Goal: Information Seeking & Learning: Learn about a topic

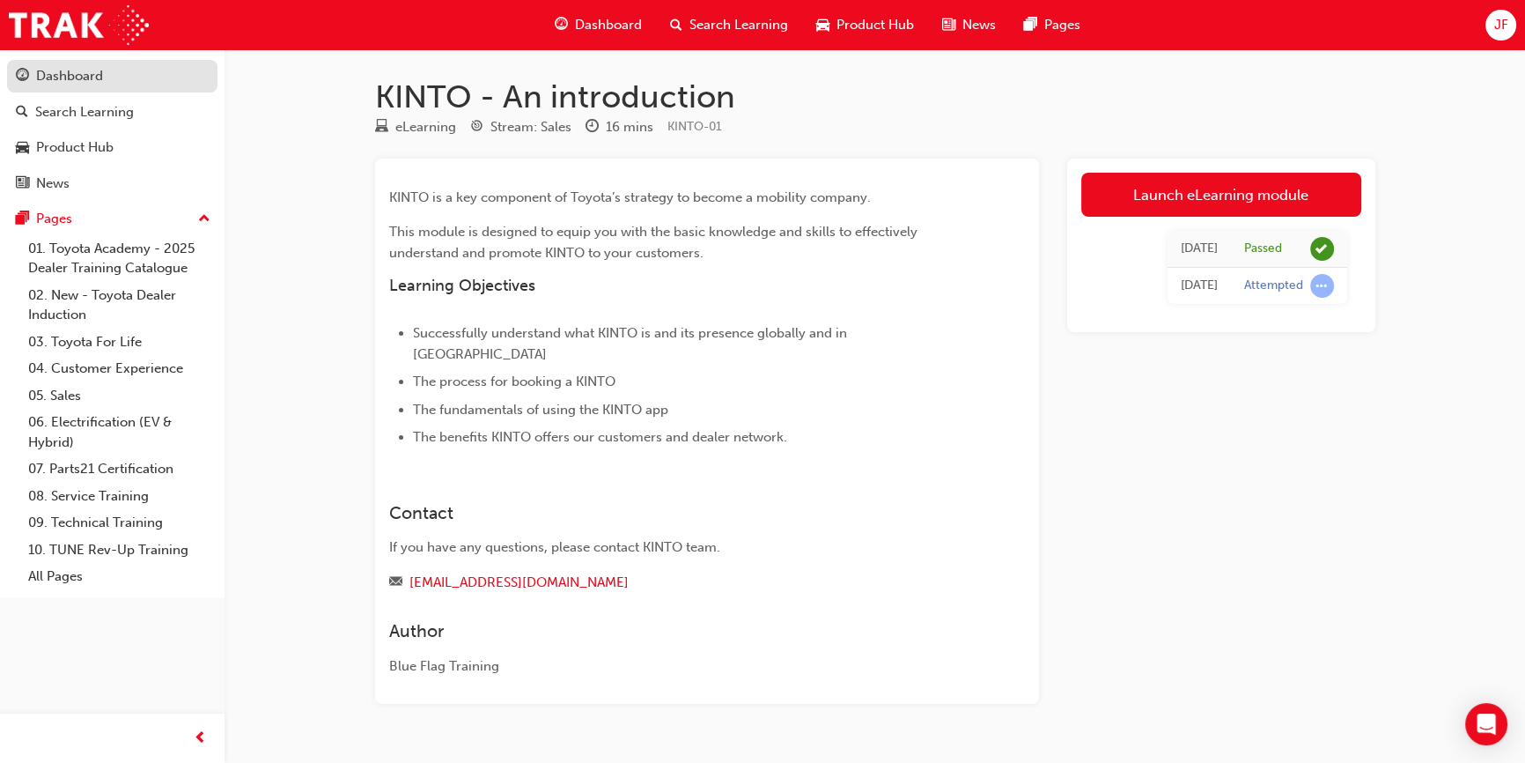
click at [122, 76] on div "Dashboard" at bounding box center [112, 76] width 193 height 22
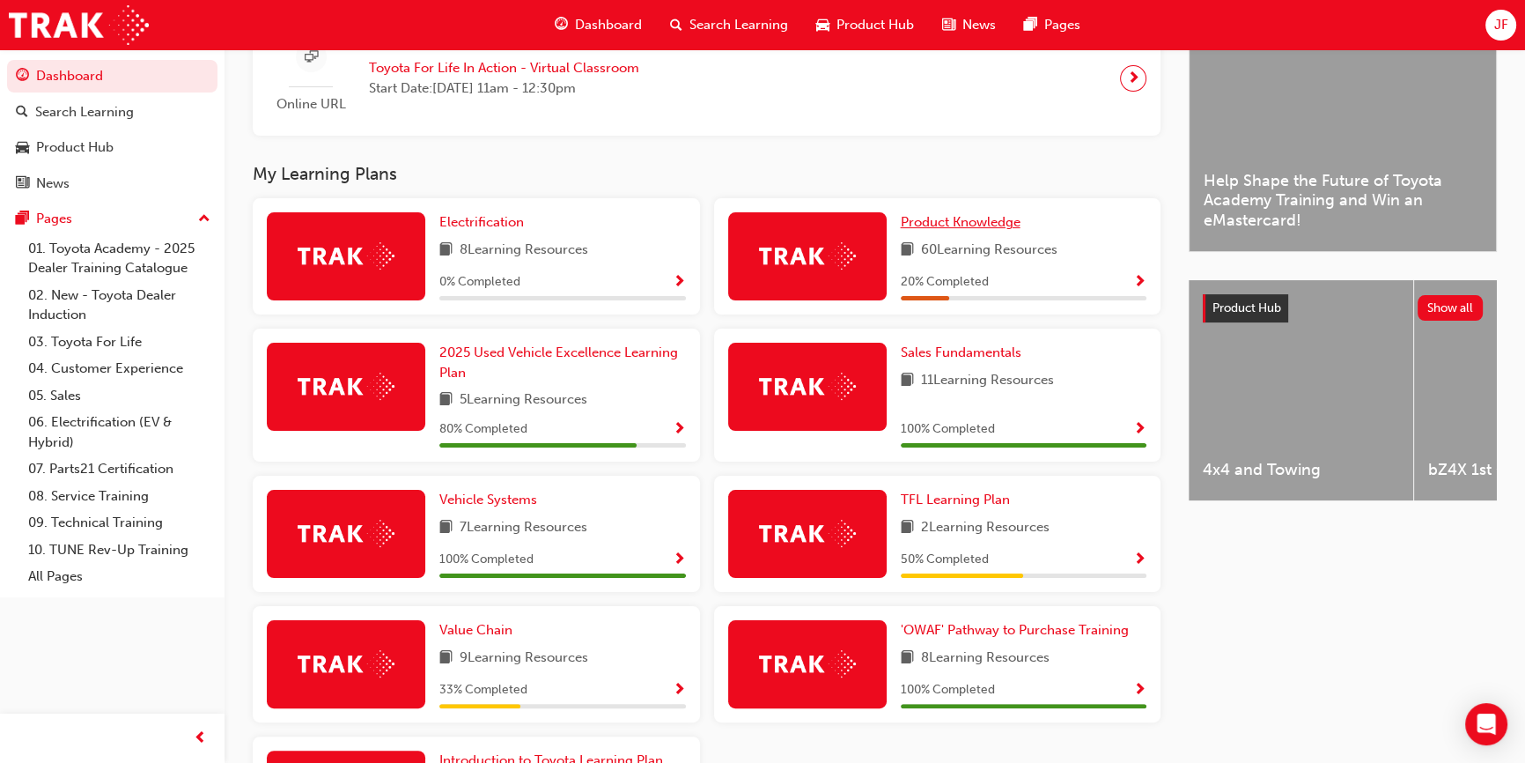
scroll to position [468, 0]
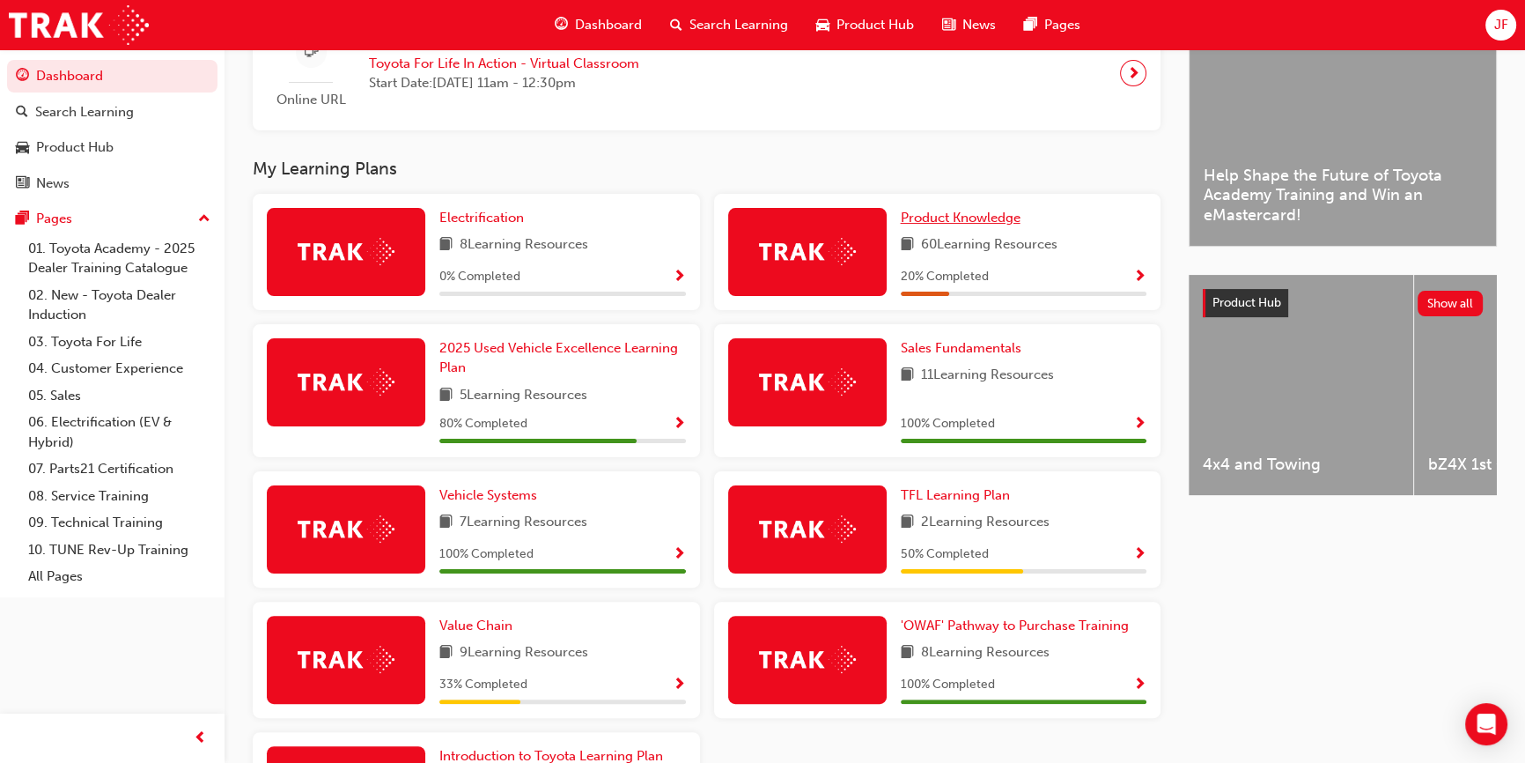
click at [944, 216] on span "Product Knowledge" at bounding box center [961, 218] width 120 height 16
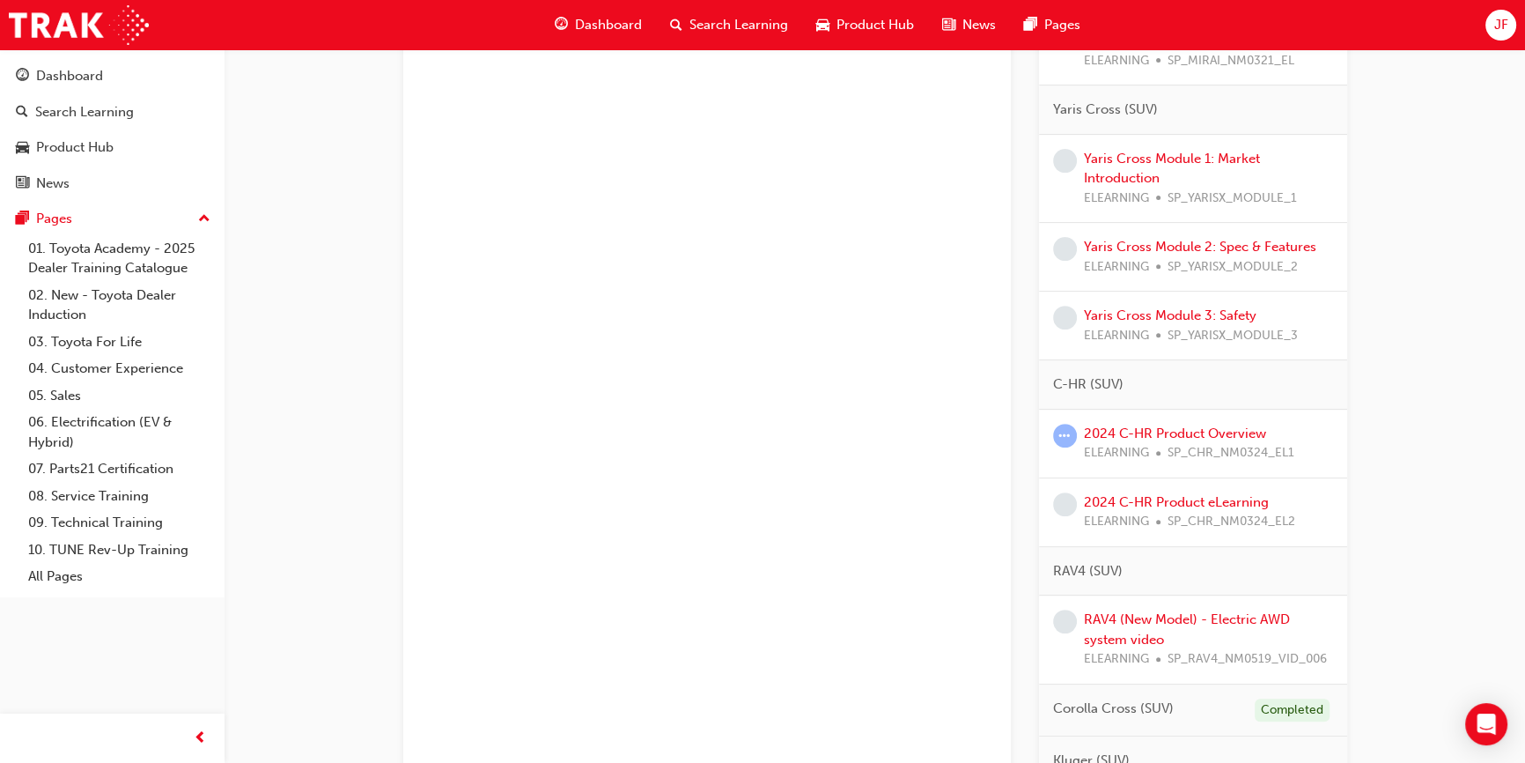
scroll to position [720, 0]
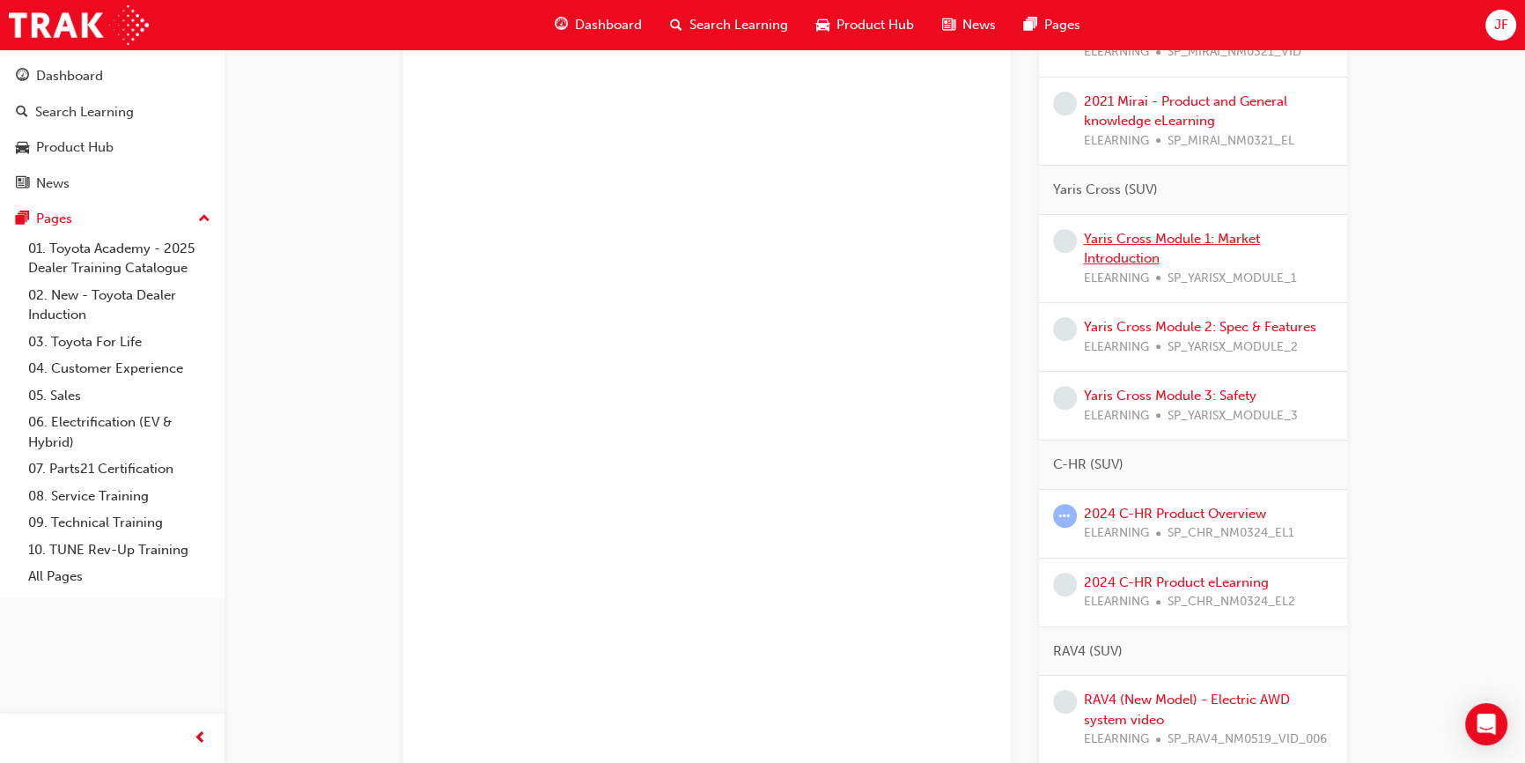
click at [1110, 238] on link "Yaris Cross Module 1: Market Introduction" at bounding box center [1172, 249] width 176 height 36
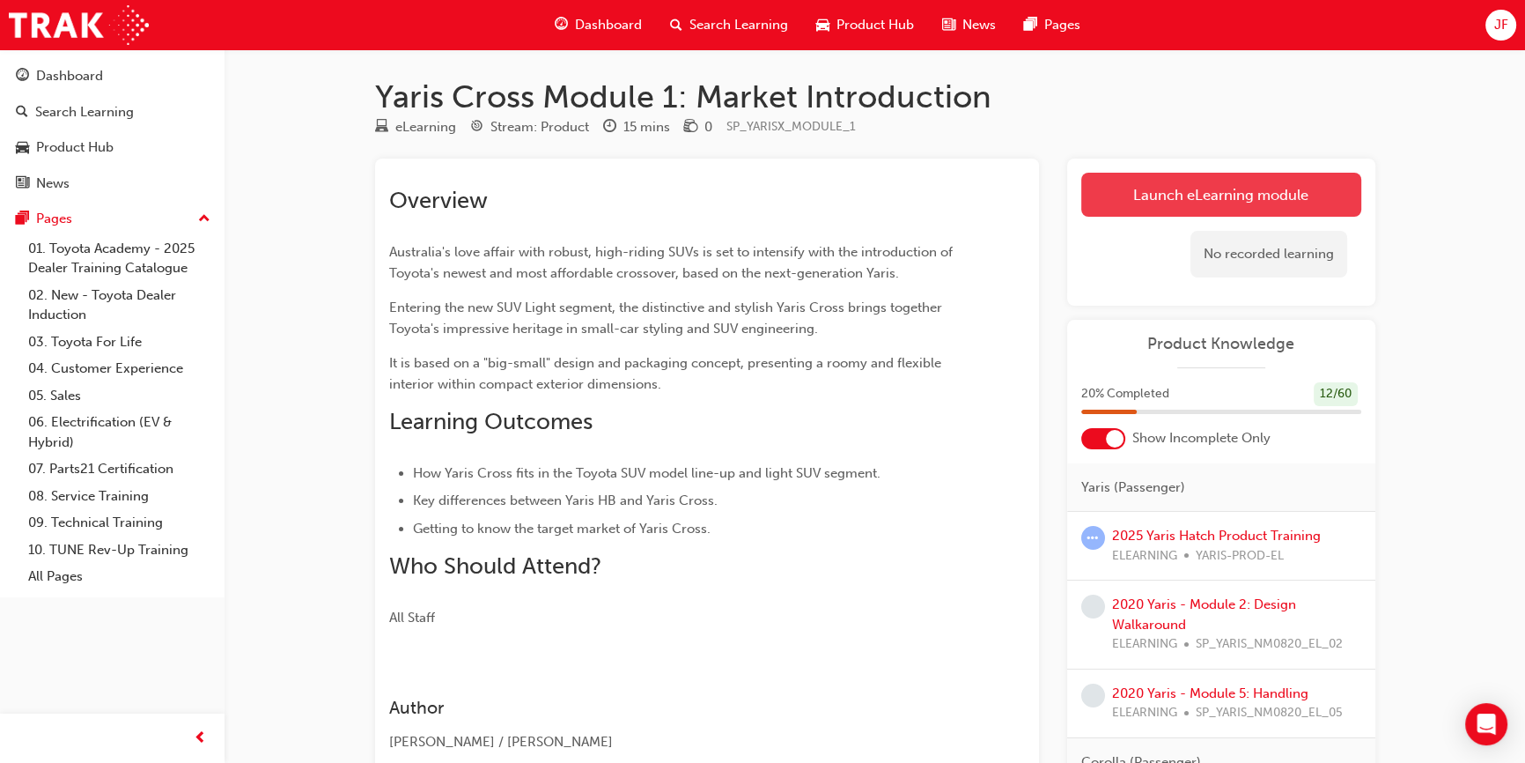
click at [1186, 193] on link "Launch eLearning module" at bounding box center [1221, 195] width 280 height 44
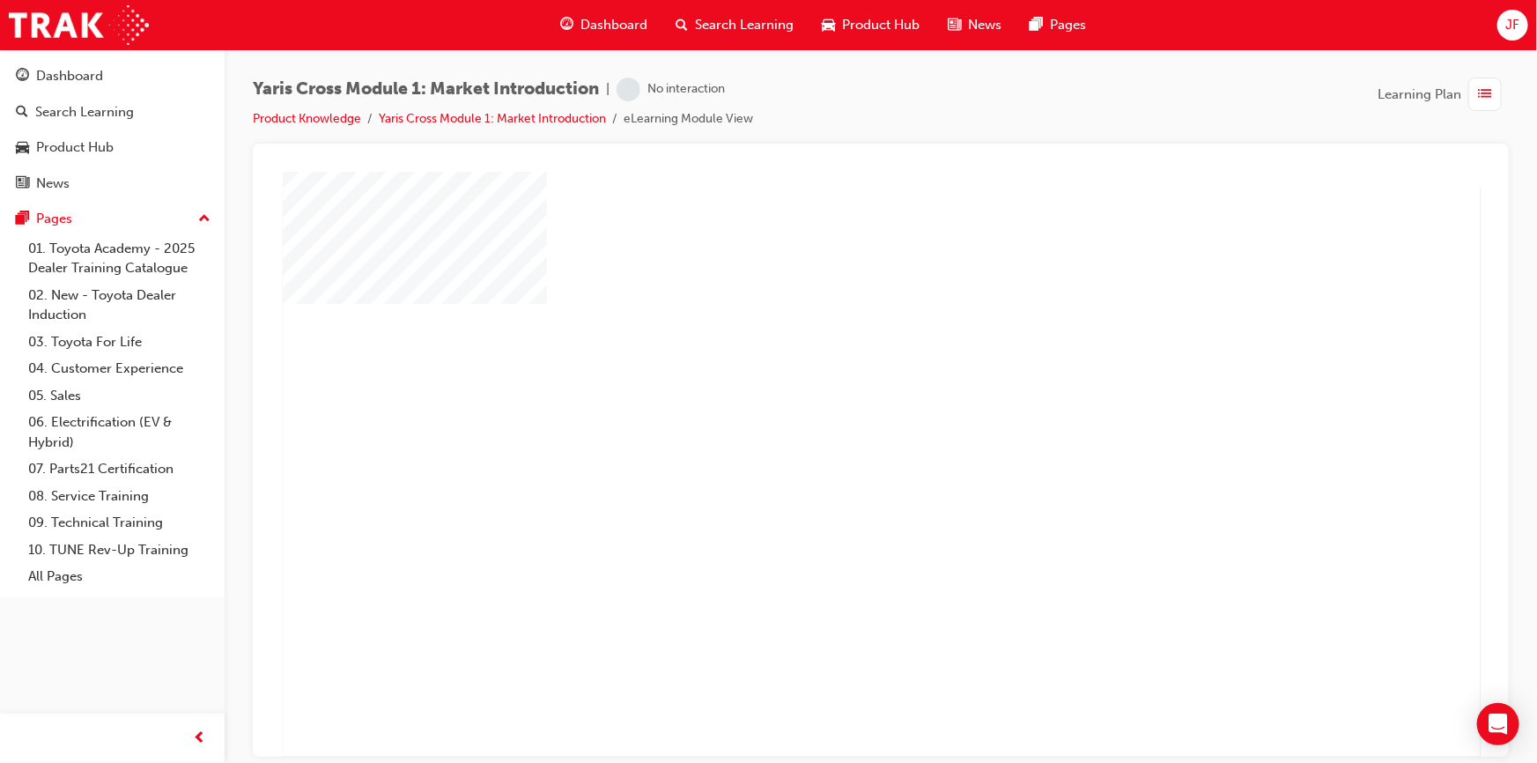
click at [829, 413] on div "play" at bounding box center [829, 413] width 0 height 0
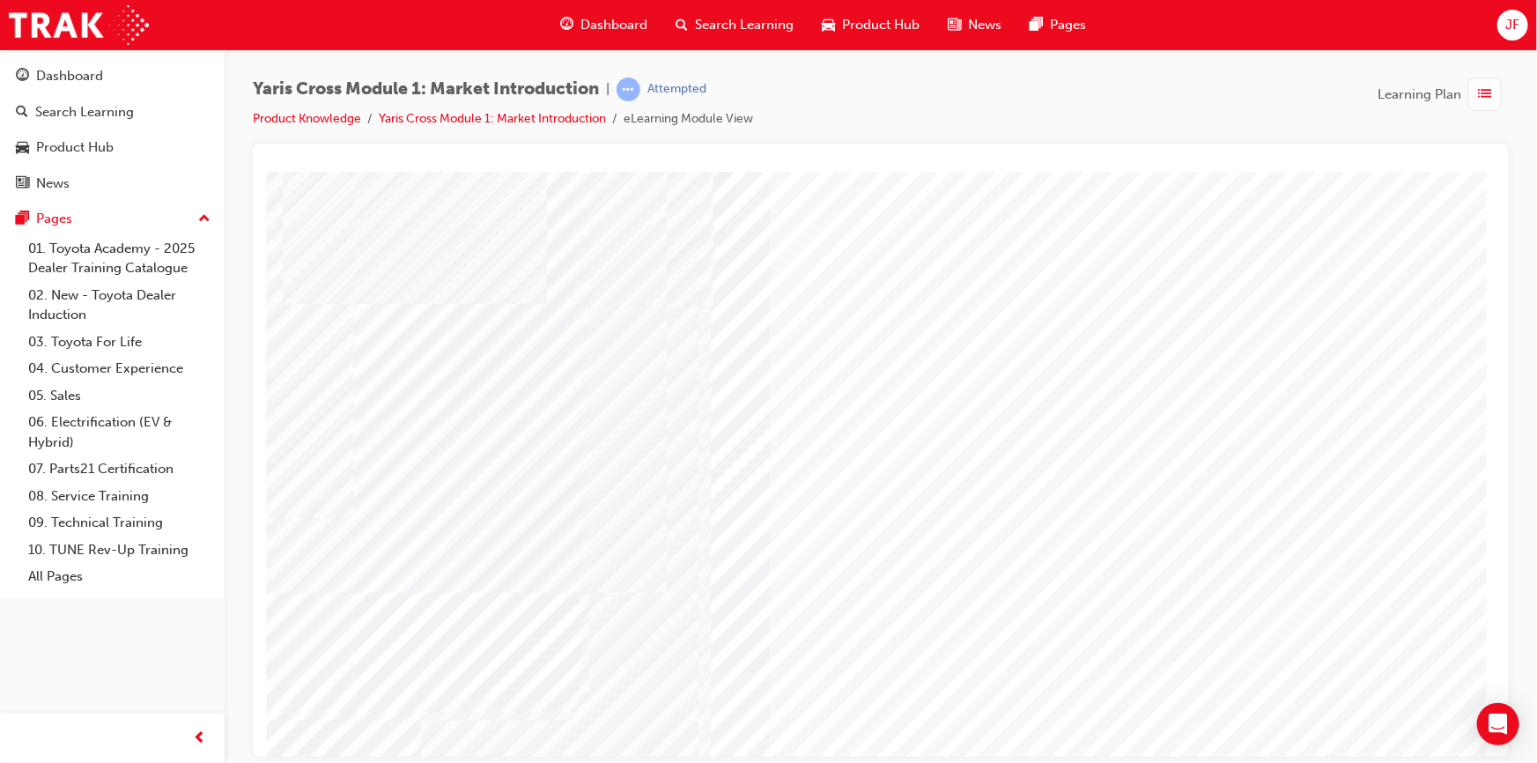
scroll to position [75, 0]
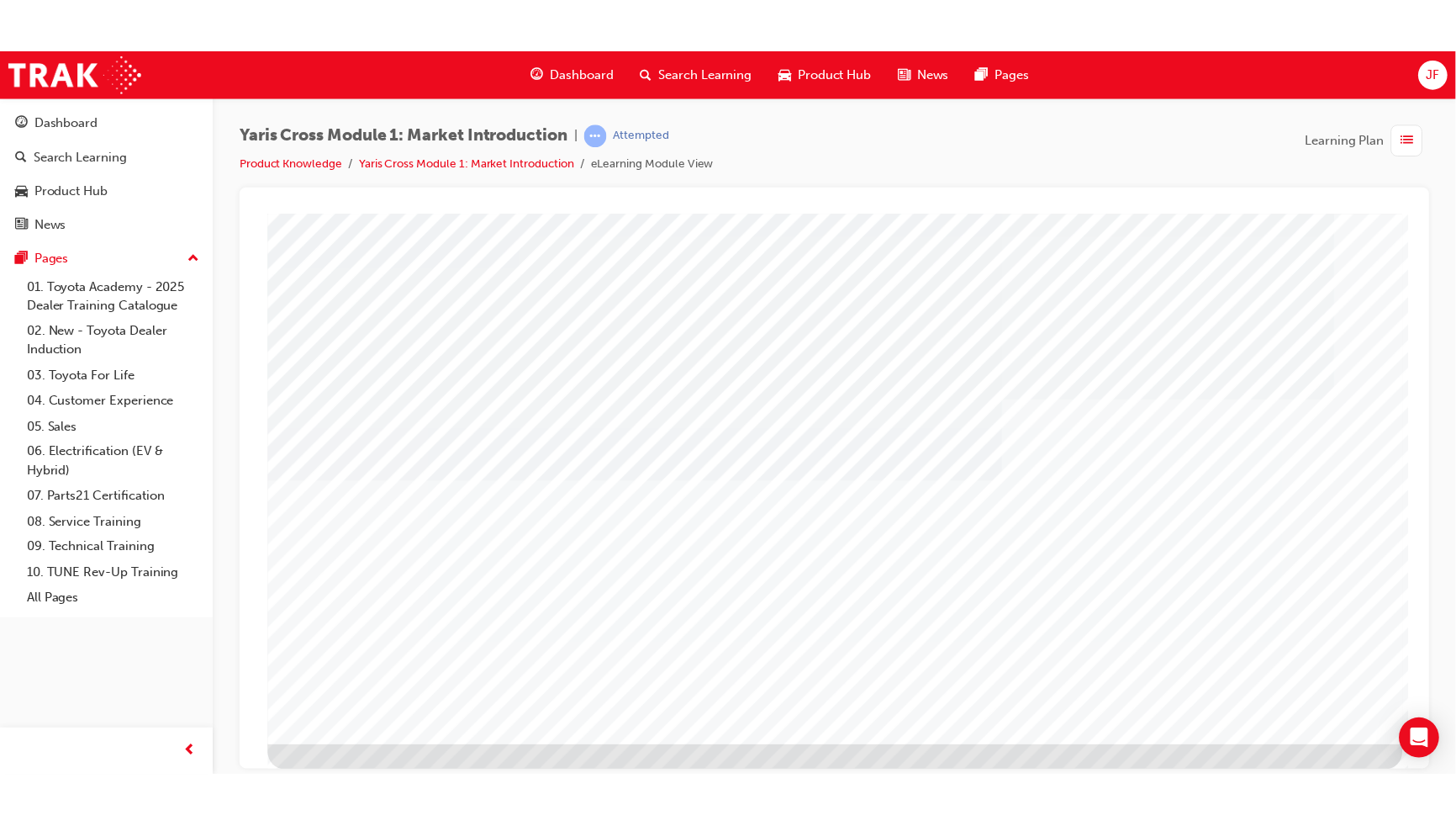
scroll to position [0, 0]
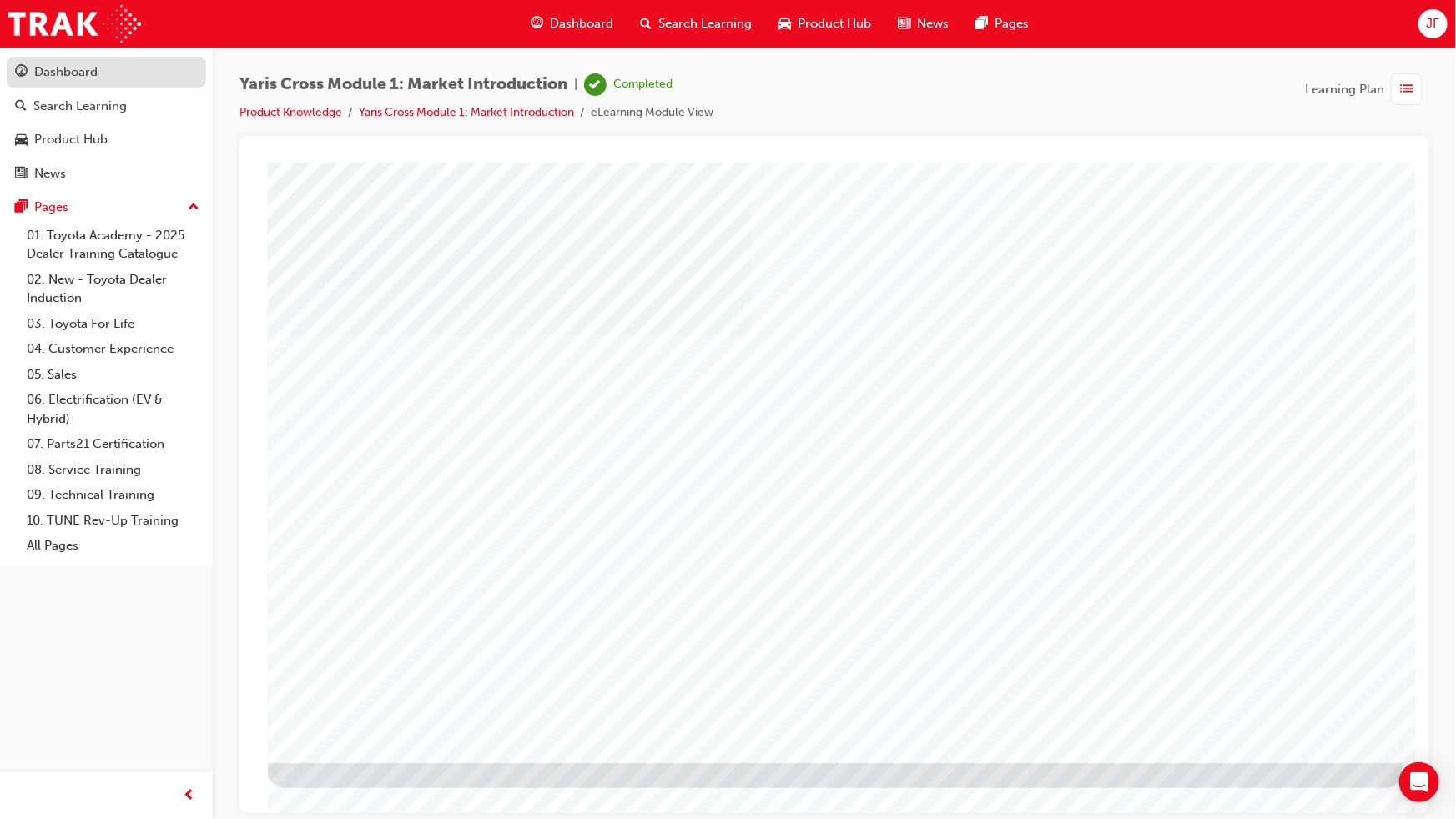
click at [115, 73] on div "Dashboard" at bounding box center [106, 72] width 183 height 21
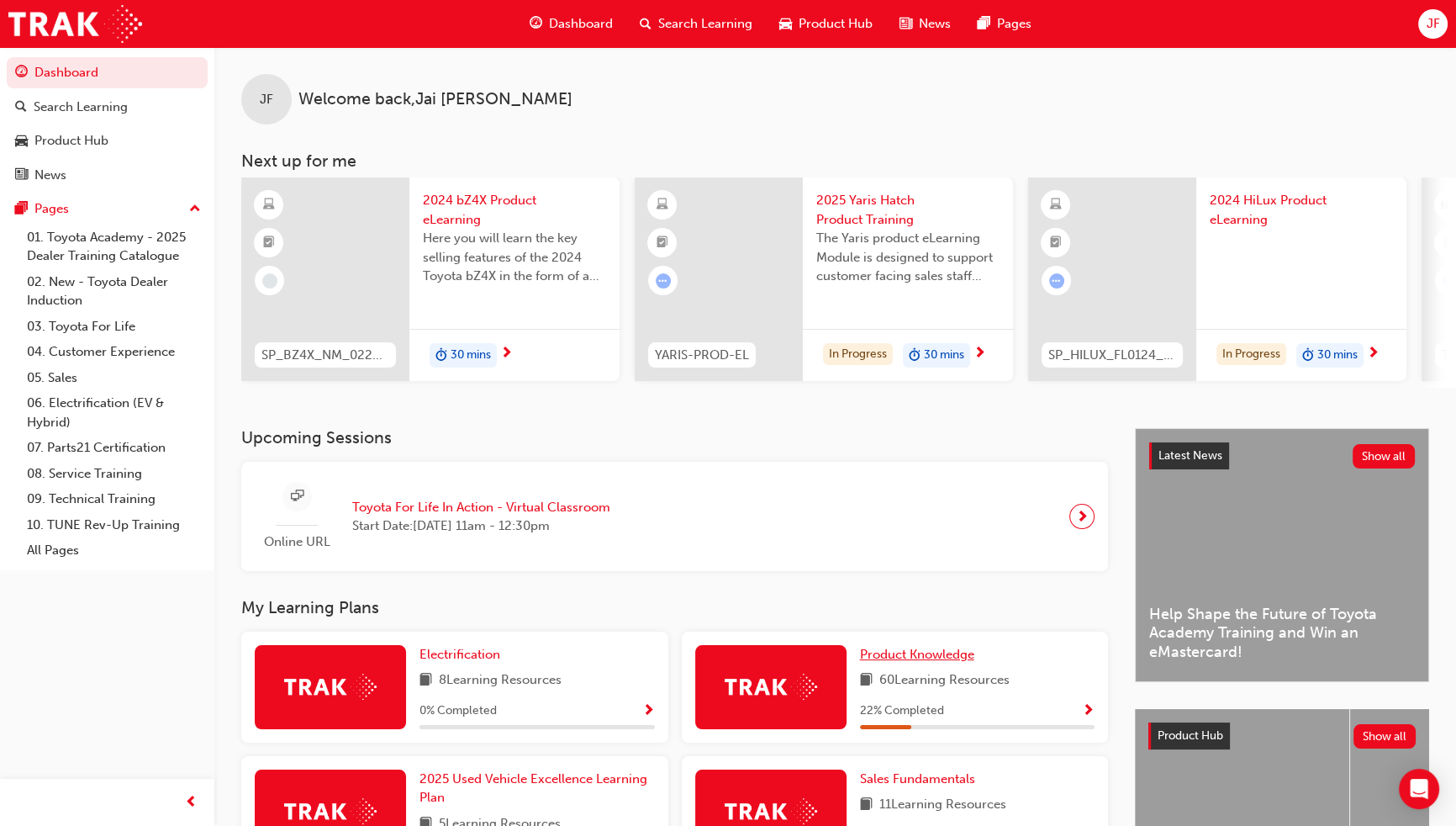
click at [908, 662] on span "Product Knowledge" at bounding box center [918, 654] width 115 height 15
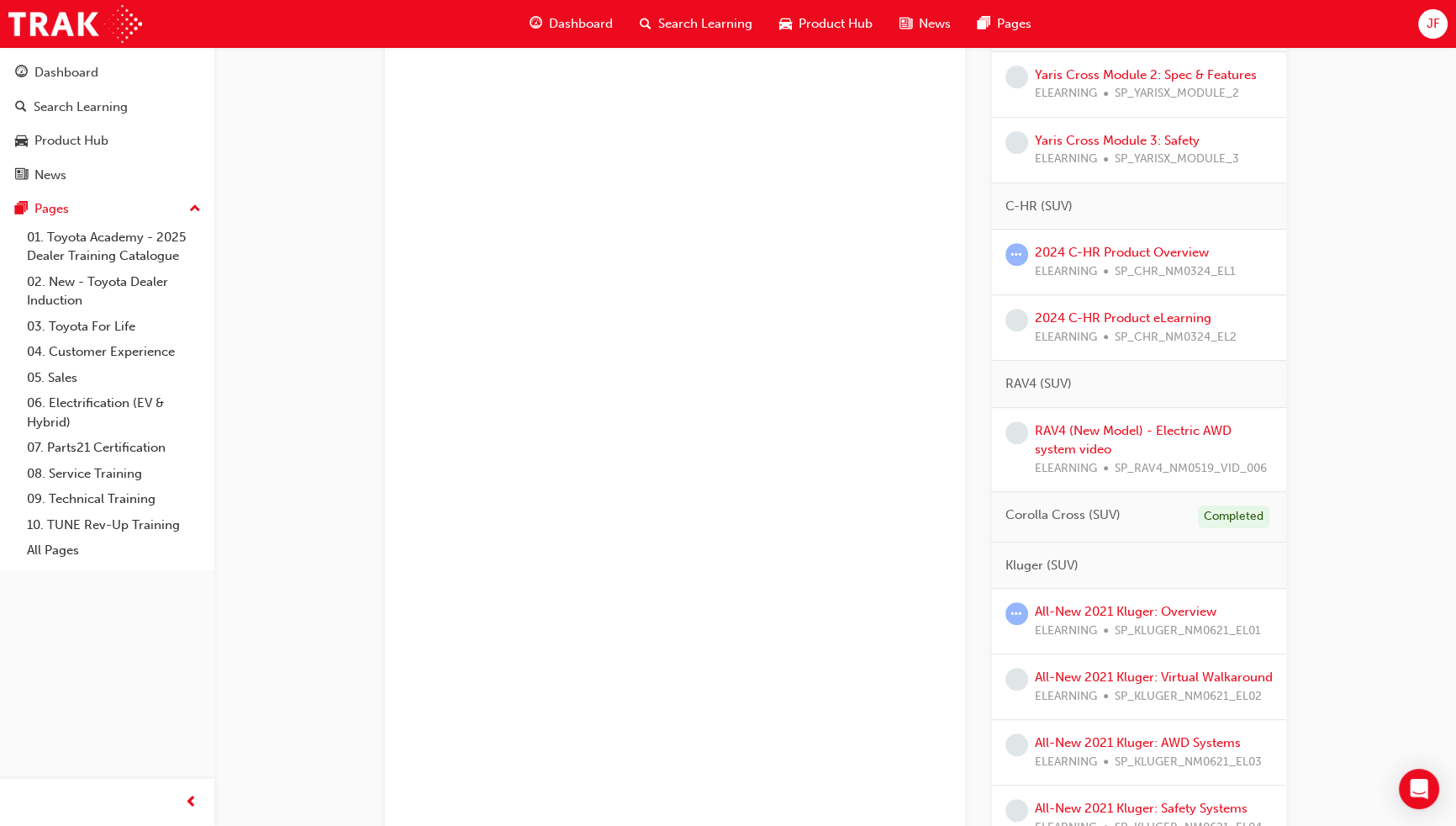
scroll to position [993, 0]
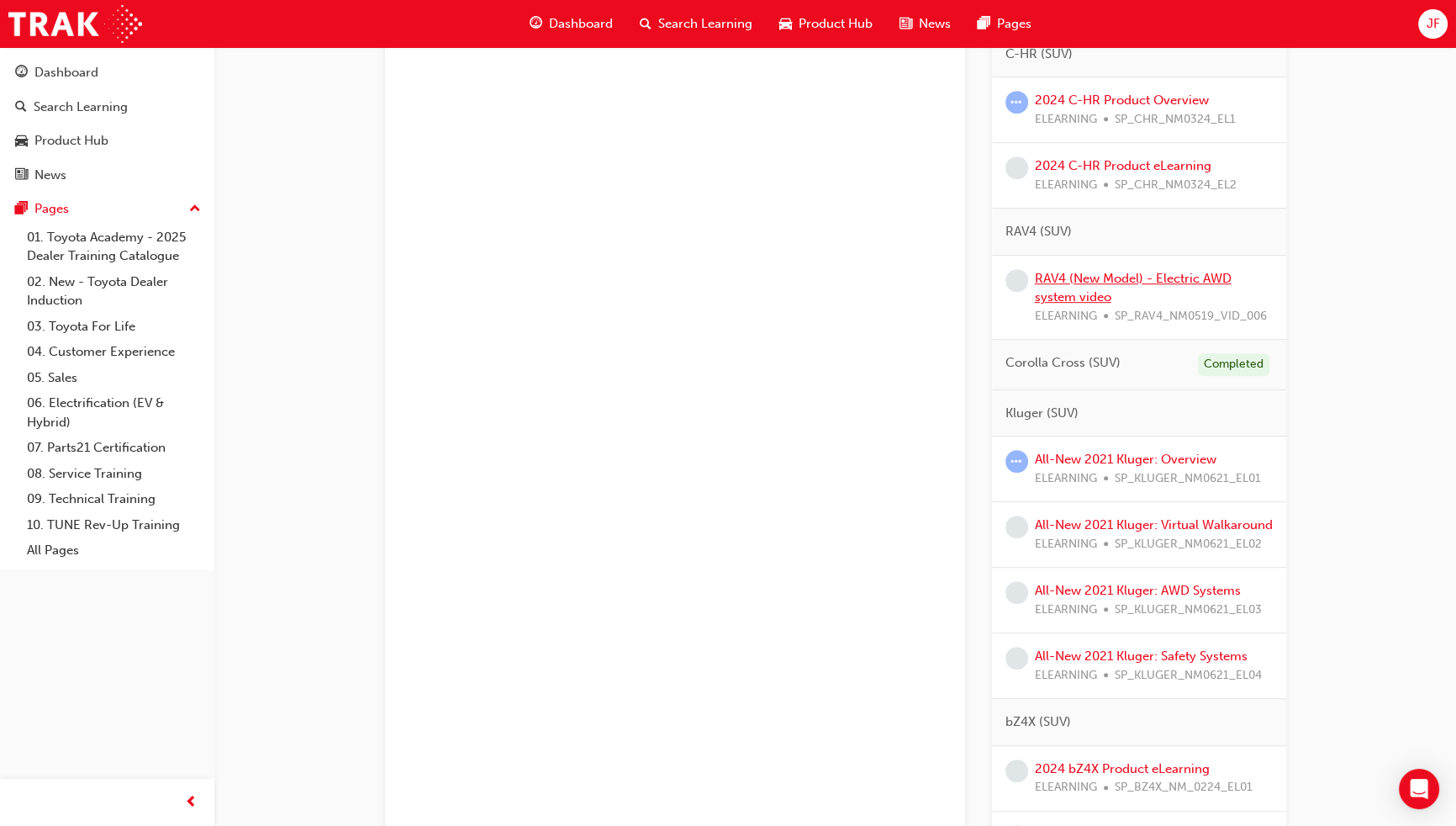
click at [1167, 277] on link "RAV4 (New Model) - Electric AWD system video" at bounding box center [1133, 288] width 197 height 34
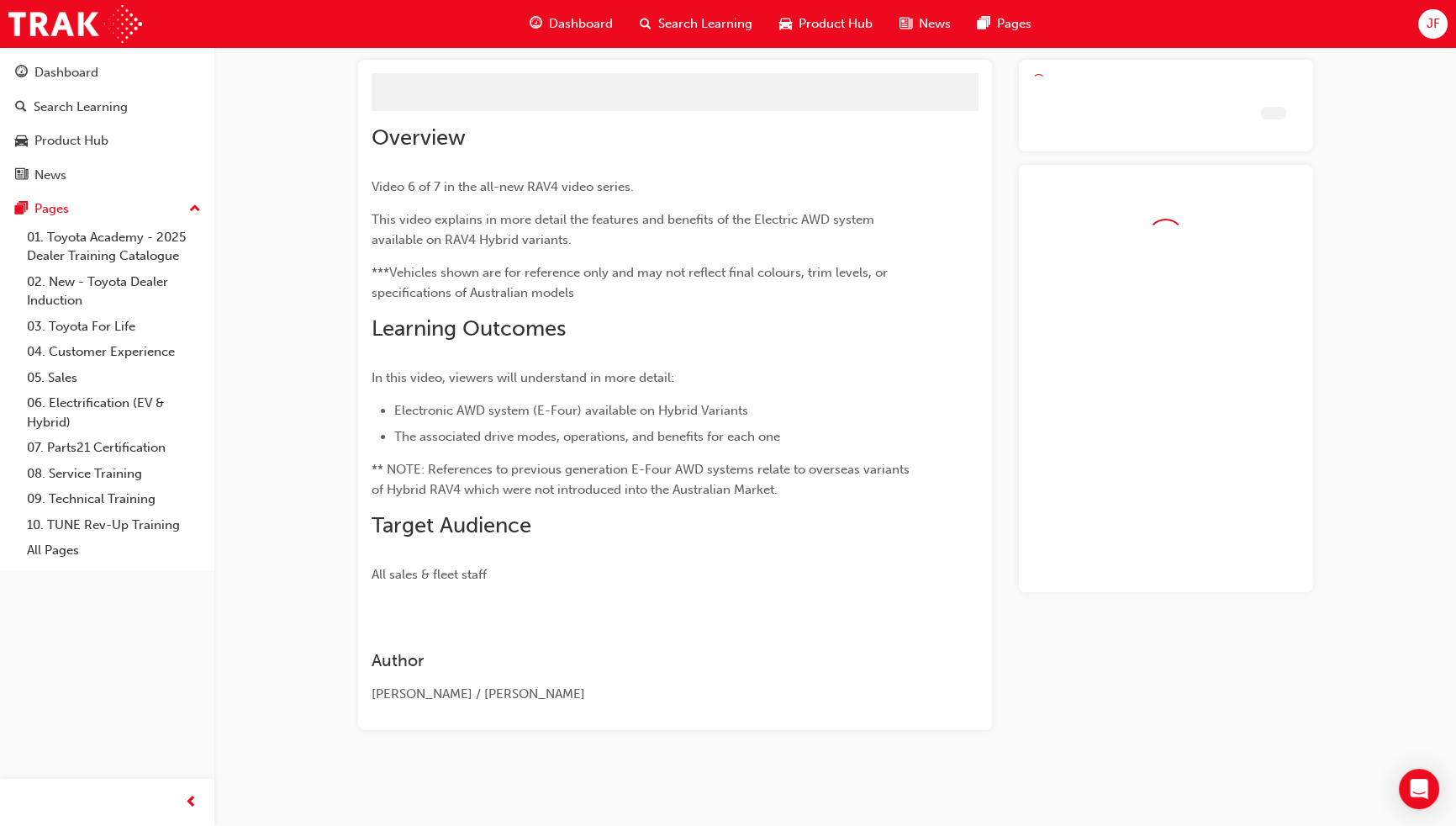
scroll to position [53, 0]
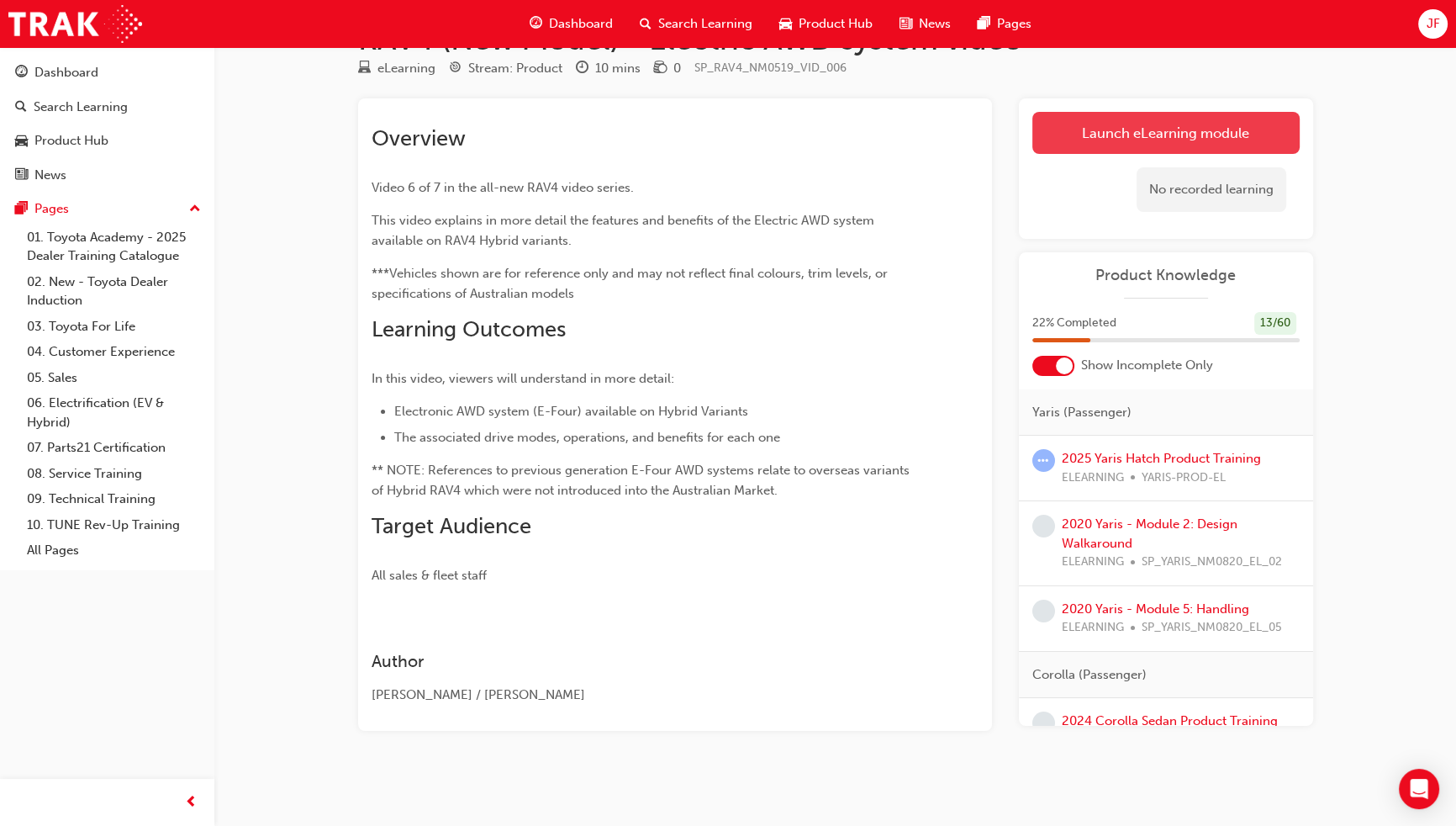
click at [1165, 127] on link "Launch eLearning module" at bounding box center [1166, 133] width 267 height 42
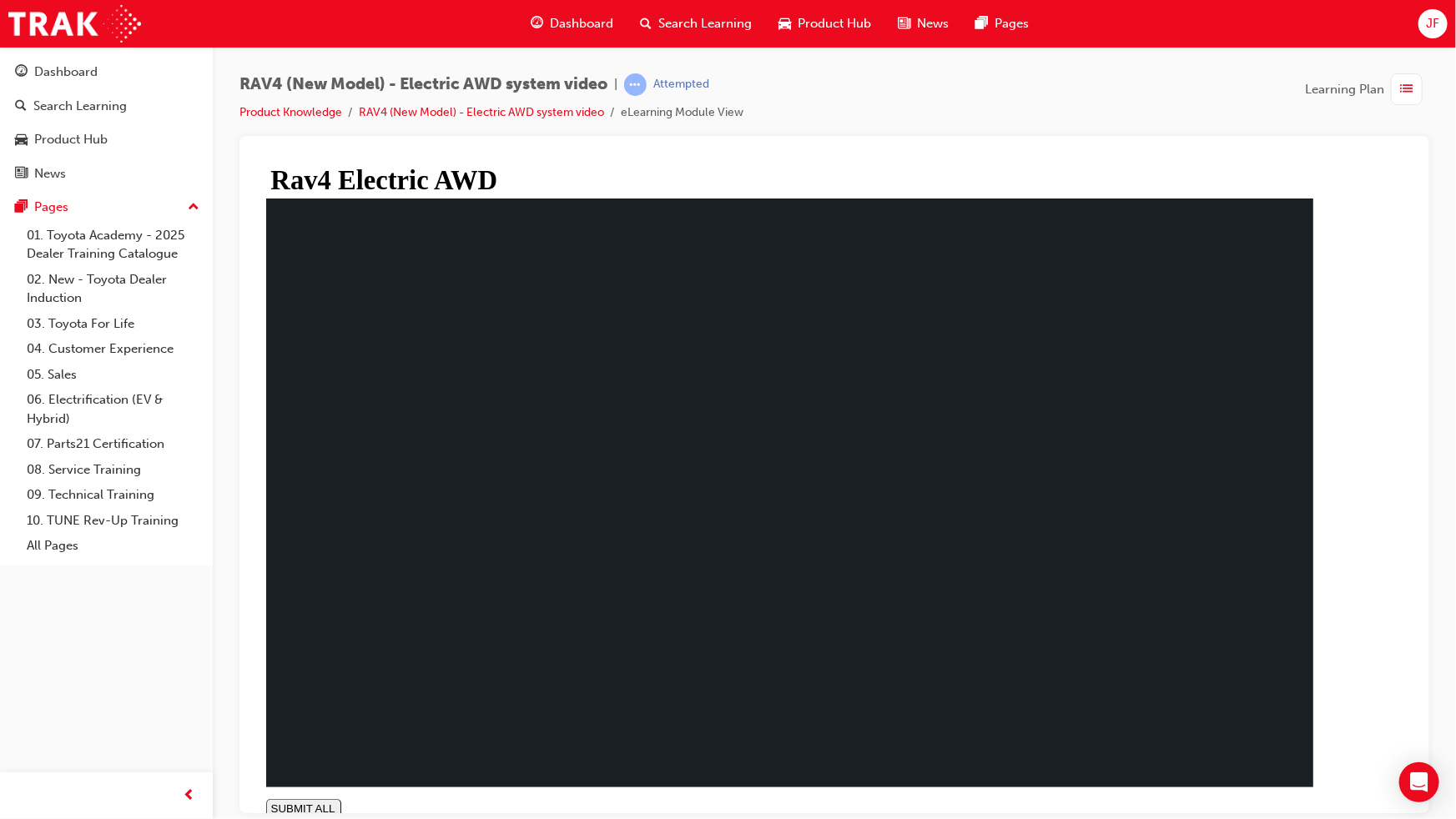
type input "1"
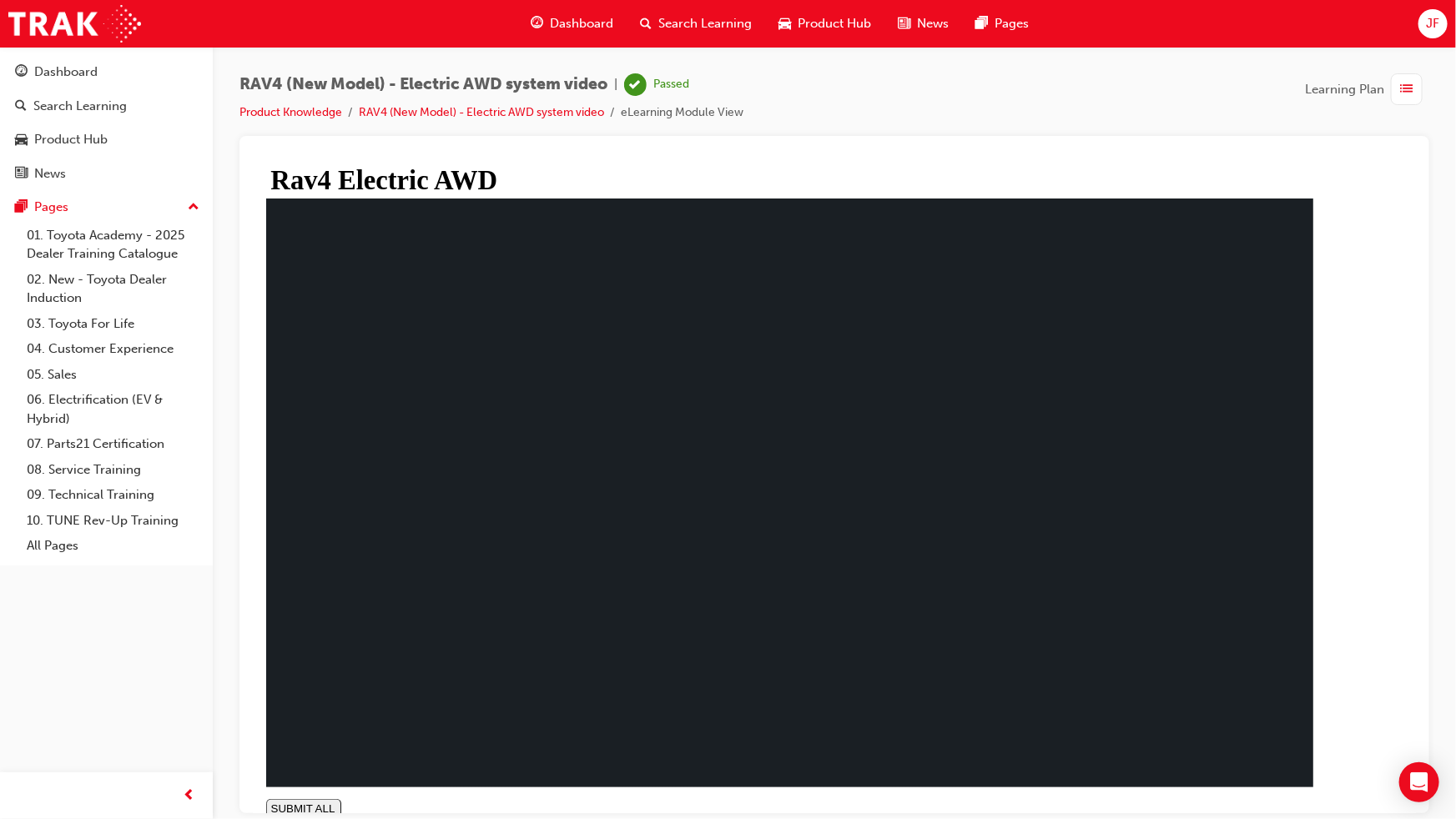
click at [64, 69] on div "Dashboard" at bounding box center [65, 72] width 63 height 19
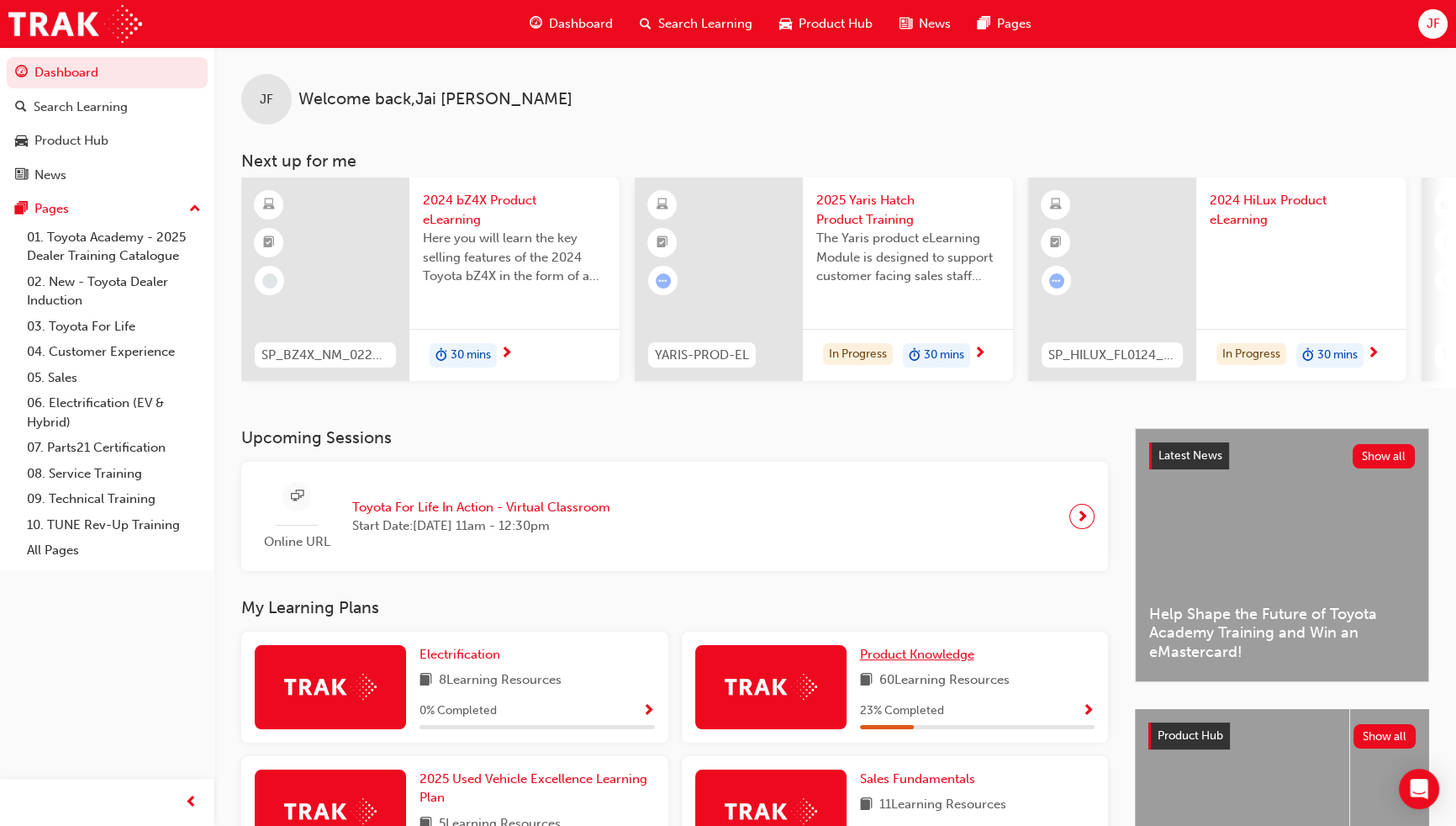
click at [939, 659] on span "Product Knowledge" at bounding box center [918, 654] width 115 height 15
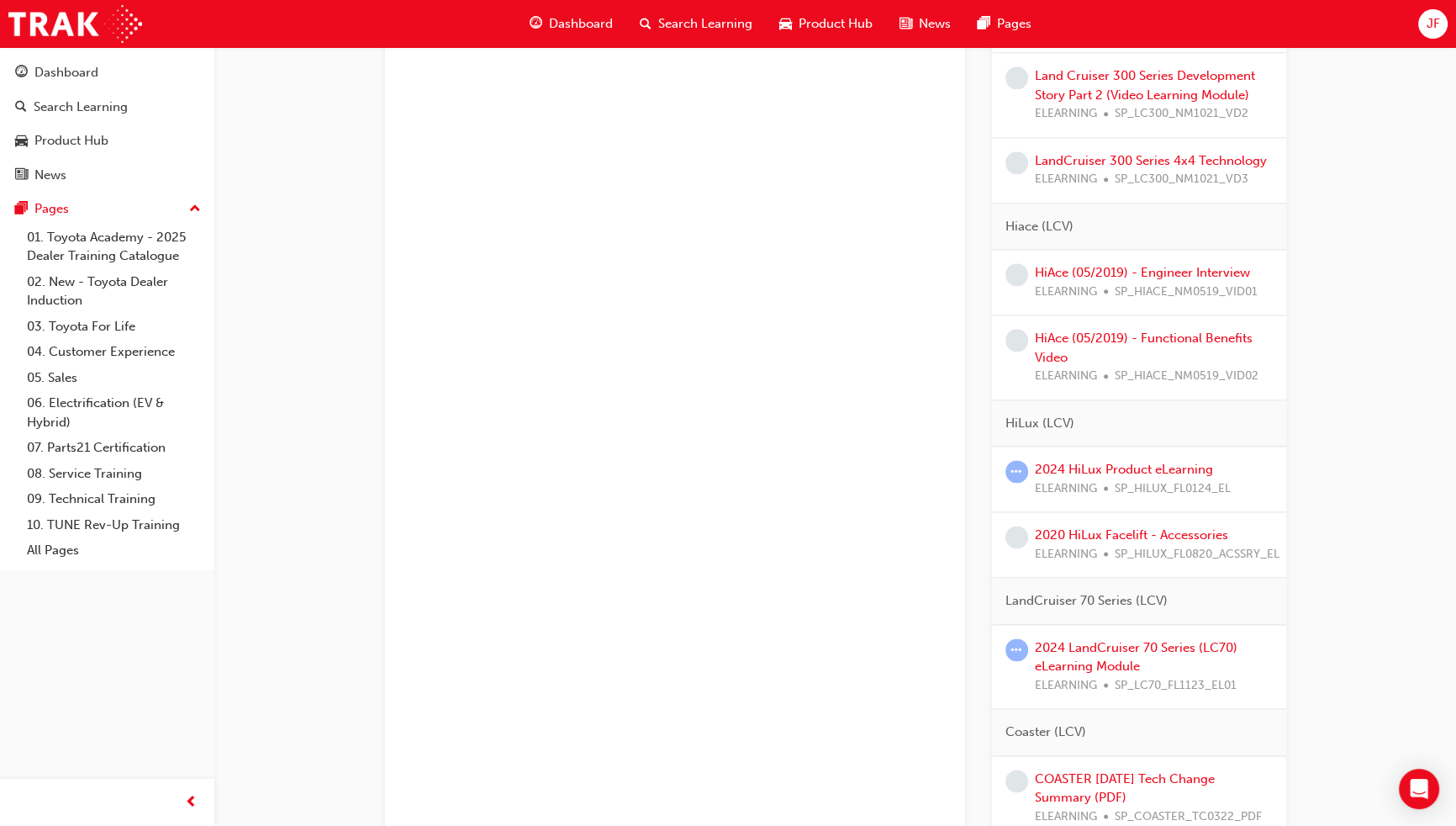
scroll to position [2675, 0]
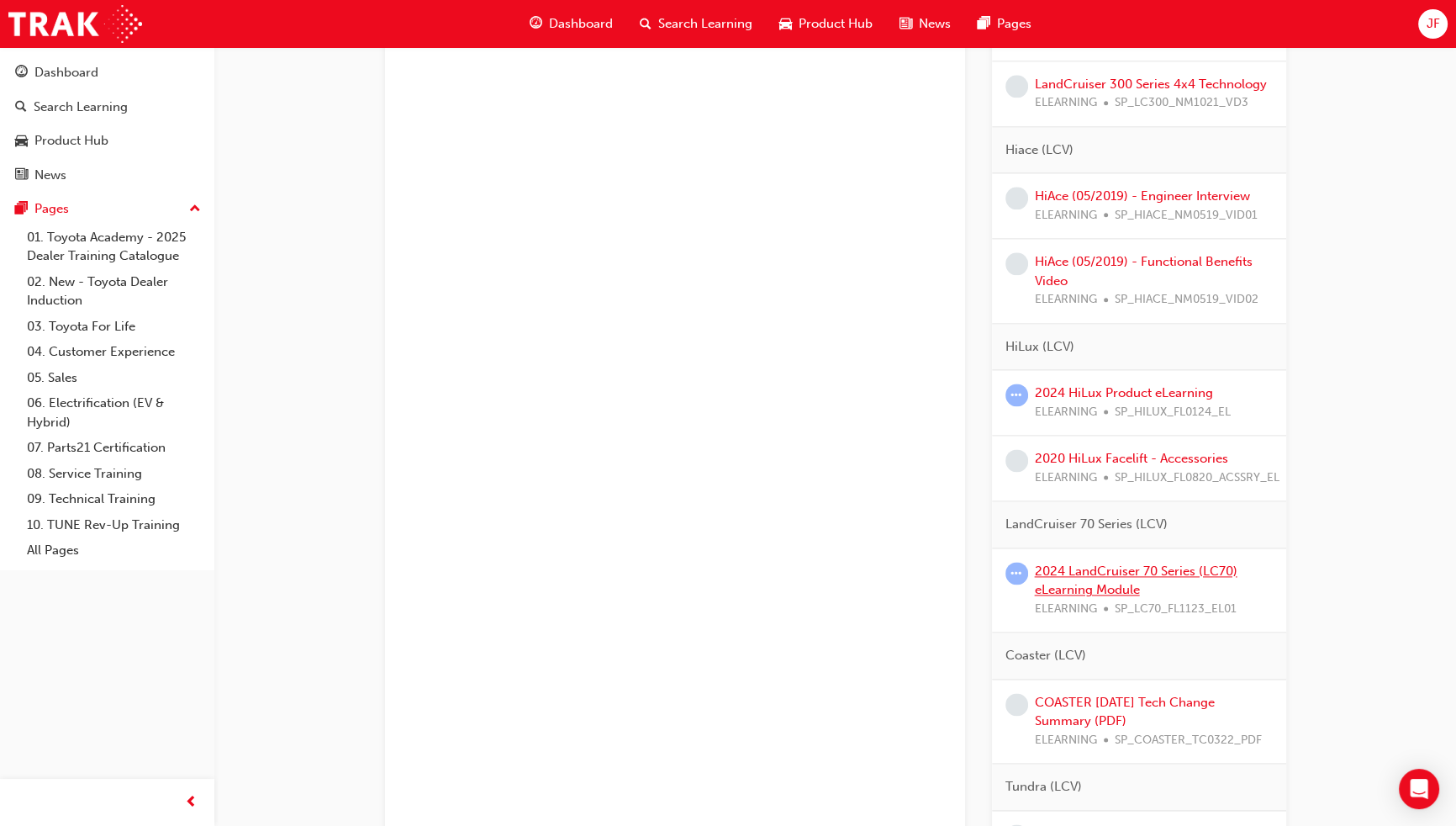
click at [1118, 595] on link "2024 LandCruiser 70 Series (LC70) eLearning Module" at bounding box center [1136, 581] width 202 height 34
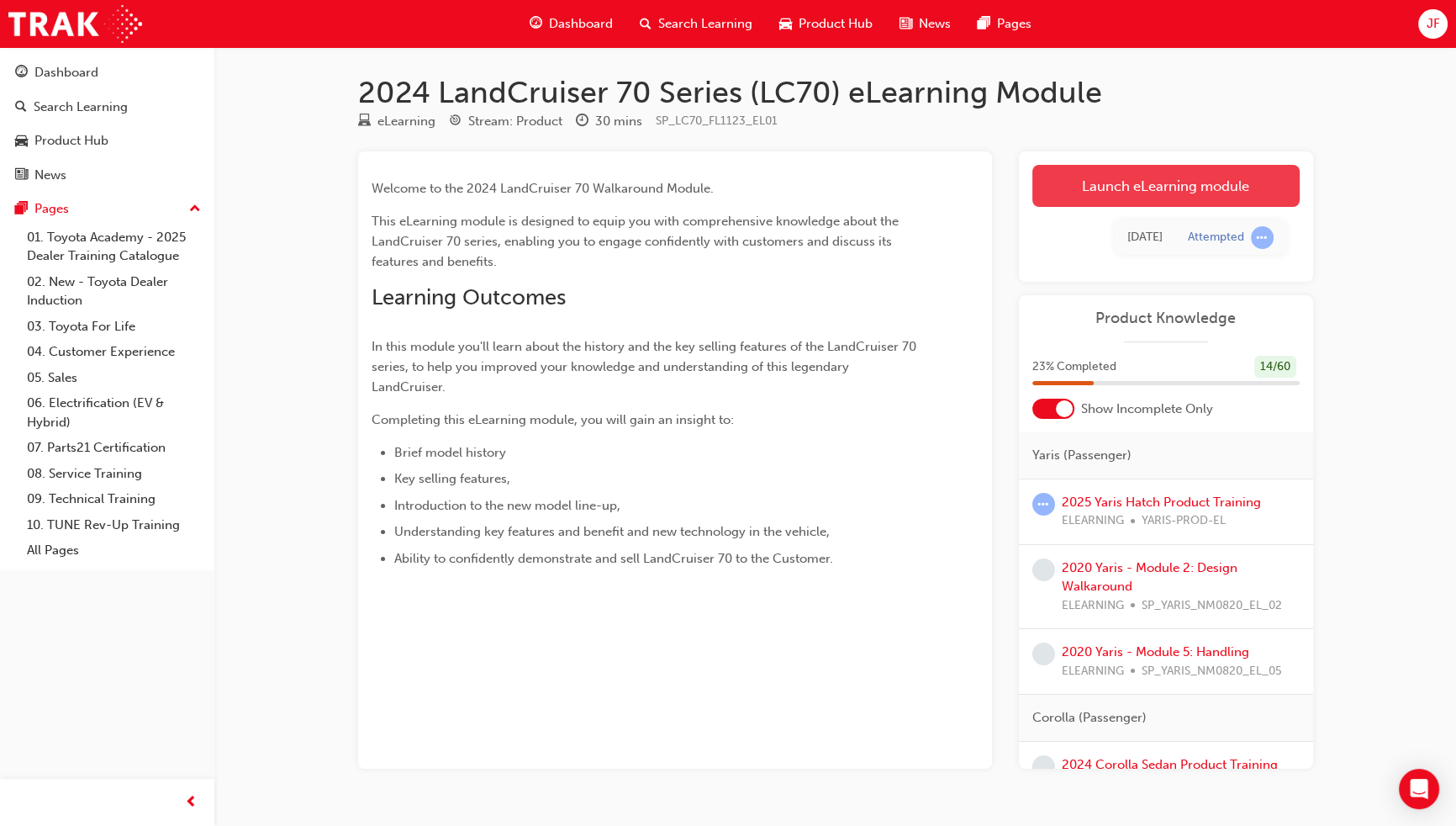
click at [1162, 180] on link "Launch eLearning module" at bounding box center [1166, 186] width 267 height 42
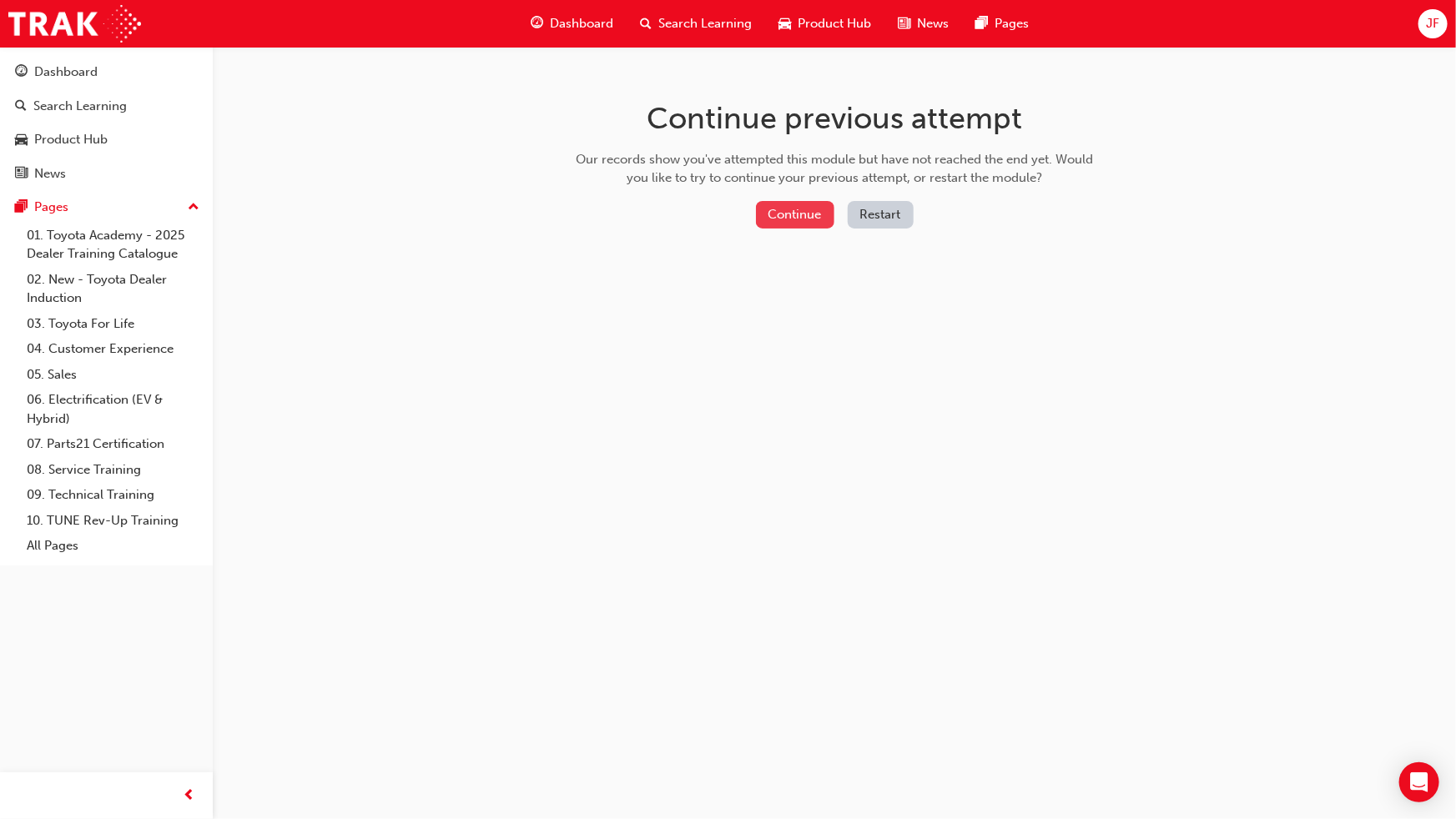
click at [808, 214] on button "Continue" at bounding box center [795, 214] width 79 height 27
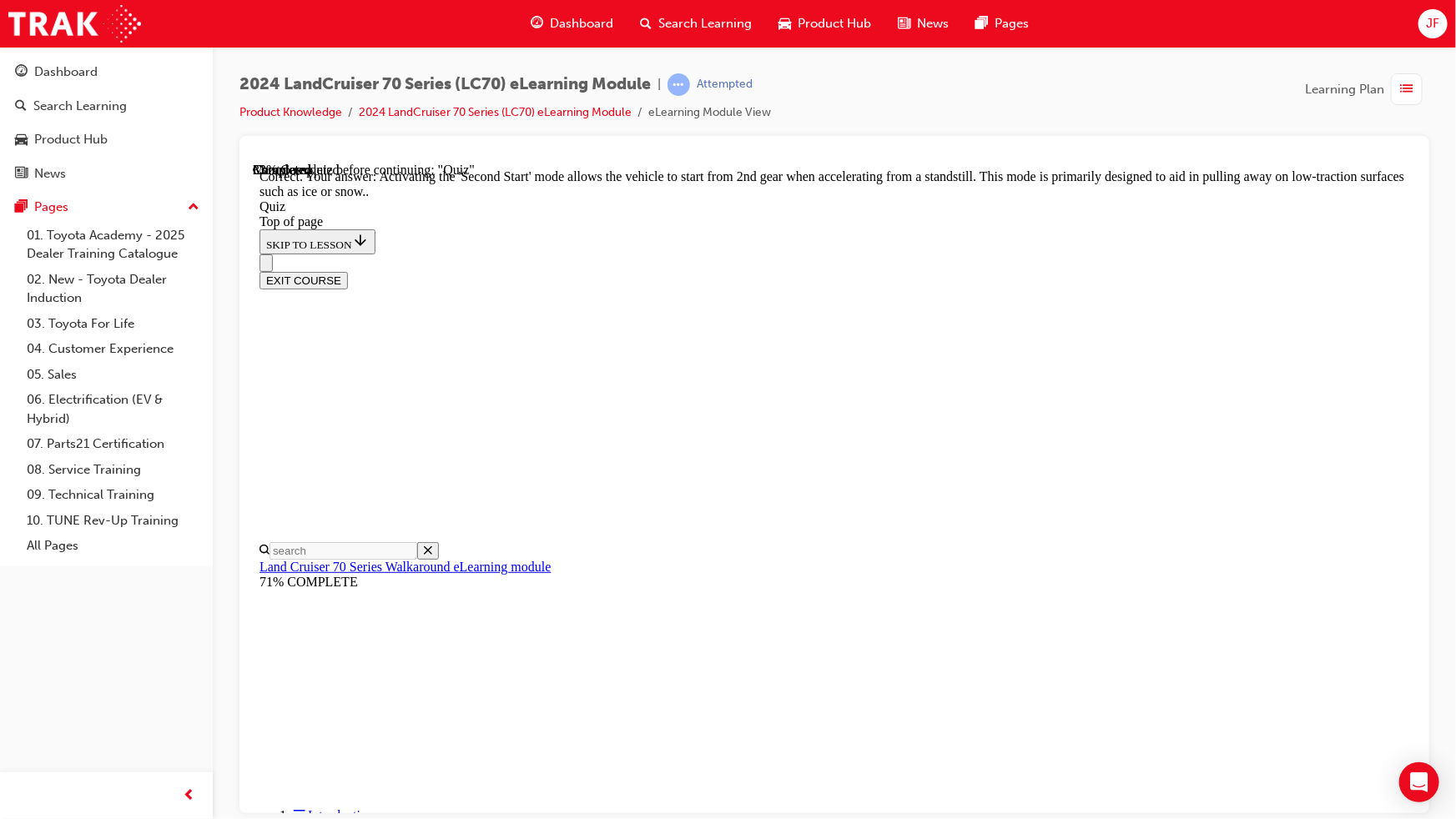
scroll to position [376, 0]
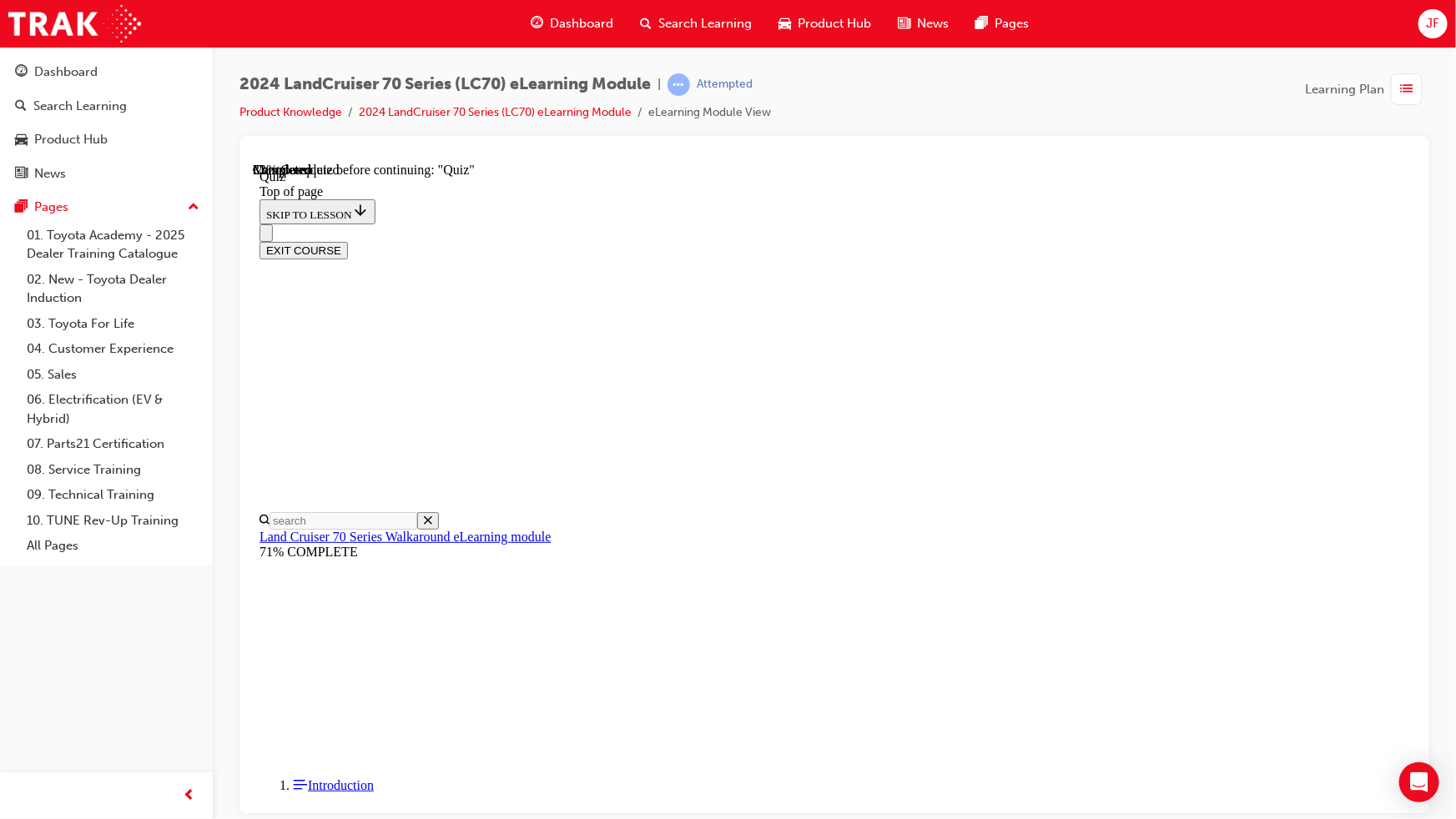
scroll to position [146, 0]
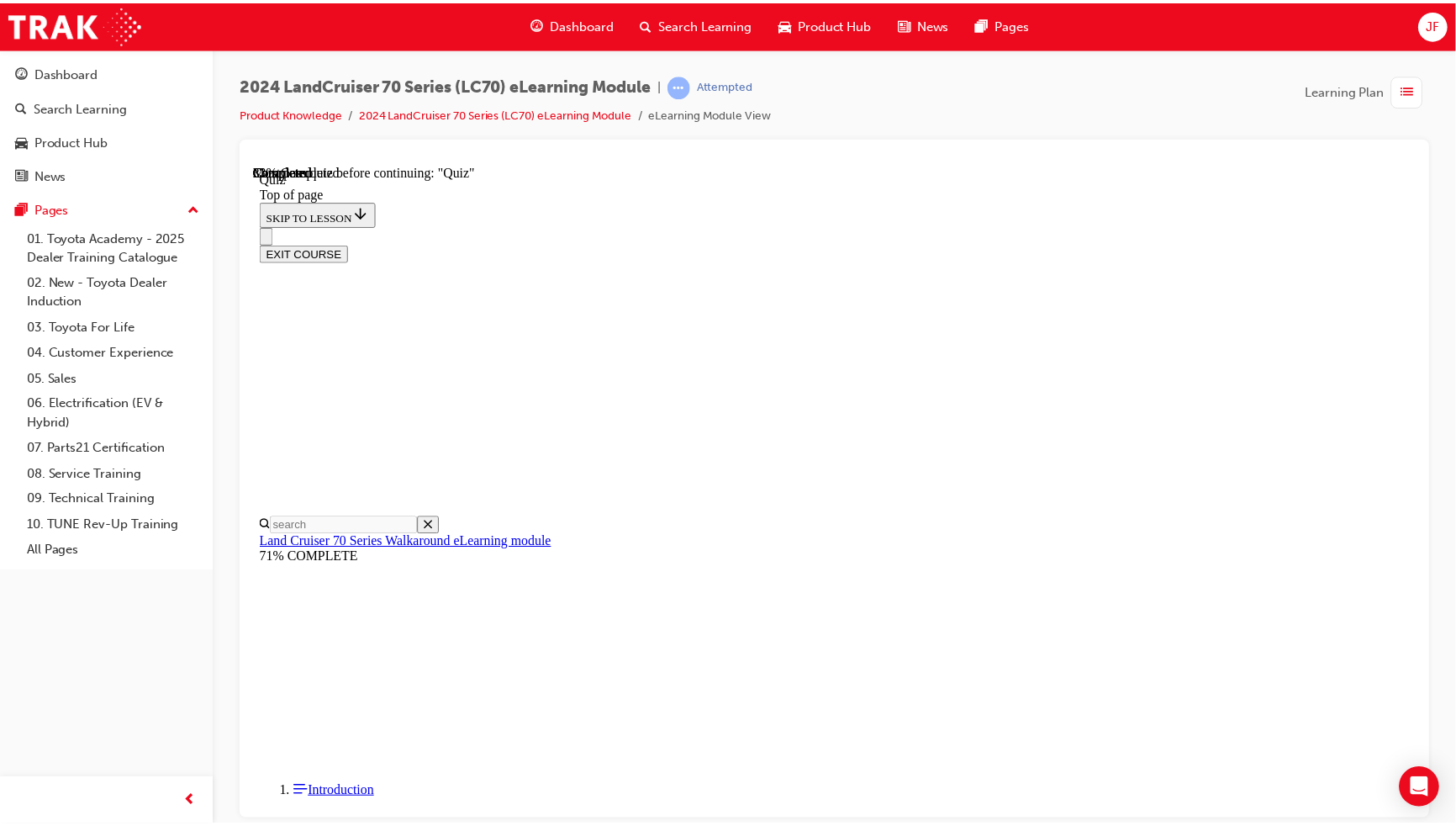
scroll to position [300, 0]
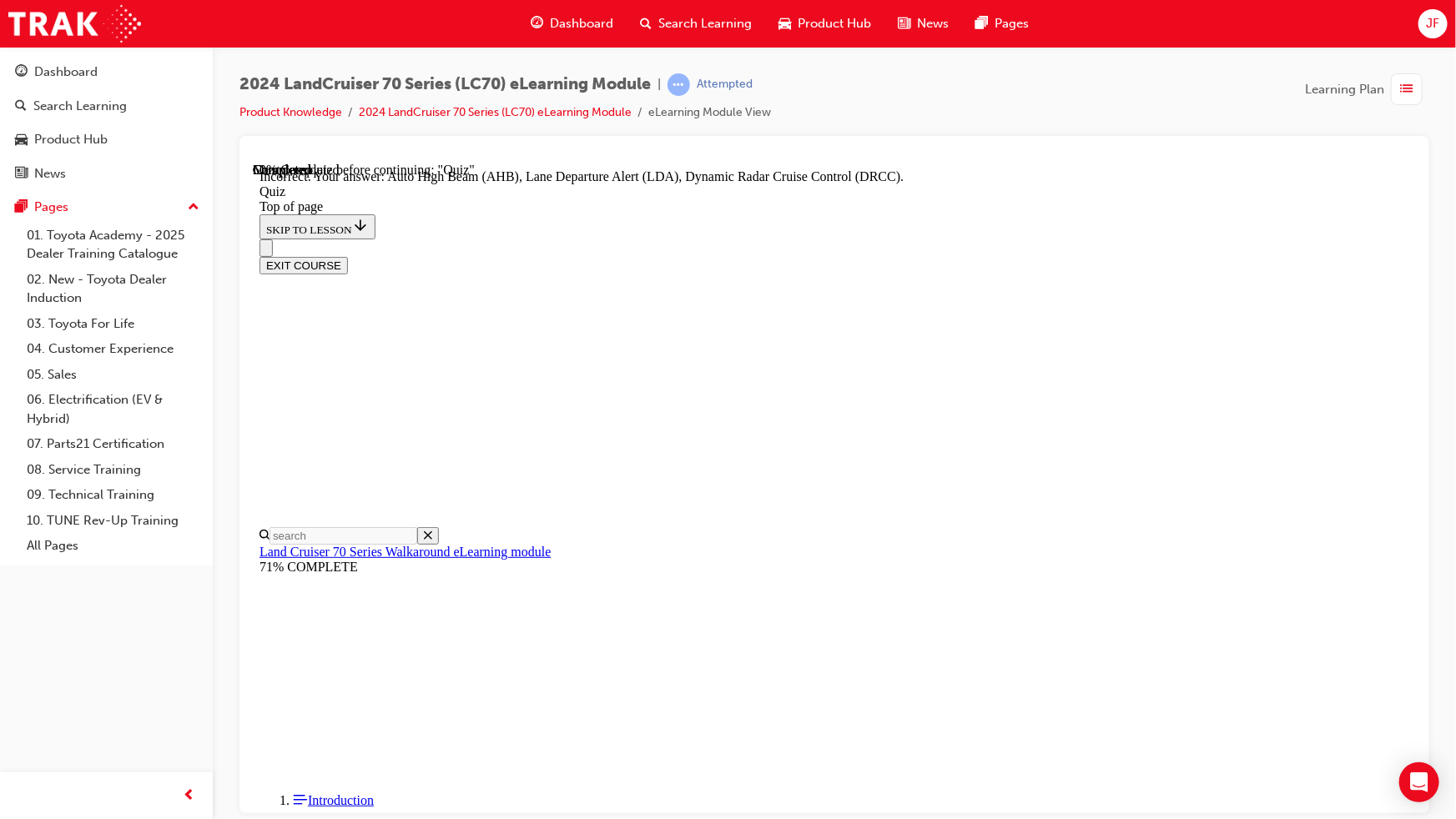
click at [80, 74] on div "Dashboard" at bounding box center [65, 72] width 63 height 19
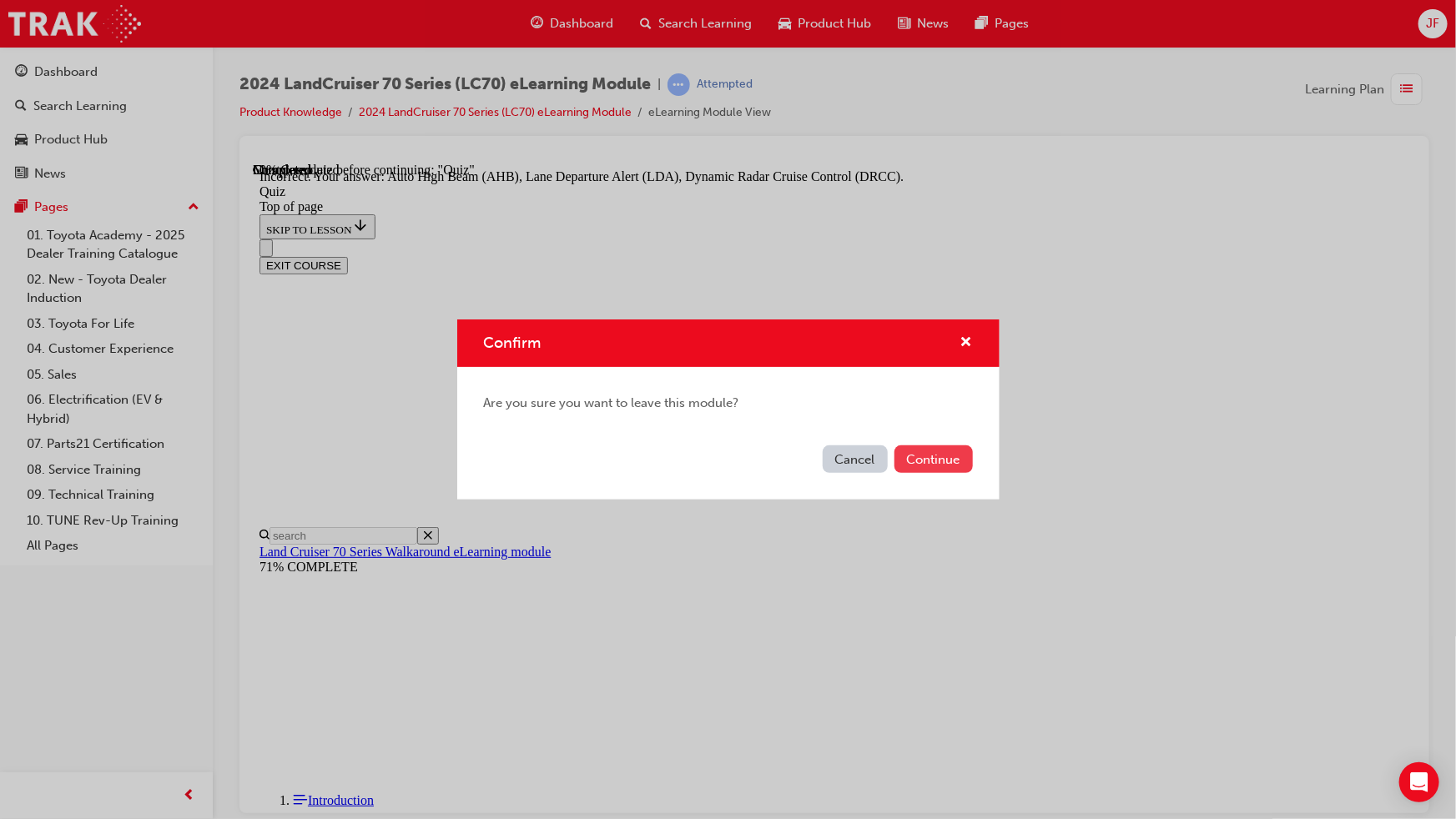
click at [943, 458] on button "Continue" at bounding box center [933, 458] width 79 height 27
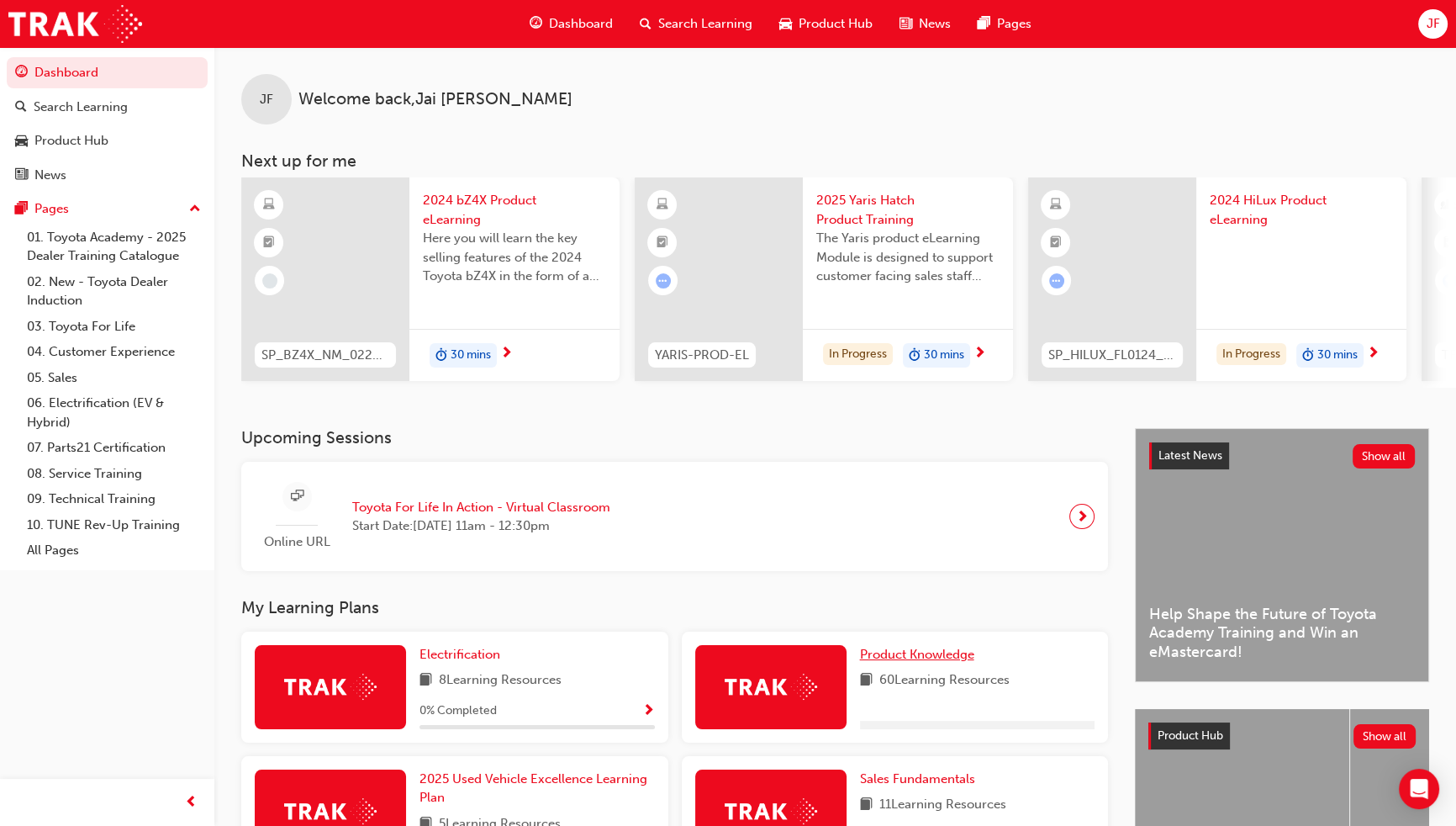
click at [908, 659] on span "Product Knowledge" at bounding box center [918, 654] width 115 height 15
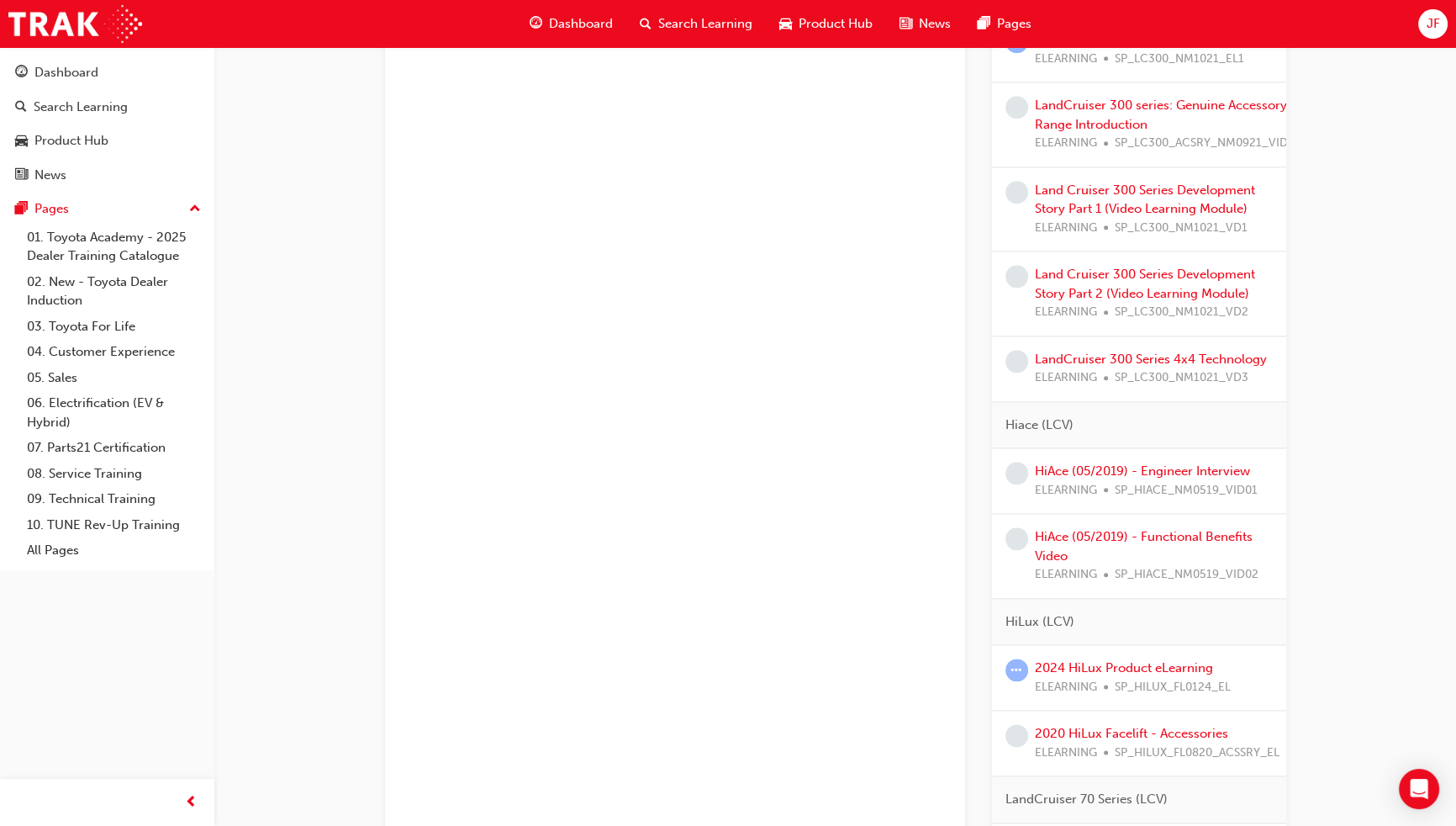
scroll to position [2018, 0]
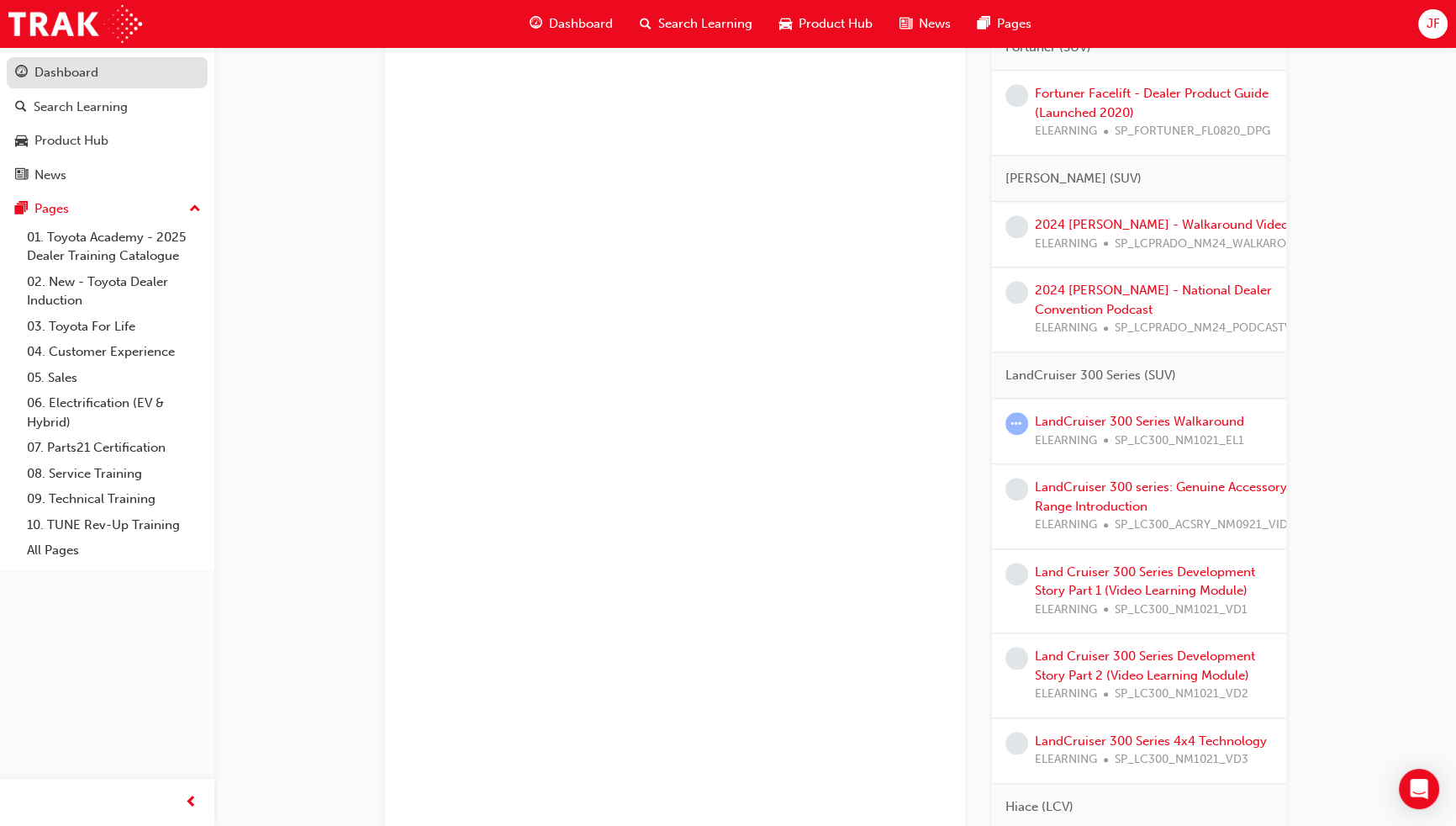
click at [50, 80] on div "Dashboard" at bounding box center [66, 73] width 64 height 19
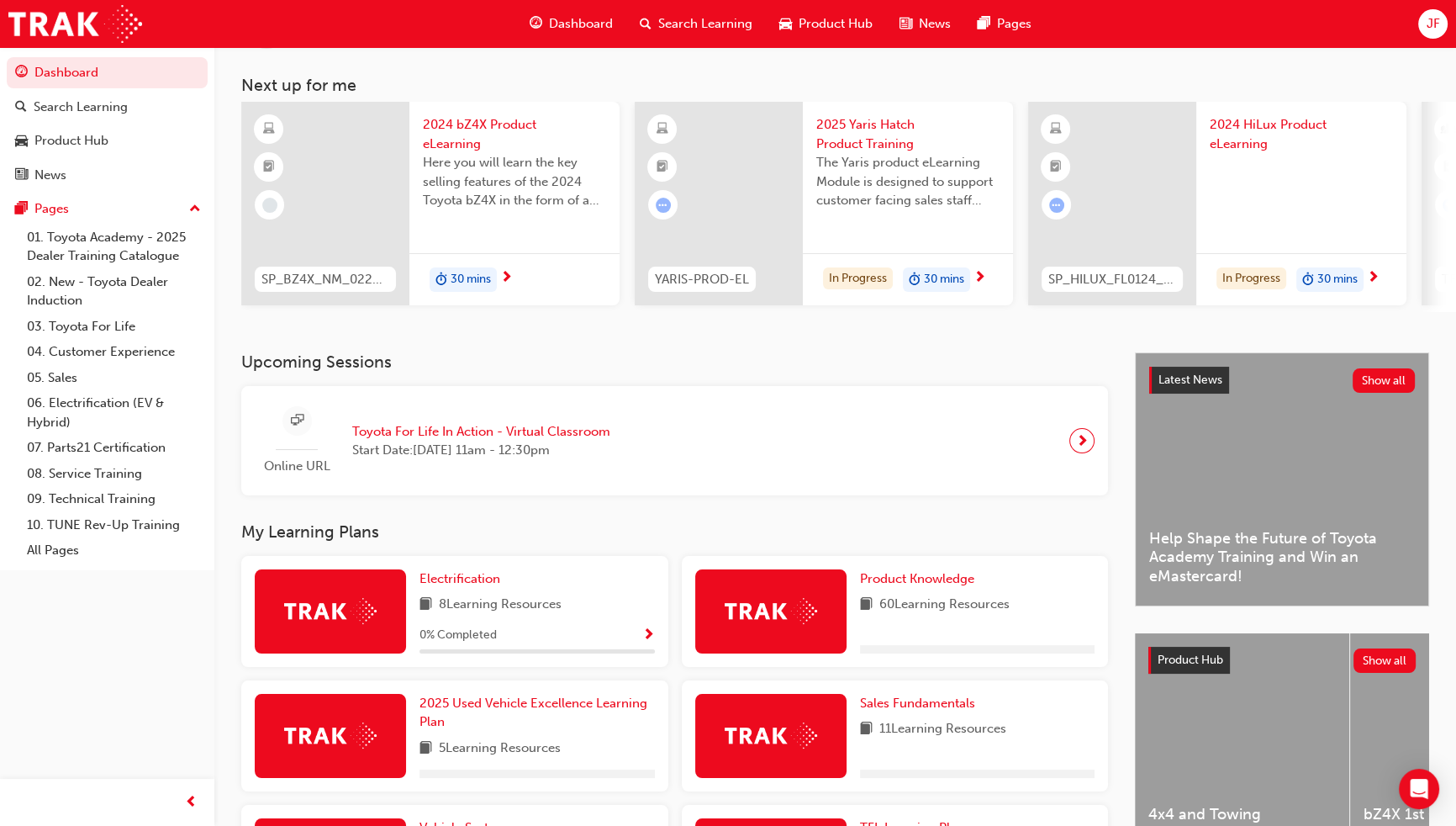
scroll to position [152, 0]
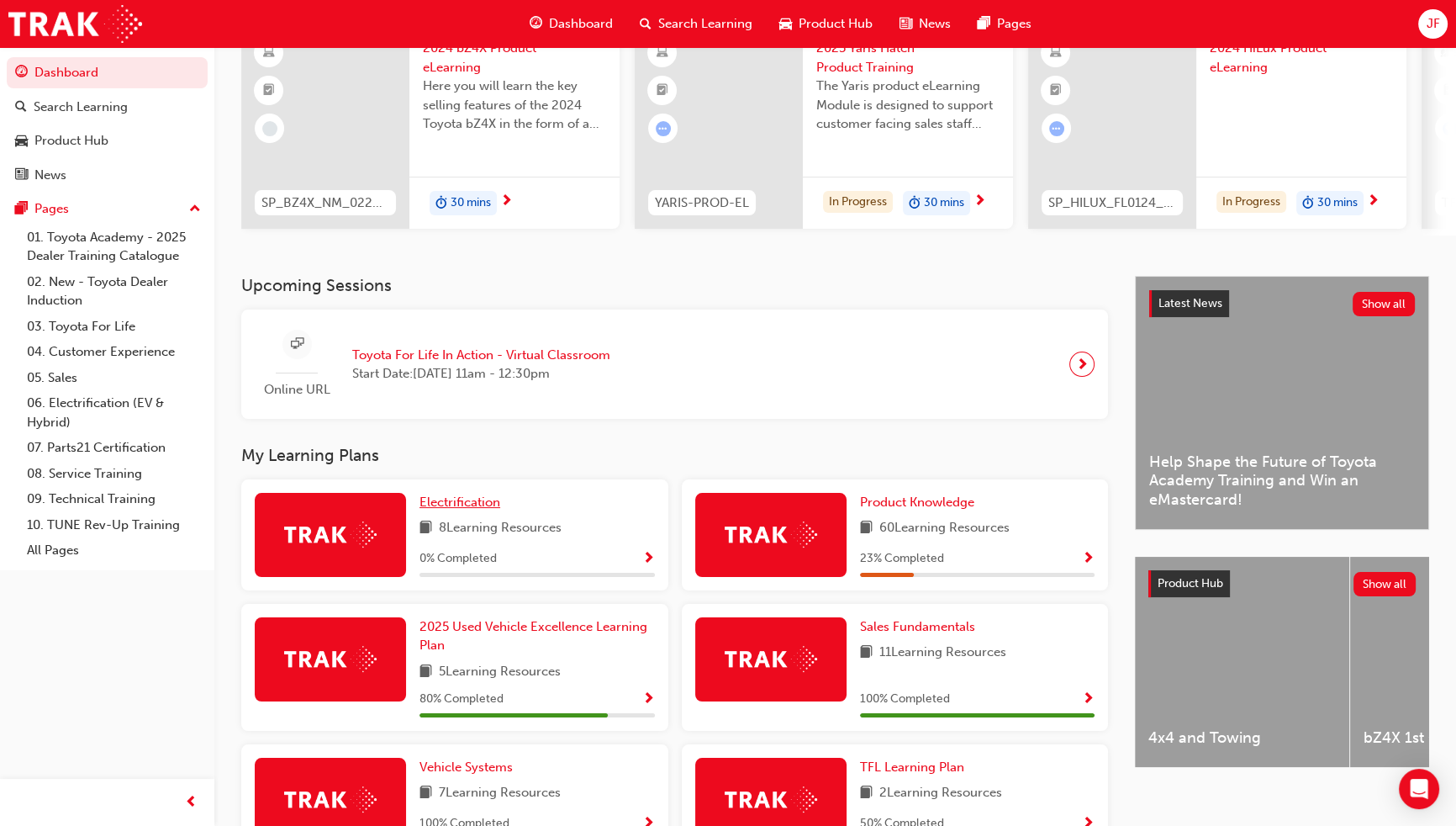
click at [473, 510] on span "Electrification" at bounding box center [459, 502] width 81 height 15
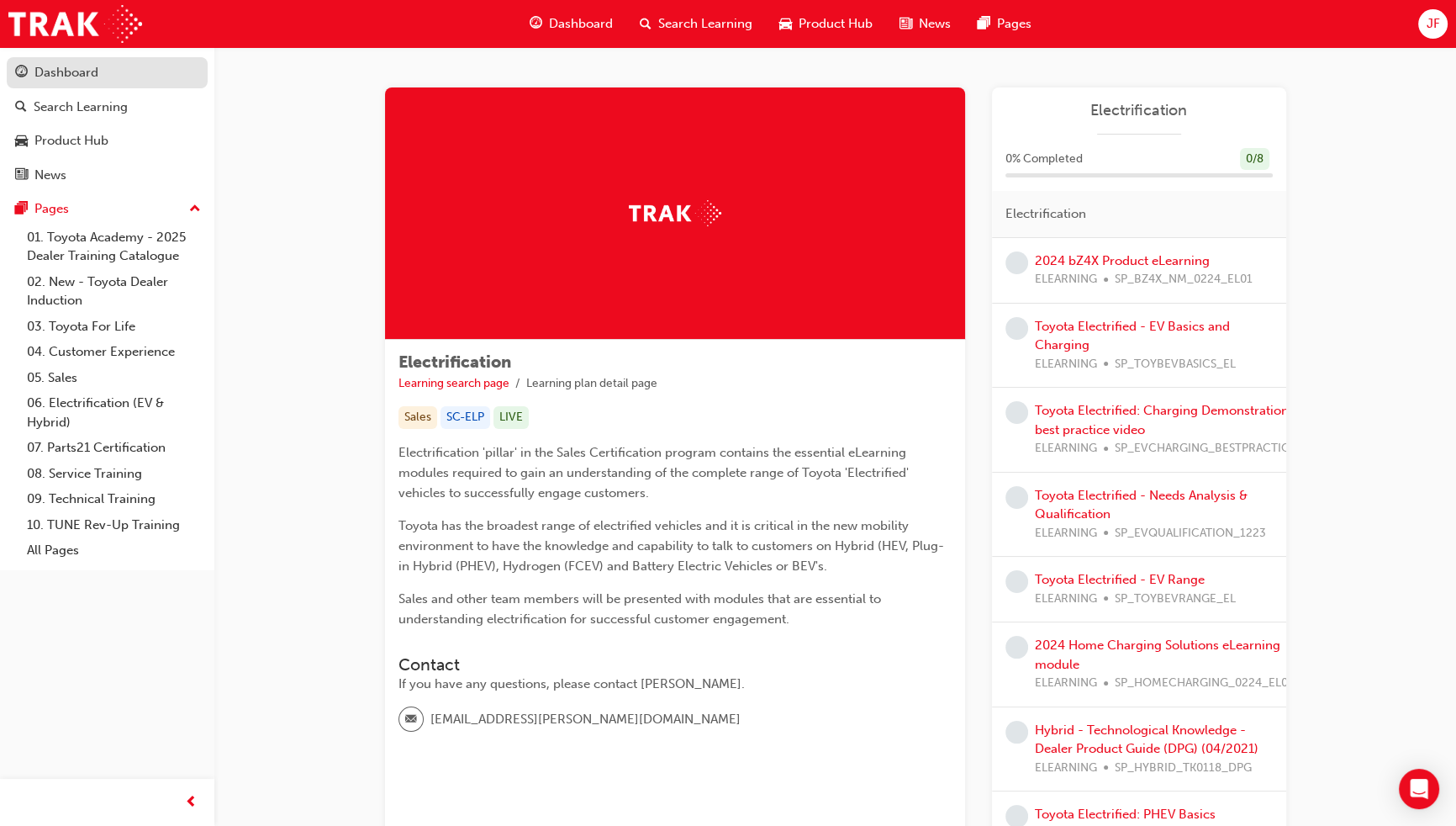
click at [25, 66] on span "guage-icon" at bounding box center [21, 74] width 12 height 15
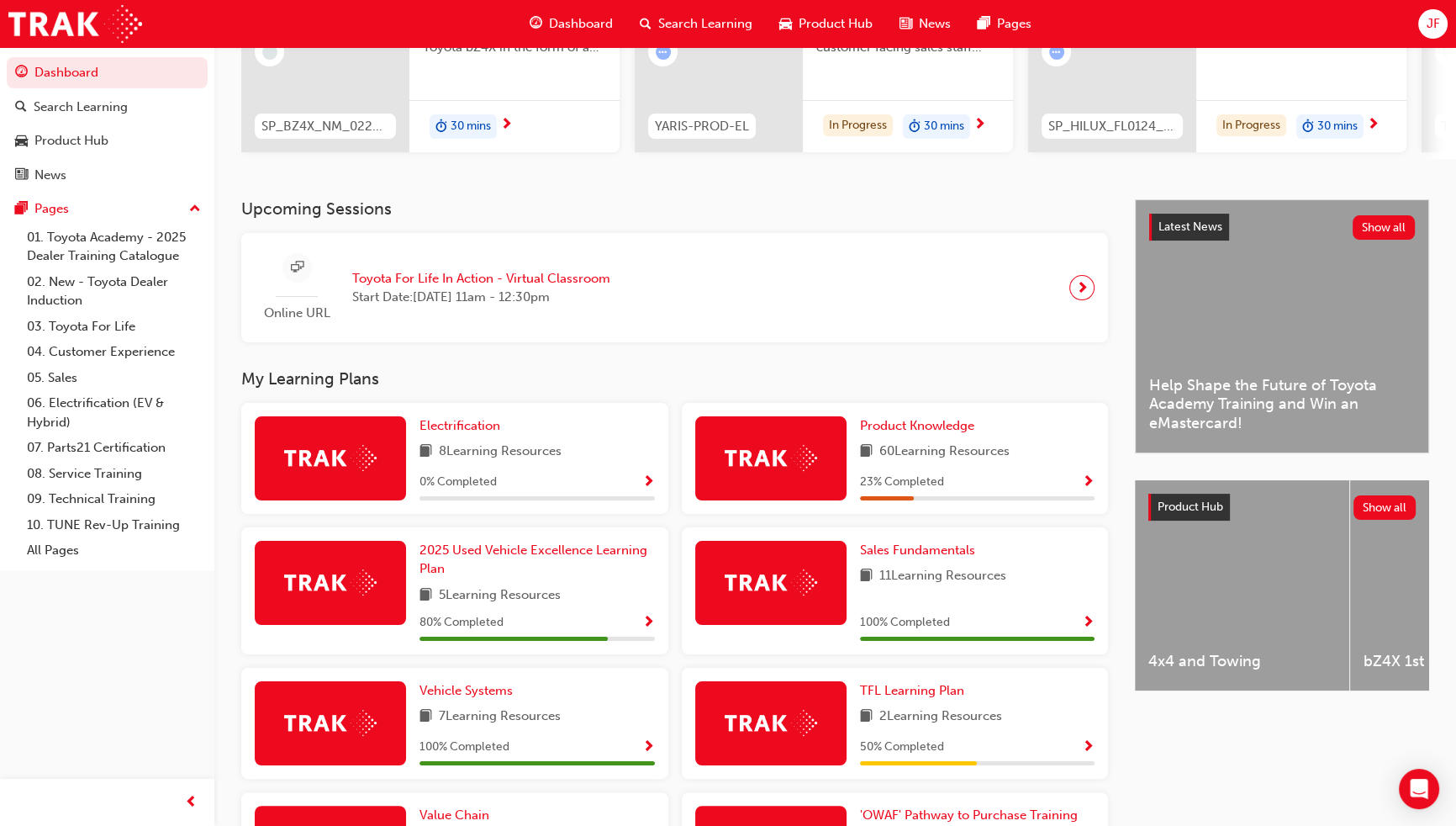
scroll to position [458, 0]
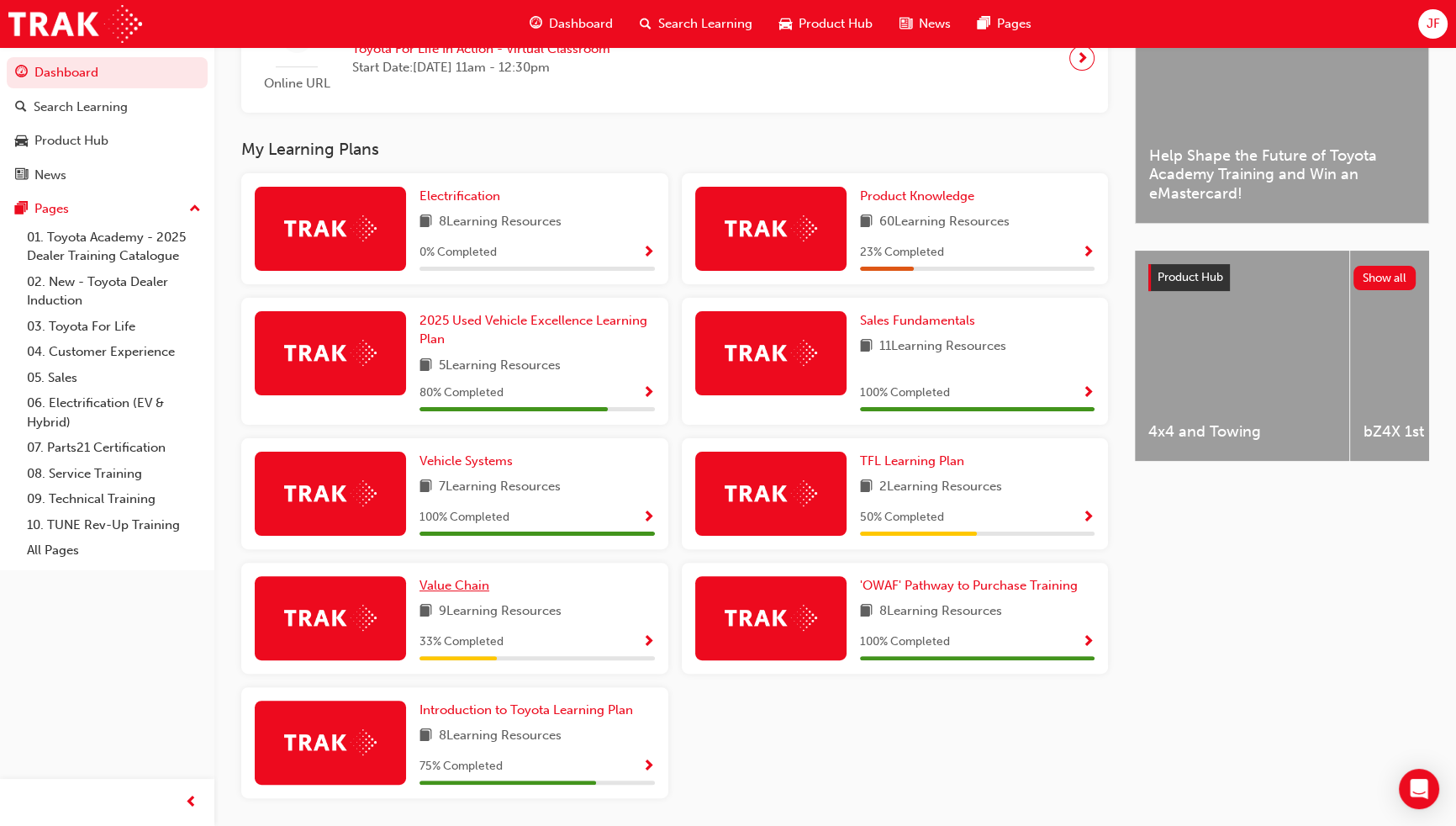
click at [460, 580] on link "Value Chain" at bounding box center [457, 585] width 76 height 19
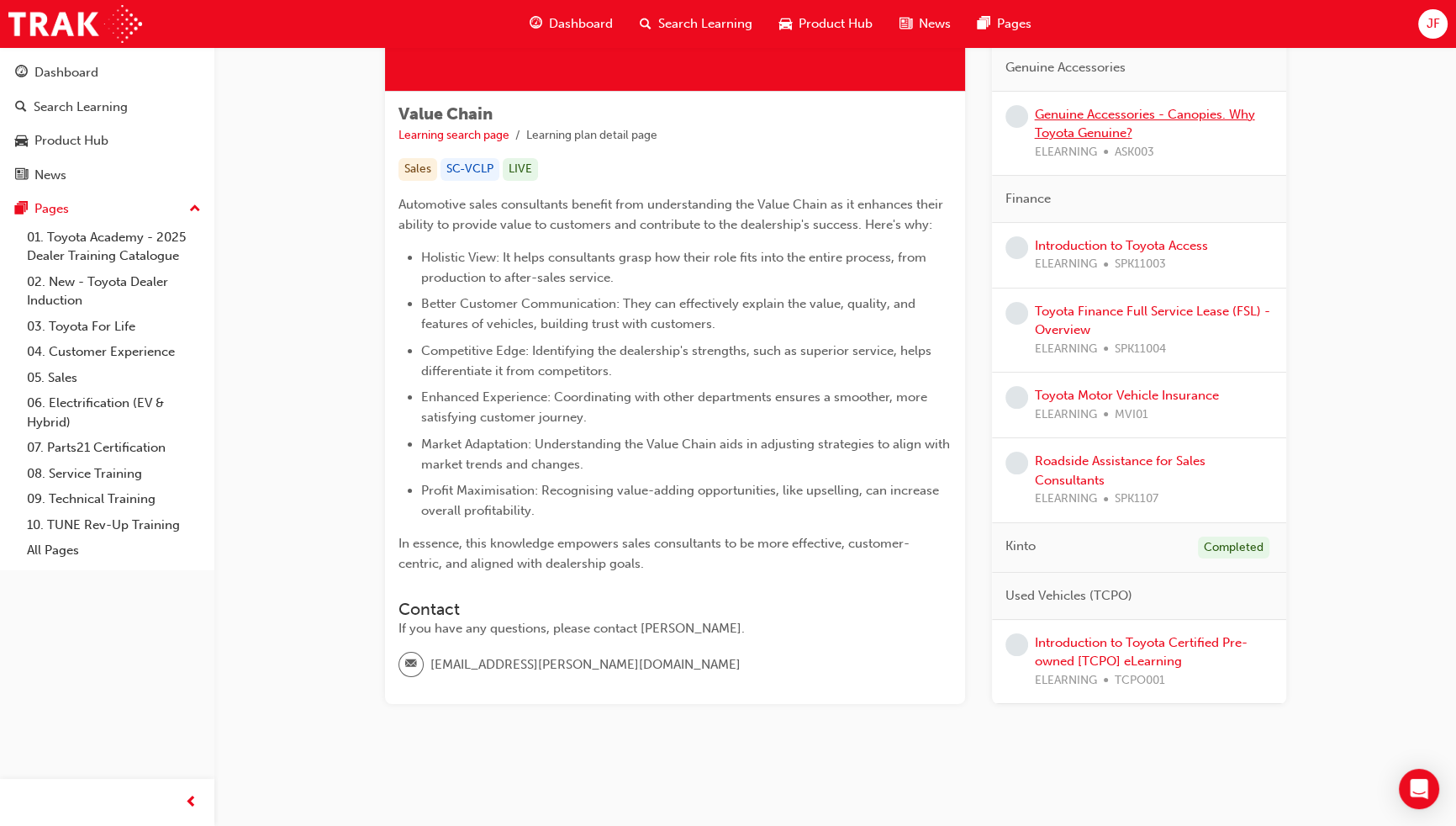
scroll to position [172, 0]
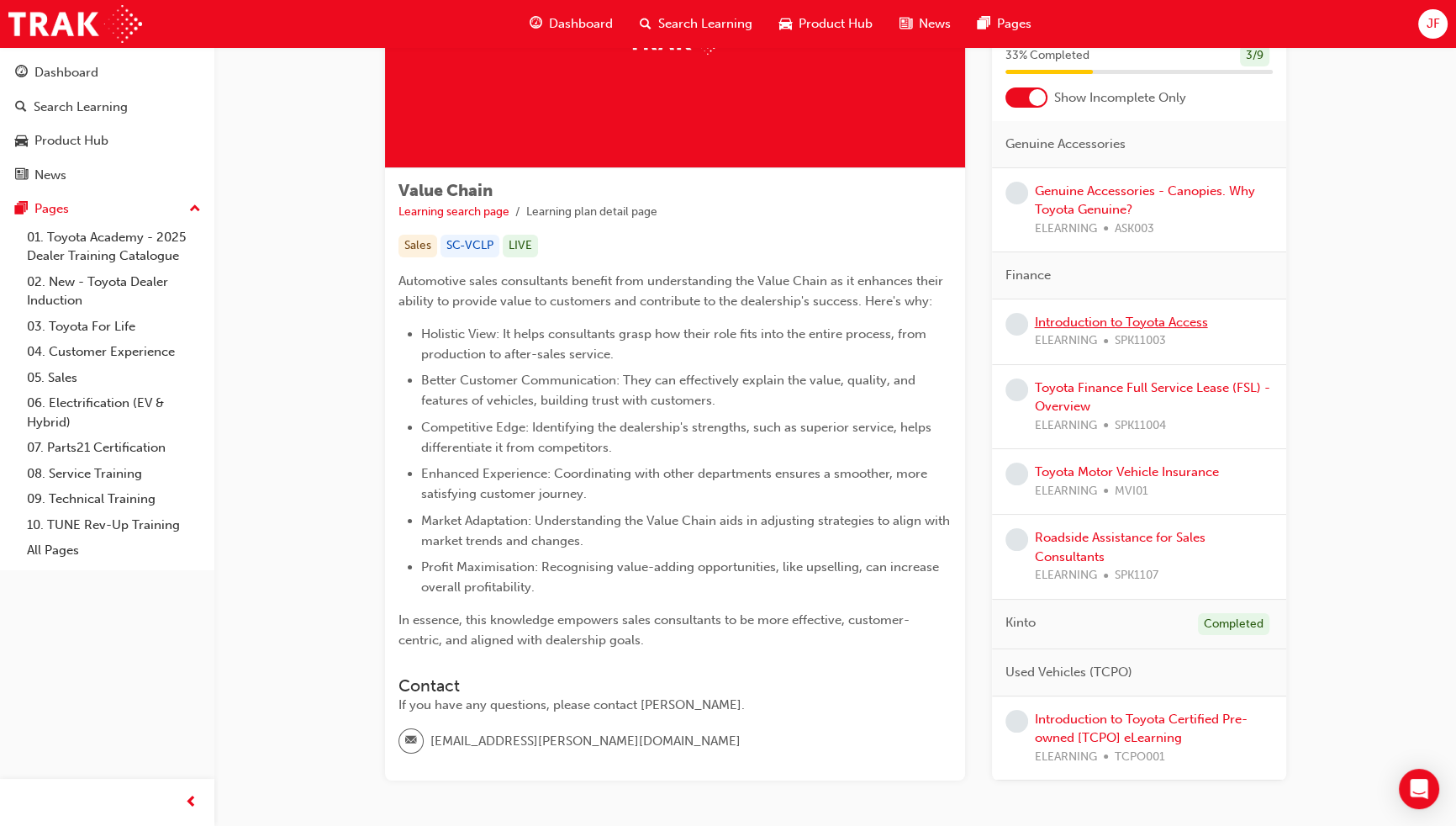
click at [1086, 322] on link "Introduction to Toyota Access" at bounding box center [1121, 321] width 173 height 15
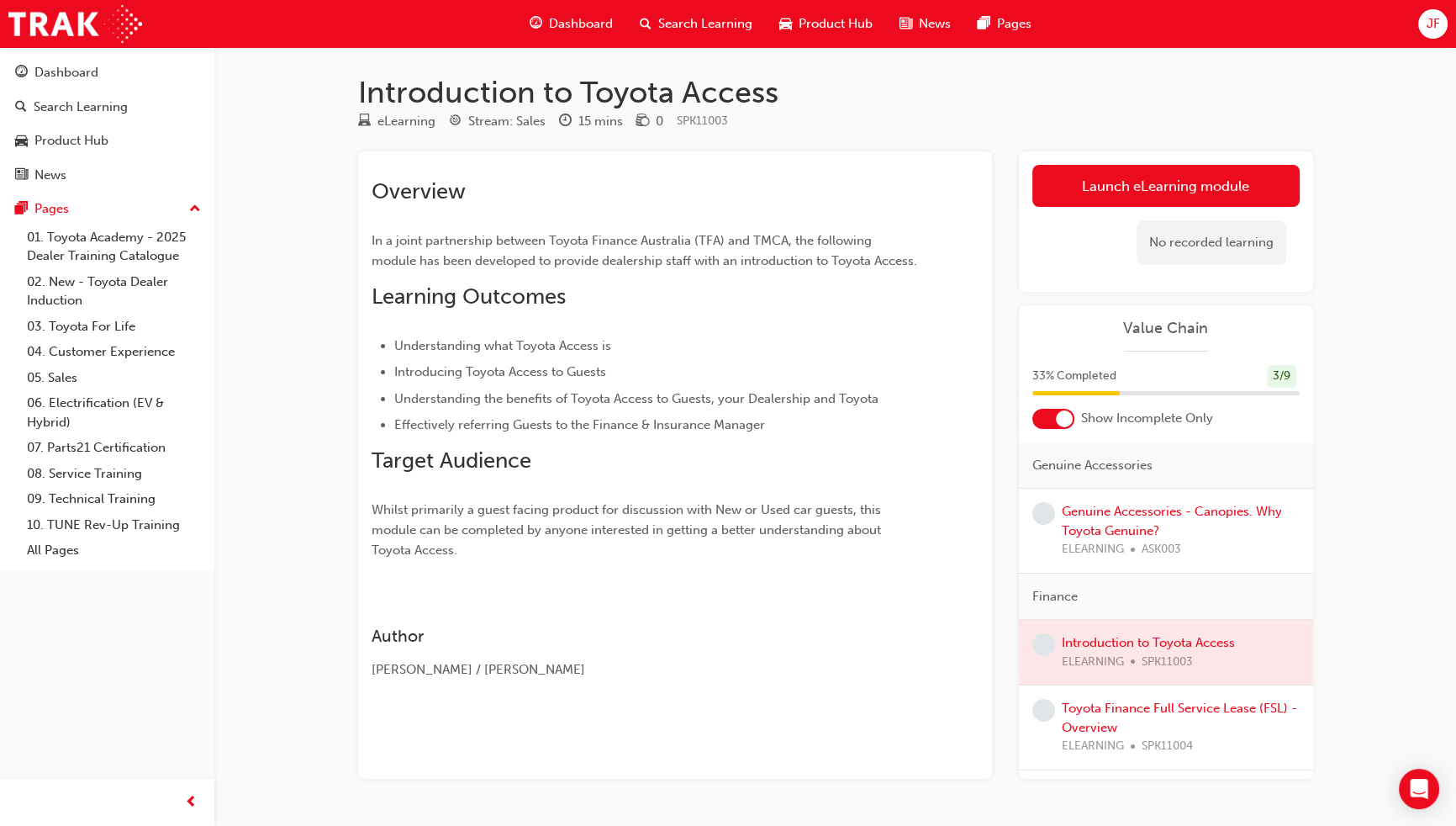
click at [1117, 184] on link "Launch eLearning module" at bounding box center [1166, 186] width 267 height 42
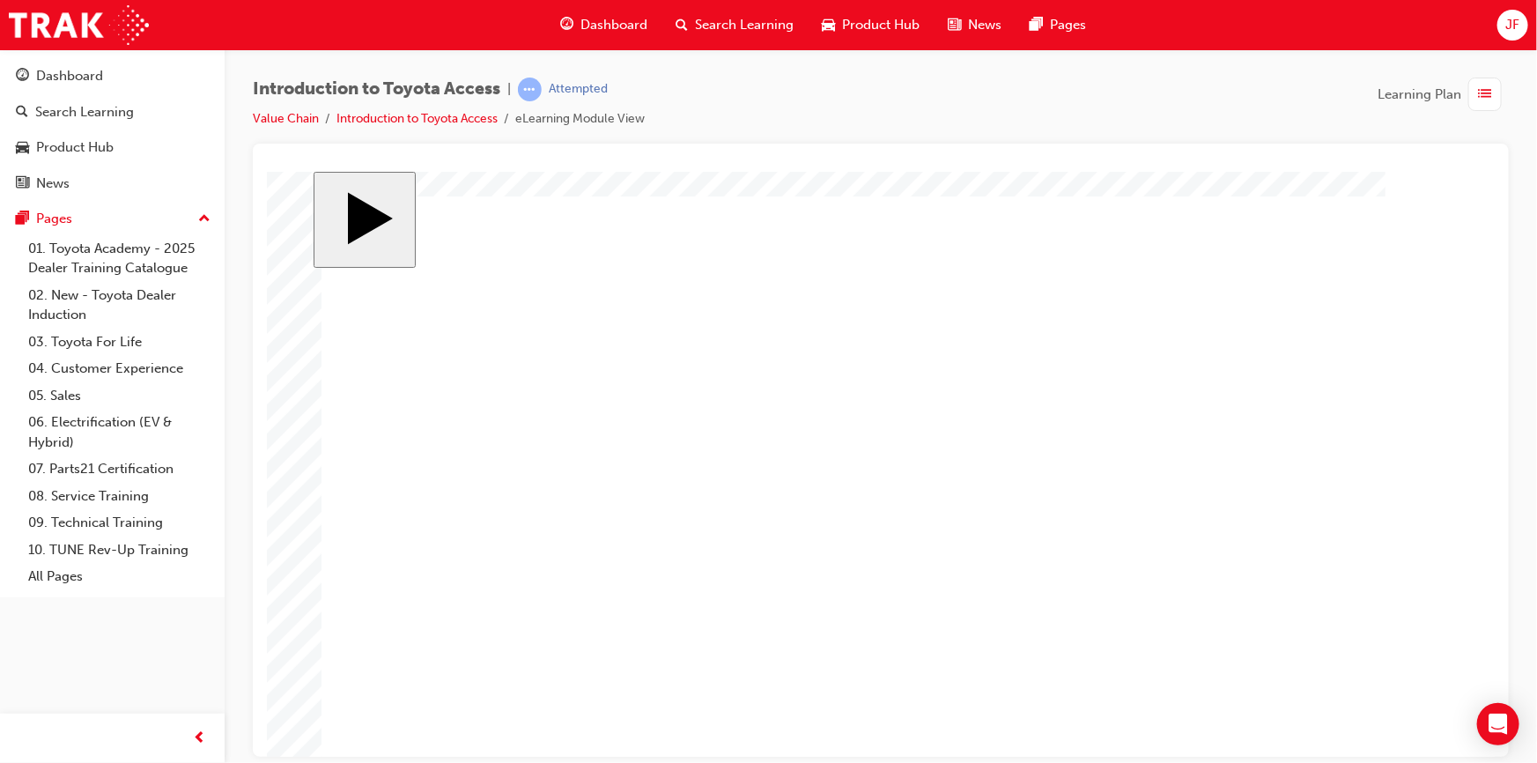
scroll to position [43, 0]
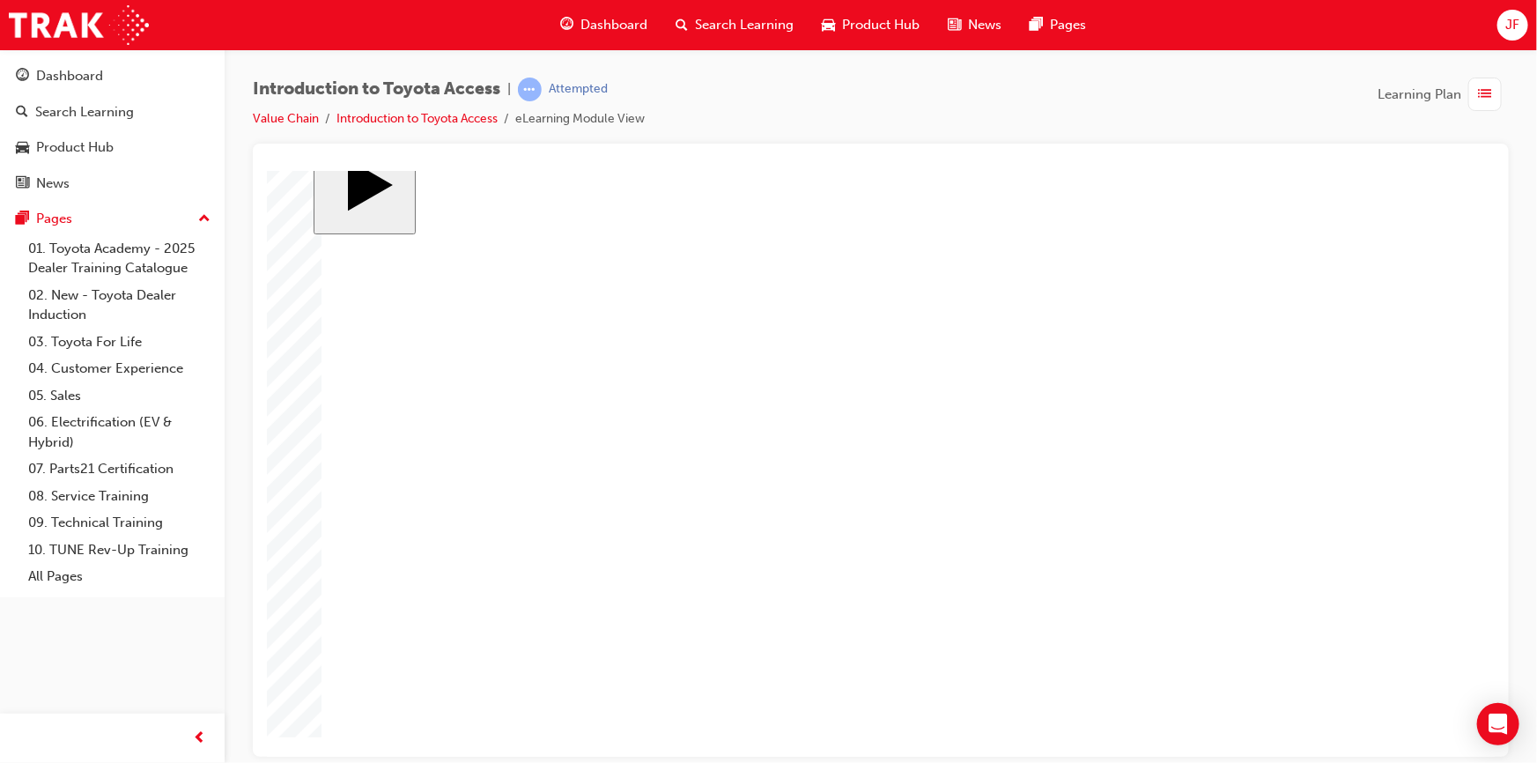
drag, startPoint x: 579, startPoint y: 345, endPoint x: 748, endPoint y: 354, distance: 169.3
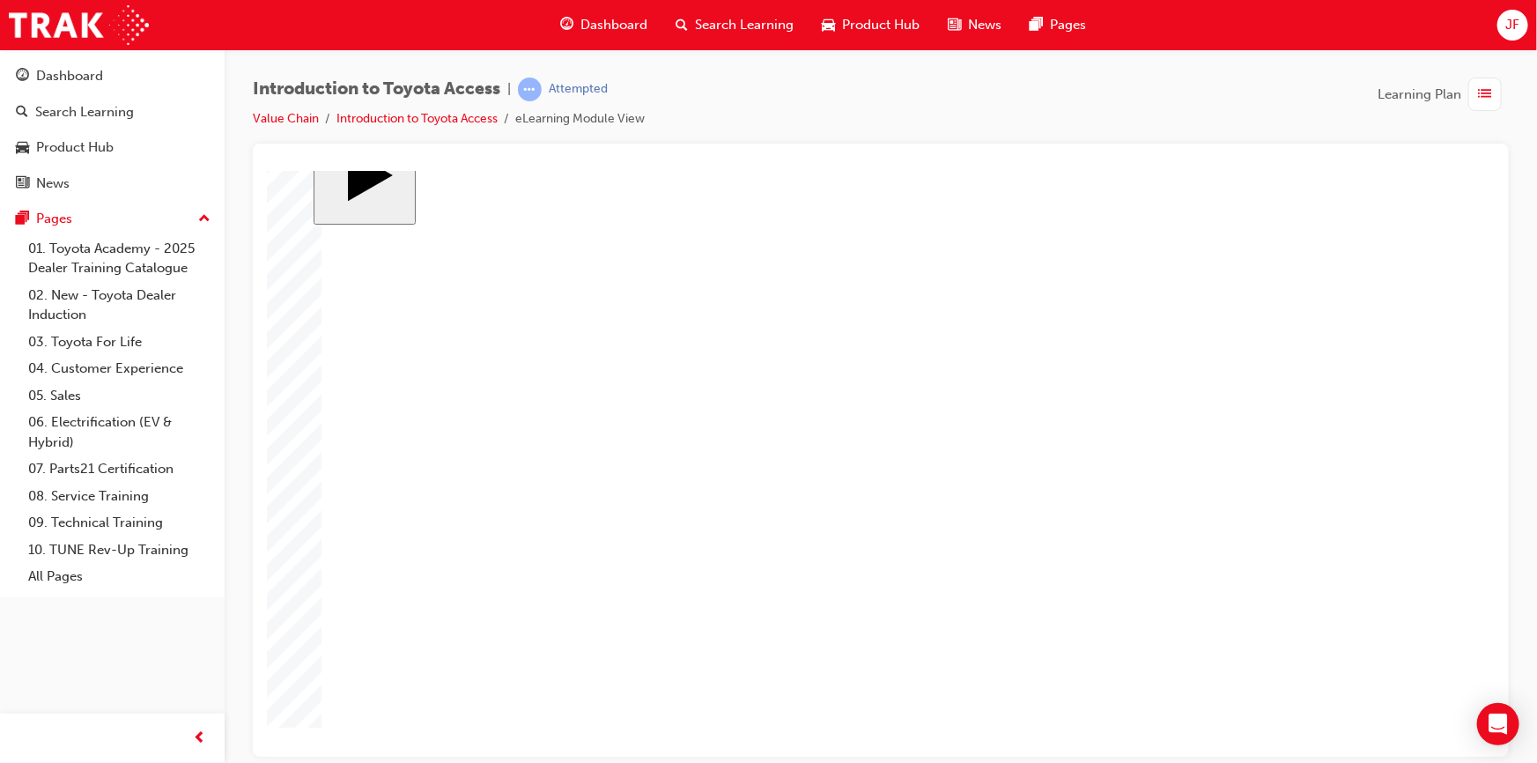
drag, startPoint x: 772, startPoint y: 340, endPoint x: 643, endPoint y: 342, distance: 129.4
drag, startPoint x: 784, startPoint y: 308, endPoint x: 581, endPoint y: 284, distance: 204.0
drag, startPoint x: 606, startPoint y: 448, endPoint x: 615, endPoint y: 453, distance: 10.6
drag, startPoint x: 644, startPoint y: 361, endPoint x: 817, endPoint y: 588, distance: 285.8
drag, startPoint x: 617, startPoint y: 583, endPoint x: 618, endPoint y: 362, distance: 221.0
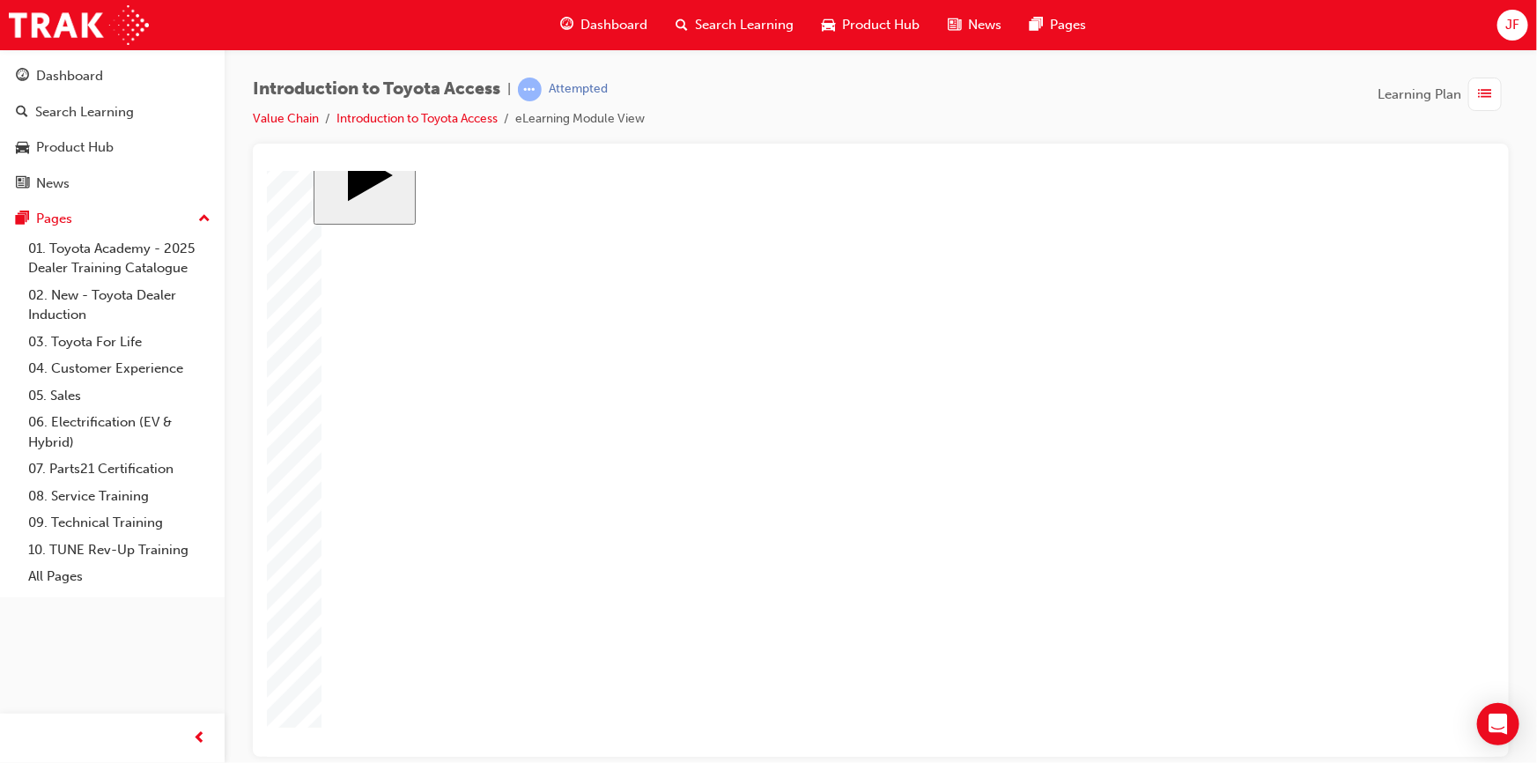
drag, startPoint x: 608, startPoint y: 488, endPoint x: 794, endPoint y: 489, distance: 185.8
drag, startPoint x: 600, startPoint y: 580, endPoint x: 800, endPoint y: 322, distance: 326.9
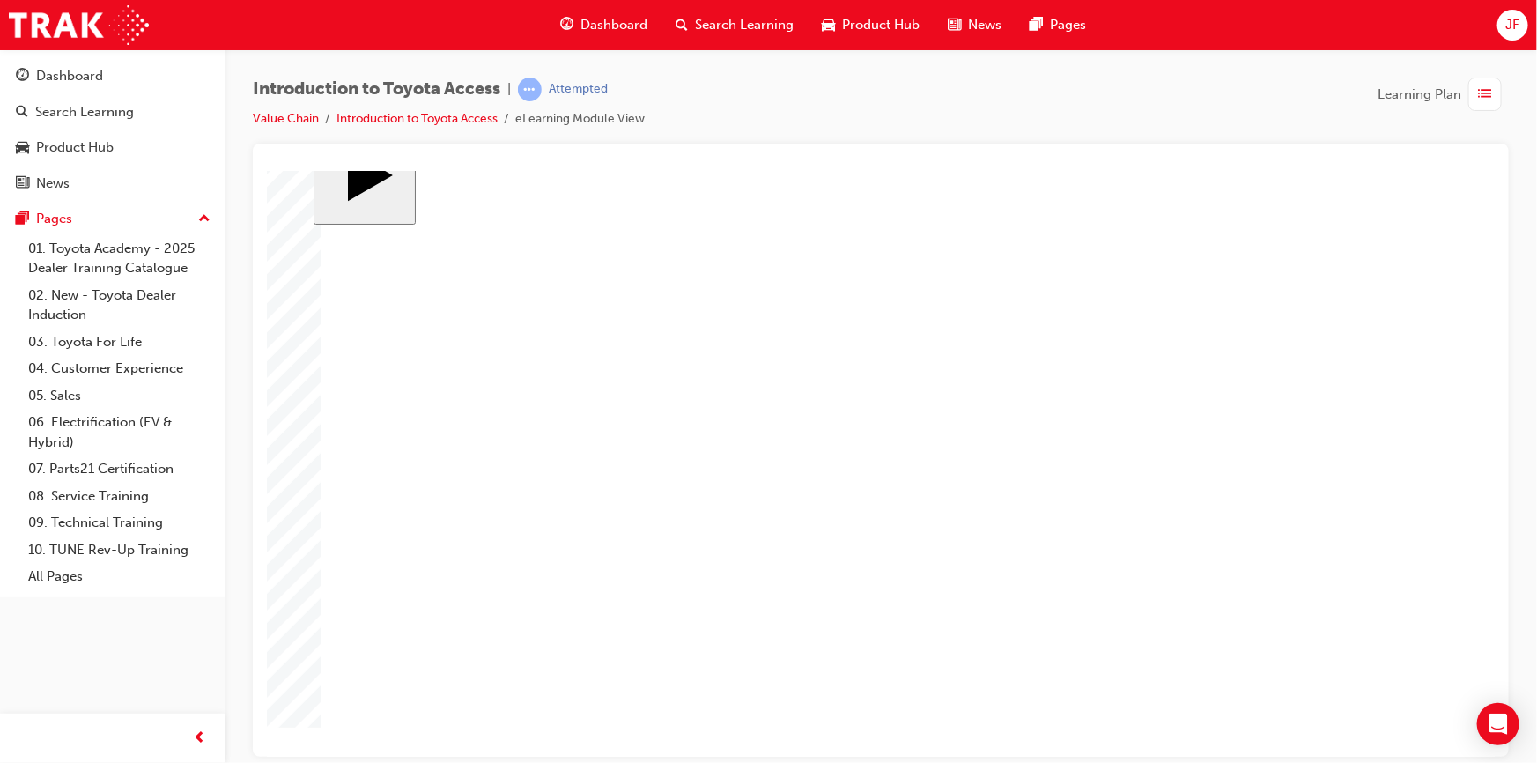
drag, startPoint x: 755, startPoint y: 485, endPoint x: 803, endPoint y: 372, distance: 123.5
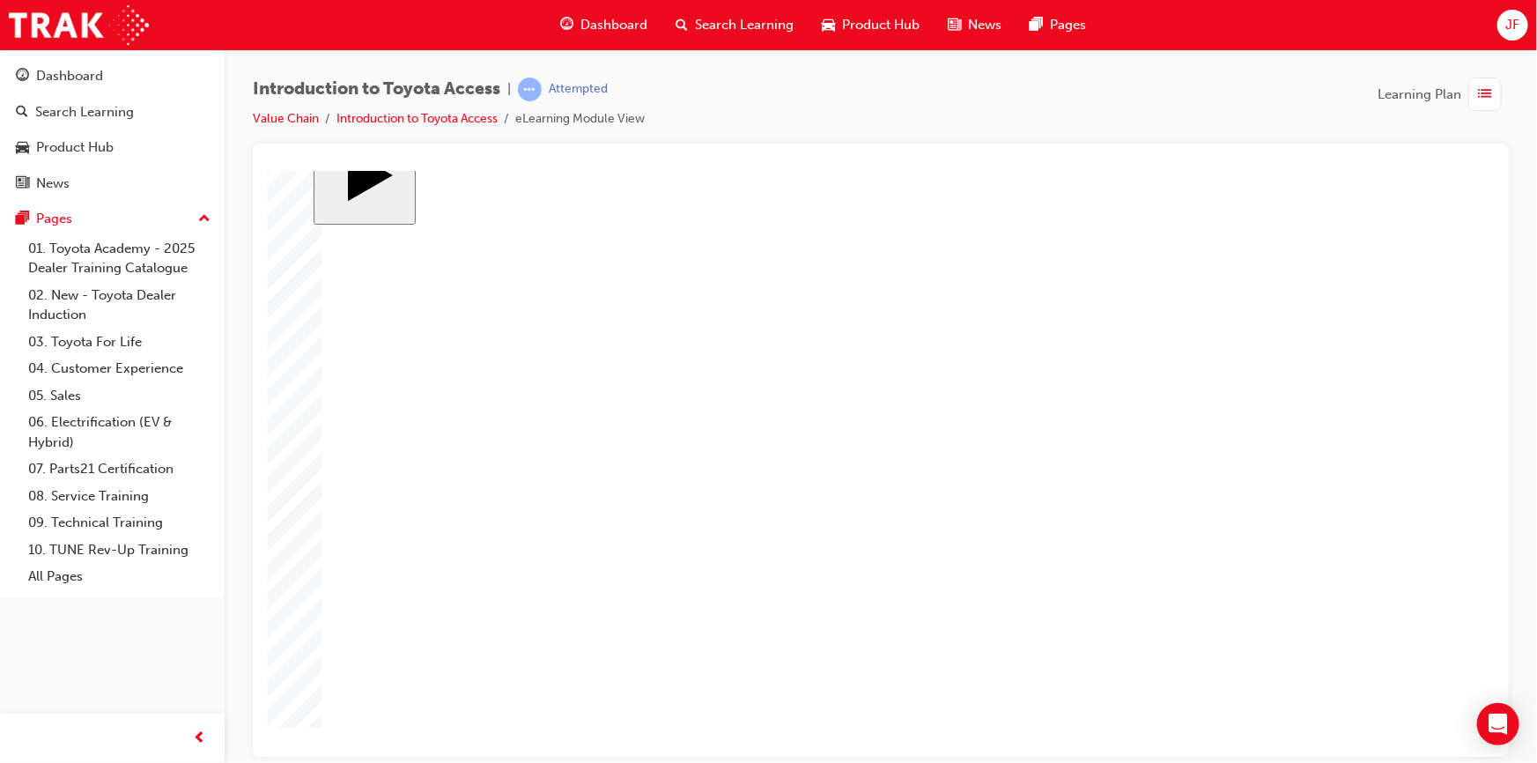
radio input "false"
radio input "true"
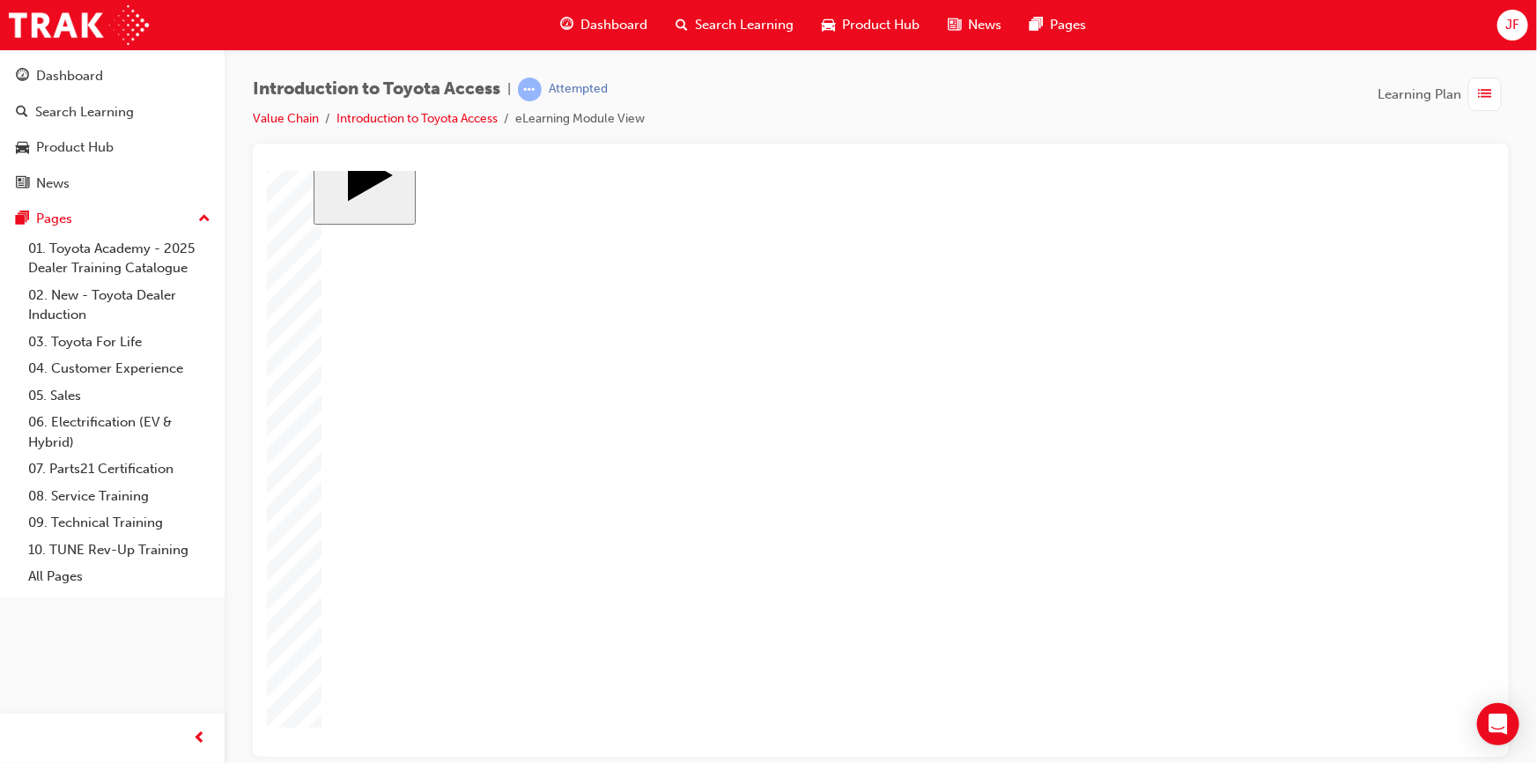
radio input "false"
radio input "true"
drag, startPoint x: 969, startPoint y: 387, endPoint x: 1329, endPoint y: 637, distance: 437.9
radio input "true"
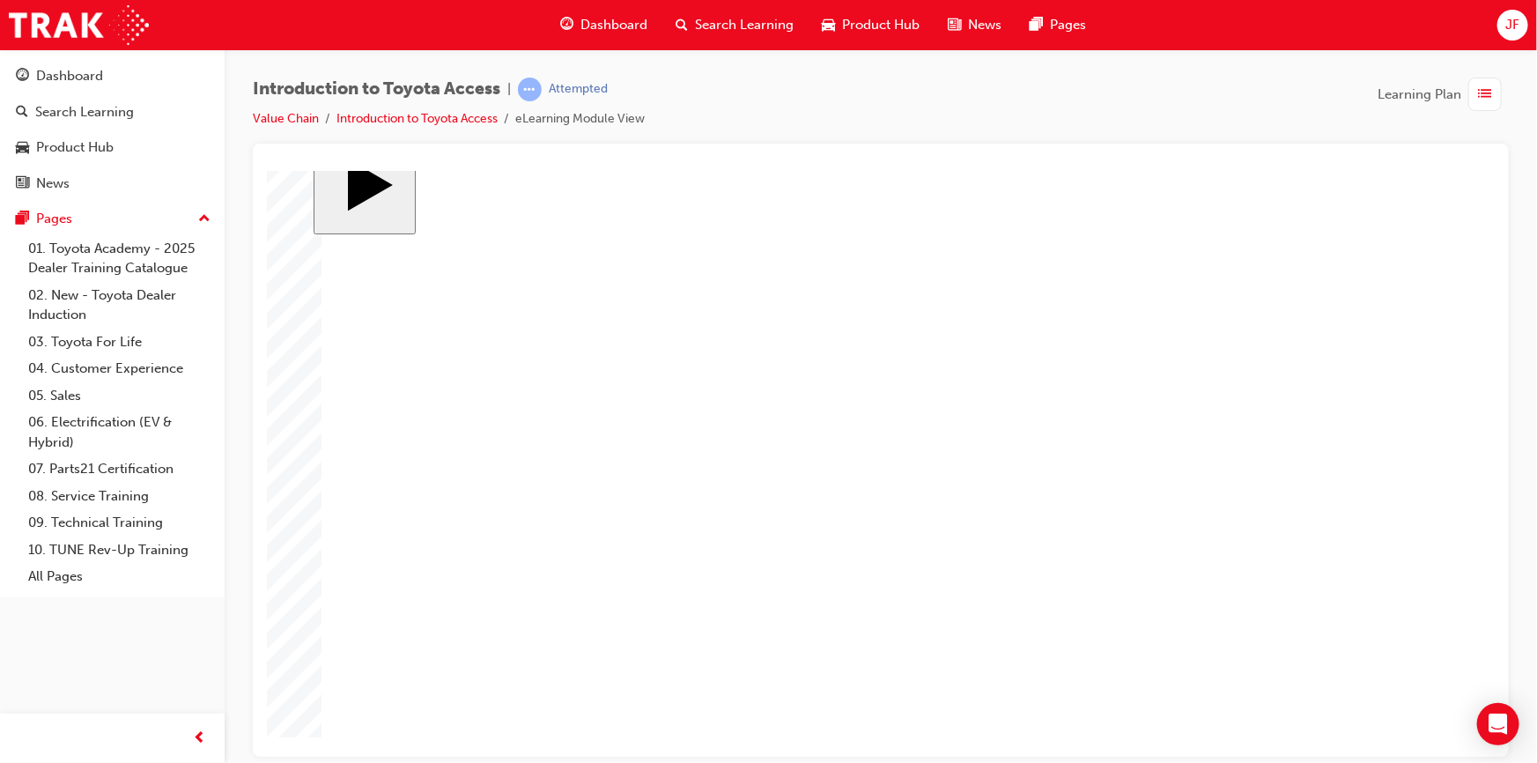
drag, startPoint x: 984, startPoint y: 322, endPoint x: 1316, endPoint y: 635, distance: 456.0
radio input "true"
drag, startPoint x: 1276, startPoint y: 634, endPoint x: 971, endPoint y: 560, distance: 313.5
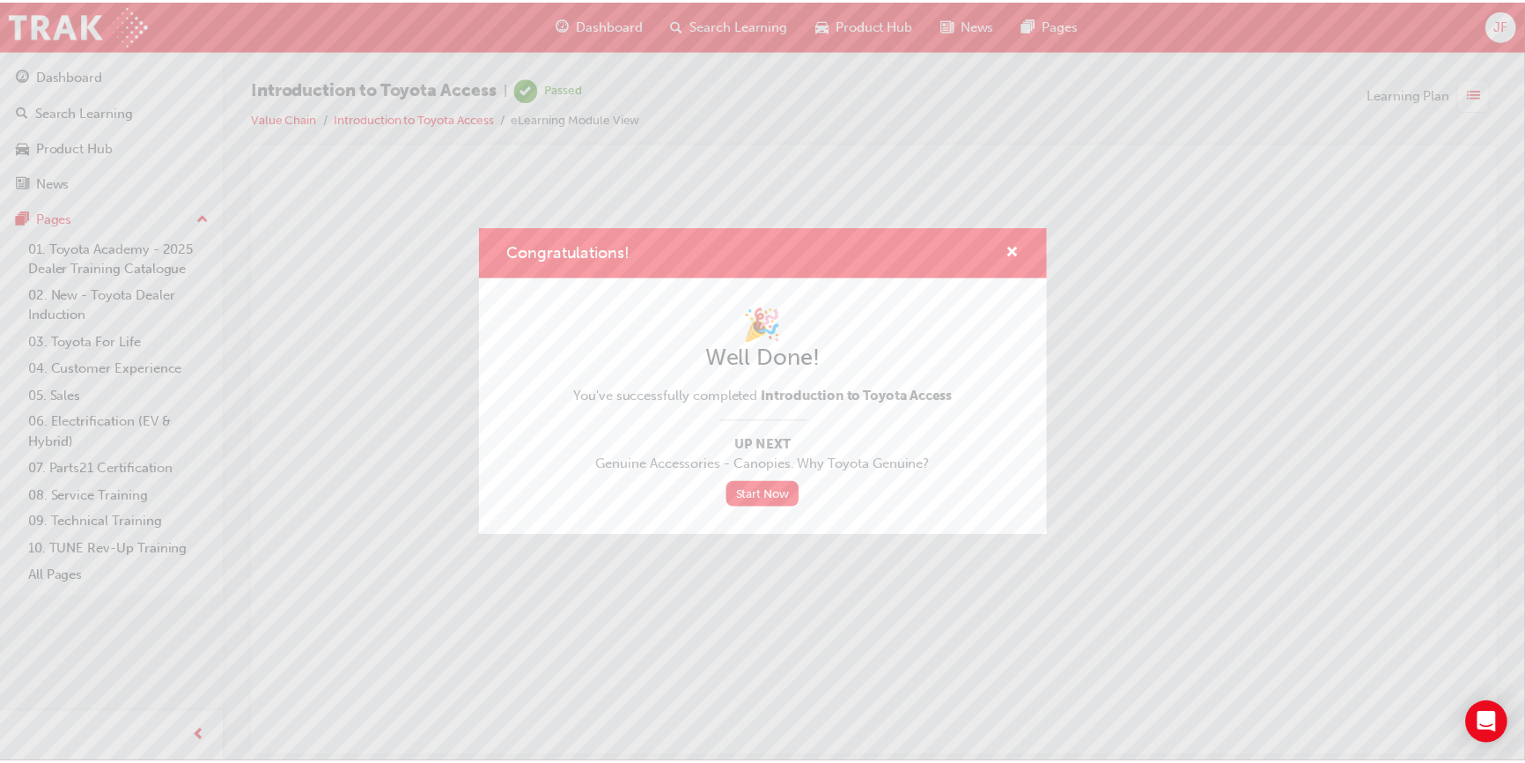
scroll to position [0, 0]
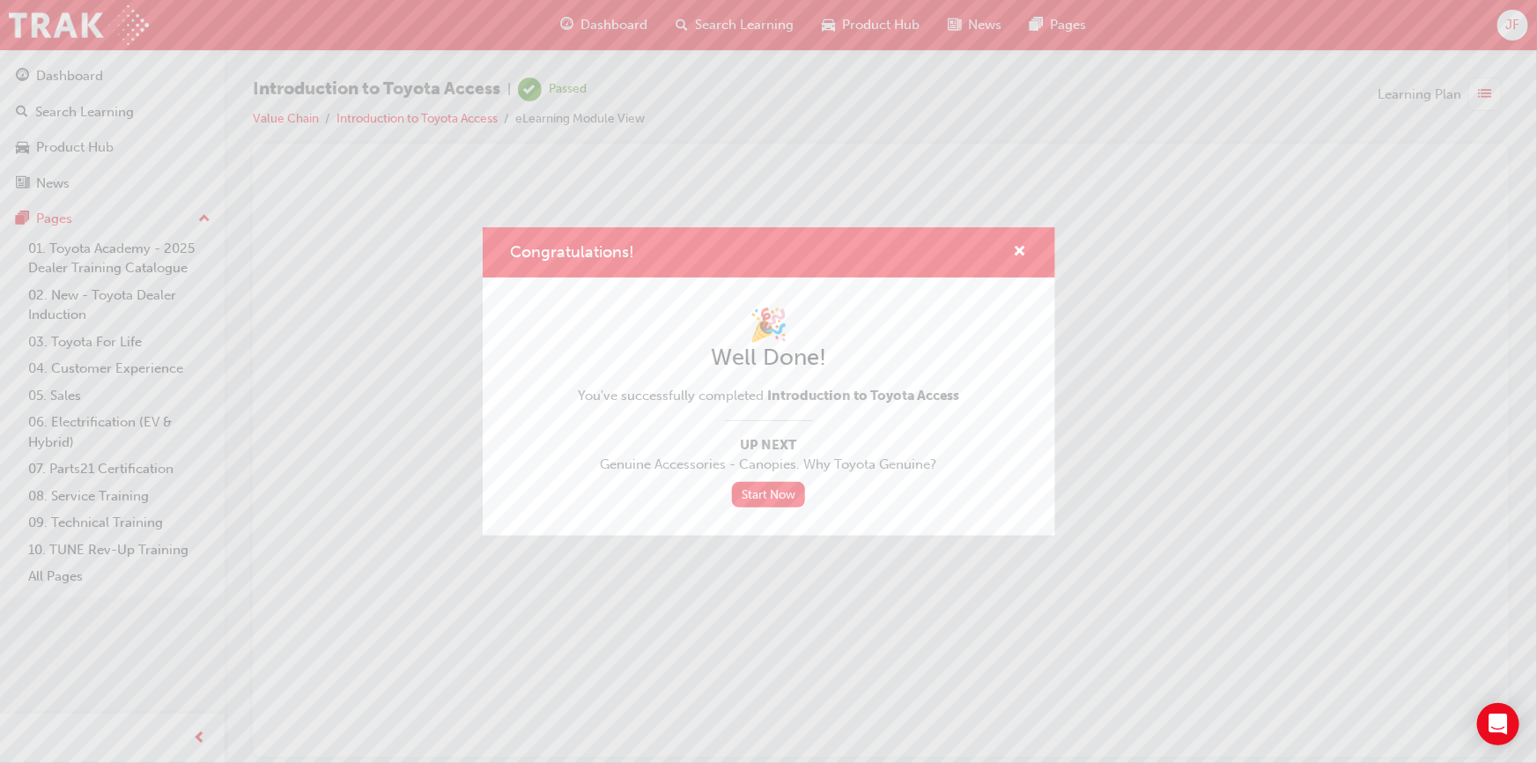
click at [1032, 244] on div "Congratulations!" at bounding box center [769, 252] width 572 height 50
click at [1015, 255] on span "cross-icon" at bounding box center [1019, 253] width 13 height 16
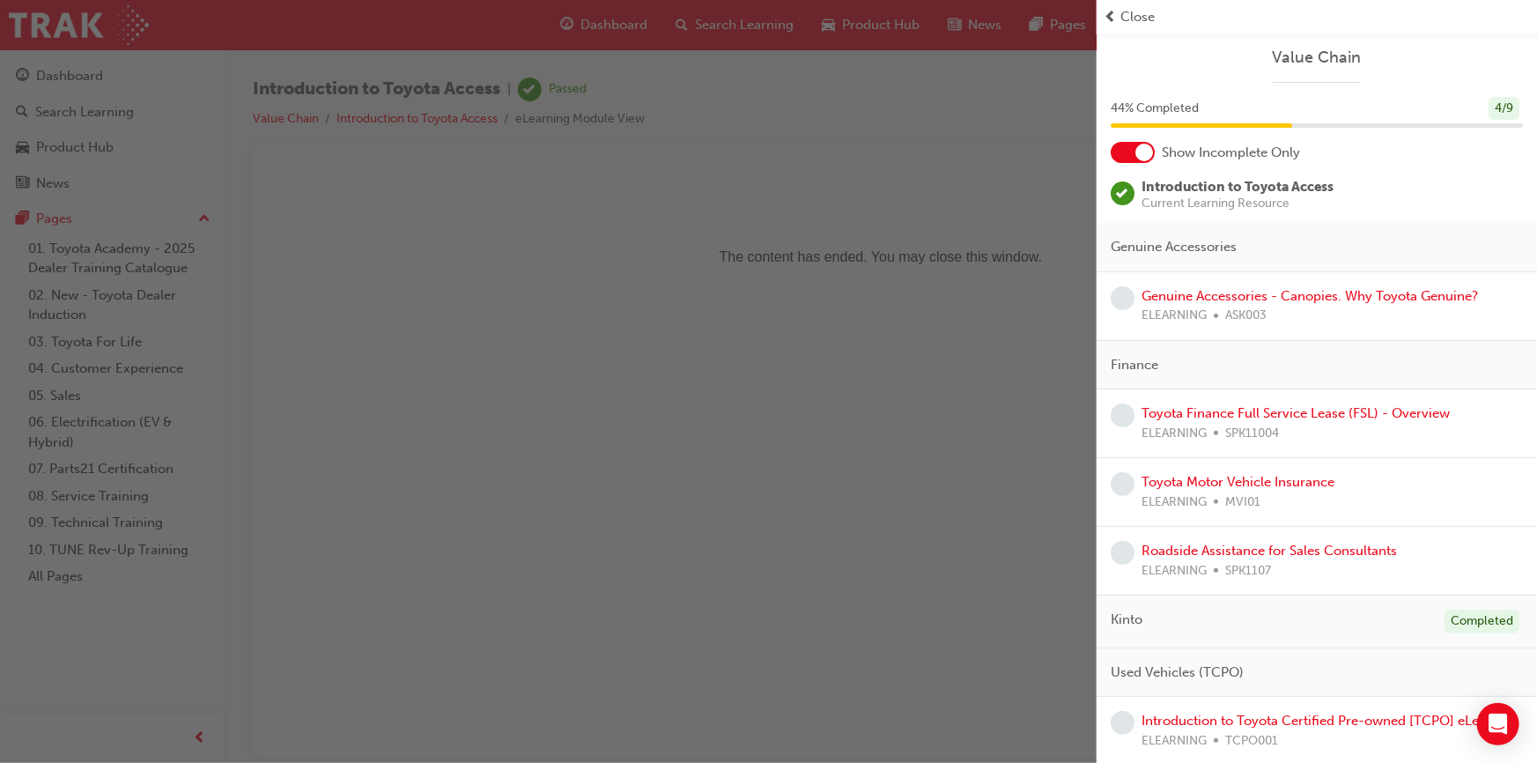
drag, startPoint x: 247, startPoint y: 317, endPoint x: 7, endPoint y: 122, distance: 309.3
click at [247, 317] on div "button" at bounding box center [548, 381] width 1096 height 763
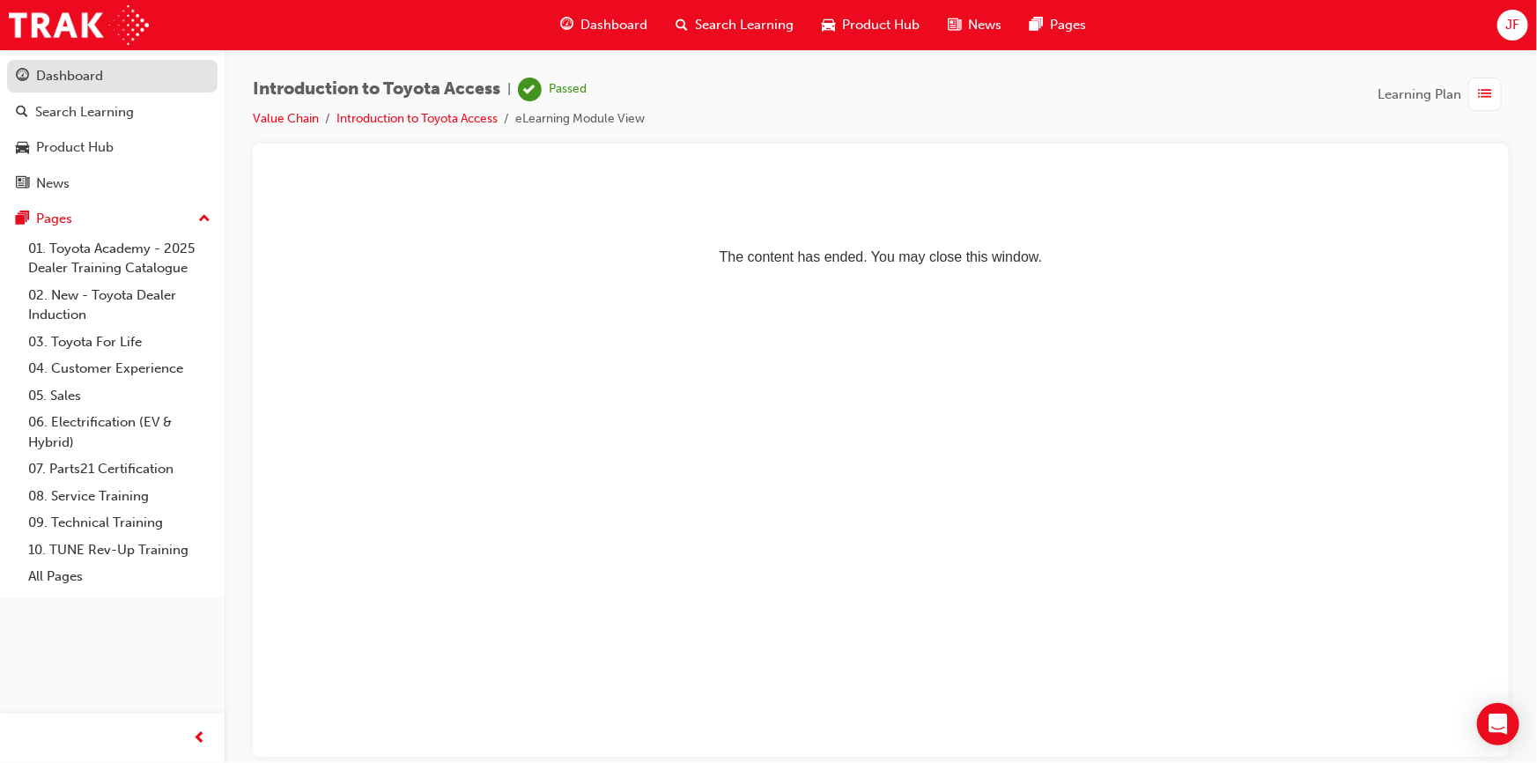
click at [128, 71] on div "Dashboard" at bounding box center [112, 76] width 193 height 22
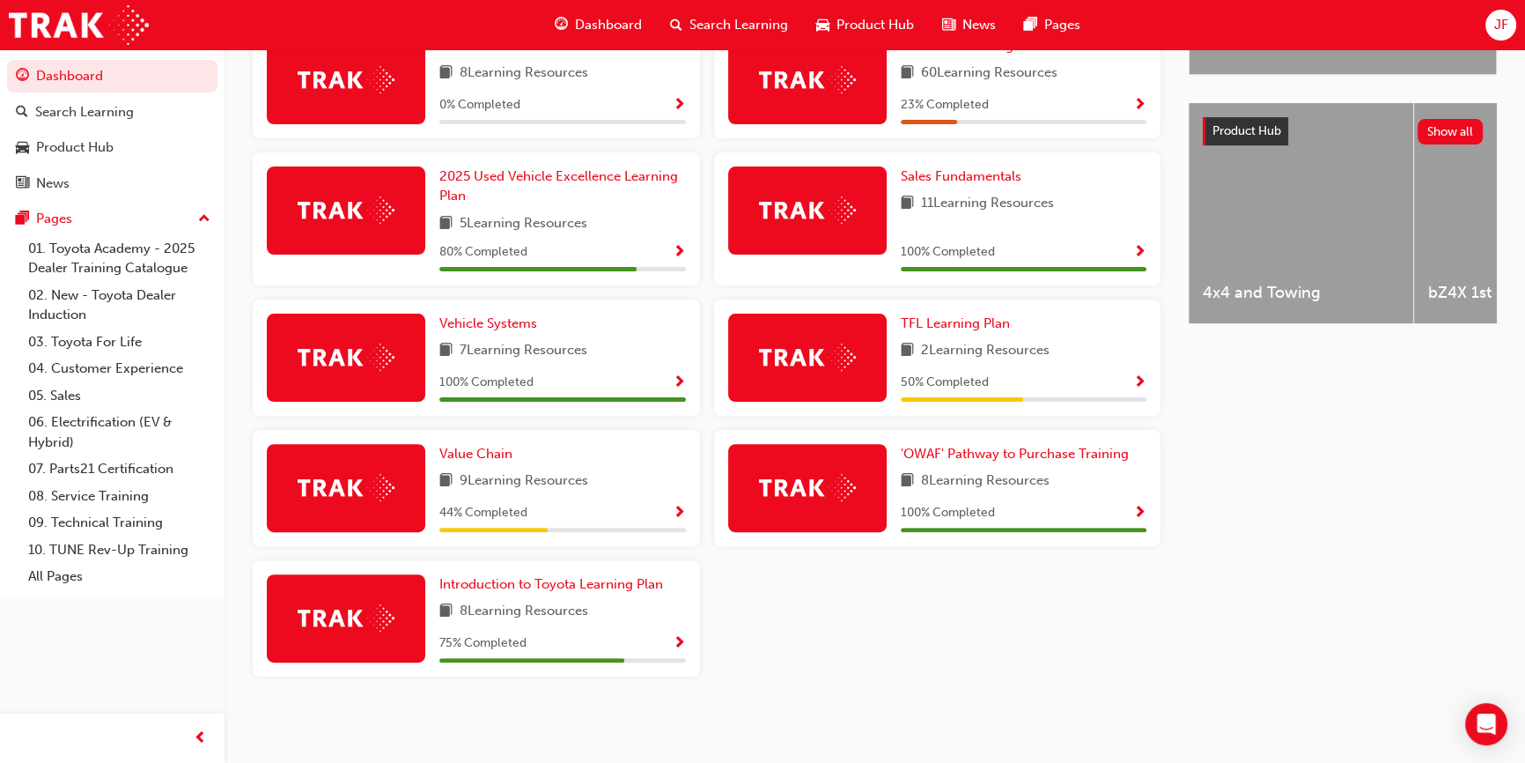
scroll to position [480, 0]
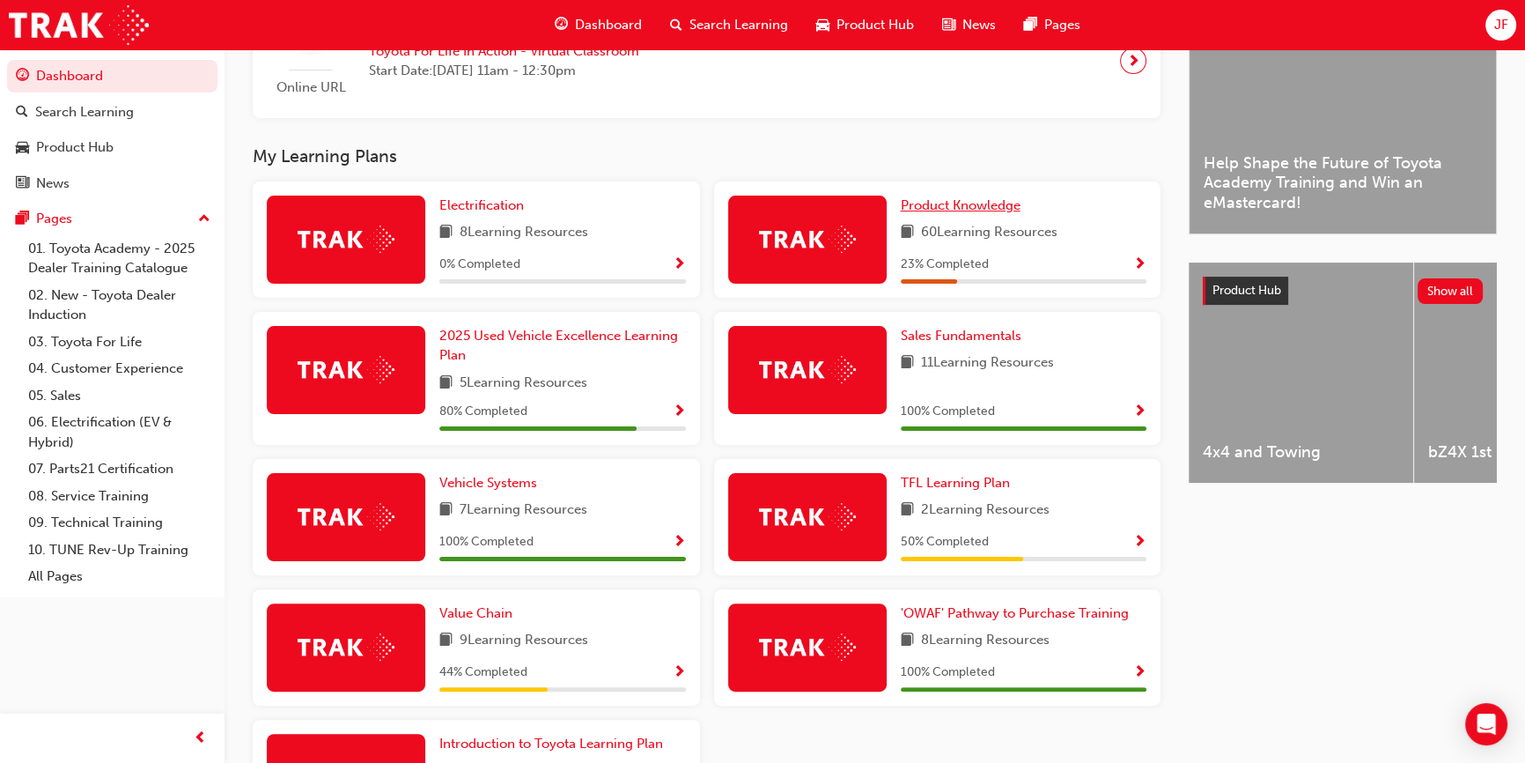
click at [966, 213] on span "Product Knowledge" at bounding box center [961, 205] width 120 height 16
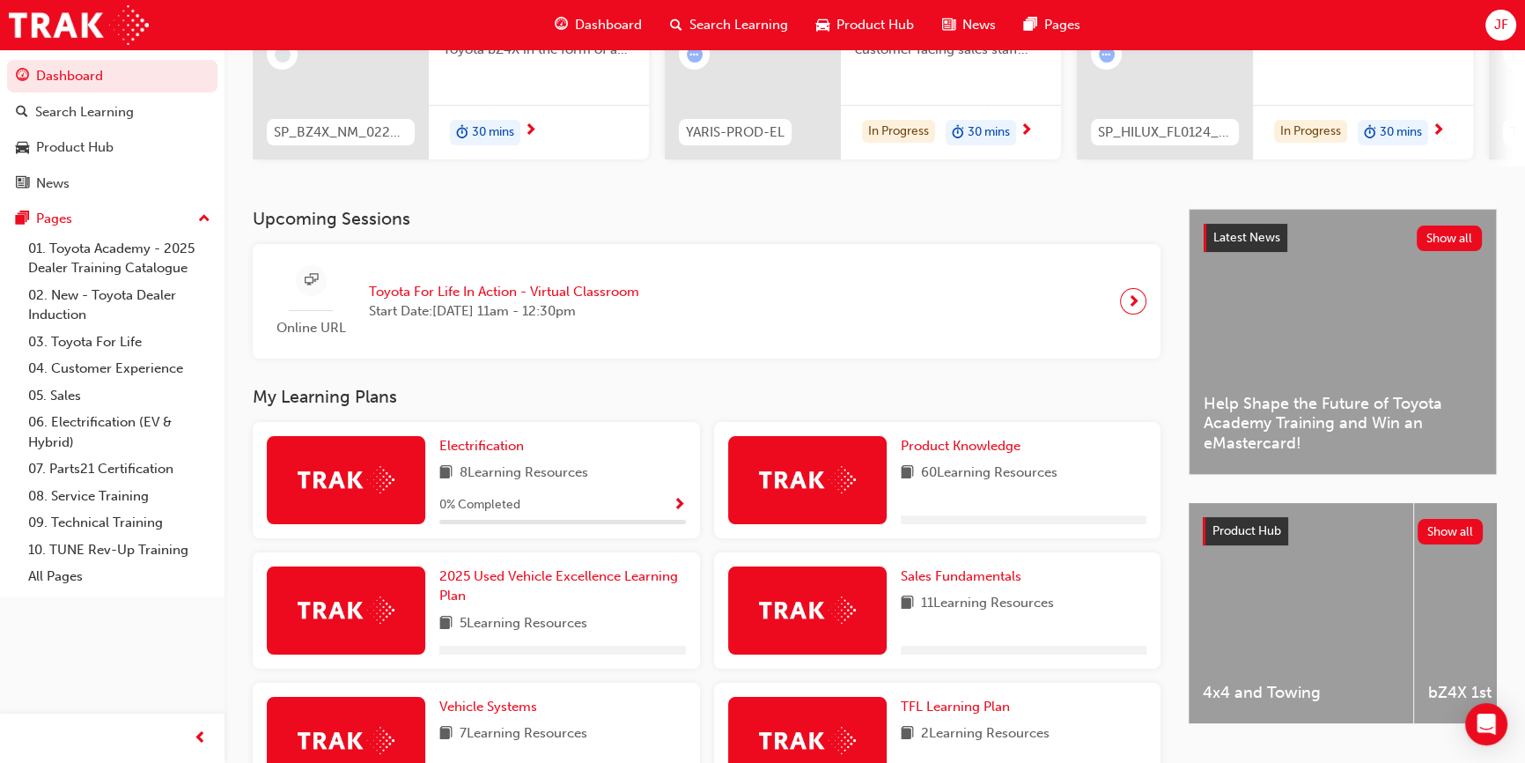
scroll to position [320, 0]
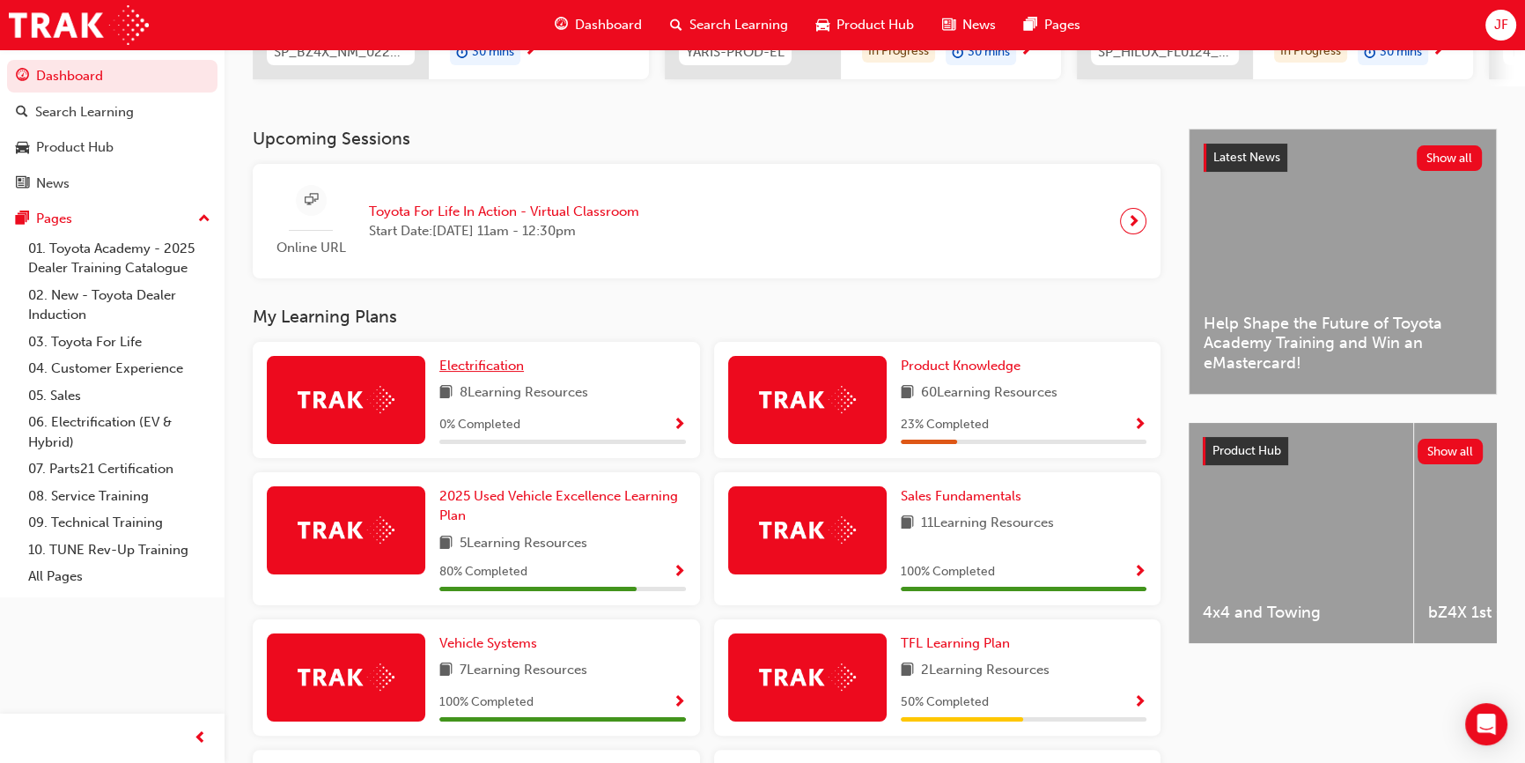
click at [494, 372] on span "Electrification" at bounding box center [481, 365] width 85 height 16
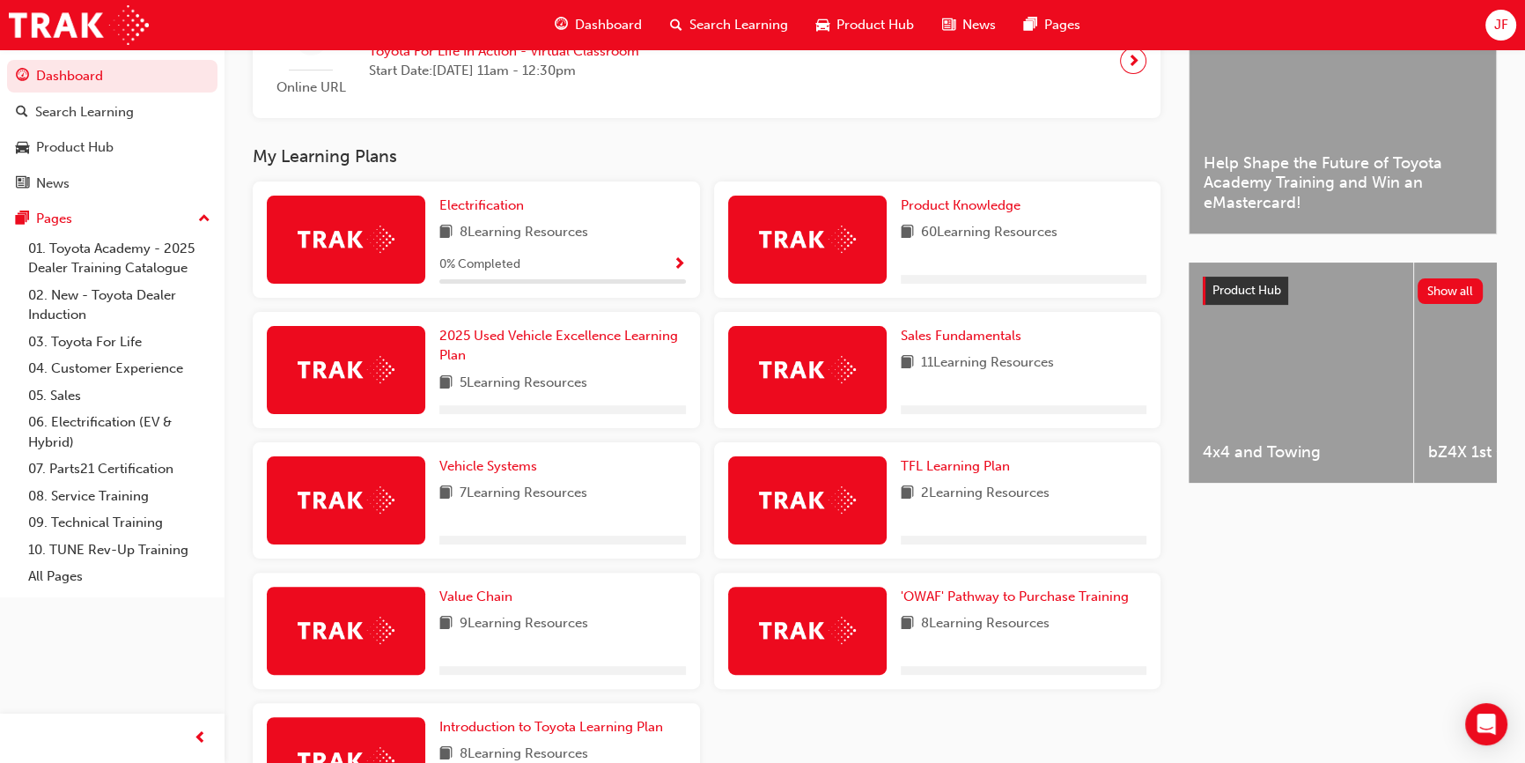
scroll to position [626, 0]
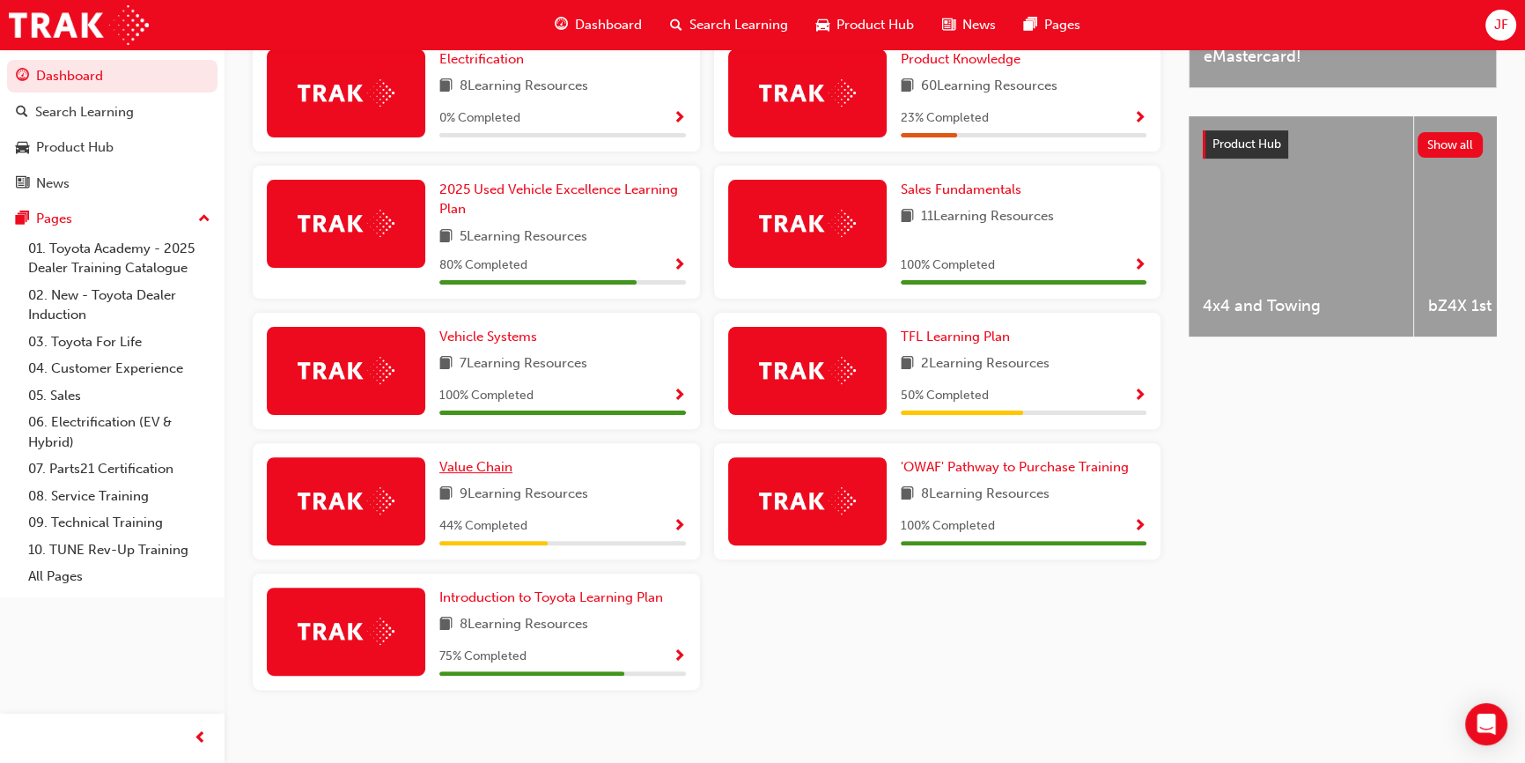
click at [490, 468] on span "Value Chain" at bounding box center [475, 467] width 73 height 16
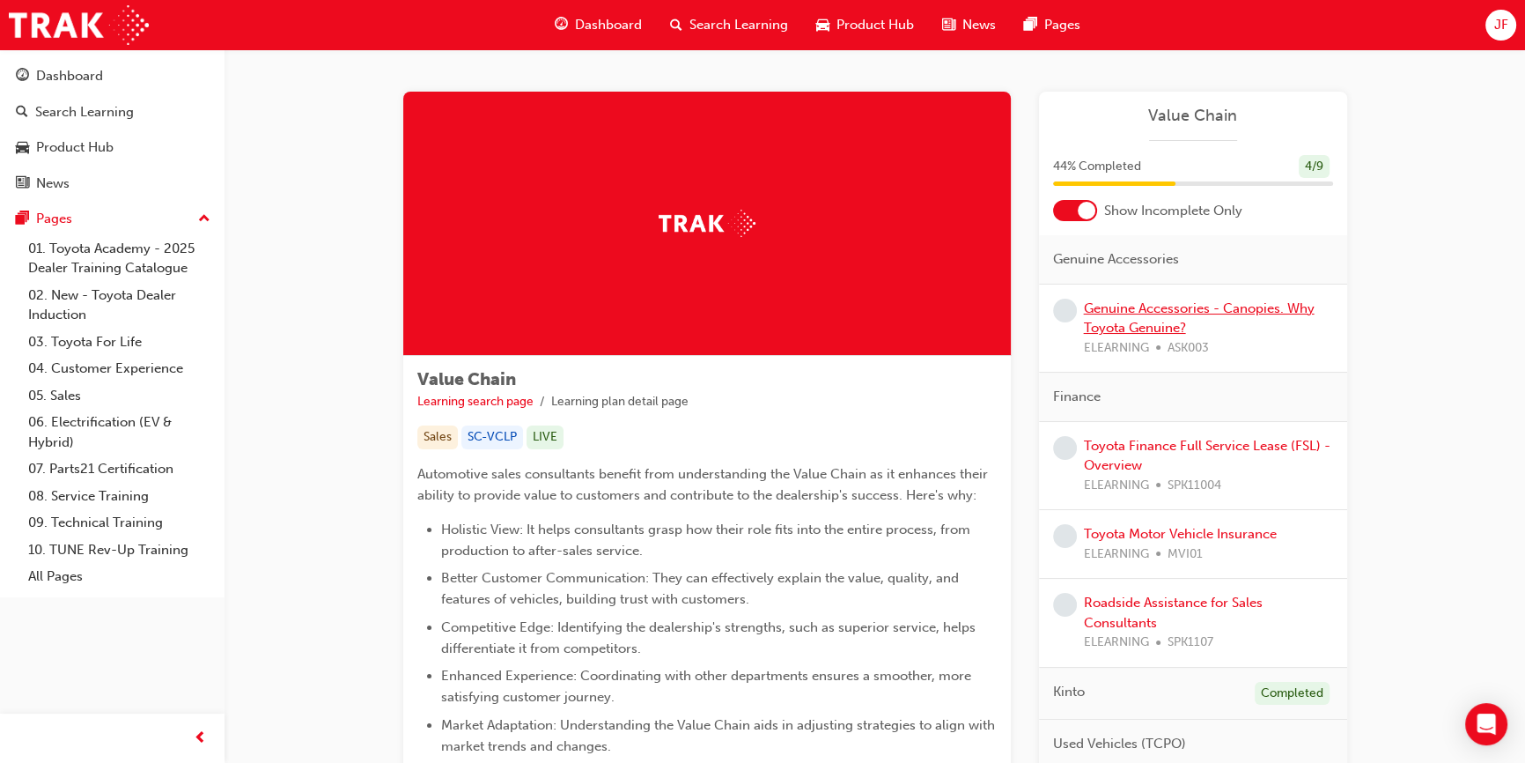
click at [1131, 310] on link "Genuine Accessories - Canopies. Why Toyota Genuine?" at bounding box center [1199, 318] width 231 height 36
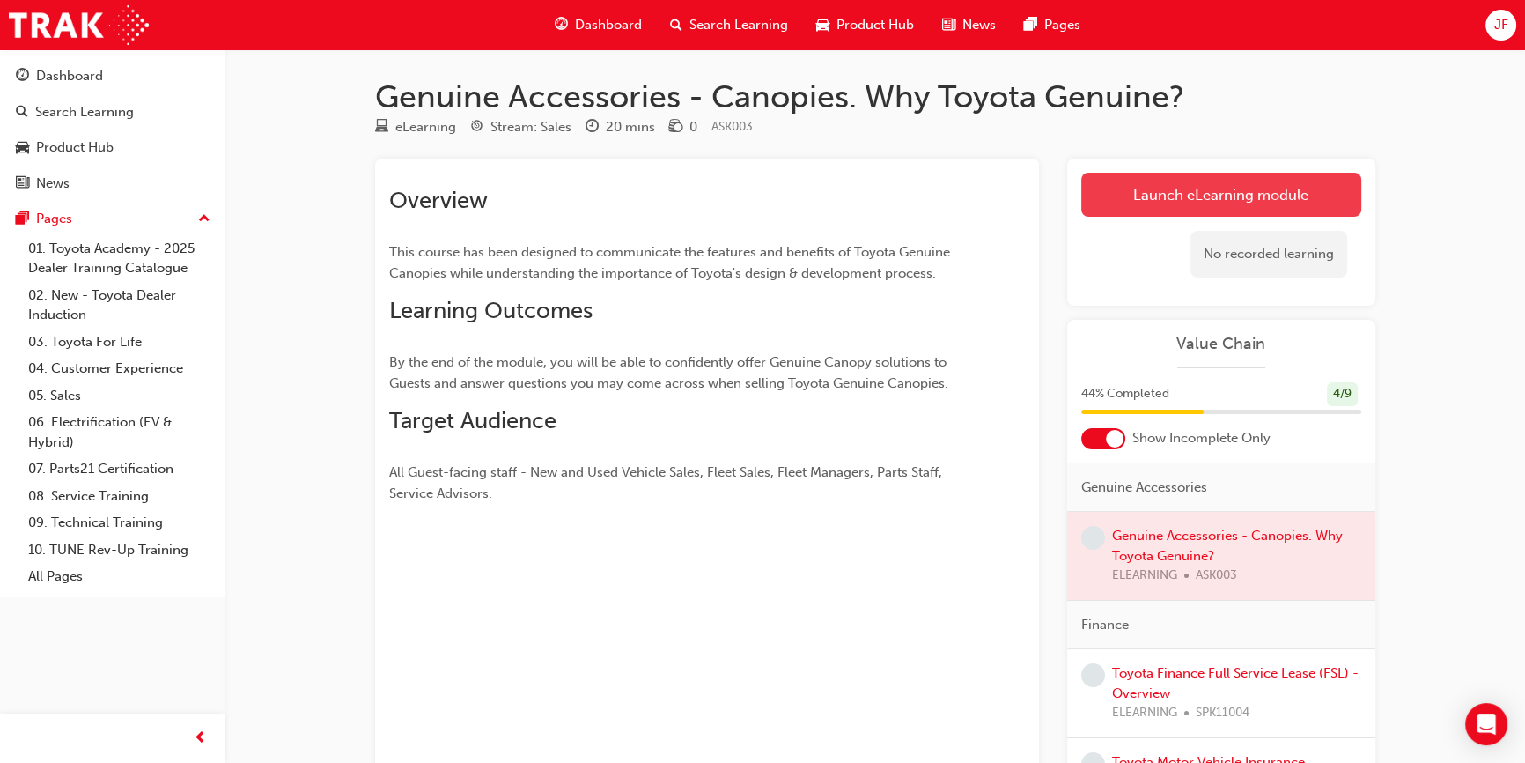
click at [1136, 186] on link "Launch eLearning module" at bounding box center [1221, 195] width 280 height 44
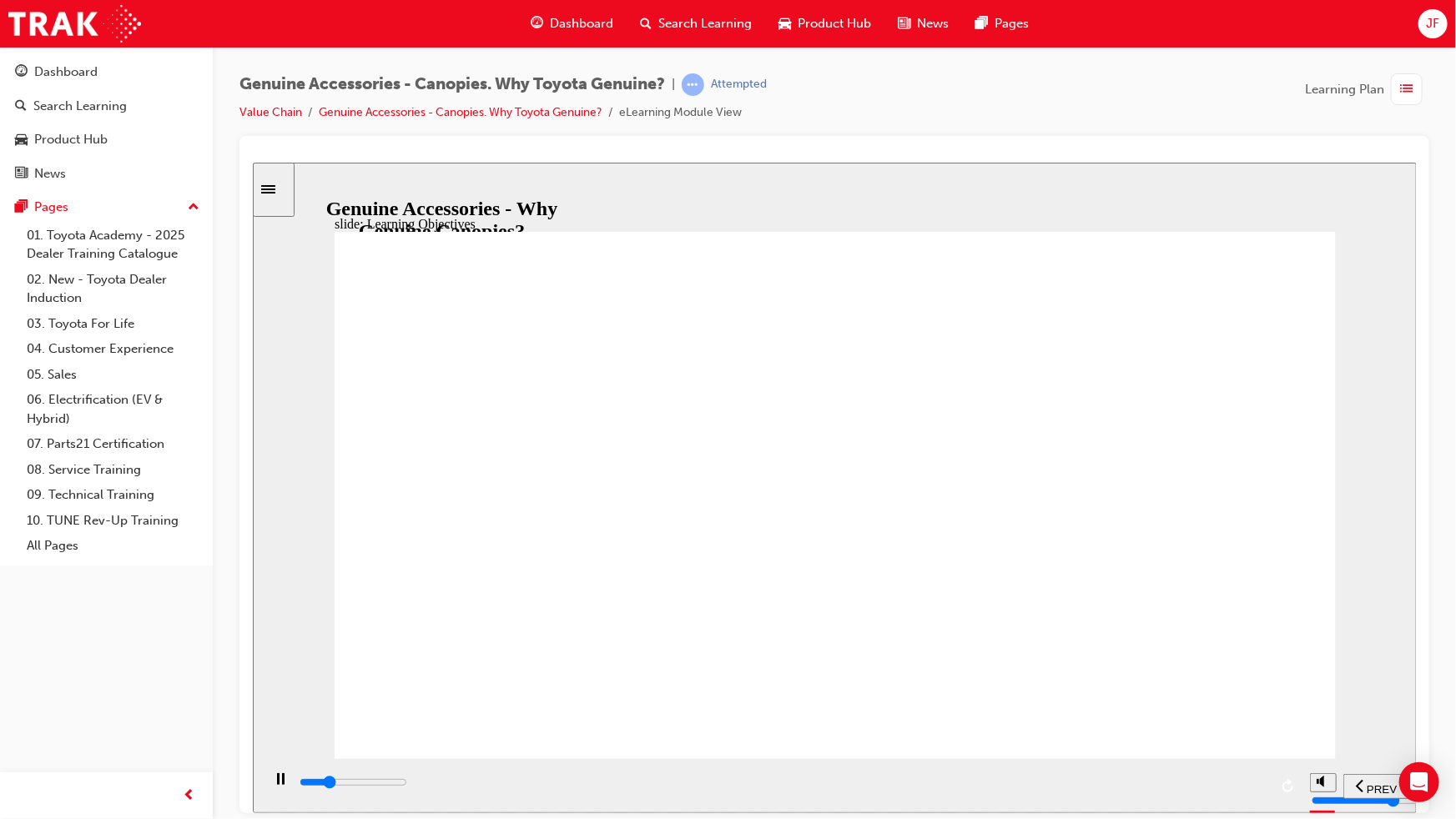
drag, startPoint x: 667, startPoint y: 791, endPoint x: 1262, endPoint y: 778, distance: 595.1
click at [1262, 721] on div "playback controls" at bounding box center [782, 781] width 970 height 18
drag, startPoint x: 416, startPoint y: 789, endPoint x: 1324, endPoint y: 772, distance: 908.2
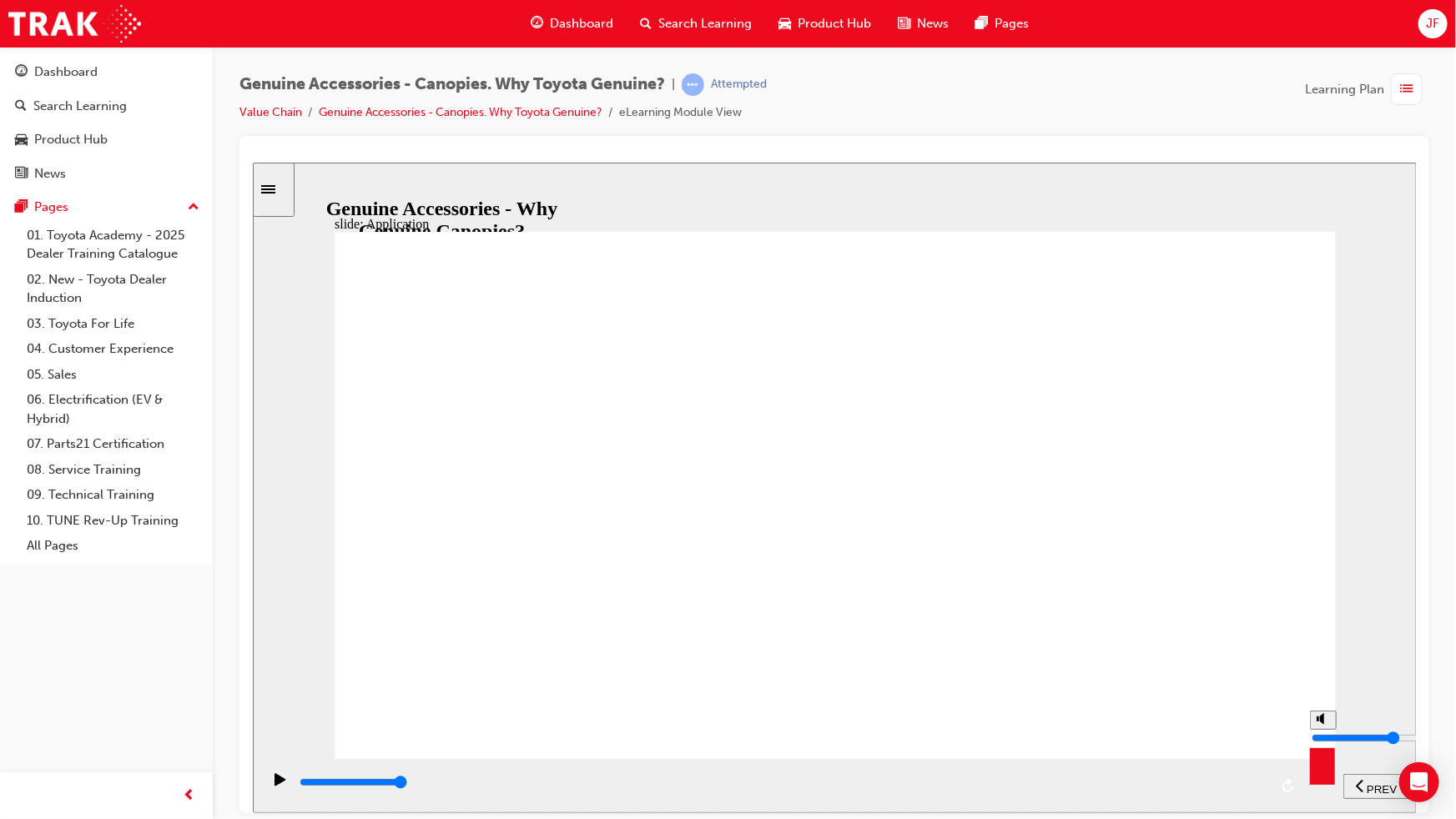
click at [1324, 721] on section "PREV NEXT SUBMIT" at bounding box center [834, 784] width 1163 height 54
drag, startPoint x: 433, startPoint y: 779, endPoint x: 1284, endPoint y: 767, distance: 851.1
click at [1284, 721] on div "playback controls" at bounding box center [781, 784] width 1040 height 54
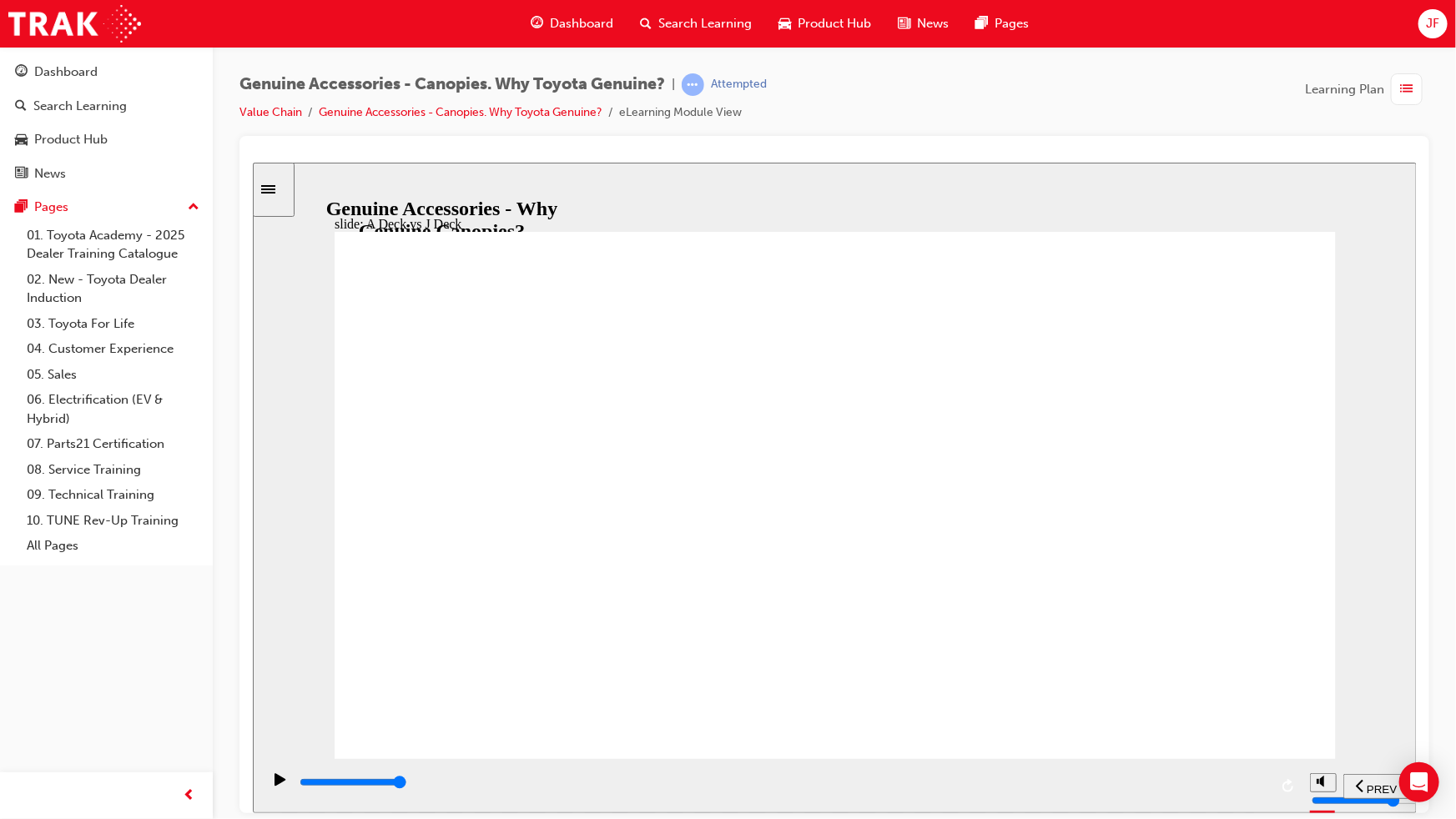
drag, startPoint x: 435, startPoint y: 784, endPoint x: 1259, endPoint y: 757, distance: 824.4
click at [1260, 721] on div "playback controls" at bounding box center [781, 784] width 1040 height 54
drag, startPoint x: 514, startPoint y: 791, endPoint x: 1243, endPoint y: 758, distance: 729.7
click at [1243, 721] on div "playback controls" at bounding box center [781, 784] width 1040 height 54
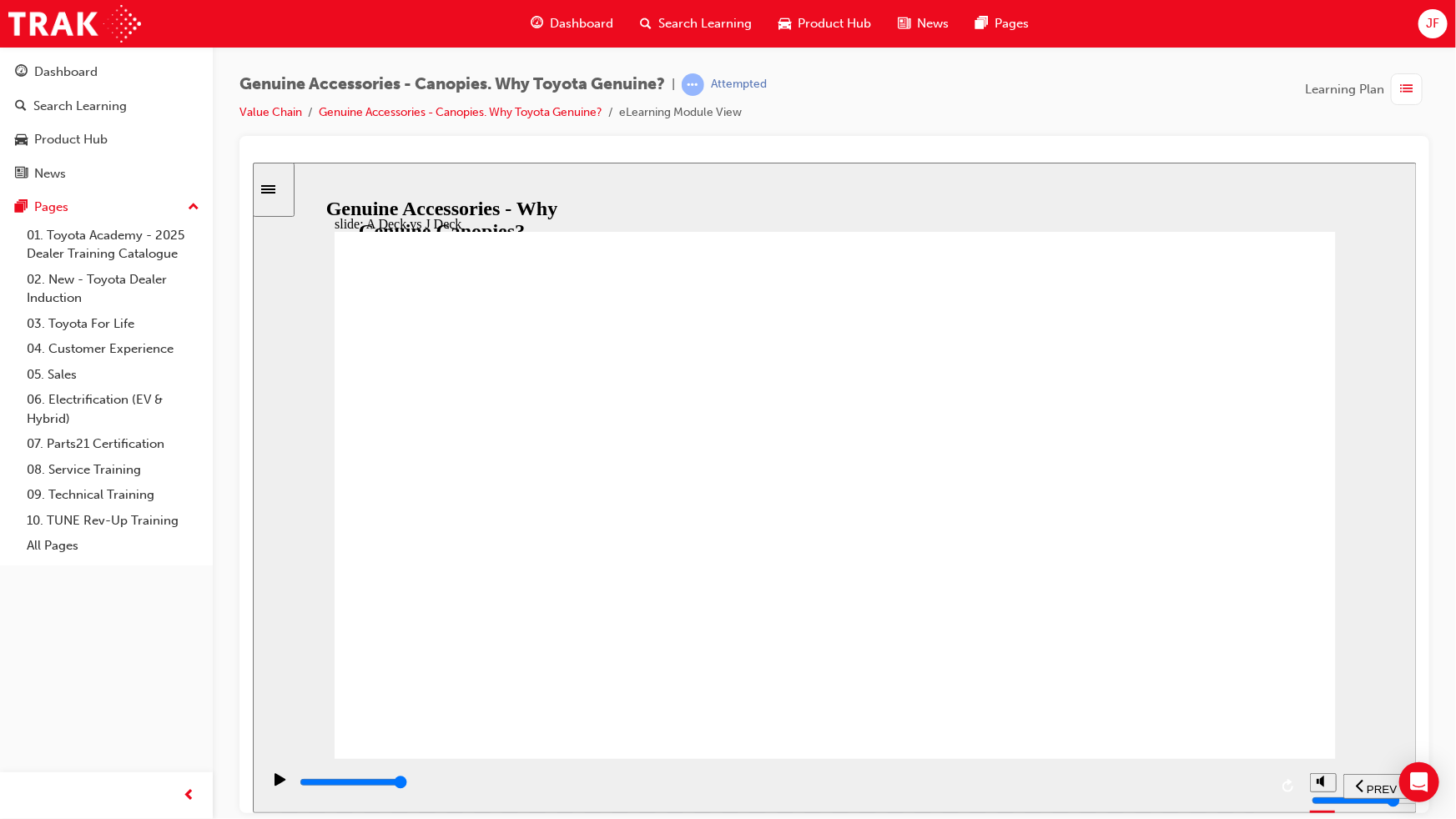
drag, startPoint x: 715, startPoint y: 787, endPoint x: 1351, endPoint y: 764, distance: 636.4
click at [1351, 721] on section "PREV NEXT SUBMIT" at bounding box center [834, 784] width 1163 height 54
drag, startPoint x: 770, startPoint y: 783, endPoint x: 1276, endPoint y: 773, distance: 506.1
click at [1276, 721] on div "playback controls" at bounding box center [781, 784] width 1040 height 54
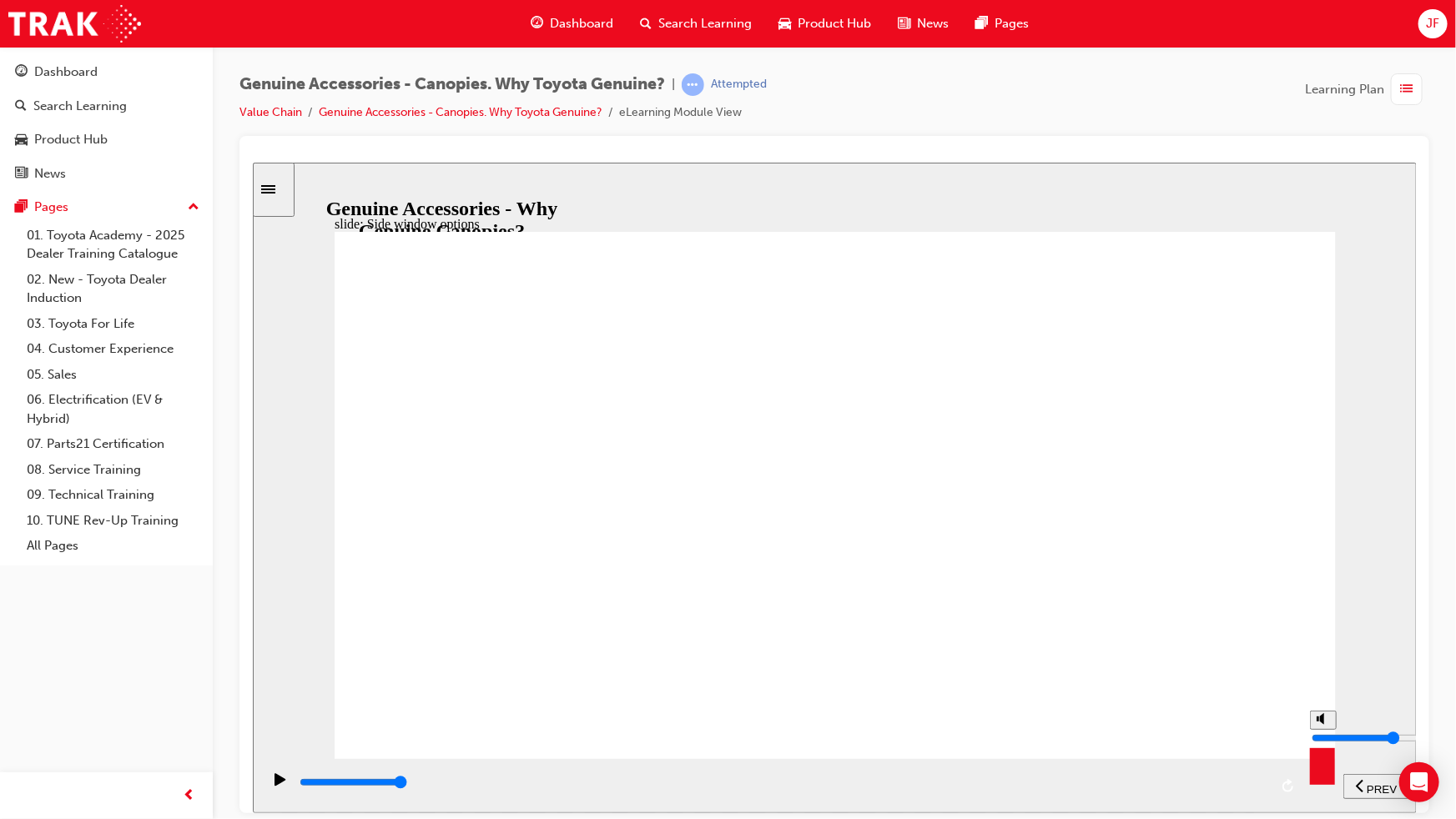
drag, startPoint x: 476, startPoint y: 778, endPoint x: 1325, endPoint y: 778, distance: 849.0
click at [1325, 721] on section "PREV NEXT SUBMIT" at bounding box center [834, 784] width 1163 height 54
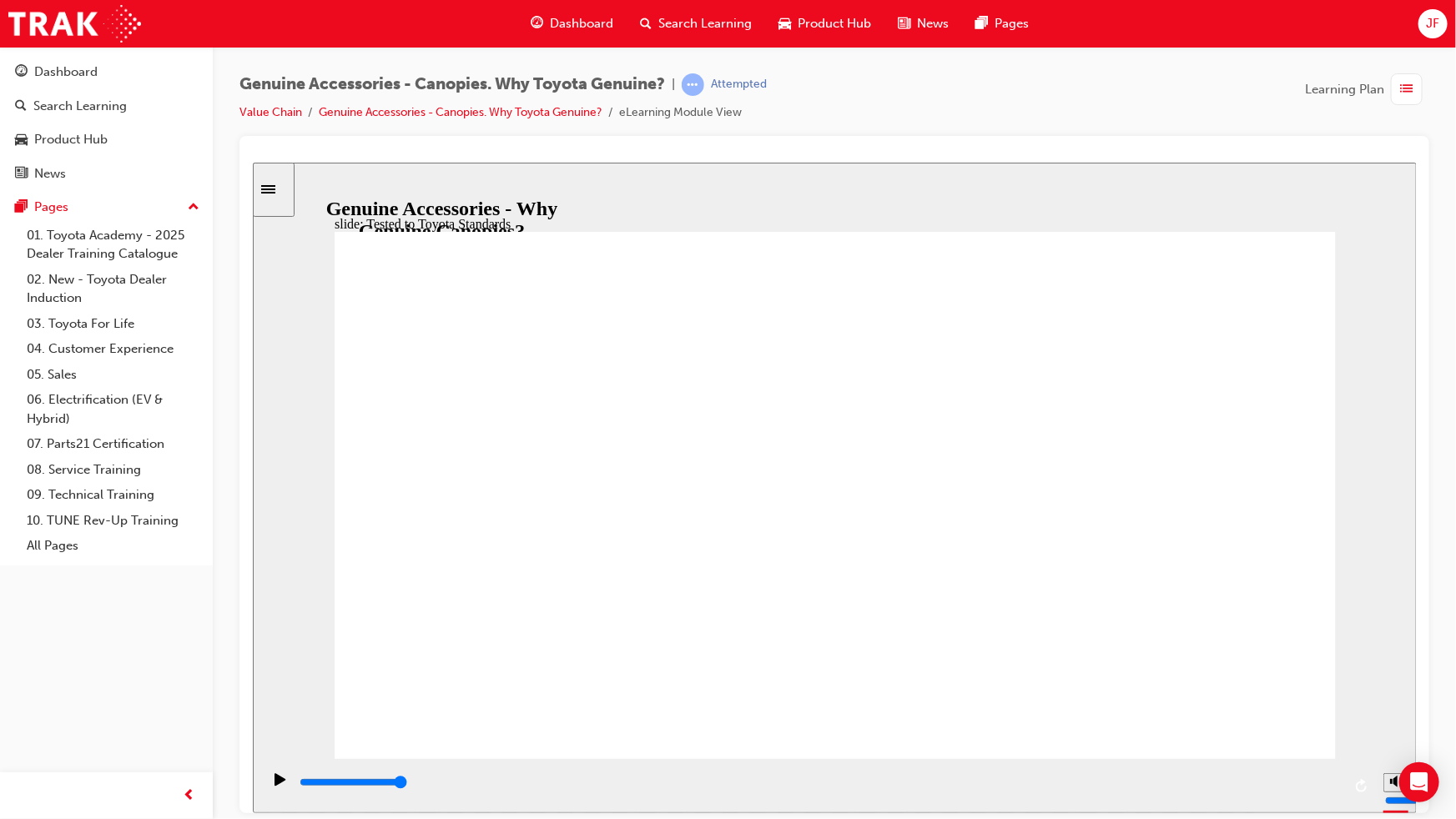
drag, startPoint x: 549, startPoint y: 780, endPoint x: 1375, endPoint y: 777, distance: 826.0
click at [1375, 721] on section "PREV NEXT SUBMIT" at bounding box center [834, 784] width 1163 height 54
drag, startPoint x: 541, startPoint y: 789, endPoint x: 1394, endPoint y: 792, distance: 853.0
click at [1394, 721] on section "PREV NEXT SUBMIT" at bounding box center [834, 784] width 1163 height 54
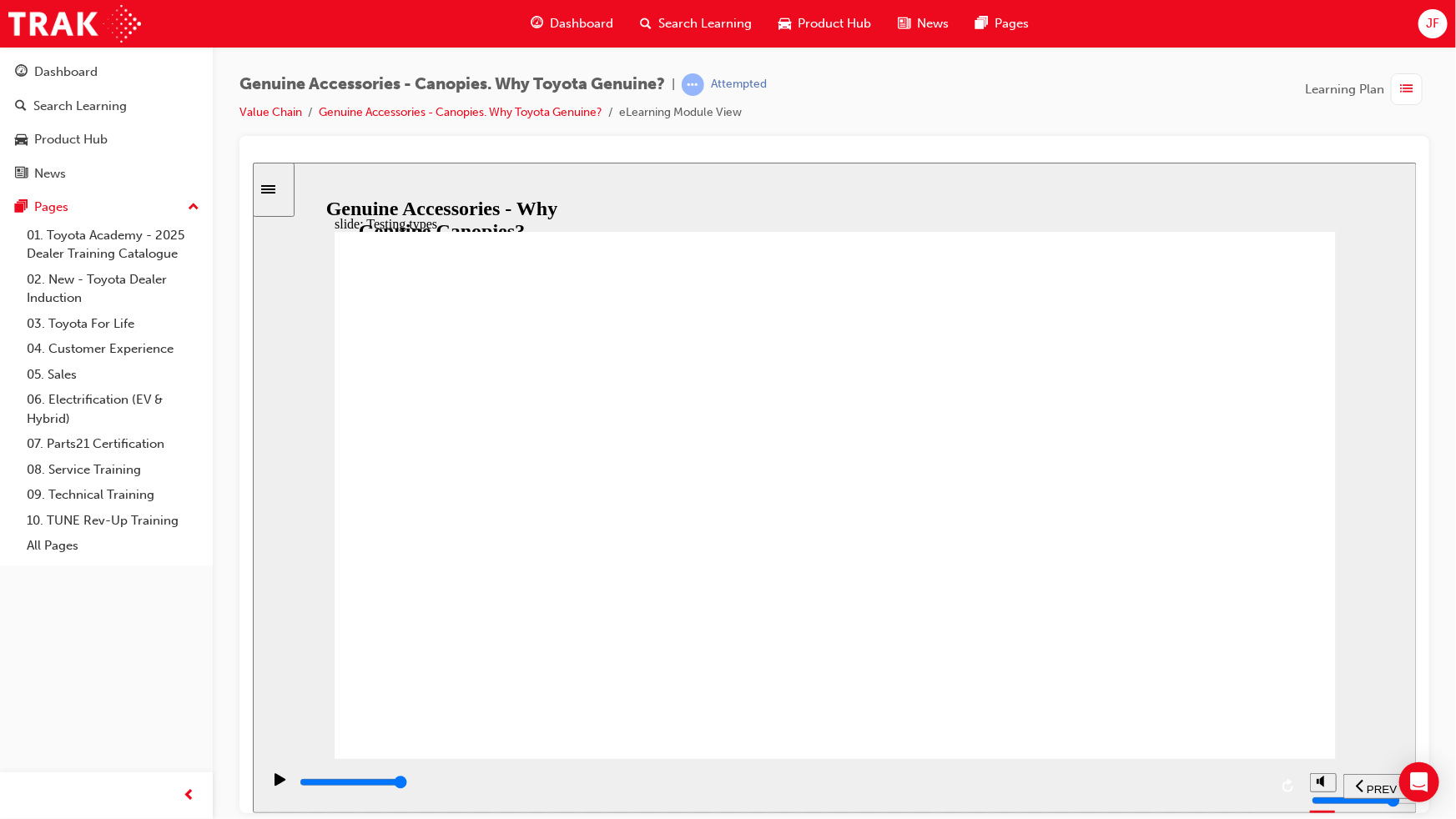
drag, startPoint x: 506, startPoint y: 761, endPoint x: 519, endPoint y: 765, distance: 13.6
click at [519, 721] on div "playback controls" at bounding box center [781, 784] width 1040 height 54
drag, startPoint x: 520, startPoint y: 781, endPoint x: 1267, endPoint y: 764, distance: 747.2
click at [1296, 721] on div "playback controls" at bounding box center [781, 784] width 1040 height 54
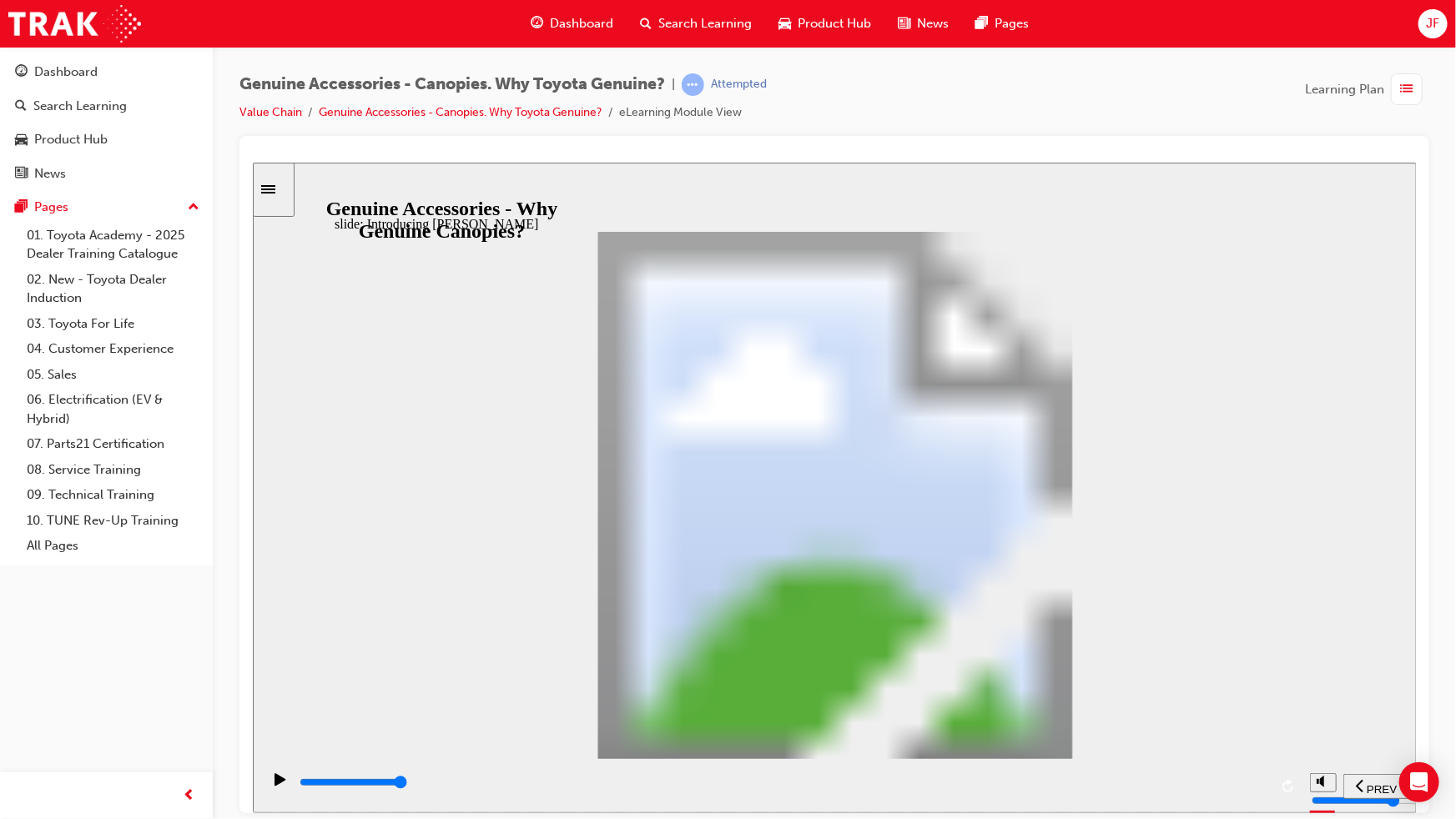
drag, startPoint x: 491, startPoint y: 786, endPoint x: 1284, endPoint y: 791, distance: 793.0
click at [1286, 721] on div "playback controls" at bounding box center [781, 784] width 1040 height 54
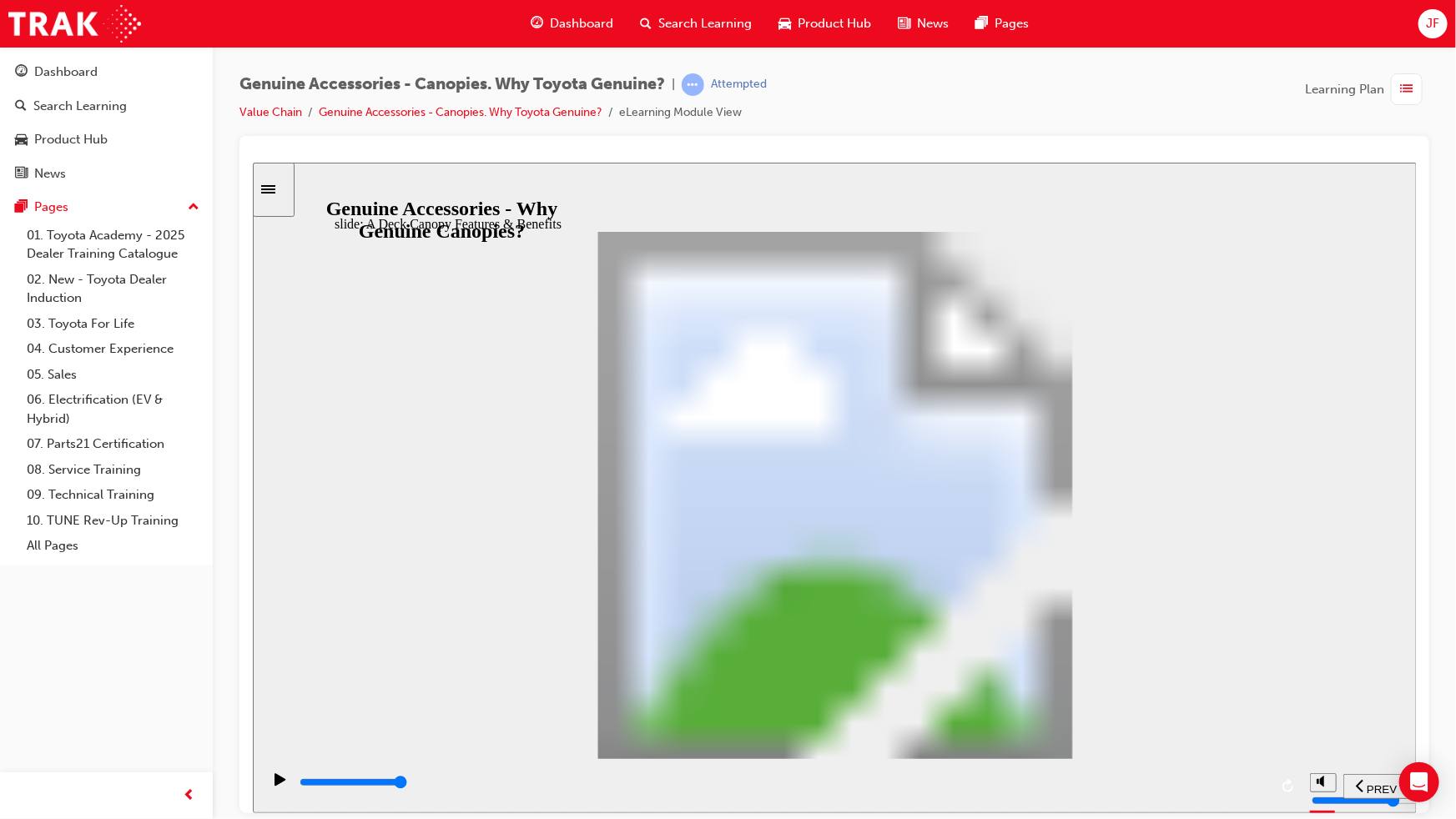
drag, startPoint x: 508, startPoint y: 784, endPoint x: 1267, endPoint y: 757, distance: 759.5
click at [1267, 721] on div "playback controls" at bounding box center [781, 784] width 1040 height 54
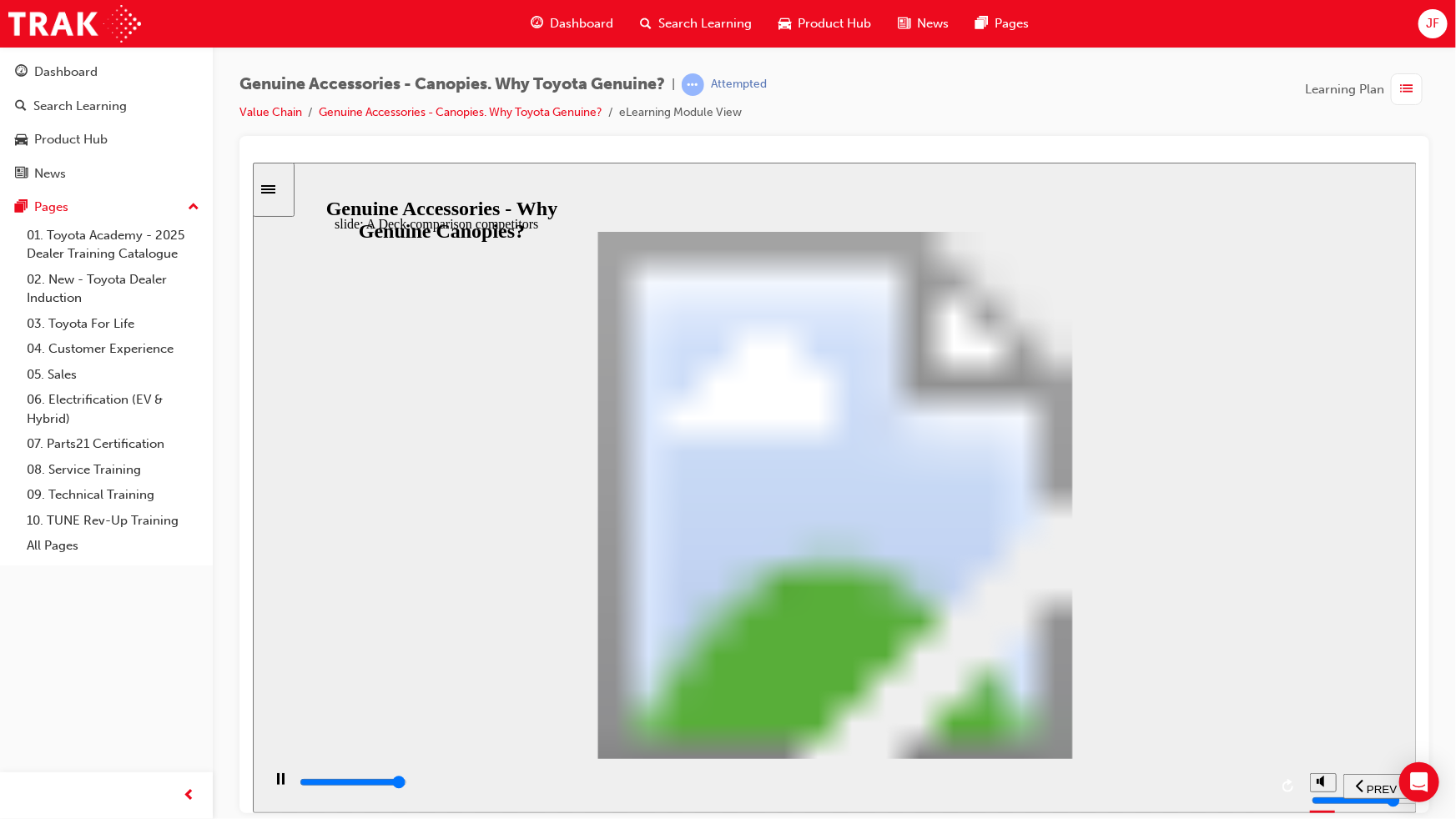
type input "27500"
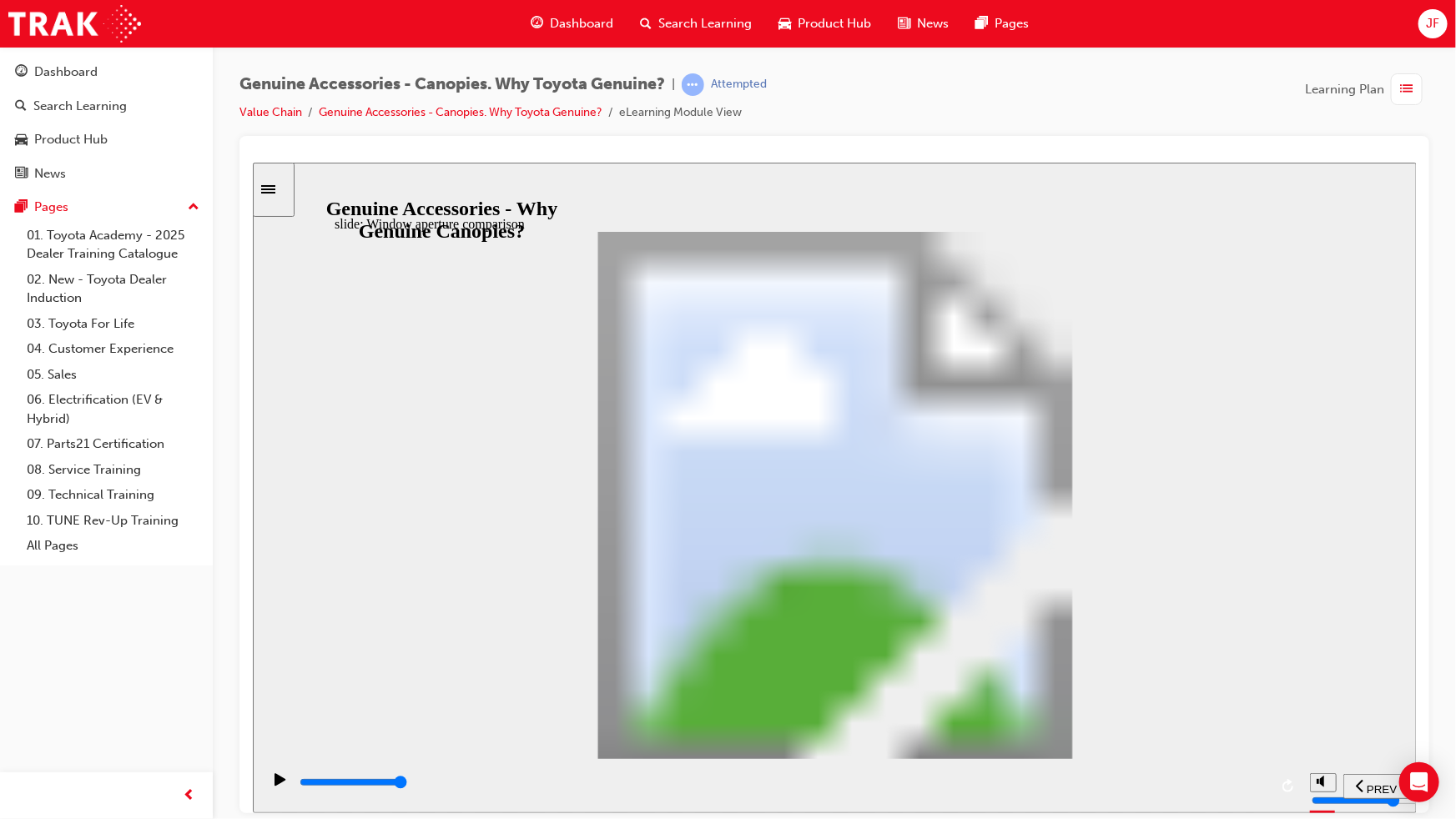
drag, startPoint x: 837, startPoint y: 785, endPoint x: 1331, endPoint y: 813, distance: 494.8
click at [1331, 721] on html "​false false​ slide: Window aperture comparison Rectangle 1 Window aperture Toy…" at bounding box center [833, 487] width 1162 height 650
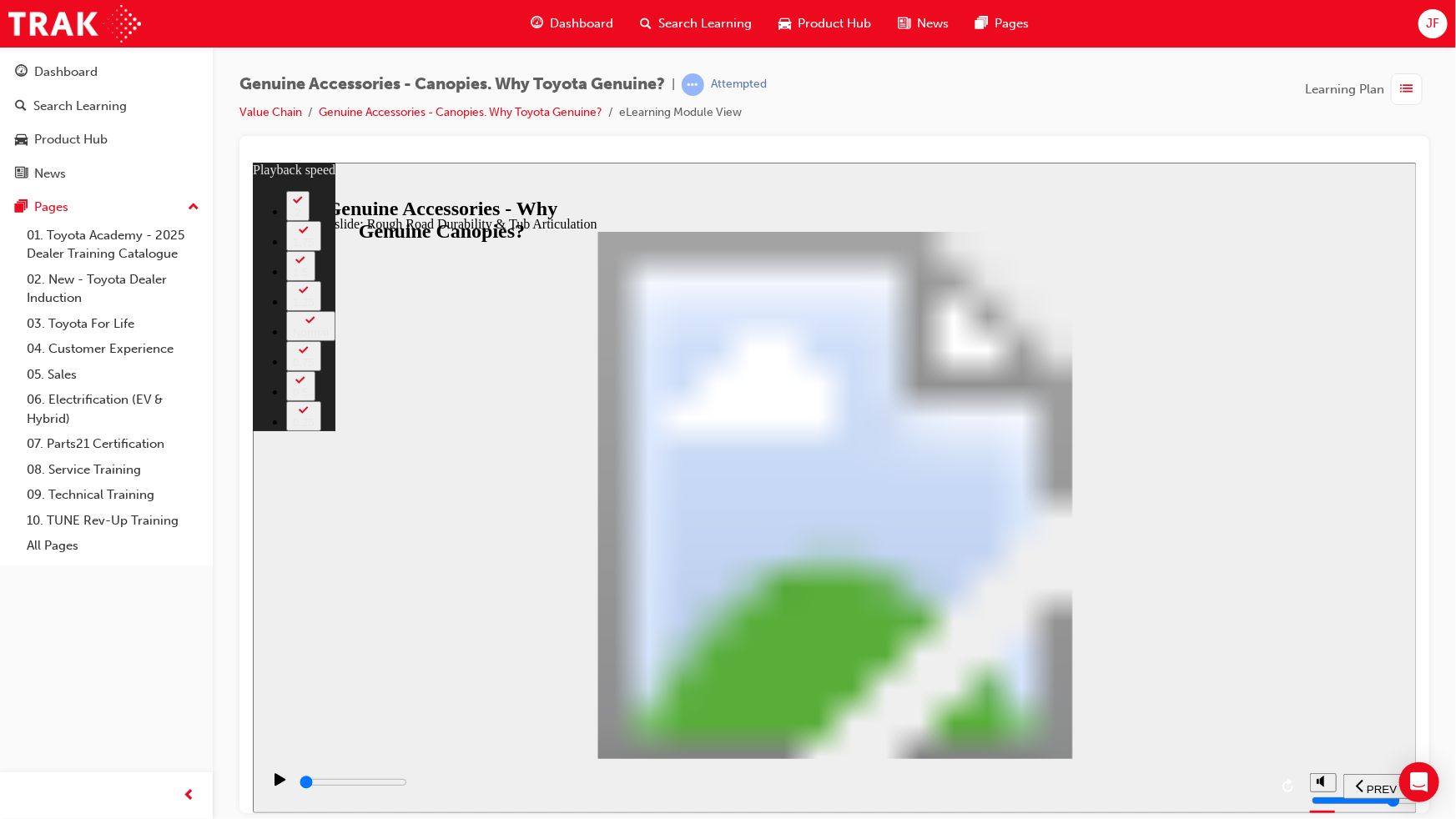
type input "1100"
type input "0"
type input "1100"
type input "0"
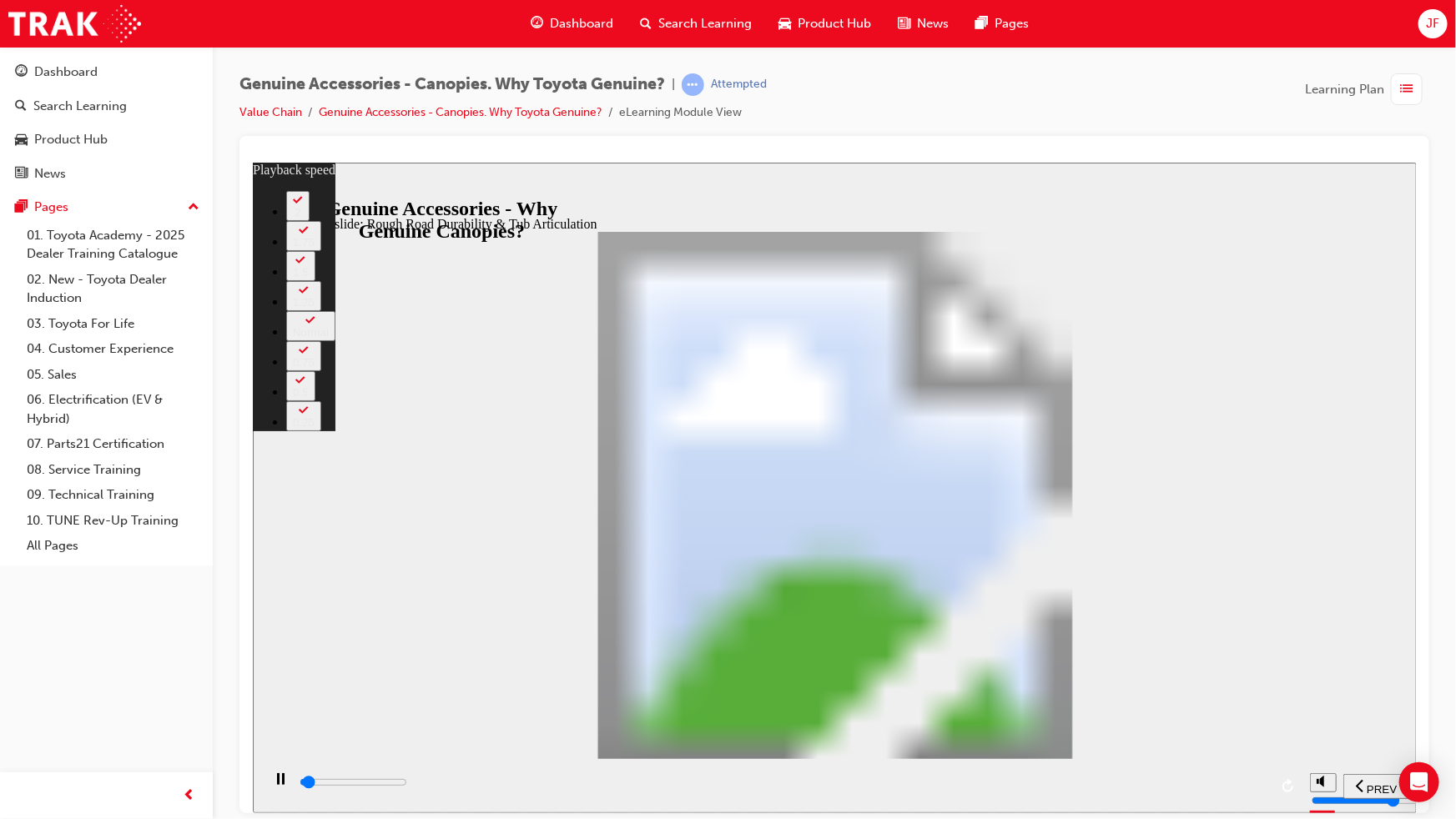
type input "1100"
type input "0"
type input "1200"
type input "0"
type input "1200"
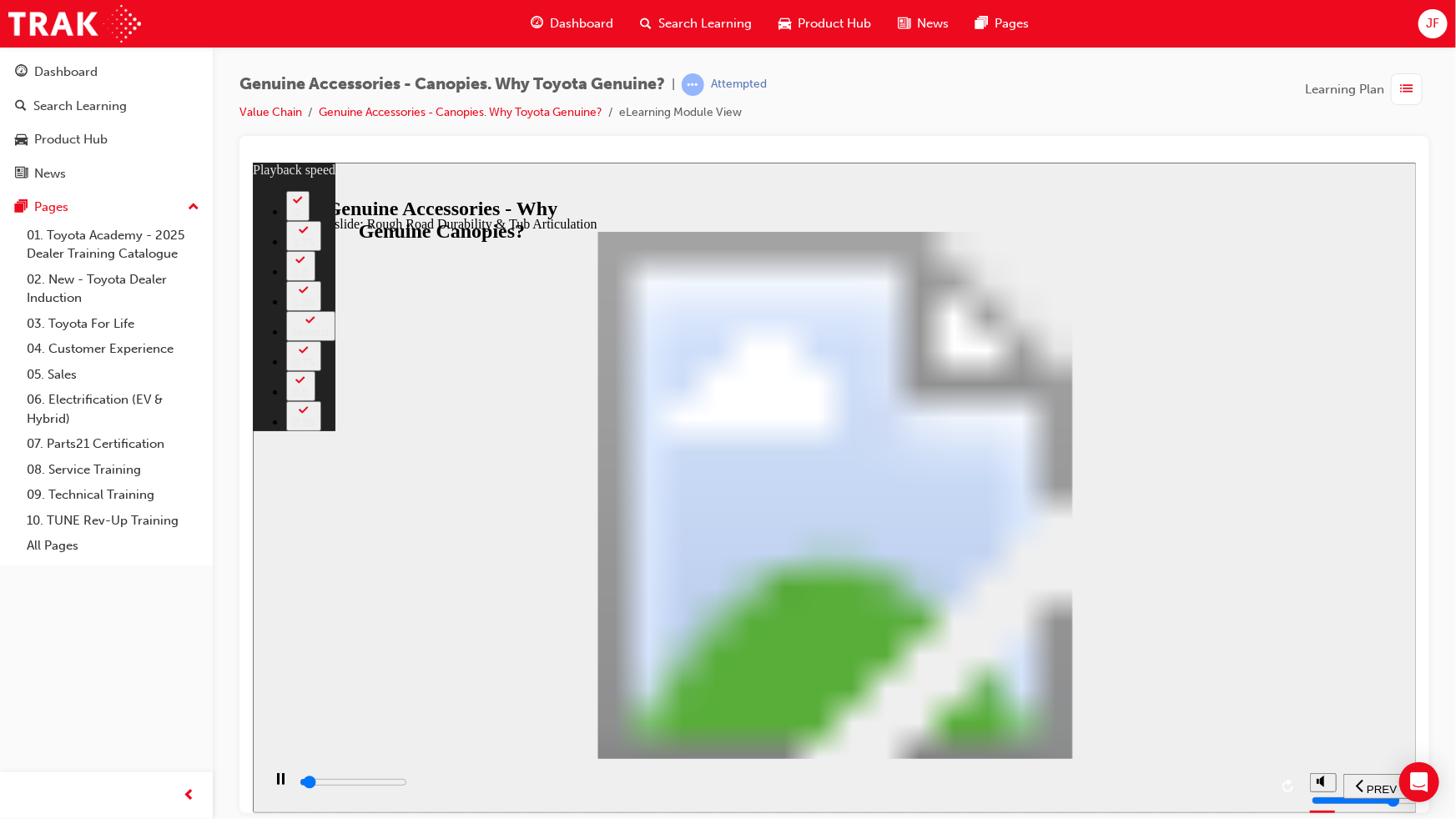
type input "0"
type input "1300"
type input "0"
type input "1300"
type input "0"
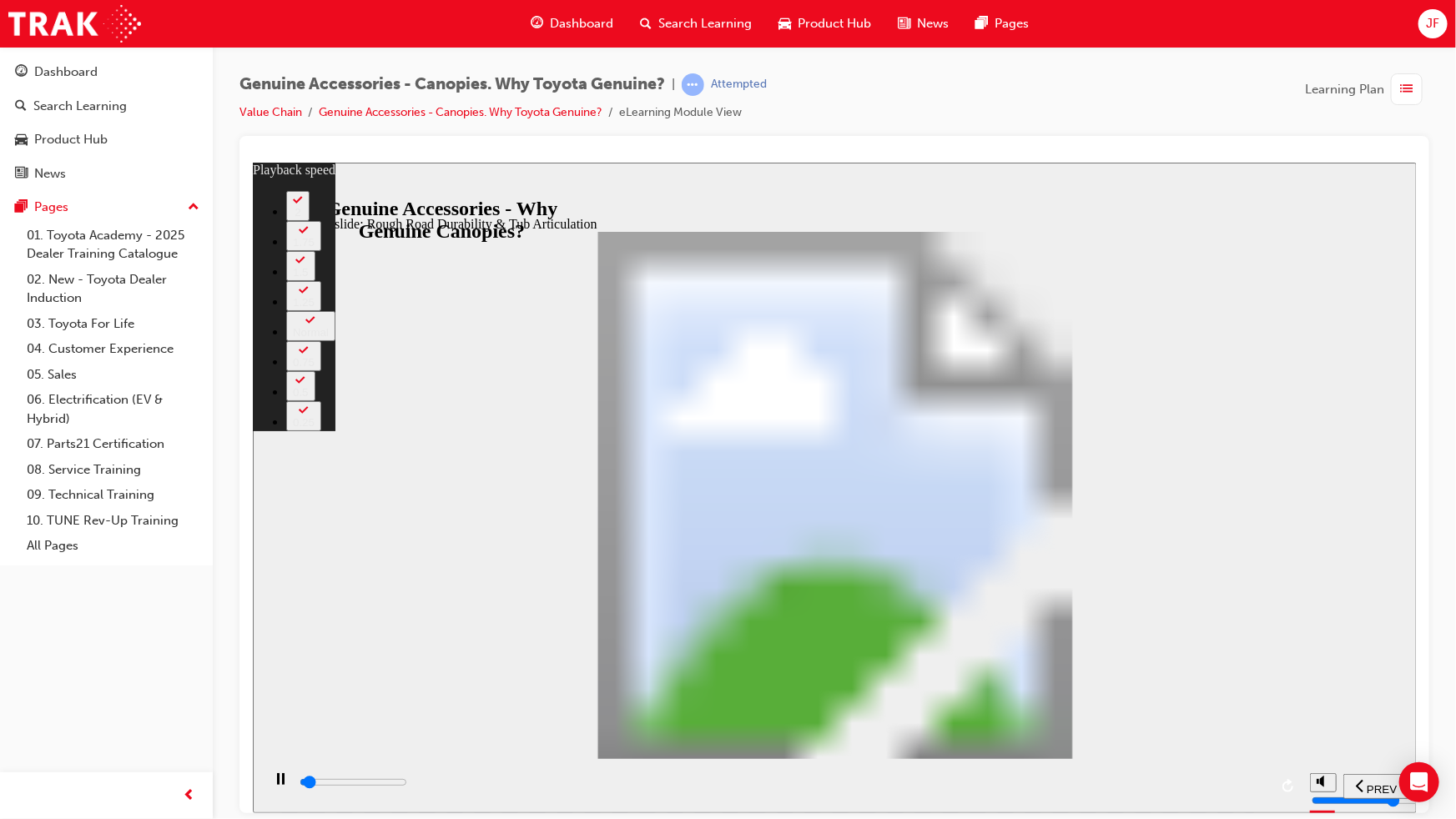
type input "1300"
type input "0"
type input "1400"
type input "0"
type input "1400"
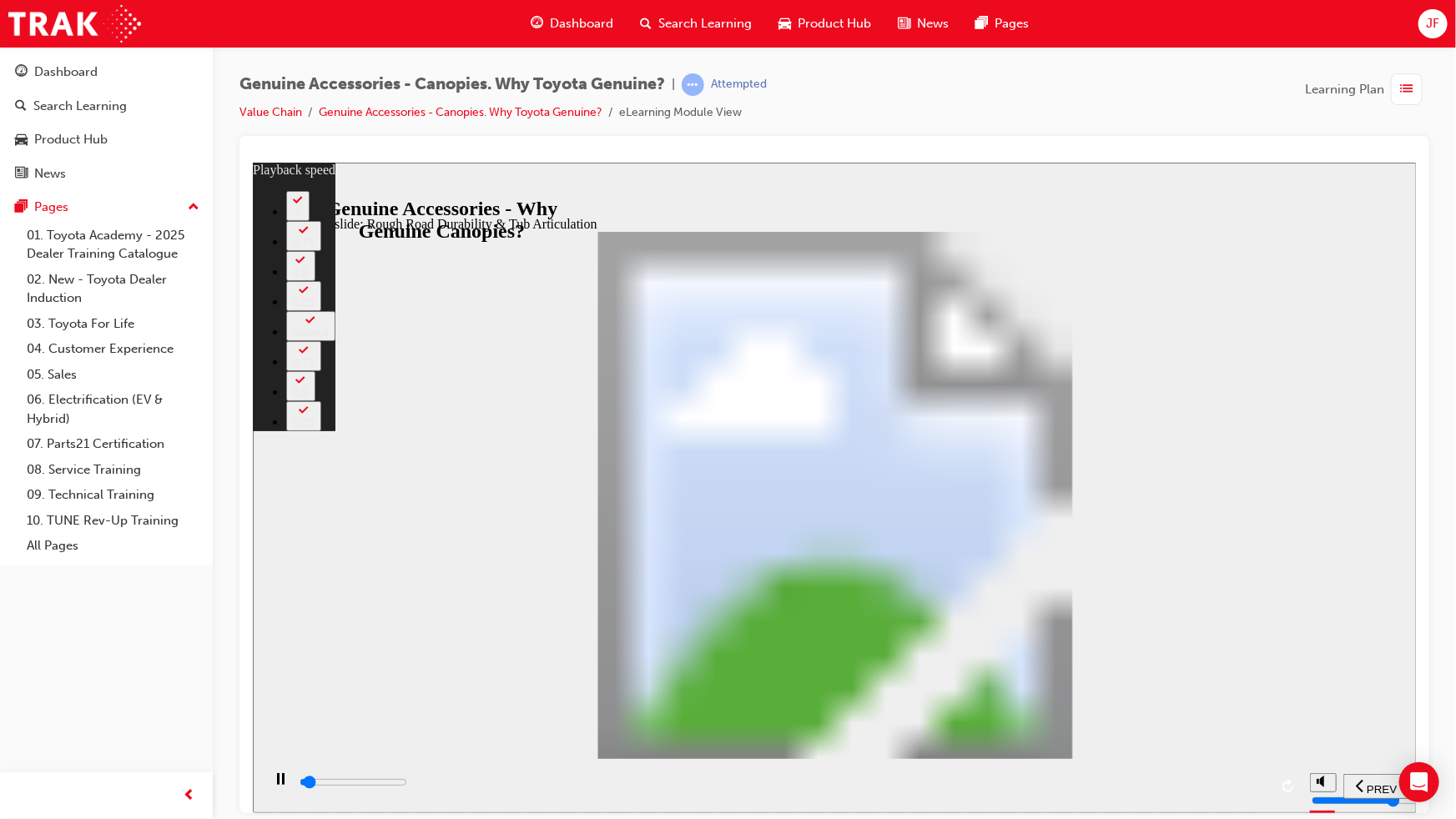
type input "0"
type input "1500"
type input "0"
type input "1500"
type input "0"
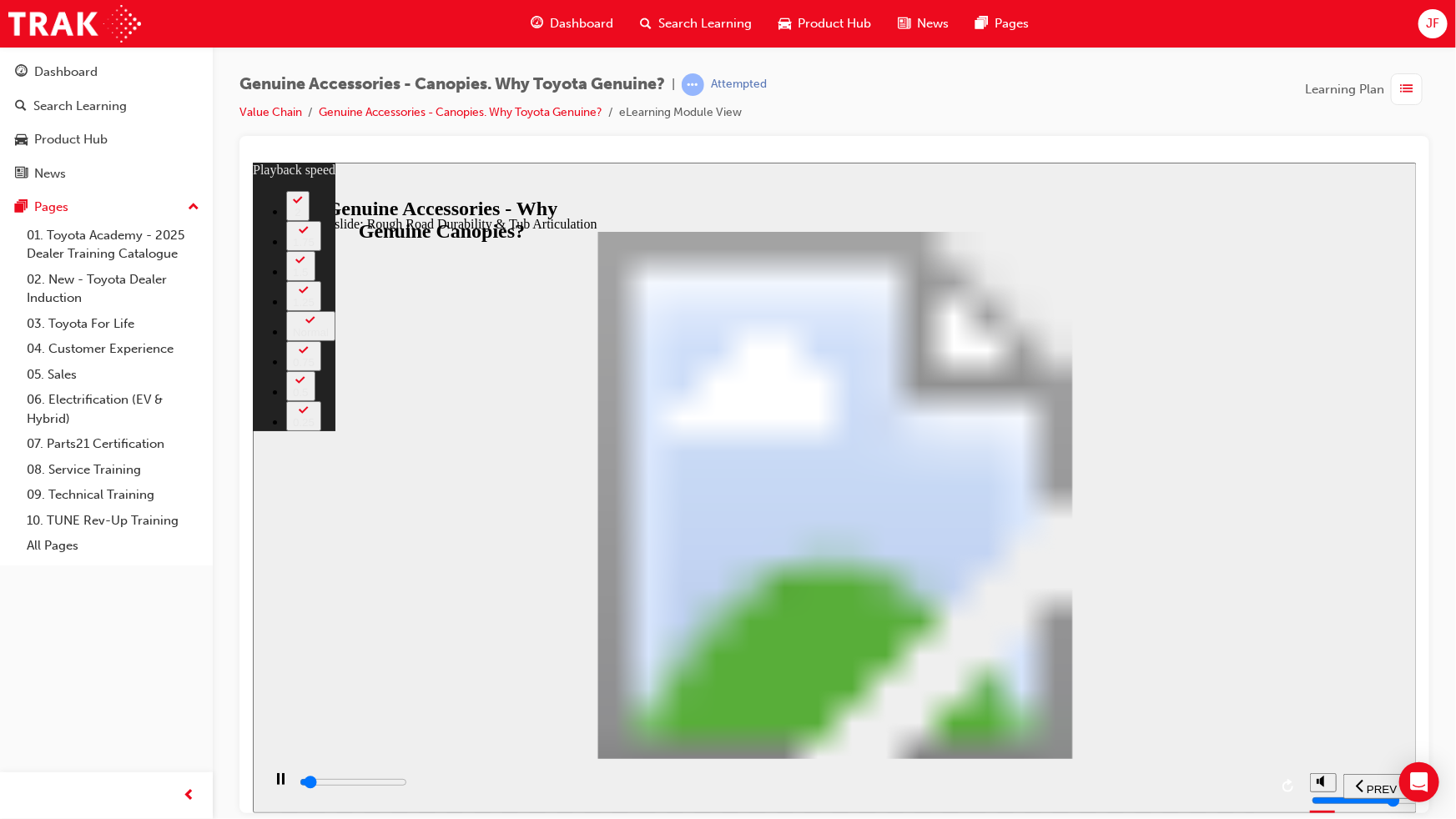
type input "1600"
type input "0"
type input "1600"
type input "0"
type input "1600"
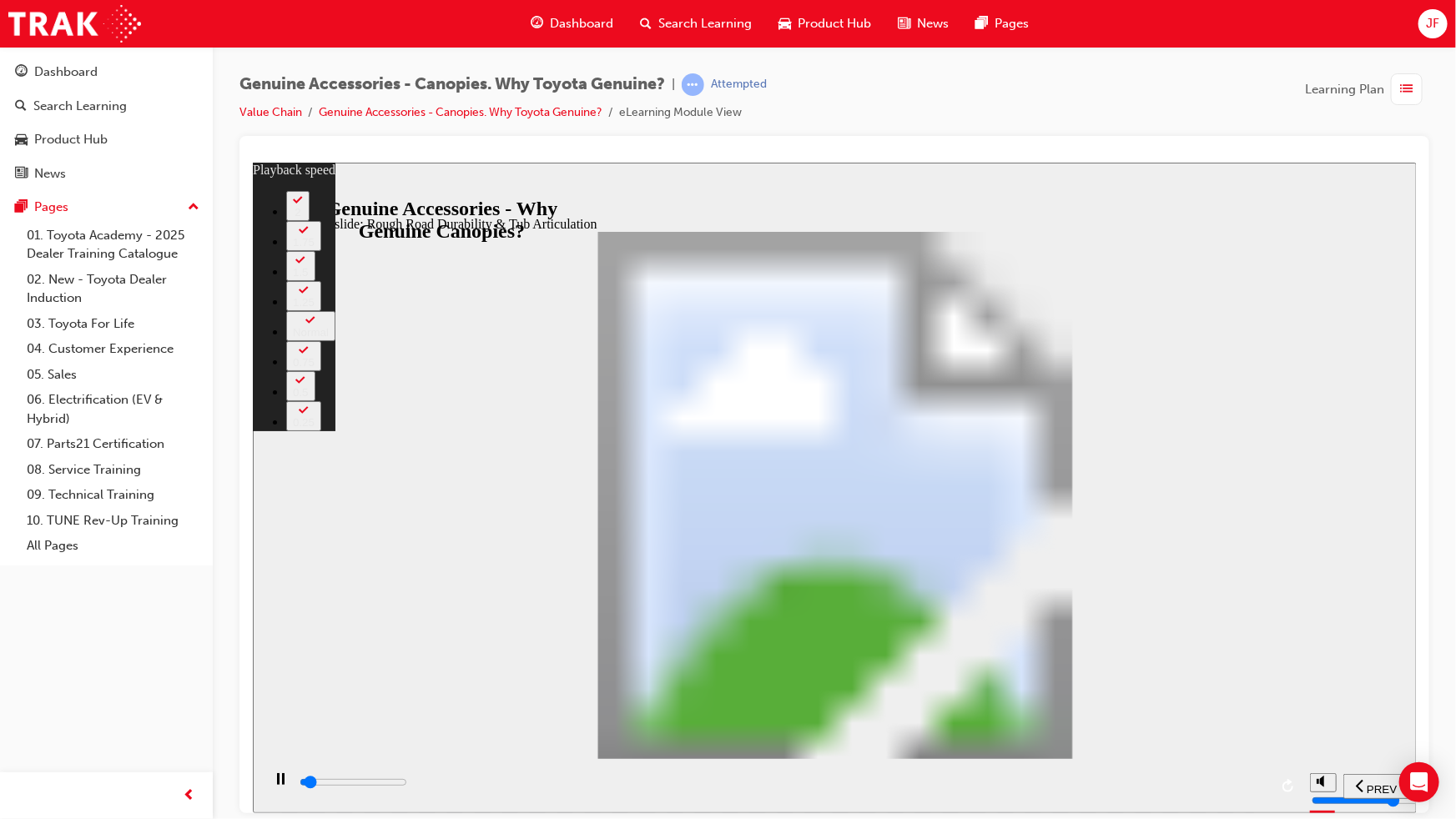
type input "1"
type input "1600"
type input "1"
type input "1700"
type input "1"
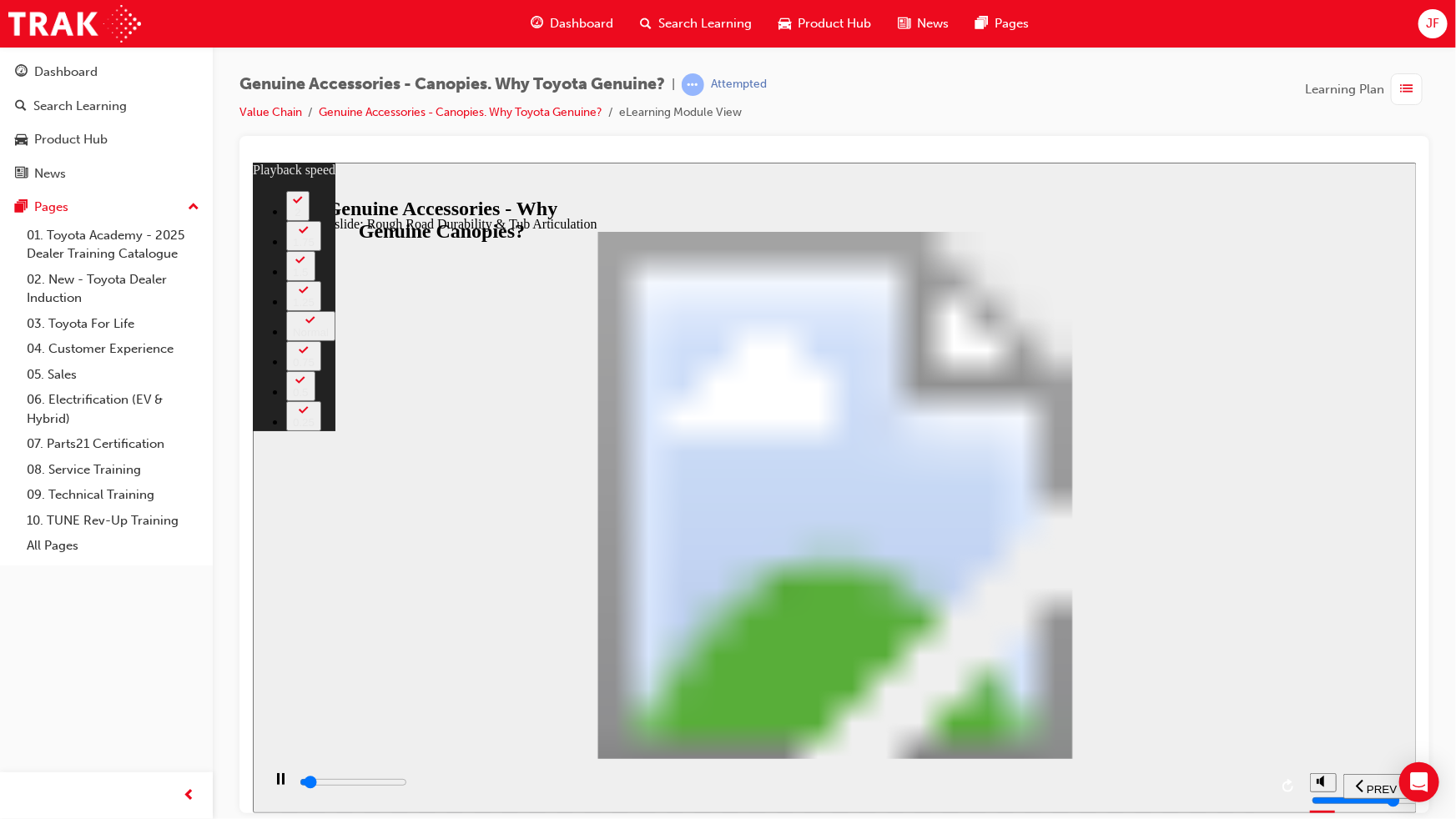
type input "1700"
type input "1"
type input "1700"
type input "1"
type input "1700"
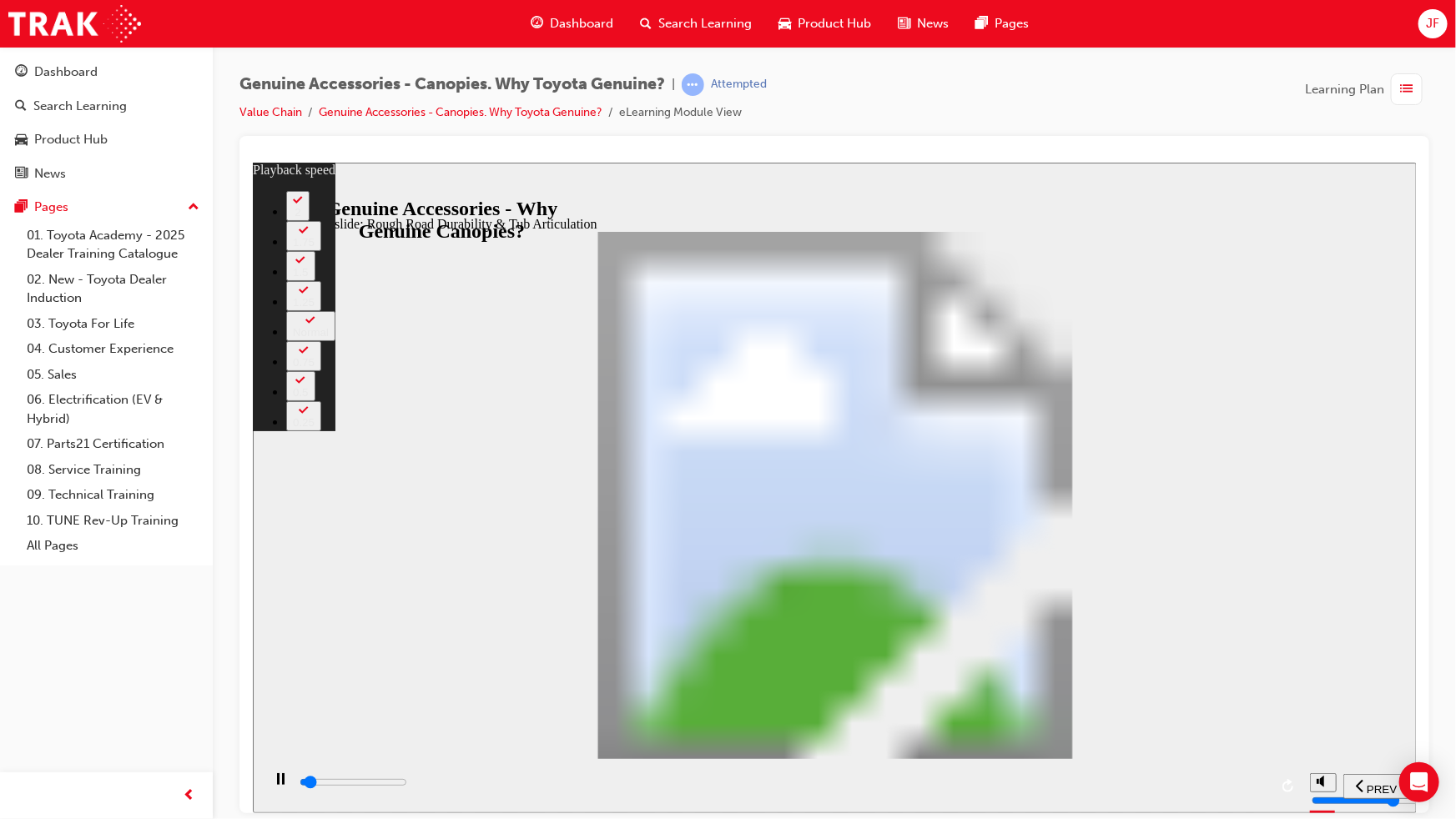
type input "1"
type input "1700"
type input "1"
type input "1800"
type input "1"
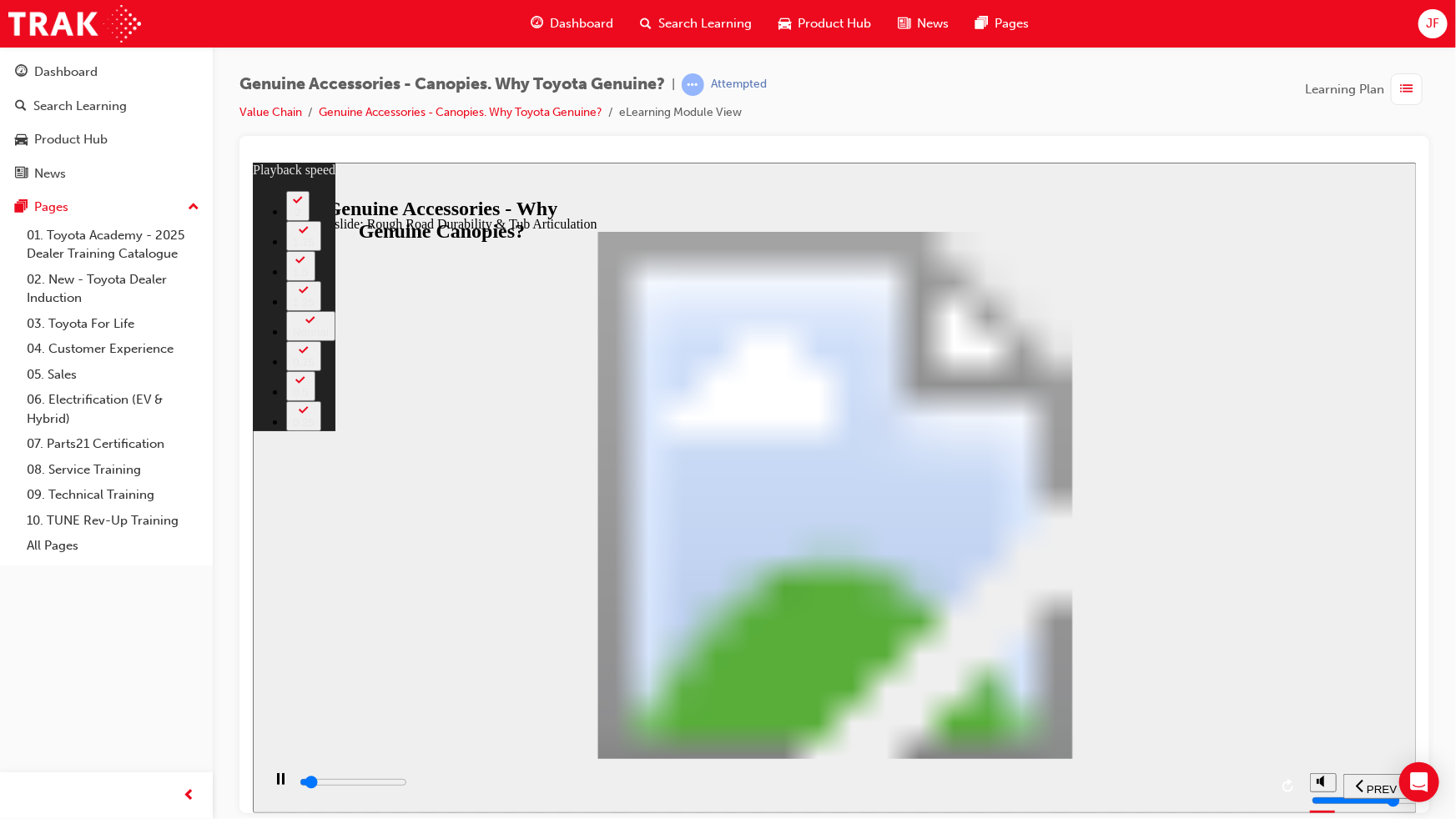
type input "1800"
type input "1"
type input "1800"
type input "1"
type input "1900"
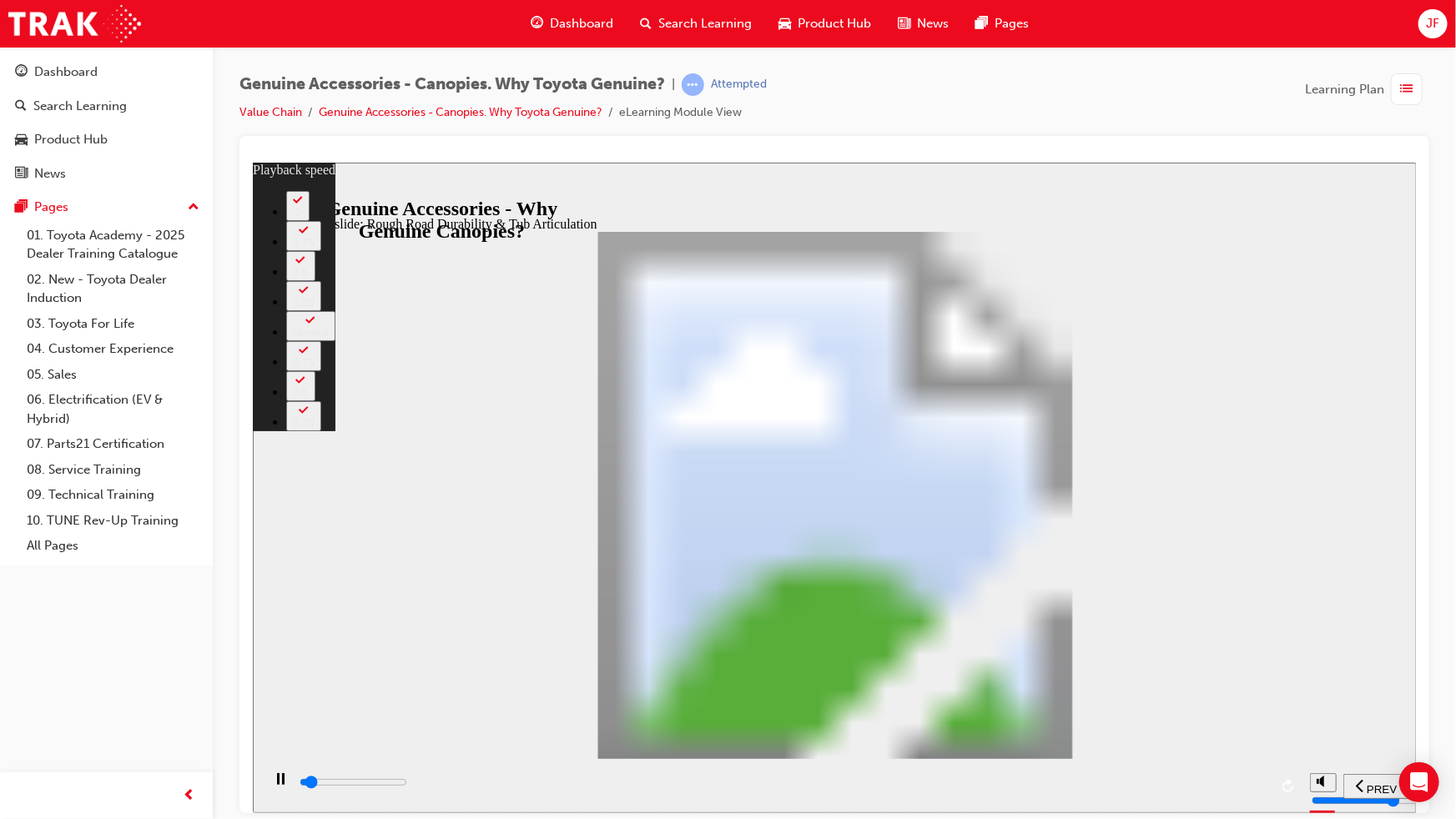
type input "1"
type input "1900"
type input "1"
type input "1900"
type input "1"
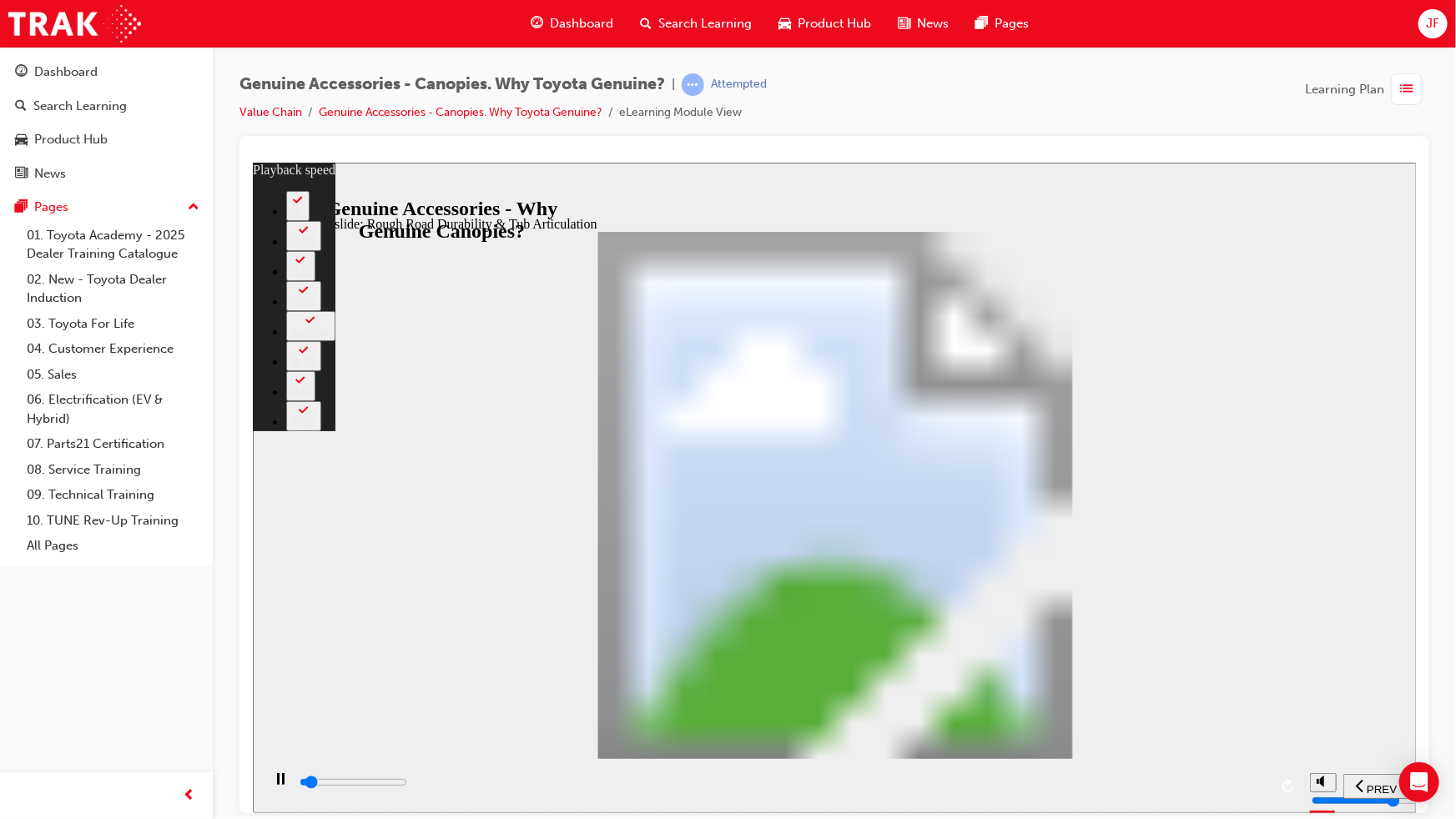
type input "1900"
type input "1"
type input "1900"
type input "1"
type input "1900"
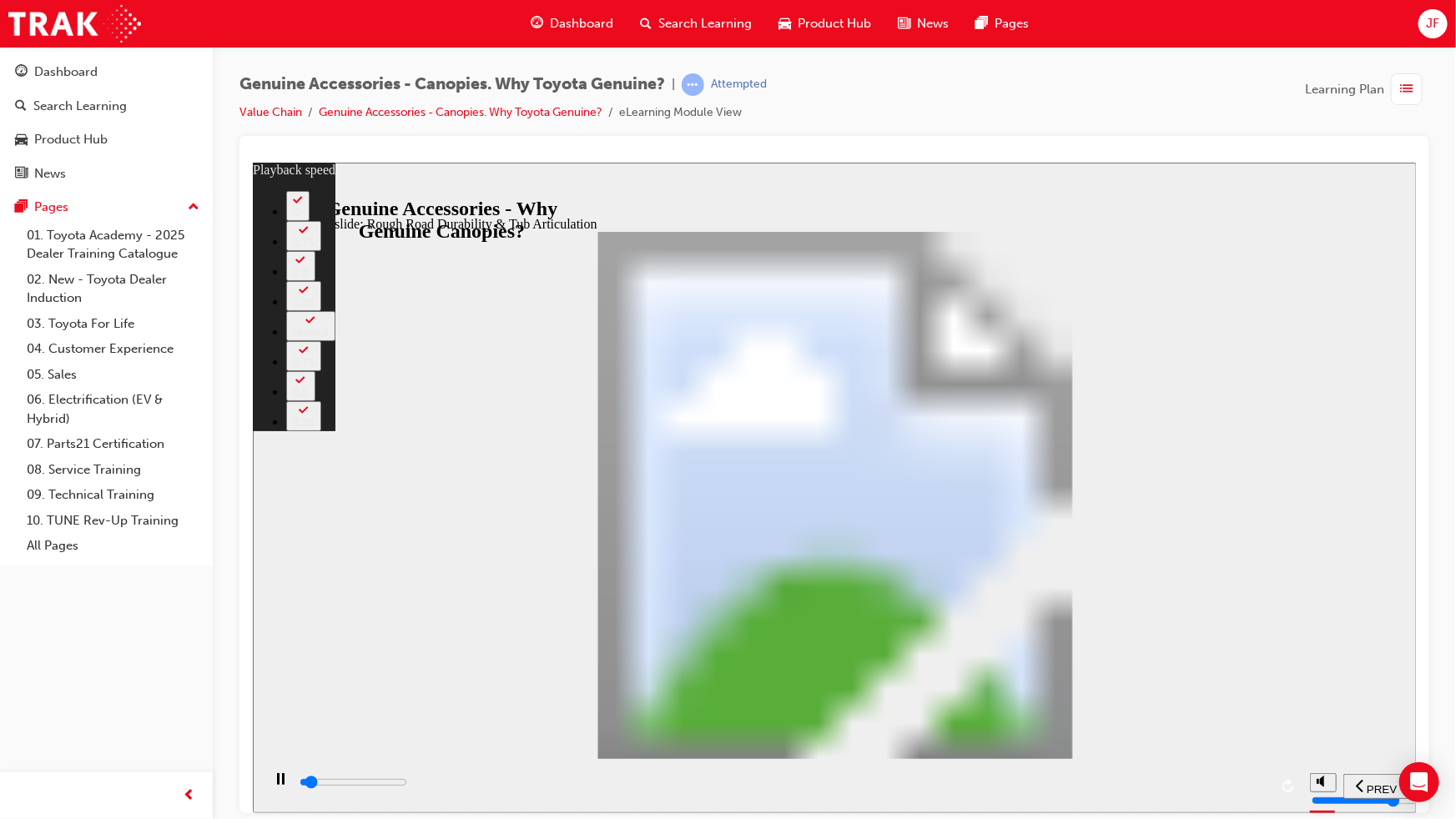
type input "1"
type input "1900"
type input "1"
type input "2000"
type input "1"
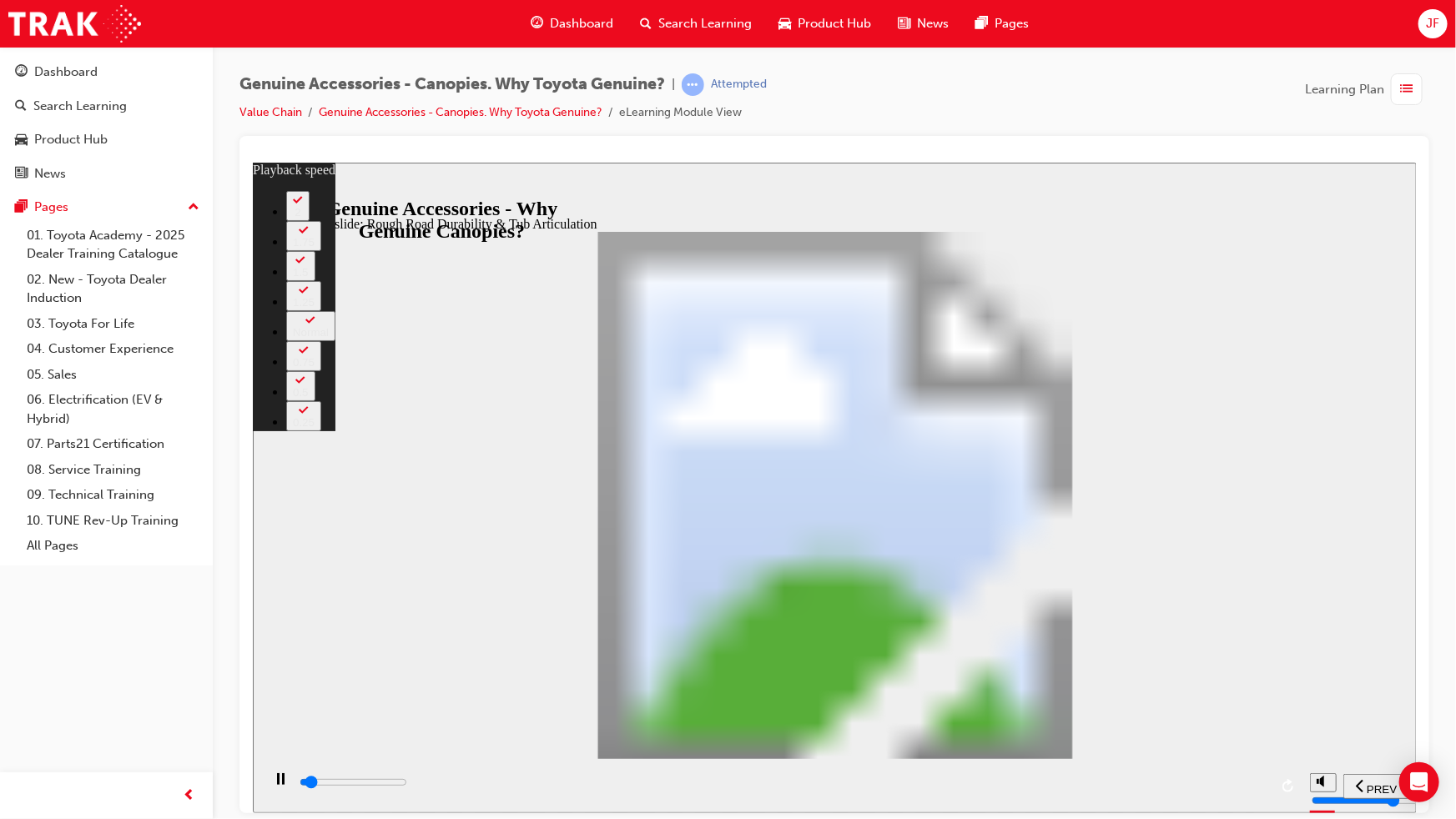
type input "2000"
type input "1"
type input "2000"
type input "1"
type input "2000"
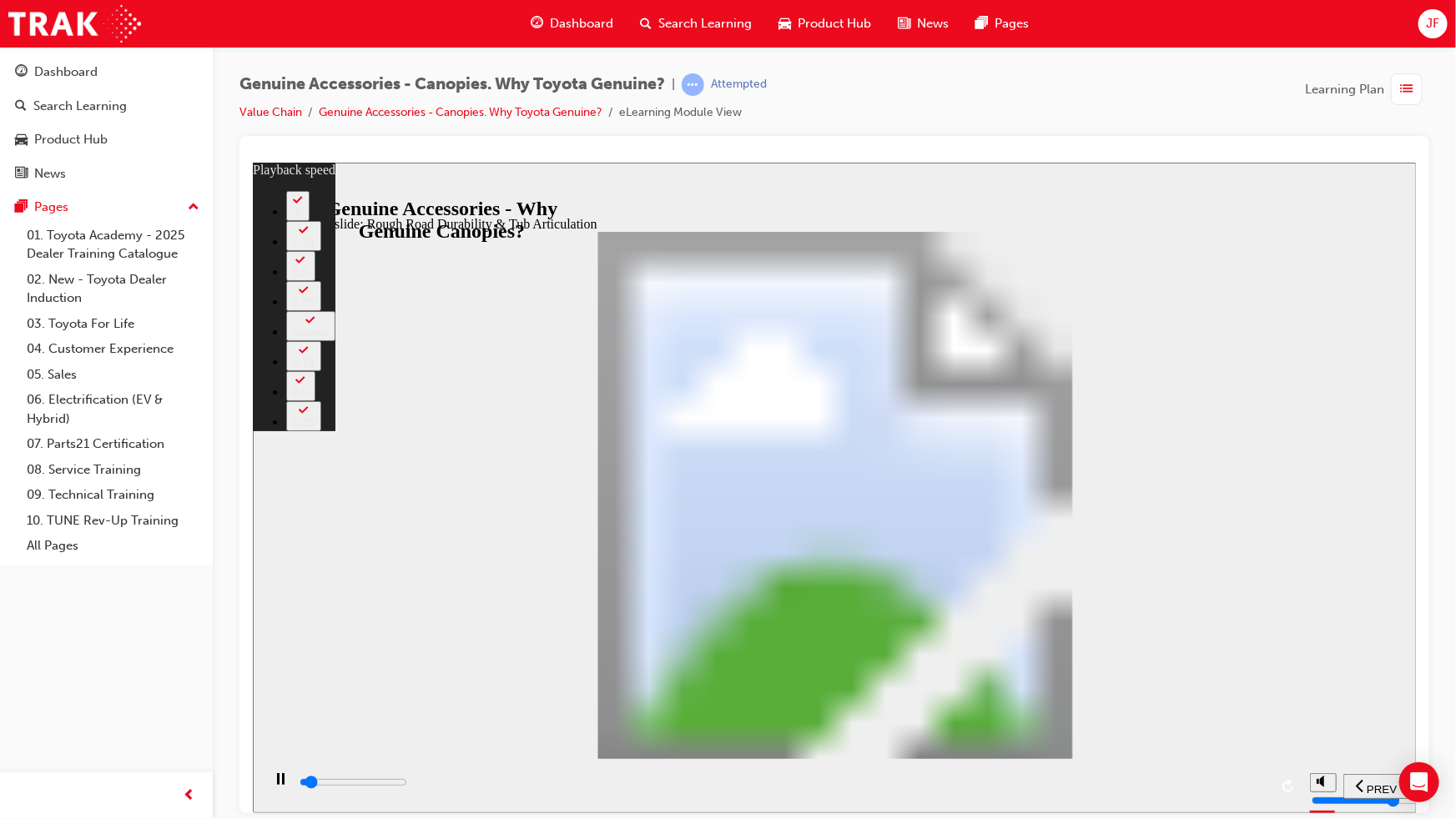
type input "1"
type input "2000"
type input "1"
type input "2000"
type input "1"
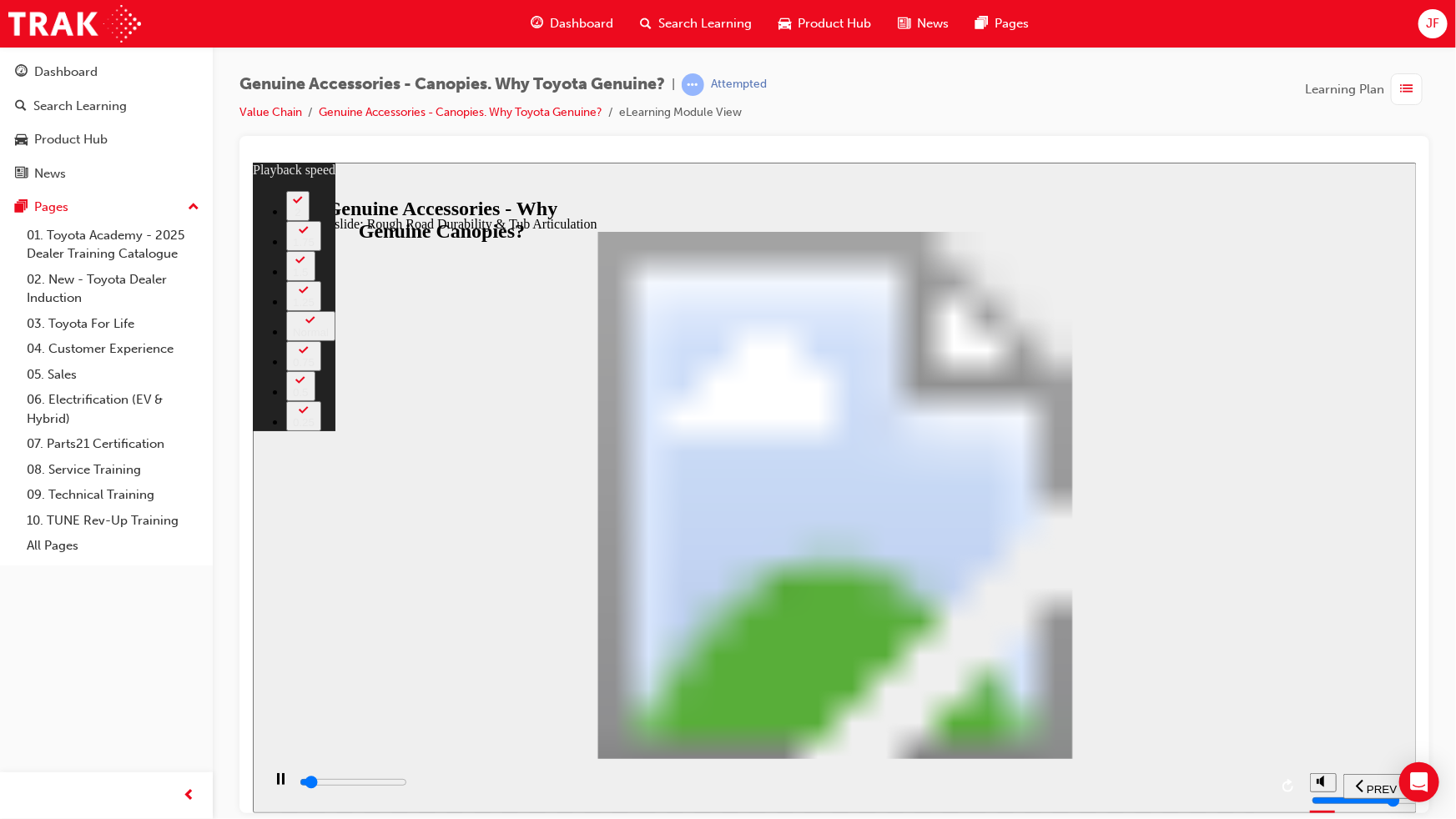
type input "2100"
type input "1"
type input "2100"
type input "1"
type input "2100"
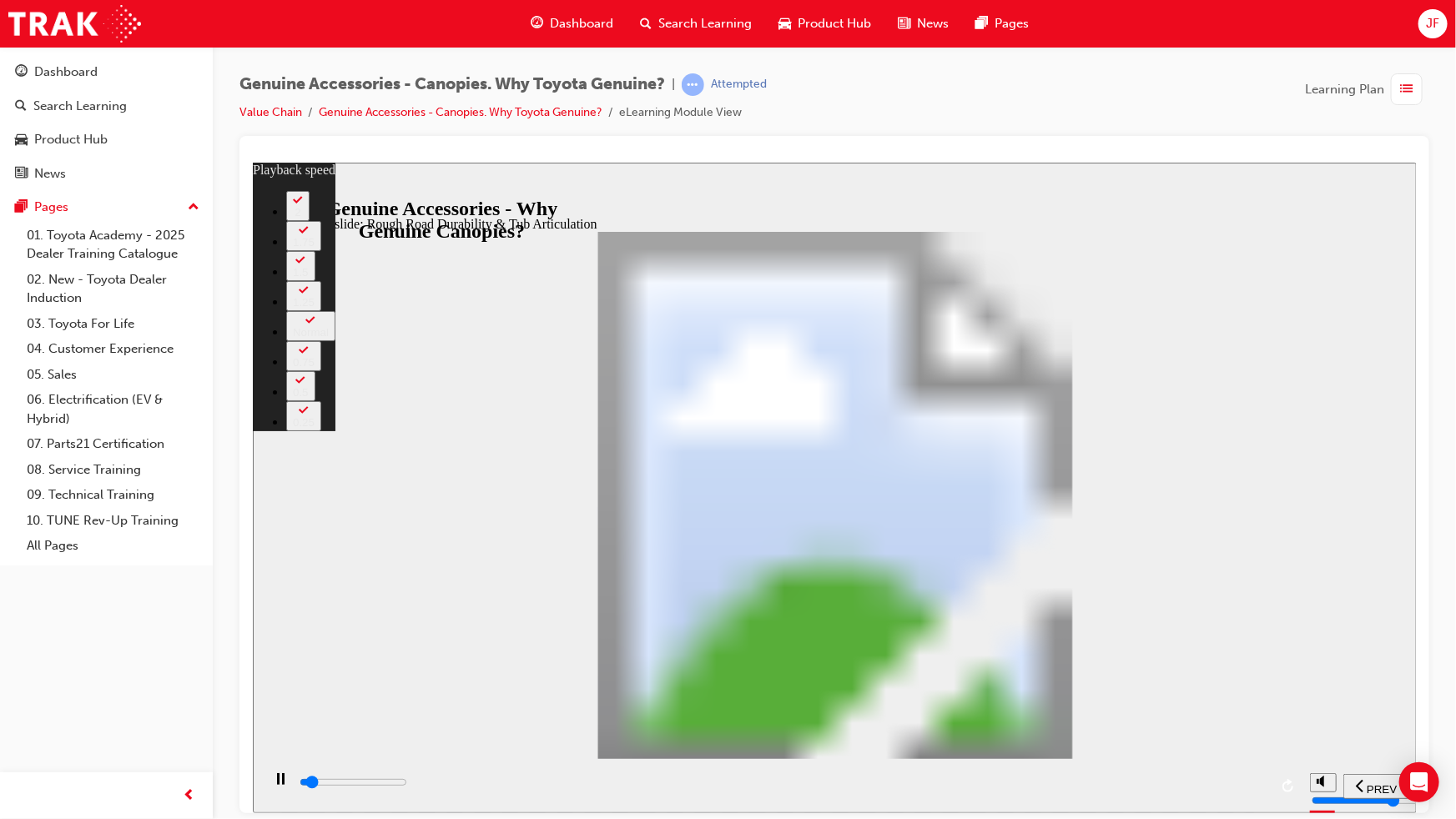
type input "1"
type input "2100"
type input "1"
type input "2100"
type input "1"
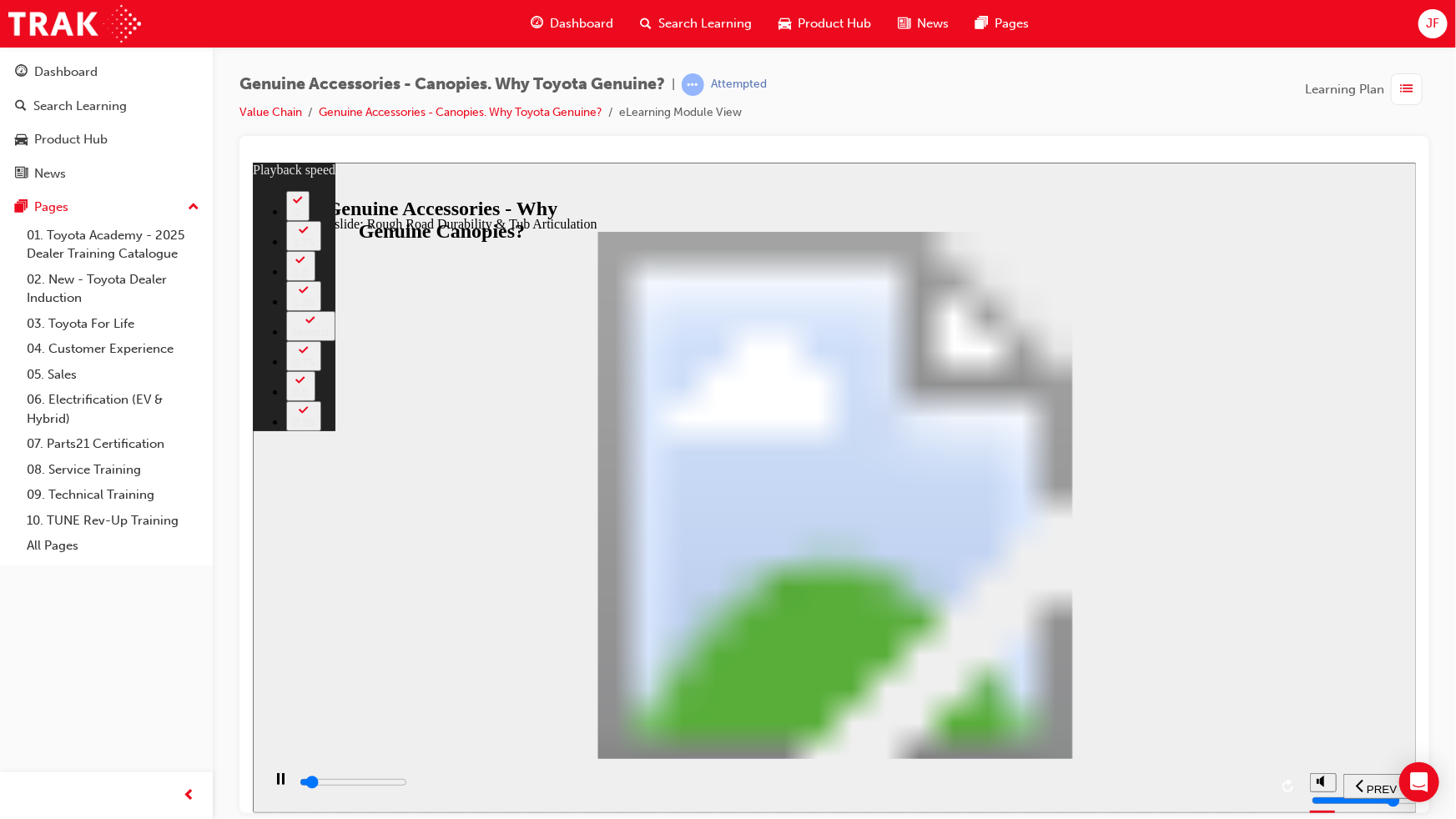
type input "2100"
type input "1"
type input "2200"
type input "1"
type input "2200"
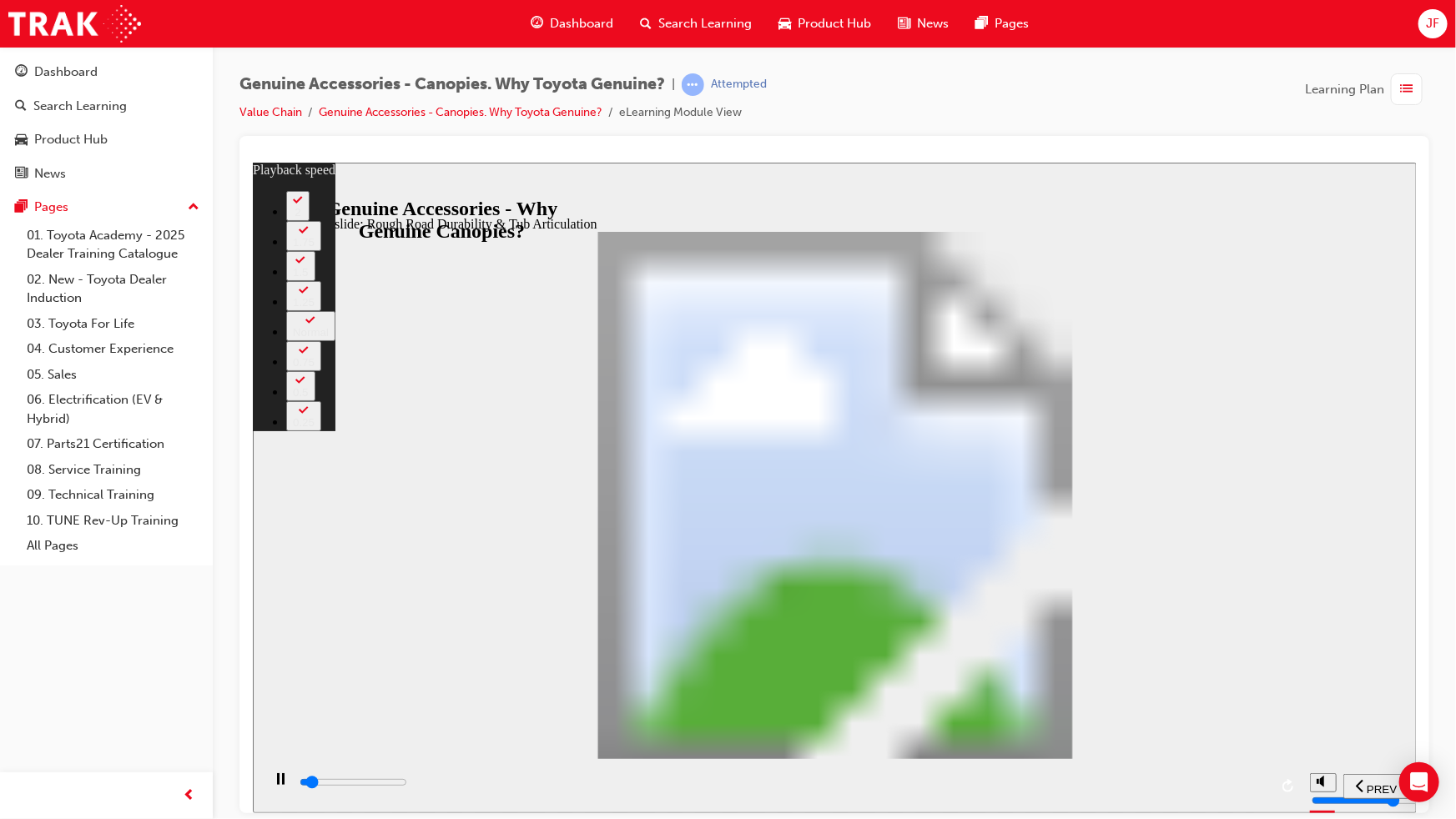
type input "1"
type input "2200"
type input "1"
type input "2200"
type input "1"
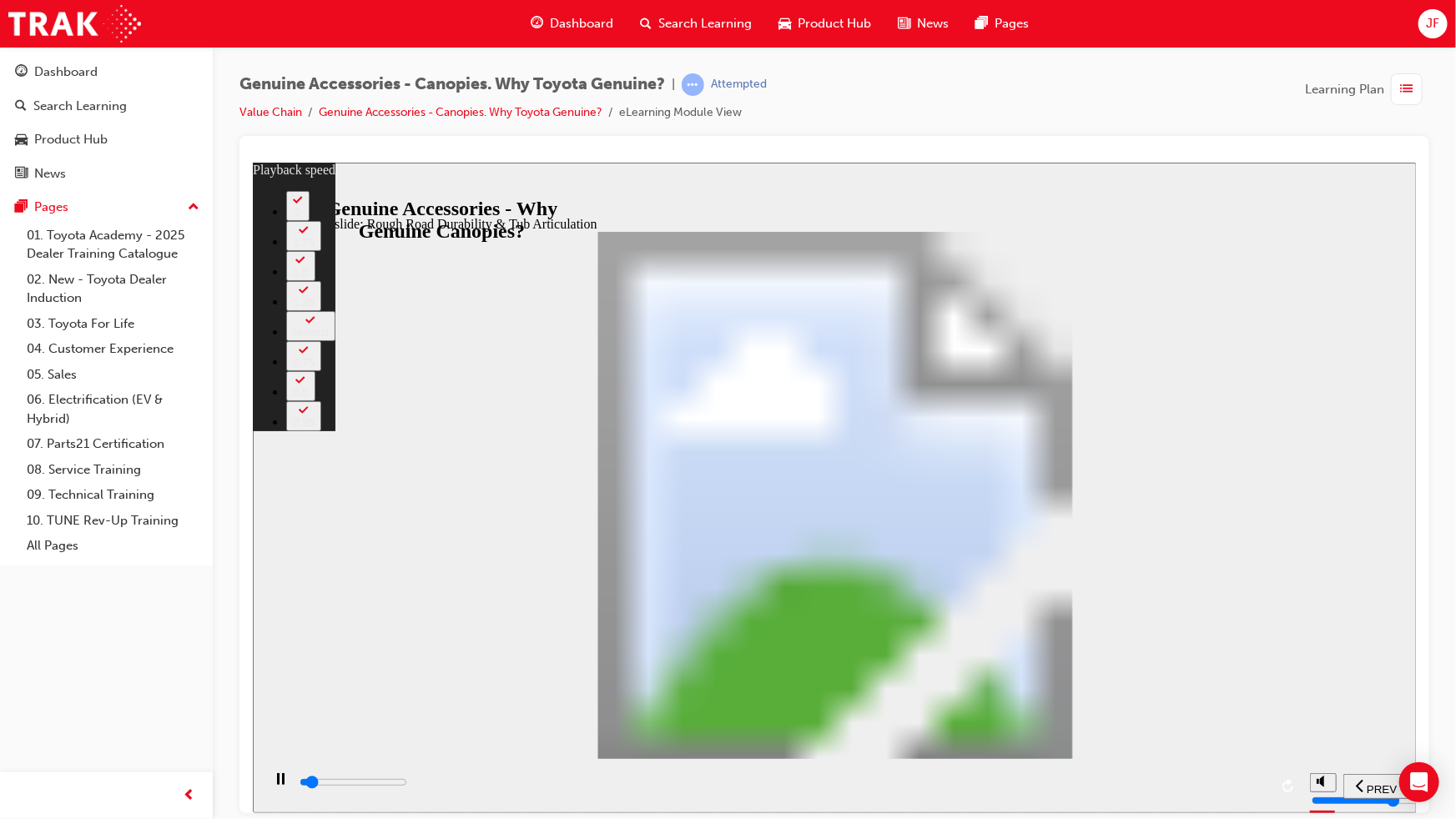
type input "2200"
type input "1"
type input "2200"
type input "1"
type input "2300"
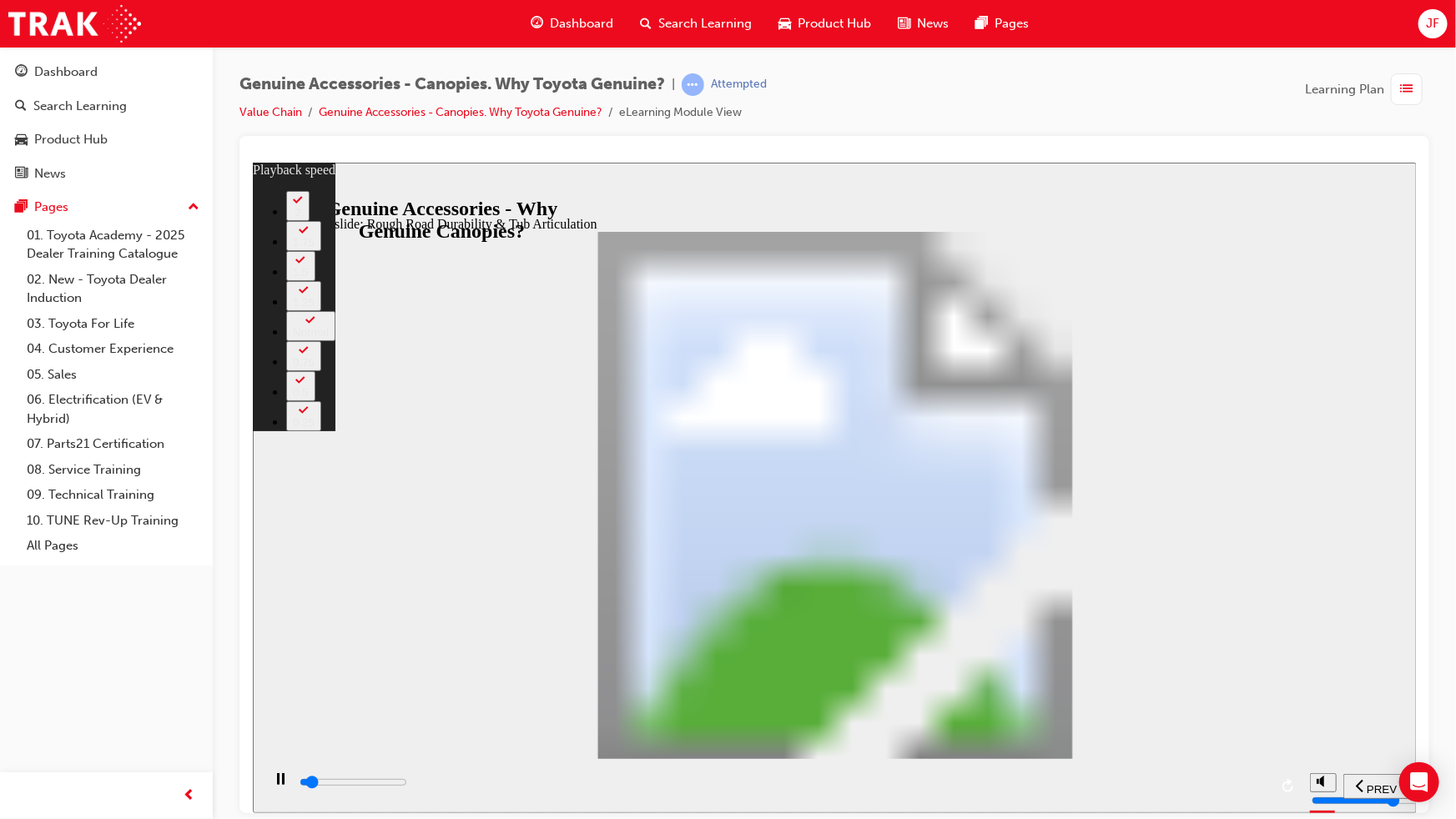
type input "1"
type input "2400"
type input "1"
type input "2700"
type input "2"
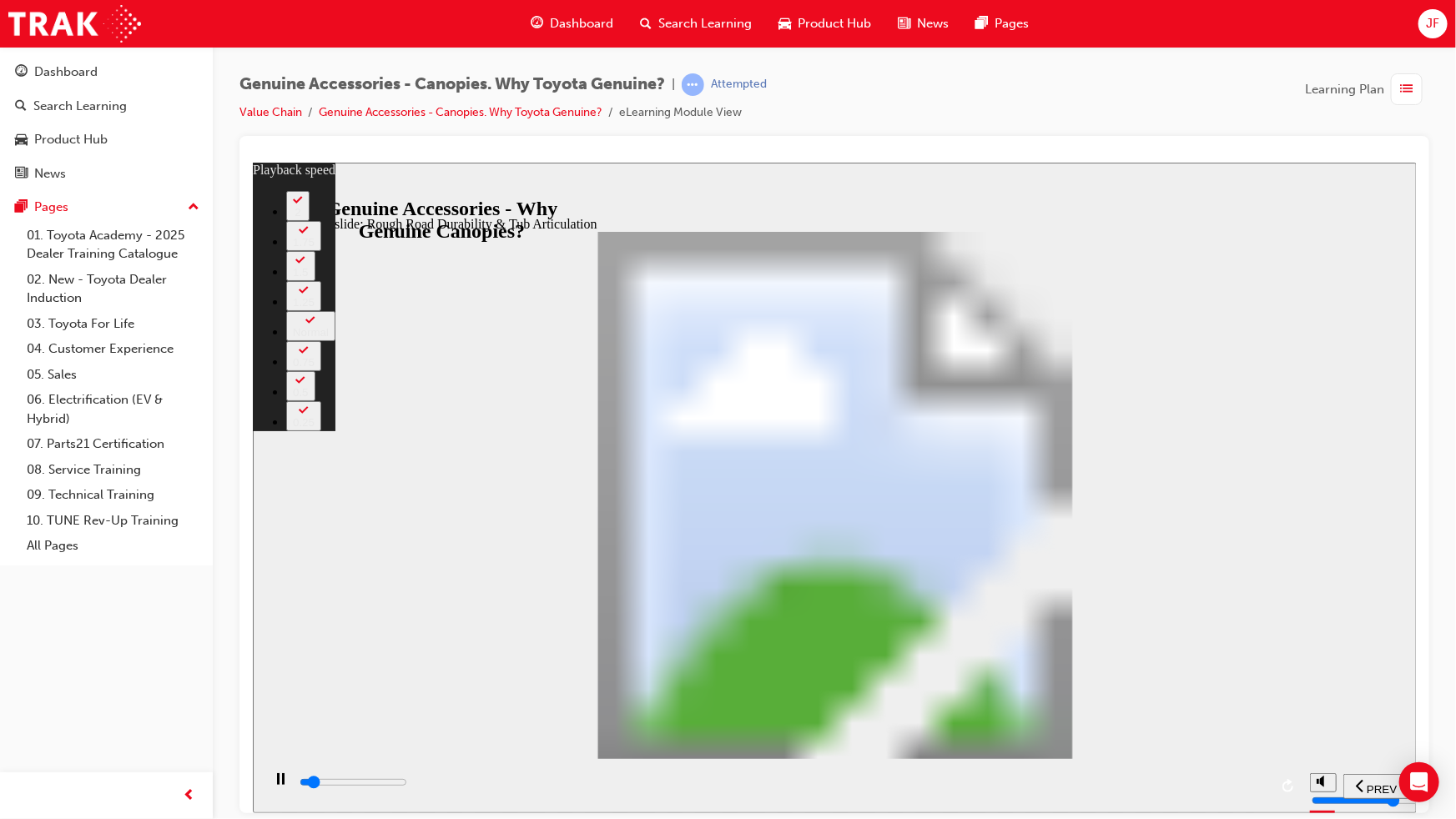
type input "2900"
type input "2"
type input "3200"
type input "61"
type input "3400"
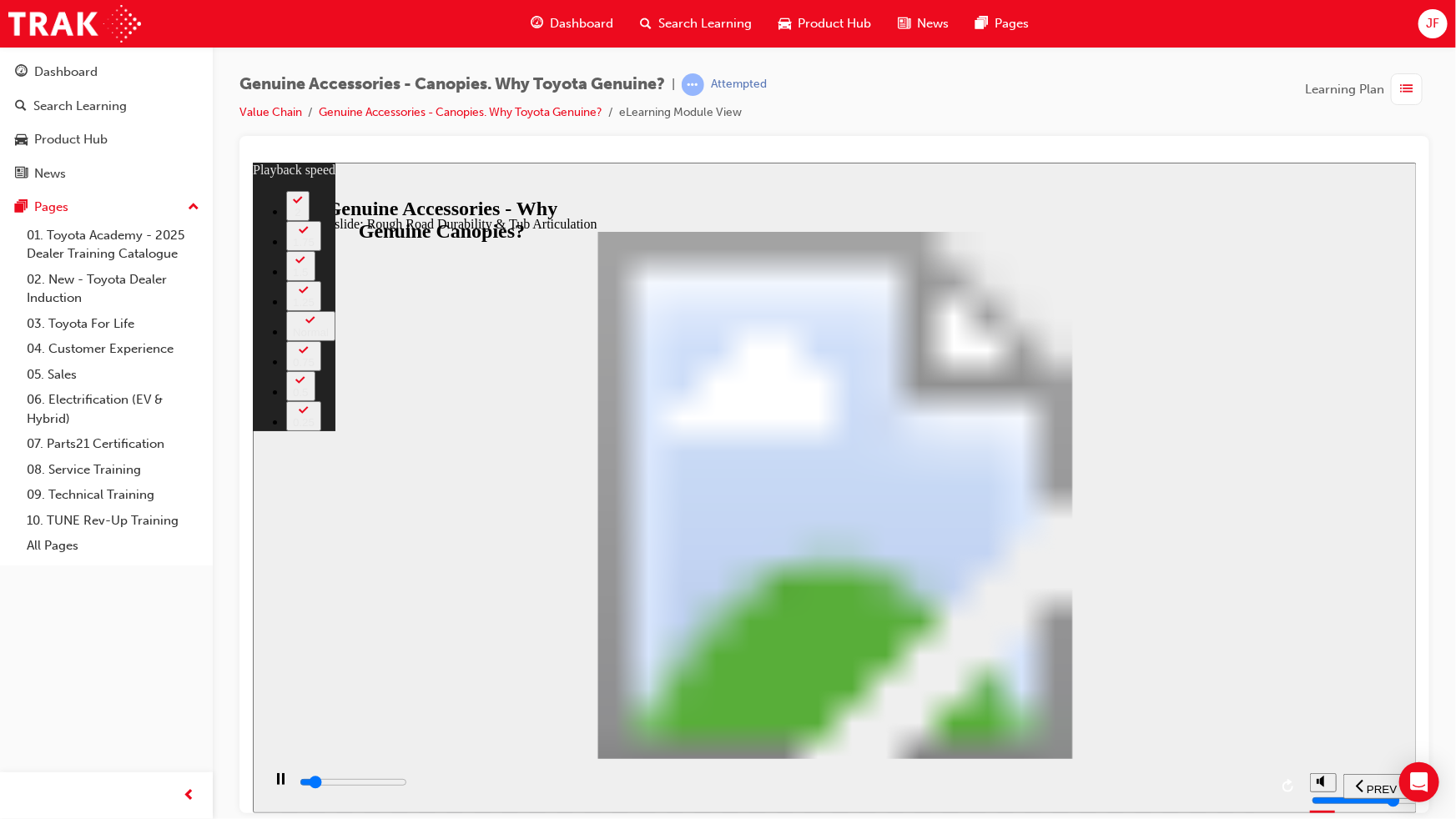
type input "66"
drag, startPoint x: 724, startPoint y: 627, endPoint x: 810, endPoint y: 627, distance: 86.0
type input "3600"
type input "66"
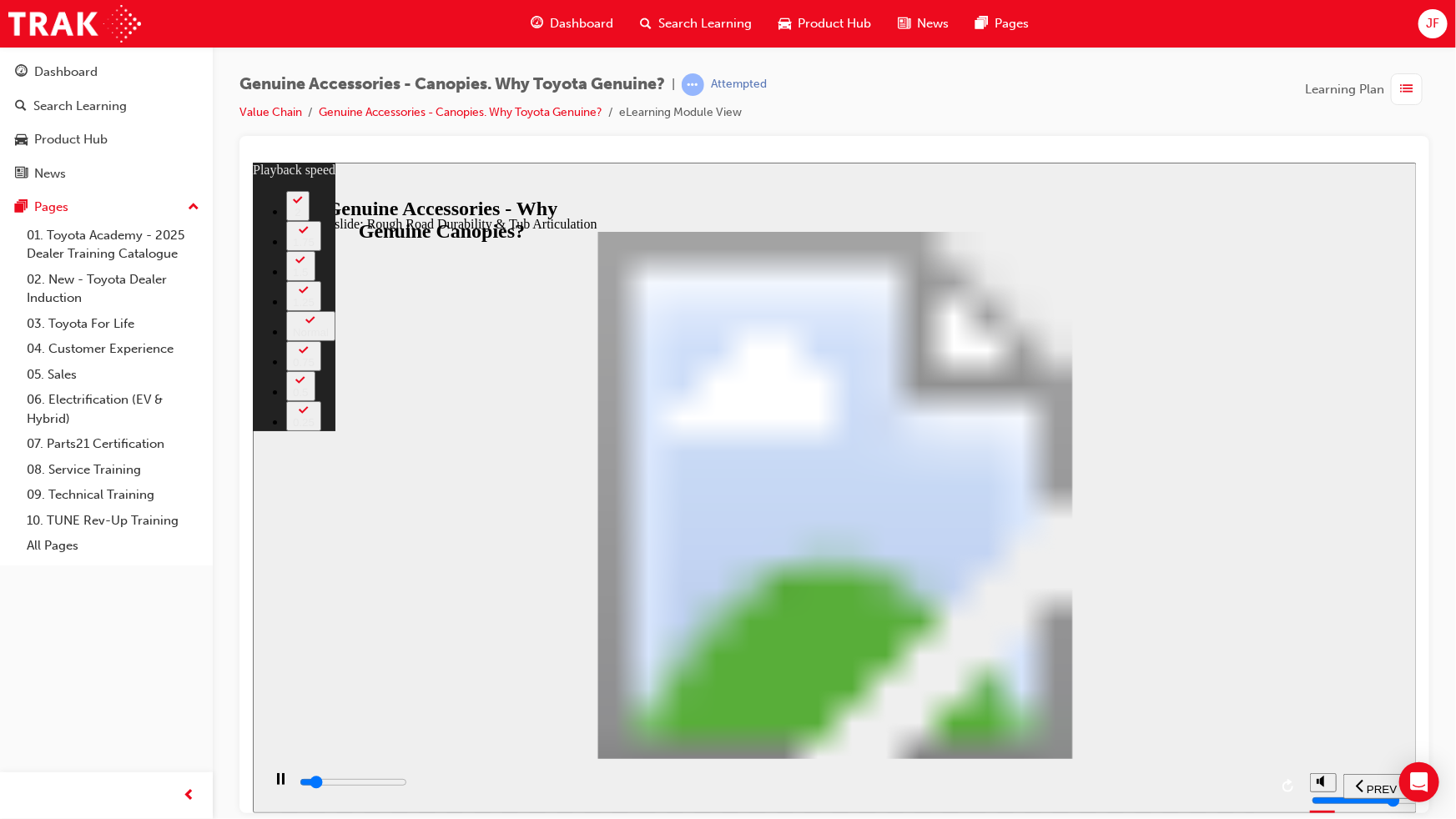
type input "3700"
type input "74"
type input "3800"
type input "74"
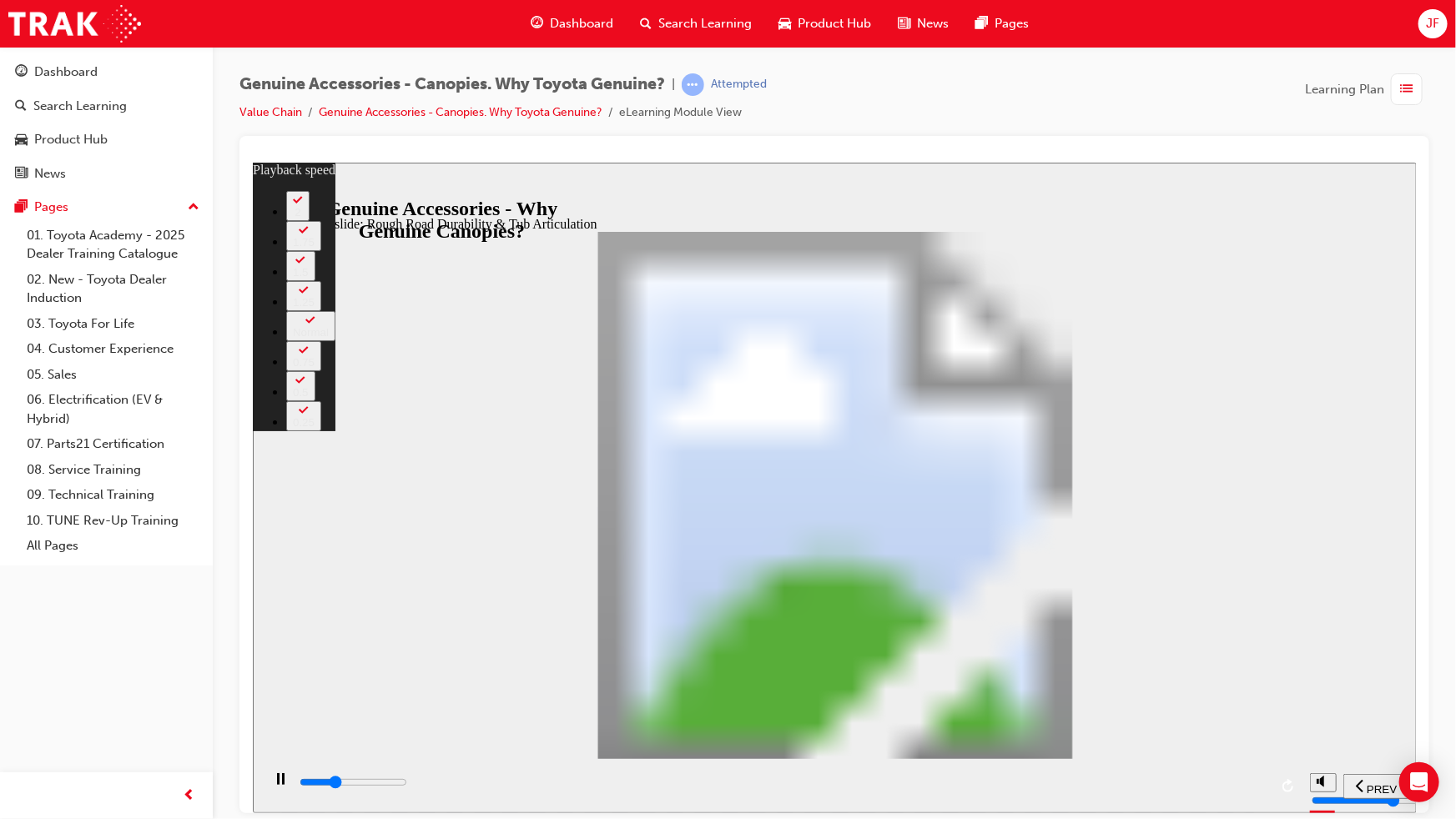
type input "21400"
type input "74"
type input "28700"
type input "74"
type input "31700"
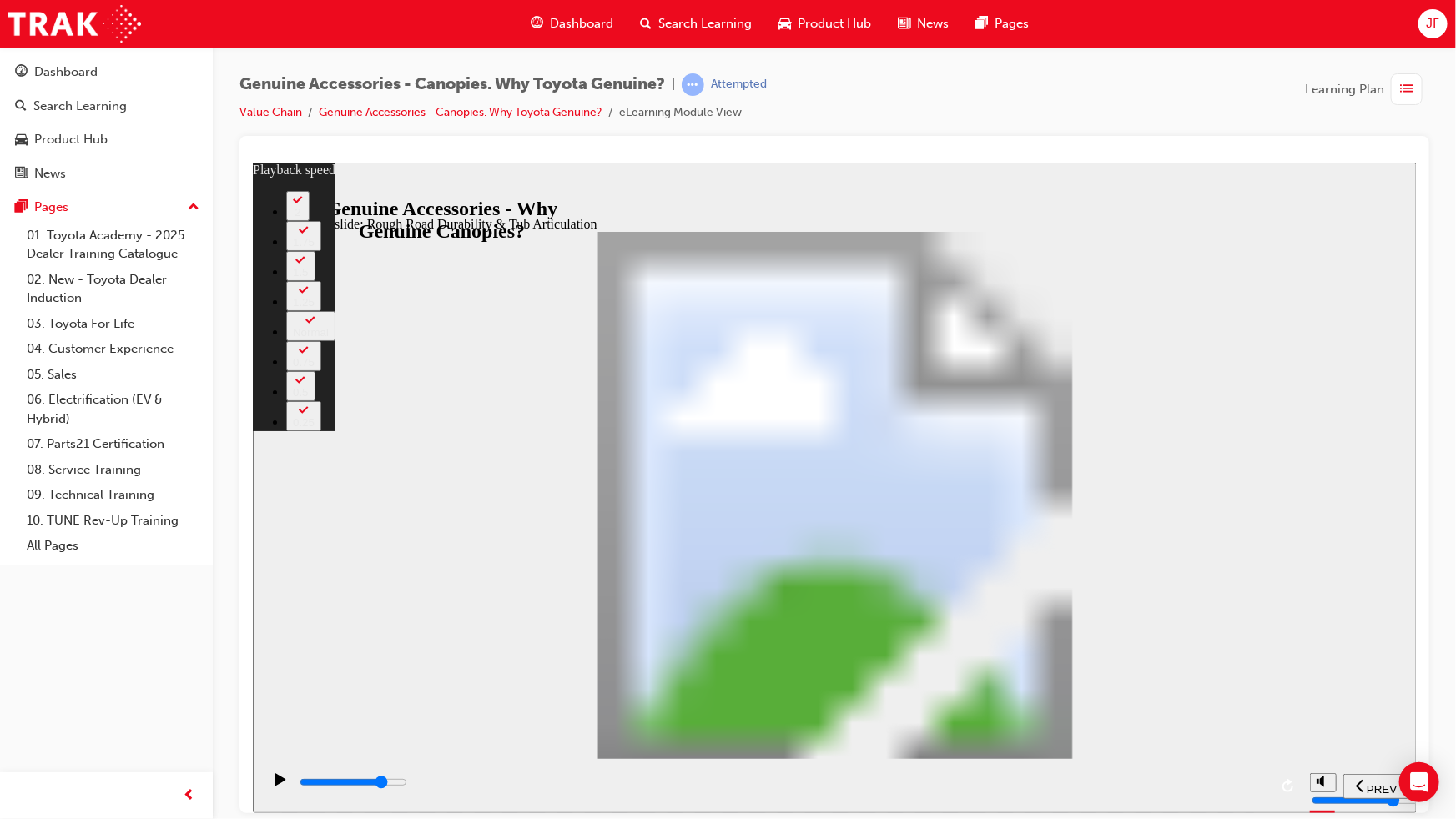
type input "74"
type input "32500"
type input "74"
type input "32800"
type input "74"
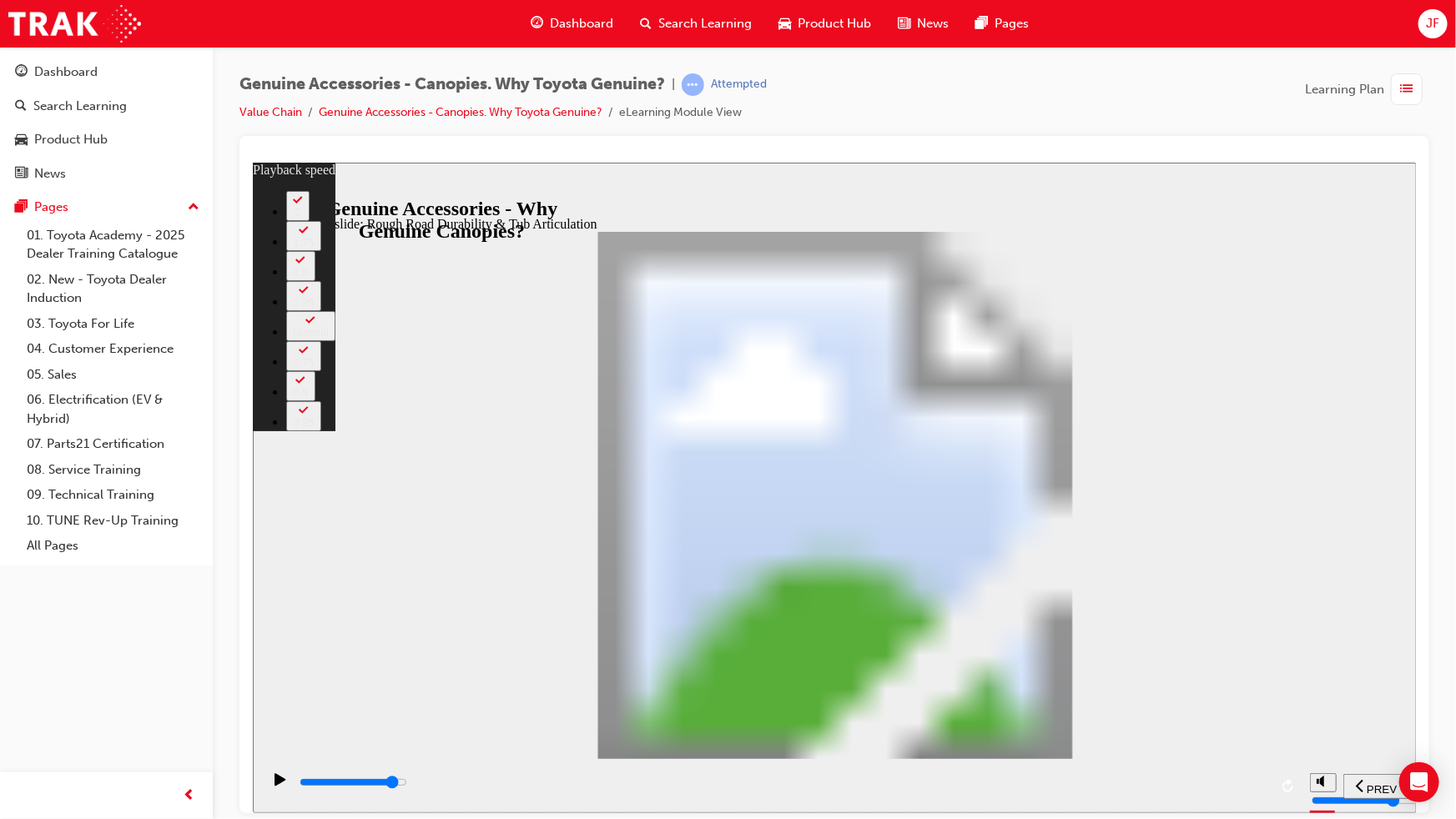
type input "35300"
type input "74"
drag, startPoint x: 1070, startPoint y: 781, endPoint x: 1247, endPoint y: 776, distance: 177.1
click at [1247, 776] on div "playback controls" at bounding box center [782, 785] width 970 height 25
type input "35300"
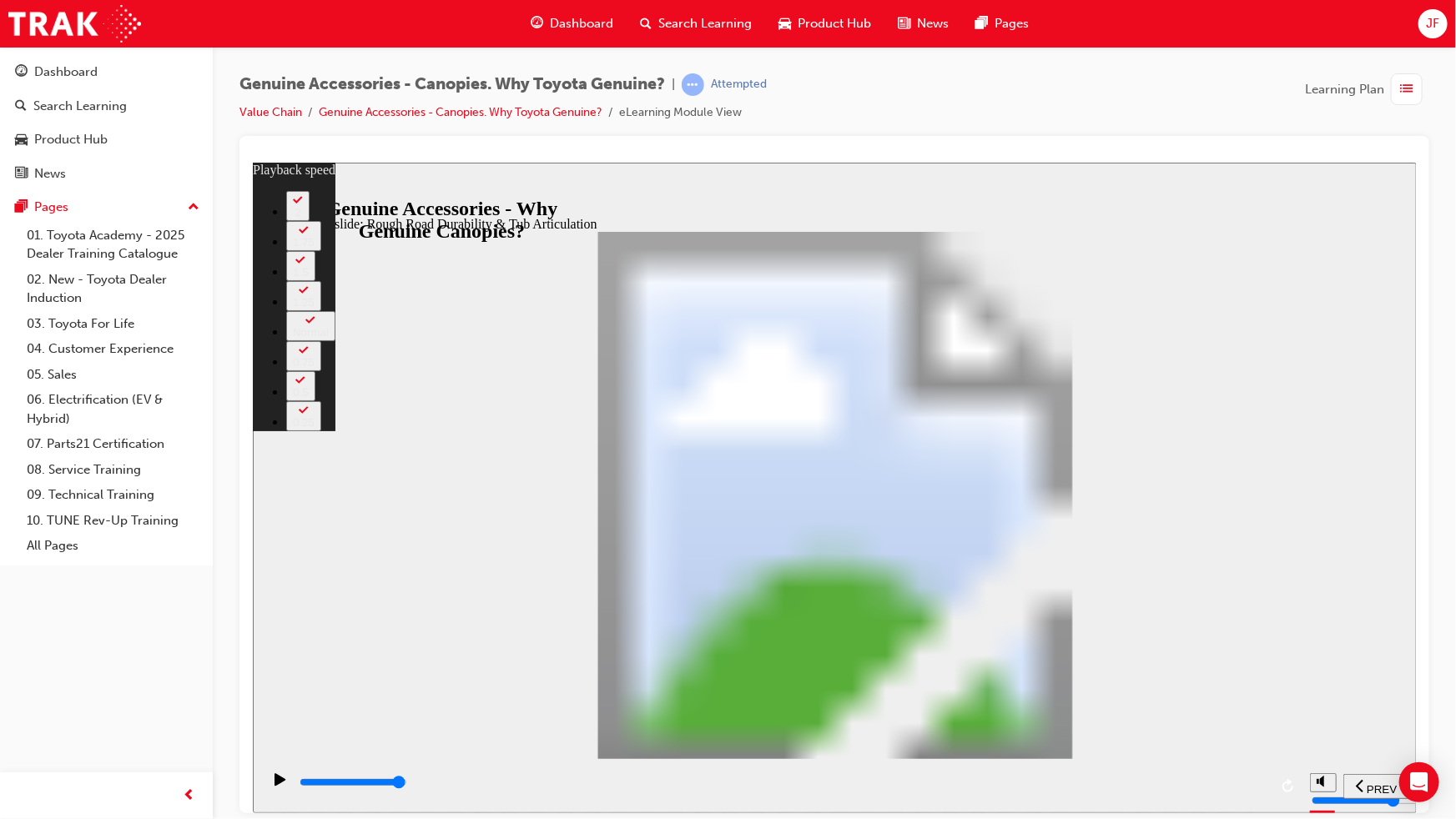
type input "74"
type input "35500"
type input "34"
type input "35800"
type input "35"
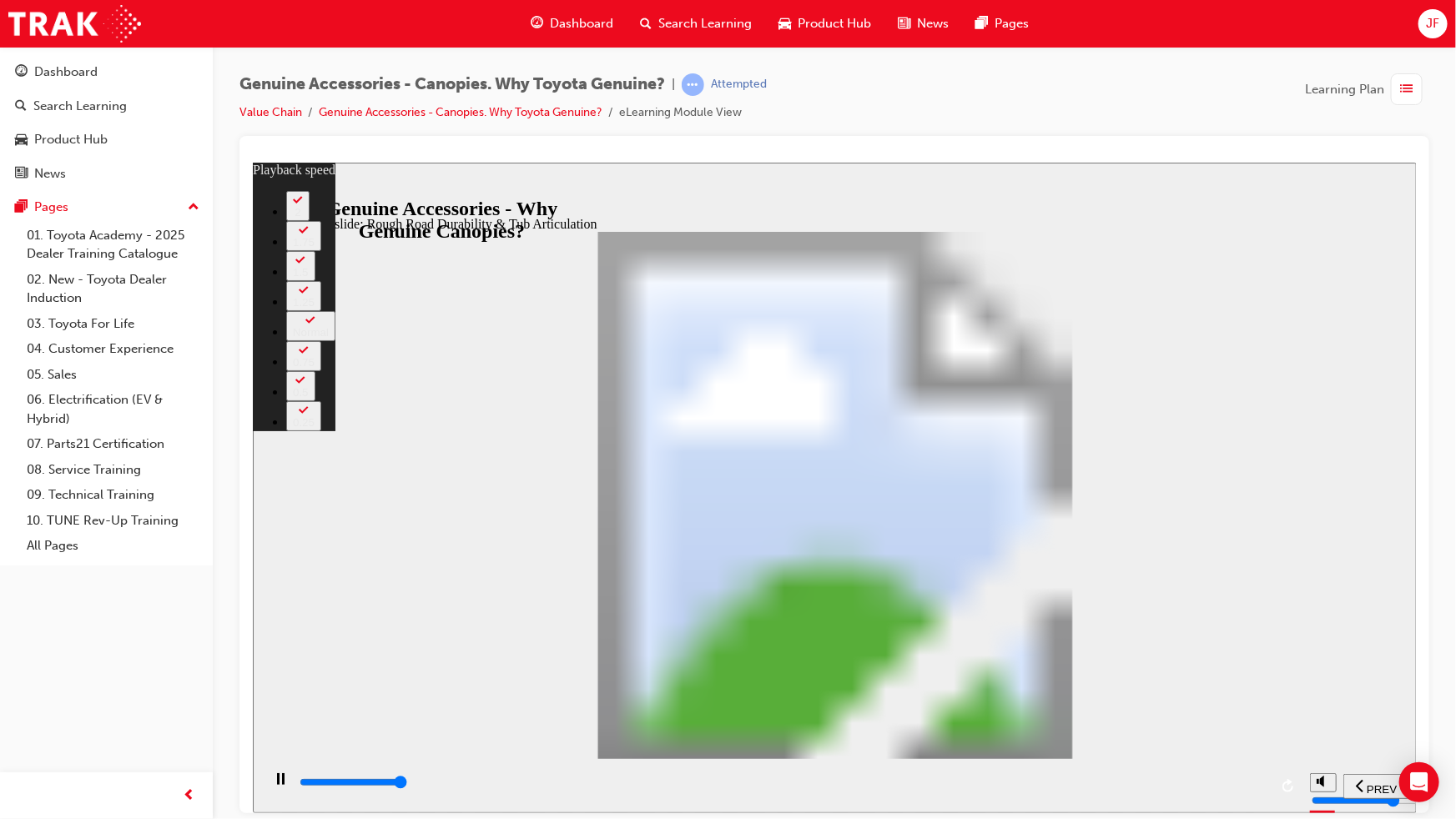
type input "36000"
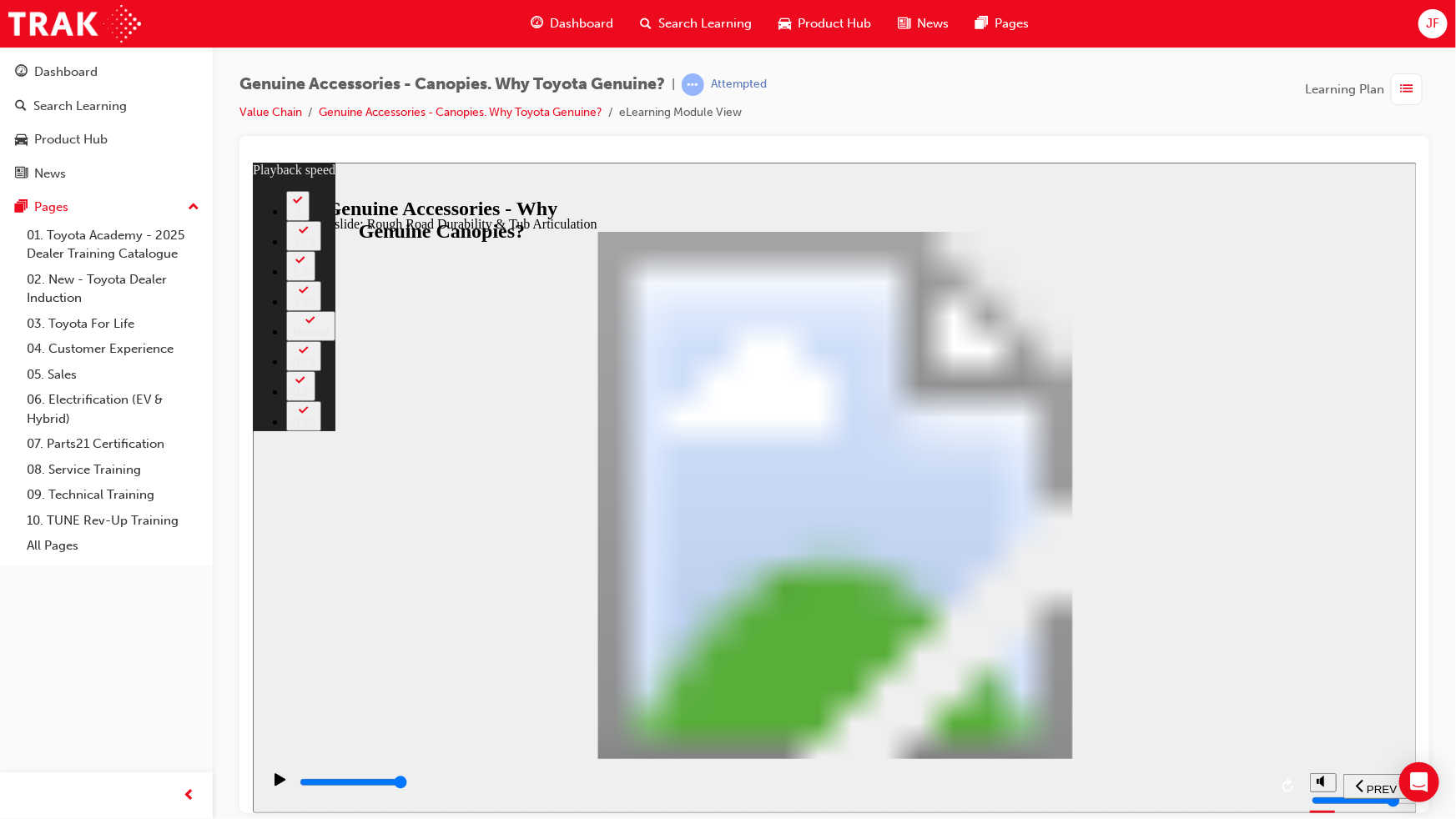
type input "53"
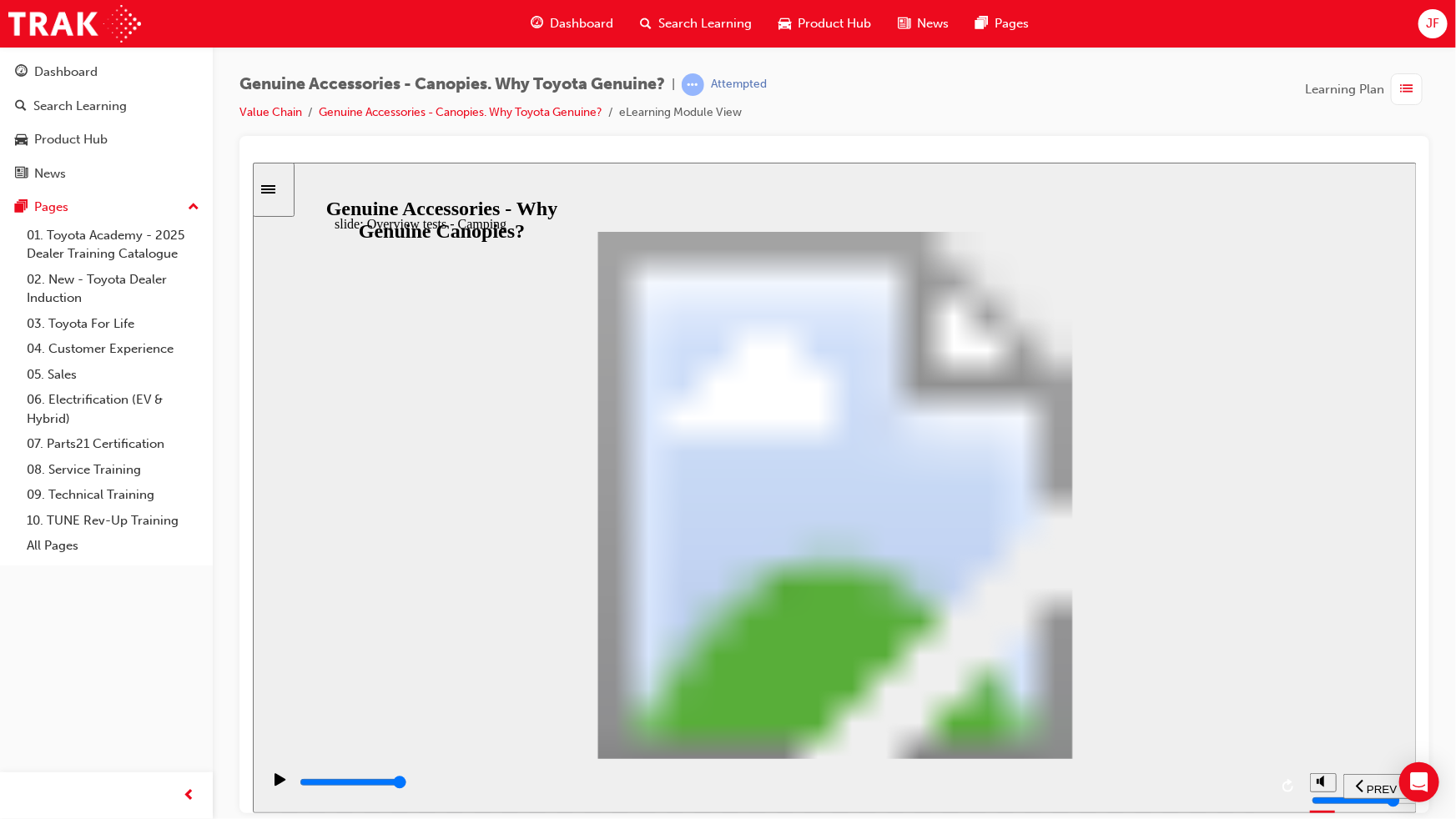
drag, startPoint x: 459, startPoint y: 782, endPoint x: 1454, endPoint y: 792, distance: 995.1
click at [1414, 792] on html "​false false​ slide: Thermal Cycling and Heat Resistance Testing Rectangle 1 Te…" at bounding box center [833, 487] width 1162 height 650
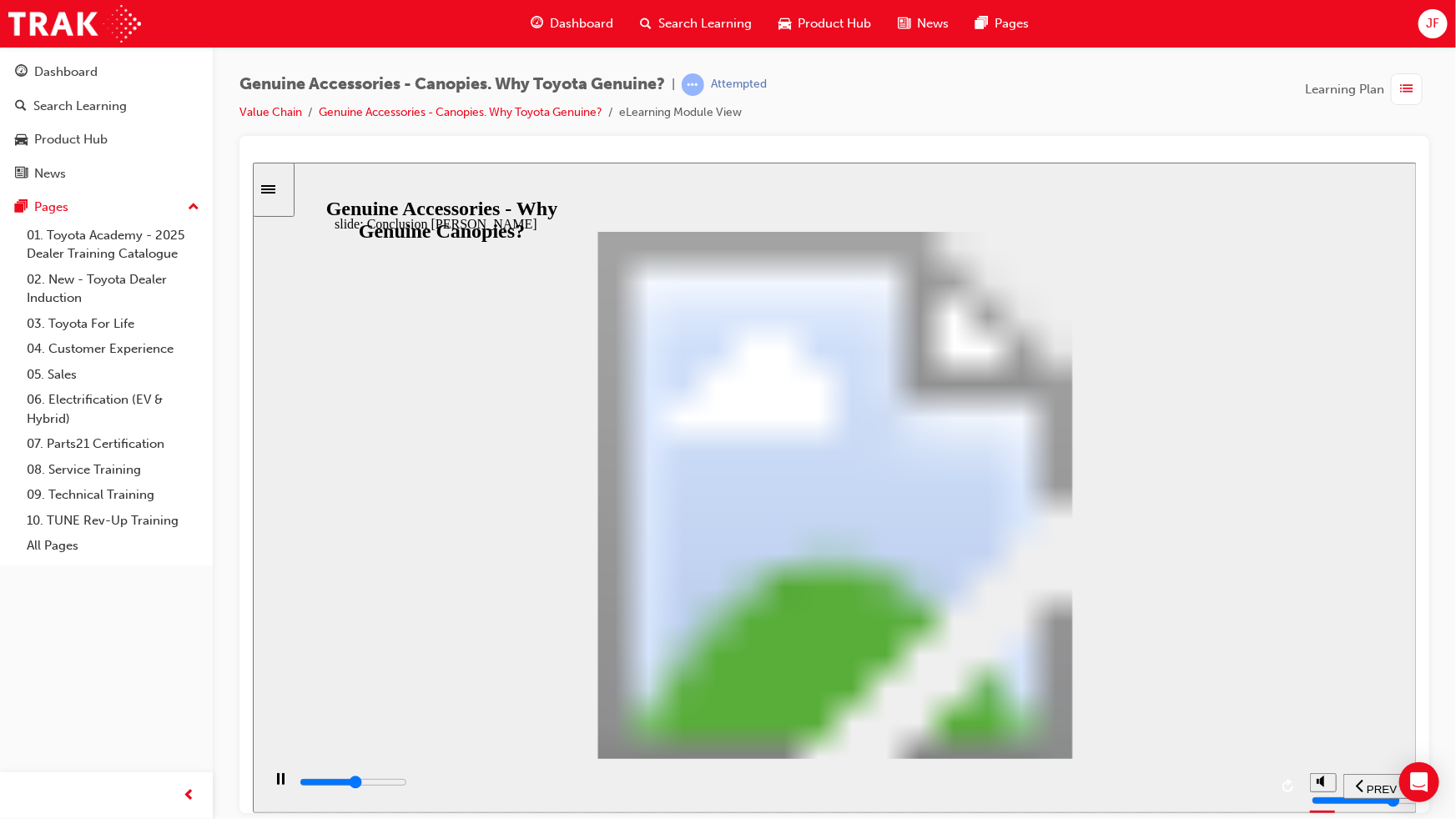
drag, startPoint x: 946, startPoint y: 789, endPoint x: 1346, endPoint y: 776, distance: 400.2
click at [1346, 776] on section "PREV NEXT SUBMIT" at bounding box center [834, 784] width 1163 height 54
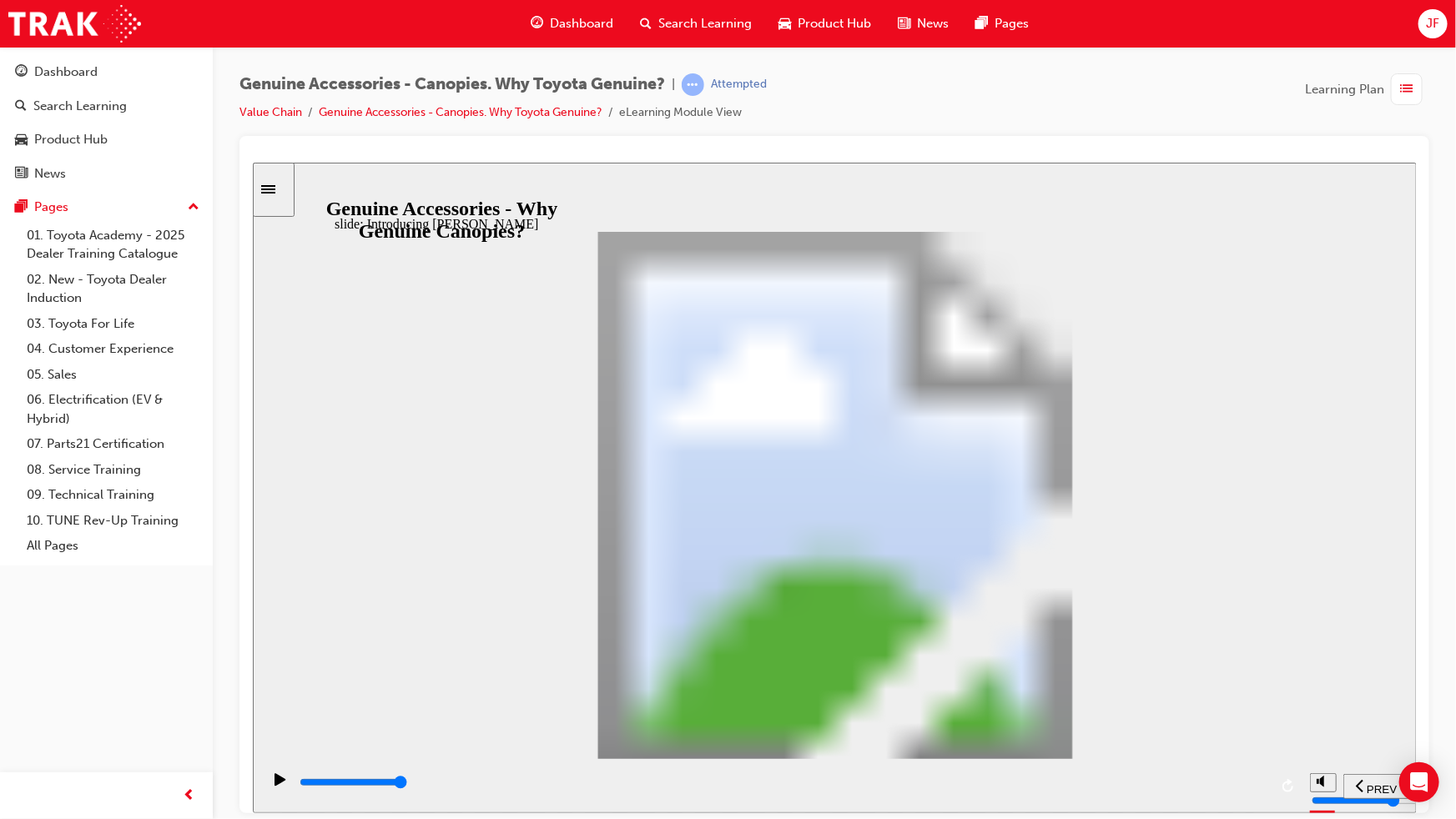
drag, startPoint x: 602, startPoint y: 784, endPoint x: 1266, endPoint y: 778, distance: 664.0
click at [1266, 778] on div "playback controls" at bounding box center [782, 781] width 970 height 18
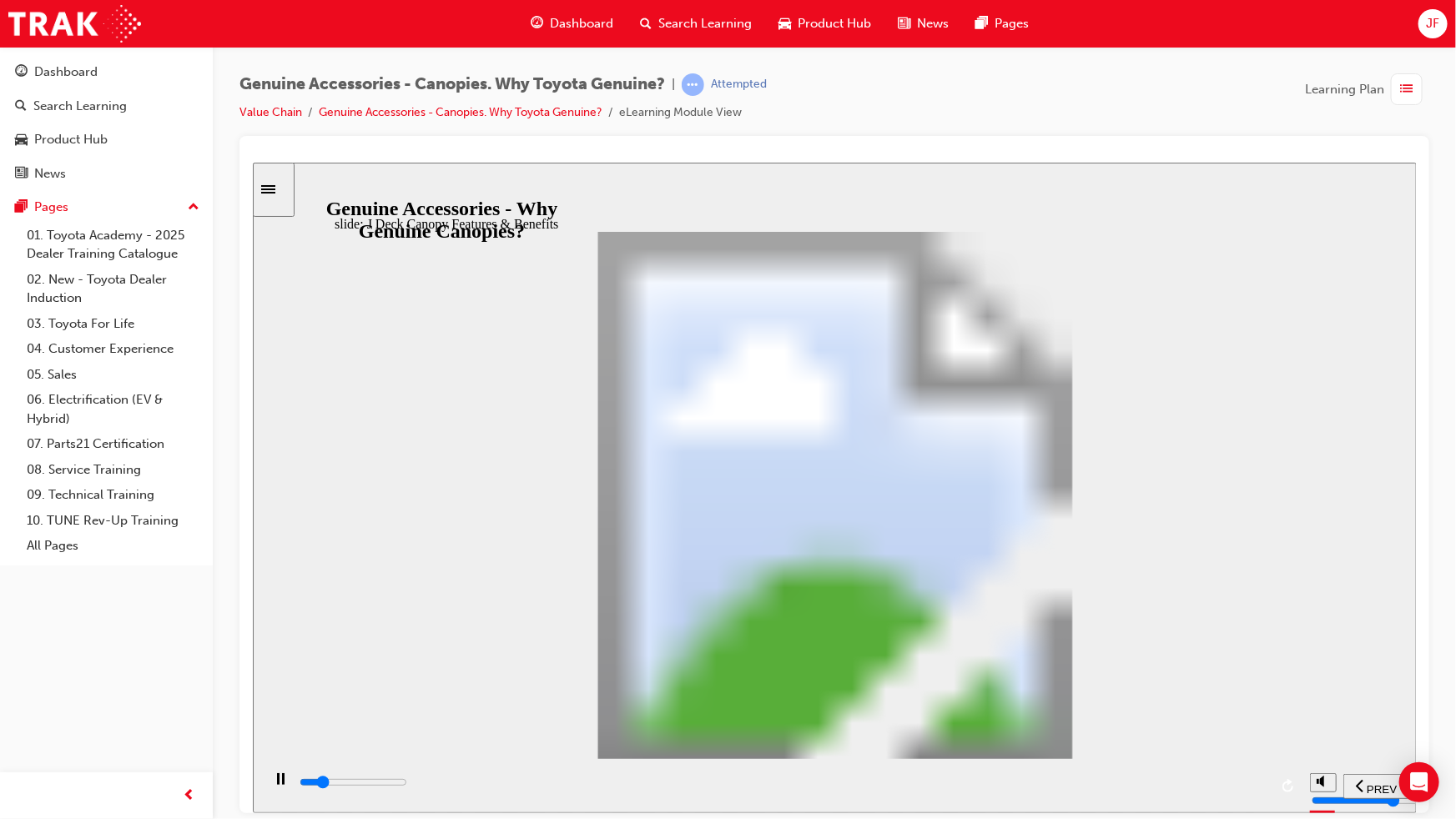
drag, startPoint x: 1076, startPoint y: 777, endPoint x: 1263, endPoint y: 778, distance: 187.0
click at [1263, 778] on div "playback controls" at bounding box center [782, 781] width 970 height 18
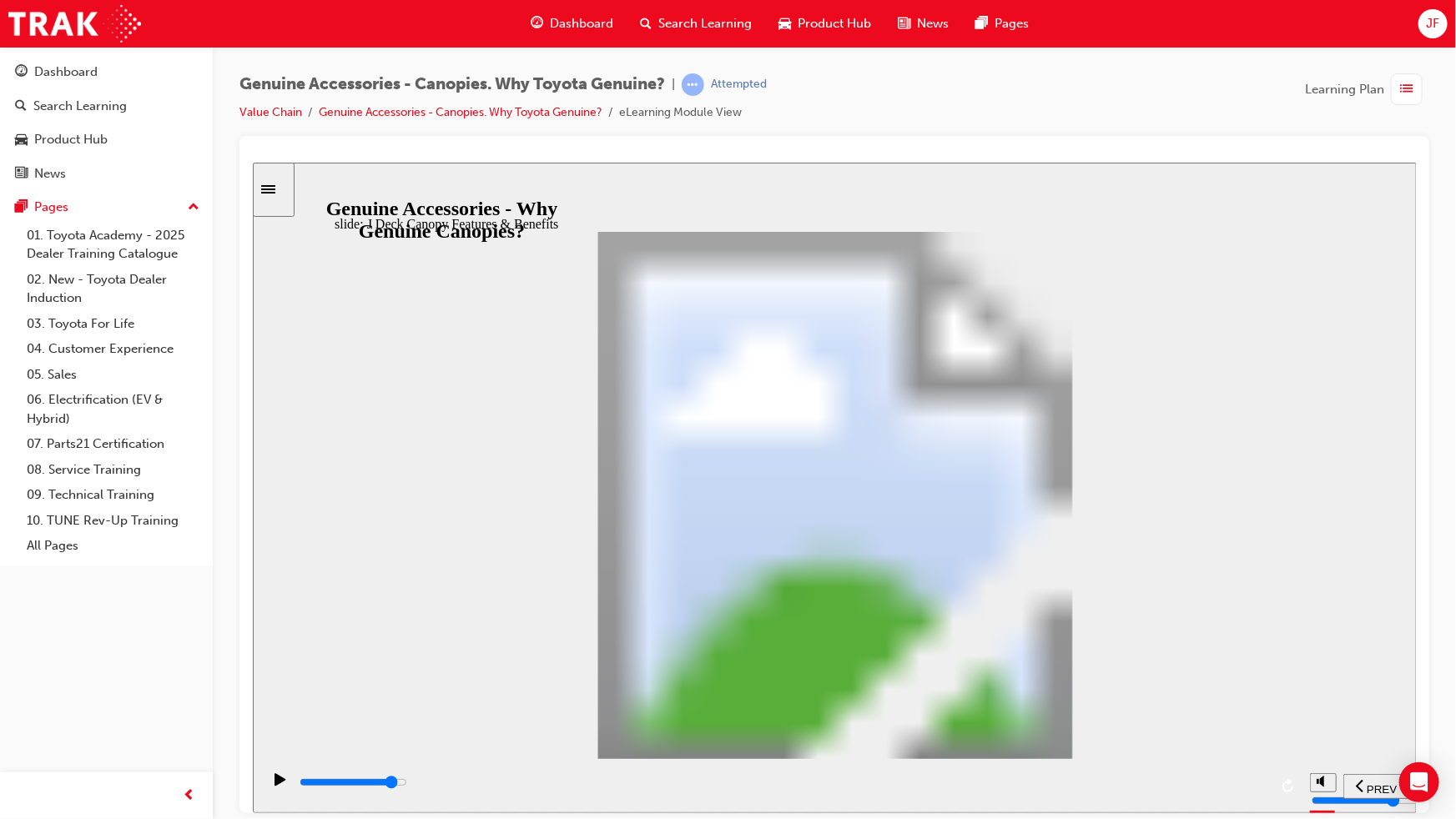
drag, startPoint x: 1145, startPoint y: 786, endPoint x: 1343, endPoint y: 780, distance: 198.1
click at [1343, 780] on section "PREV NEXT SUBMIT" at bounding box center [834, 784] width 1163 height 54
drag, startPoint x: 1191, startPoint y: 785, endPoint x: 1311, endPoint y: 774, distance: 120.5
click at [1311, 774] on section "PREV NEXT SUBMIT" at bounding box center [834, 784] width 1163 height 54
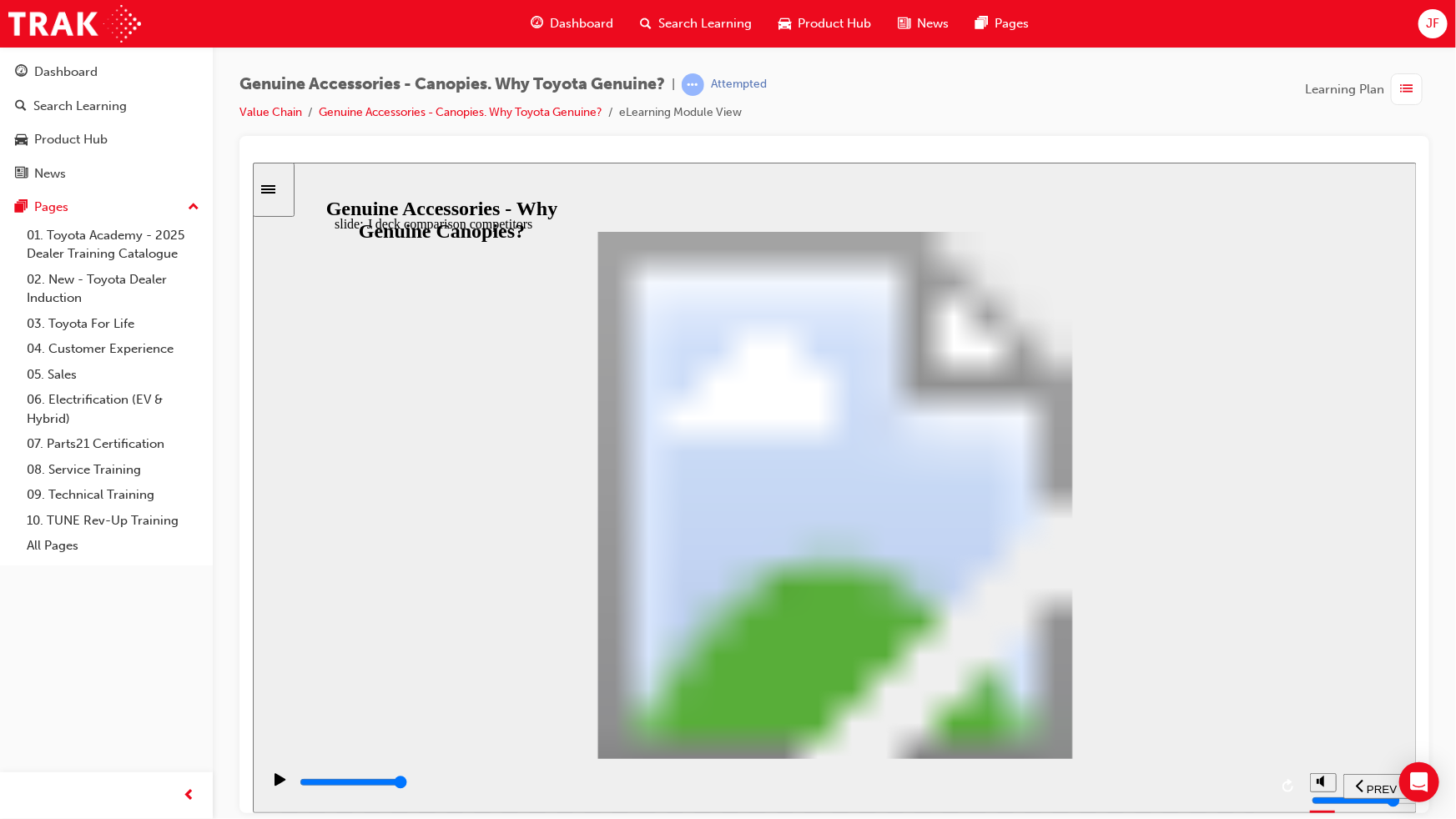
drag, startPoint x: 1220, startPoint y: 784, endPoint x: 1278, endPoint y: 778, distance: 58.3
click at [1278, 778] on div "playback controls" at bounding box center [781, 784] width 1040 height 54
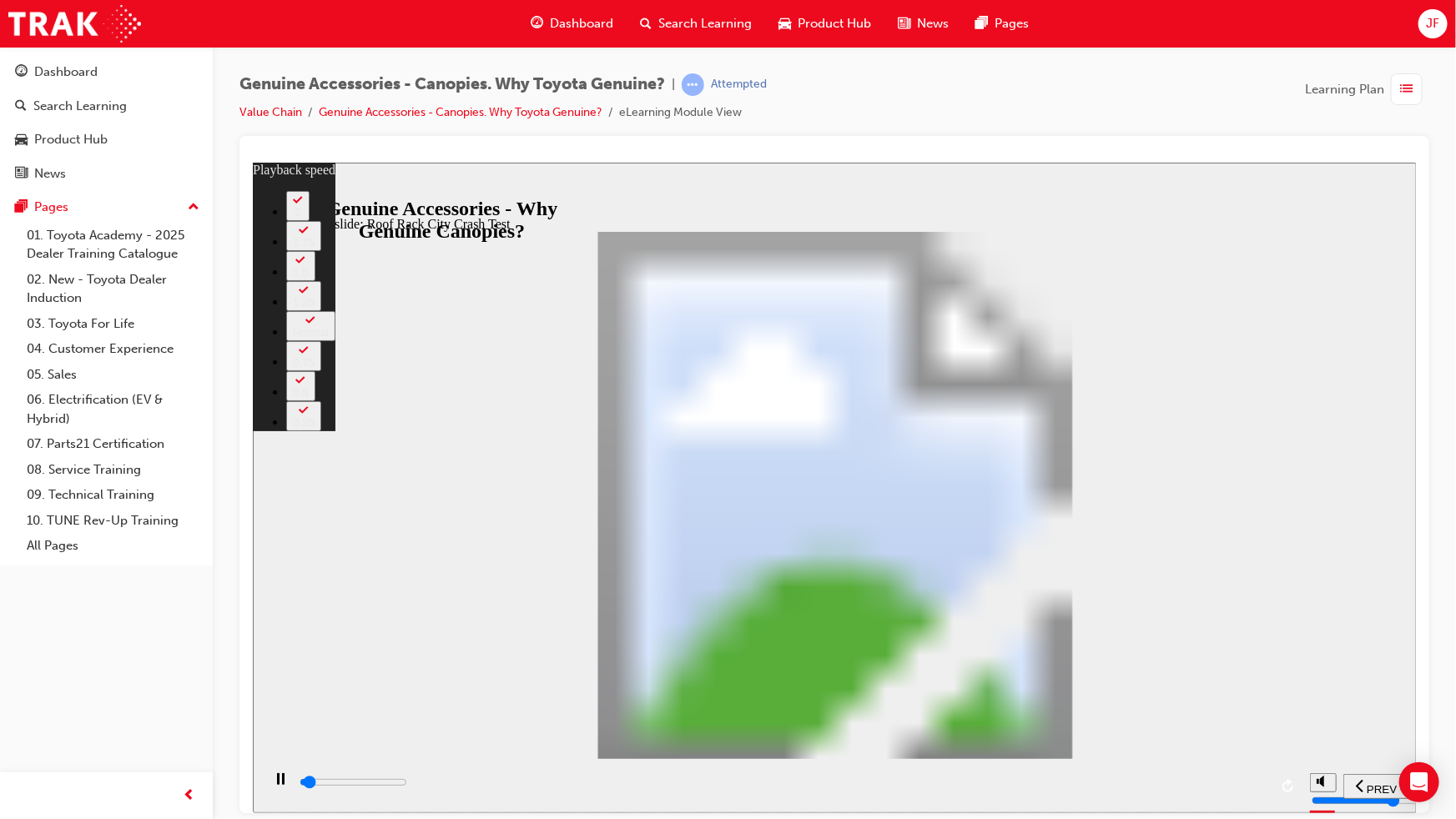
type input "1600"
type input "0"
type input "1600"
type input "0"
type input "1700"
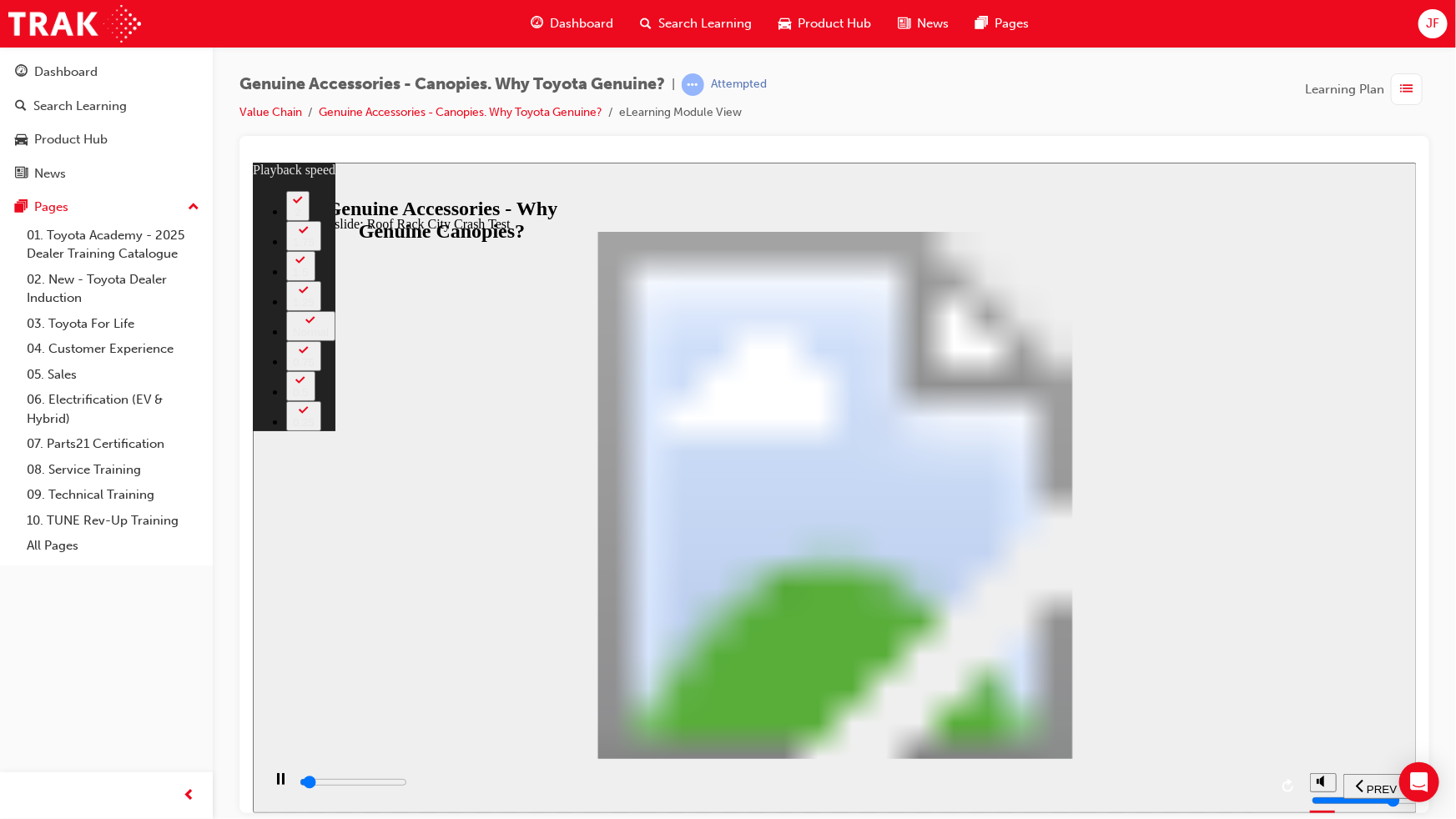
type input "0"
type input "1700"
type input "0"
type input "1700"
type input "0"
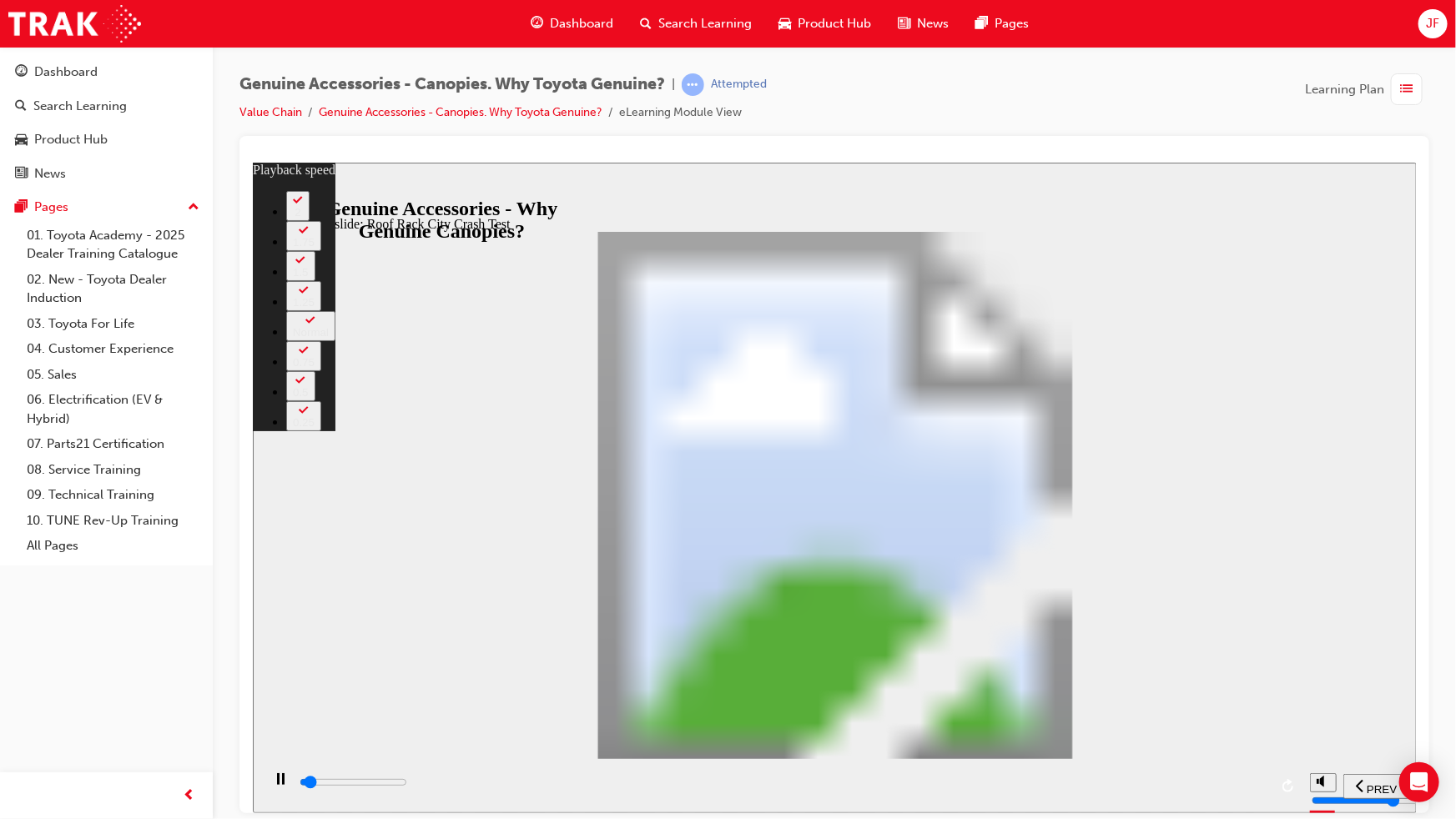
type input "1700"
type input "0"
type input "1700"
type input "0"
type input "1700"
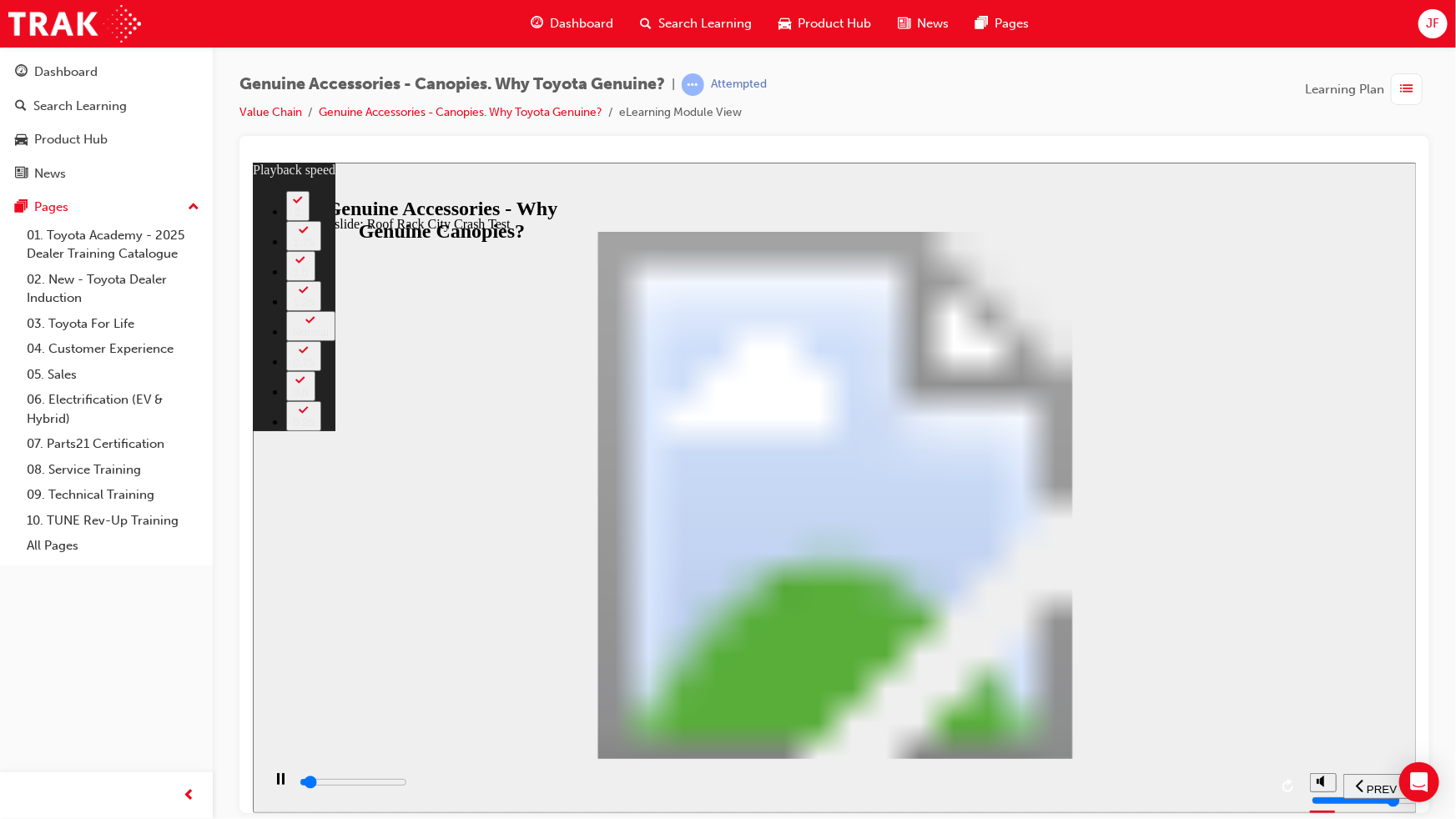
type input "0"
type input "1700"
type input "0"
type input "27300"
type input "23"
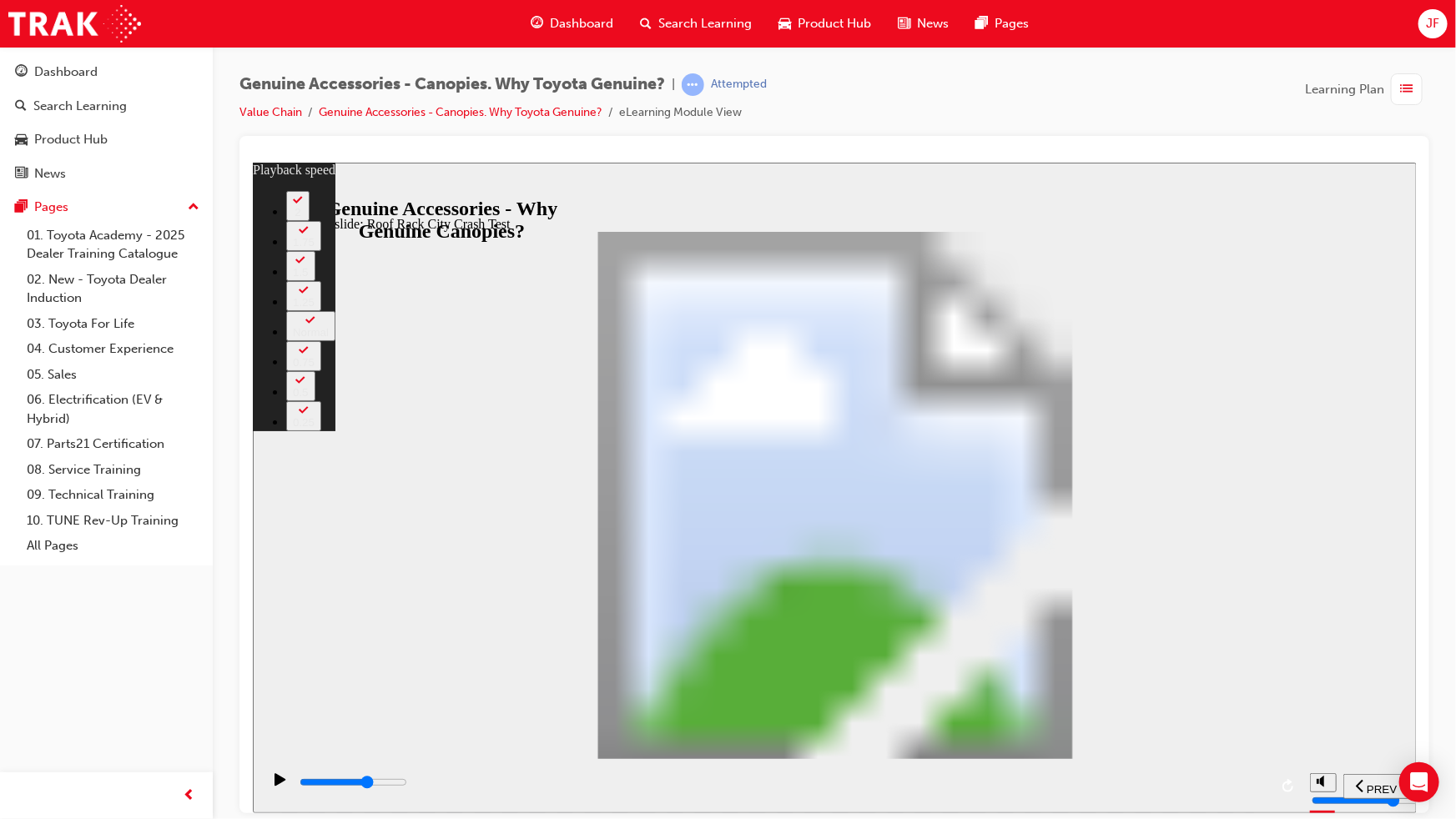
type input "29500"
type input "23"
type input "29800"
type input "23"
type input "30600"
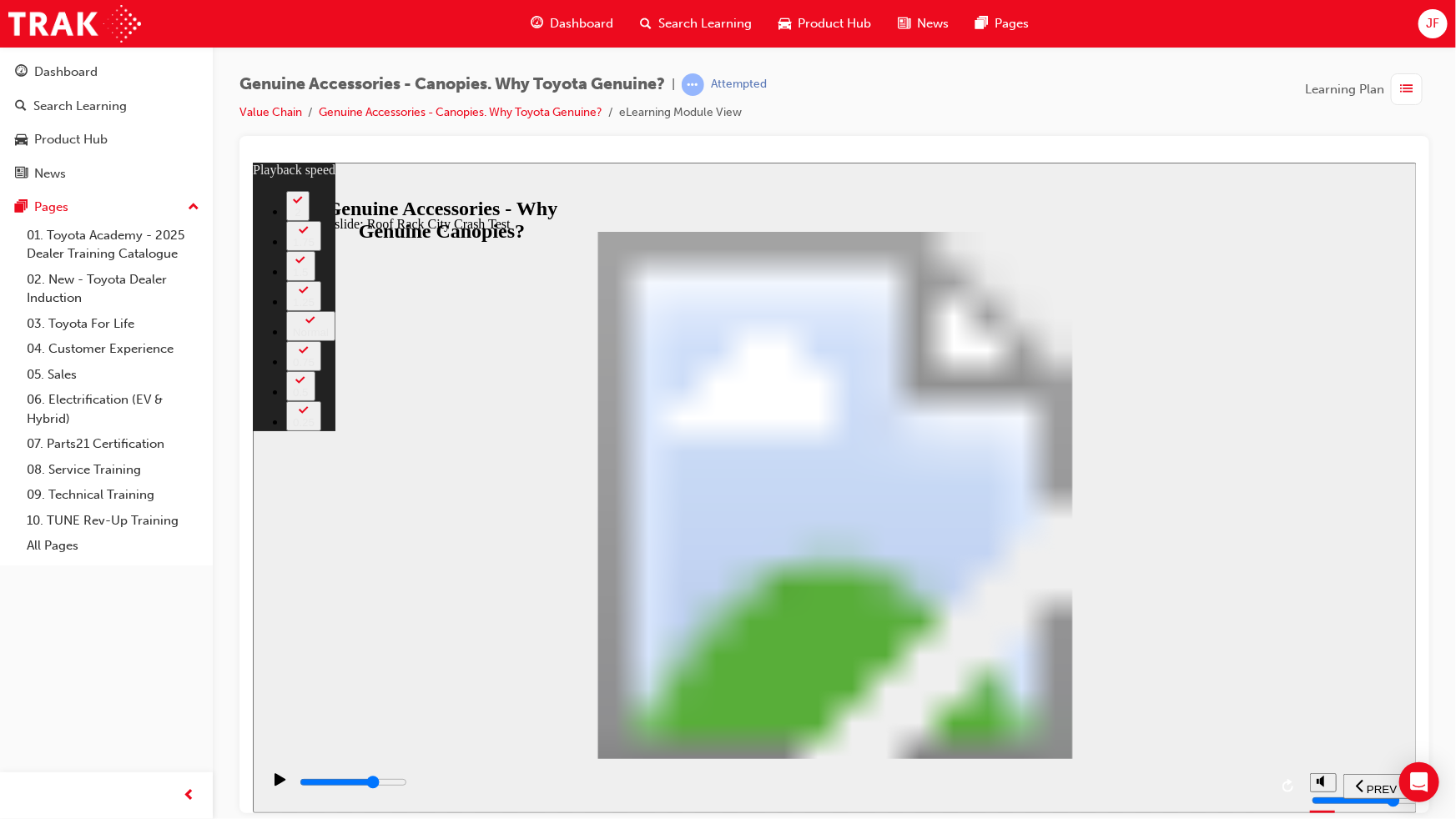
type input "23"
type input "30700"
type input "23"
type input "30800"
type input "23"
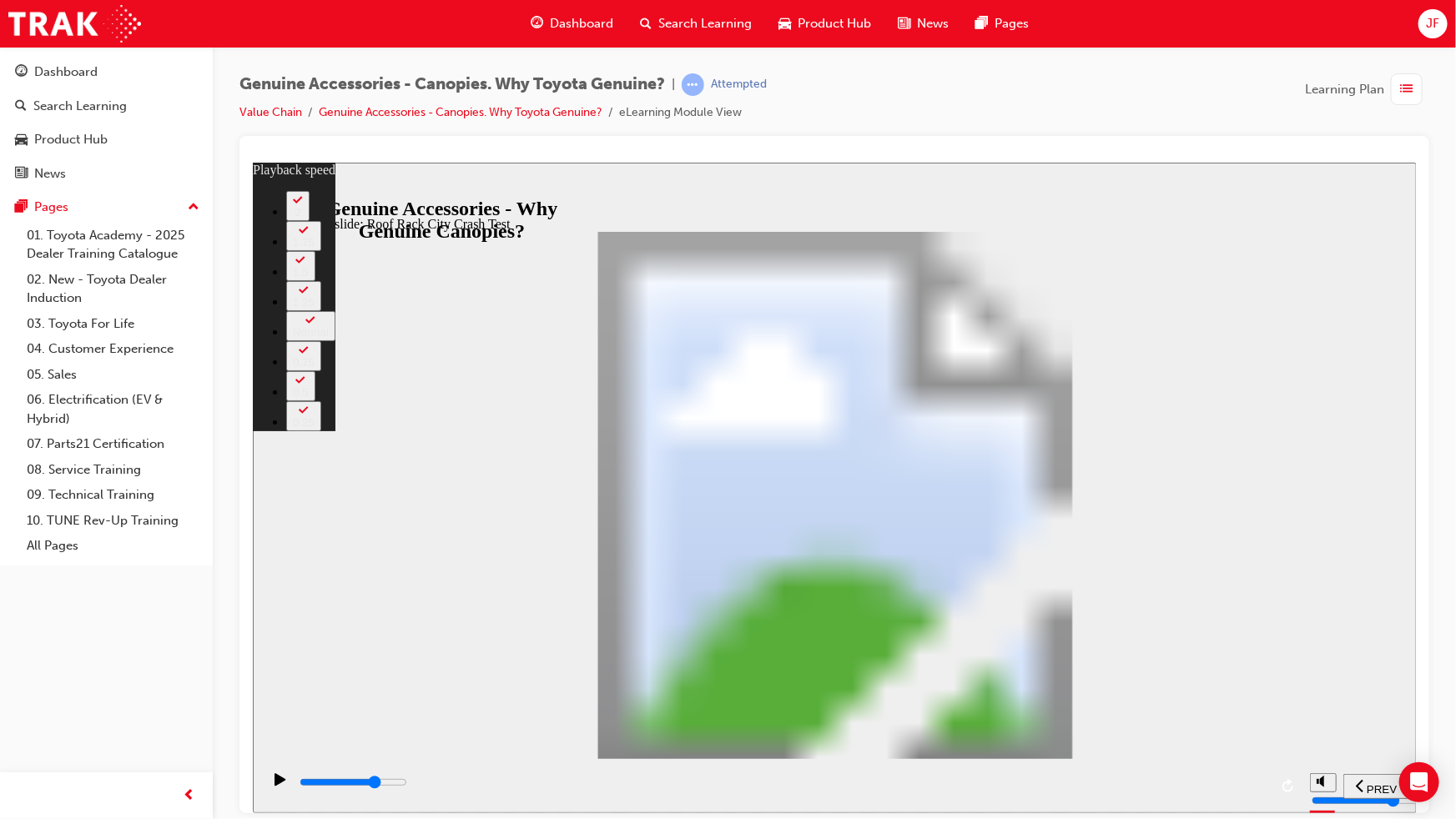
drag, startPoint x: 925, startPoint y: 789, endPoint x: 1108, endPoint y: 792, distance: 183.0
click at [1003, 781] on div "playback controls" at bounding box center [782, 781] width 970 height 18
type input "35400"
type input "23"
type input "39000"
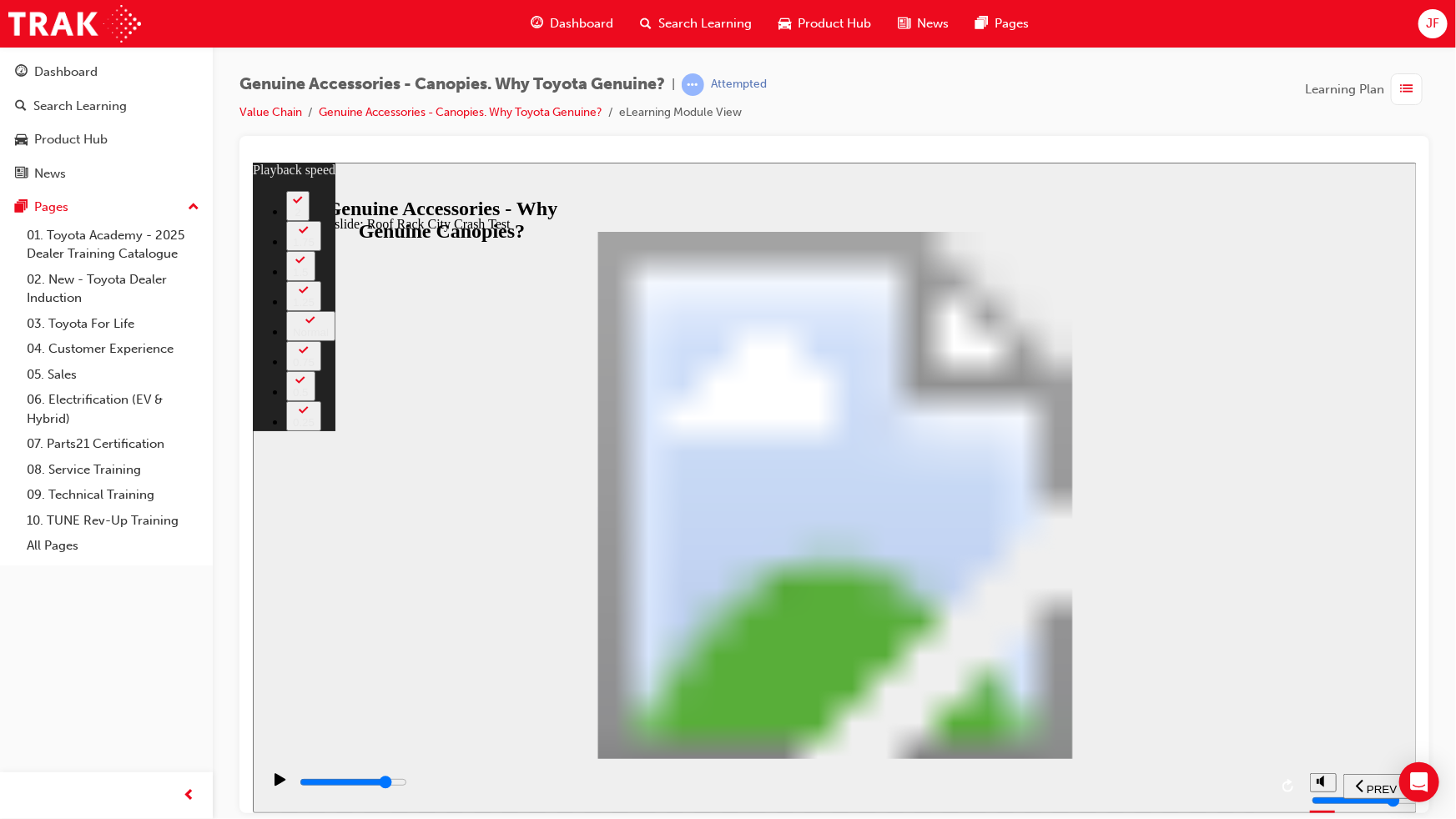
type input "23"
drag, startPoint x: 1108, startPoint y: 792, endPoint x: 1193, endPoint y: 798, distance: 85.2
click at [1193, 792] on div "playback controls" at bounding box center [782, 781] width 970 height 18
type input "39100"
type input "23"
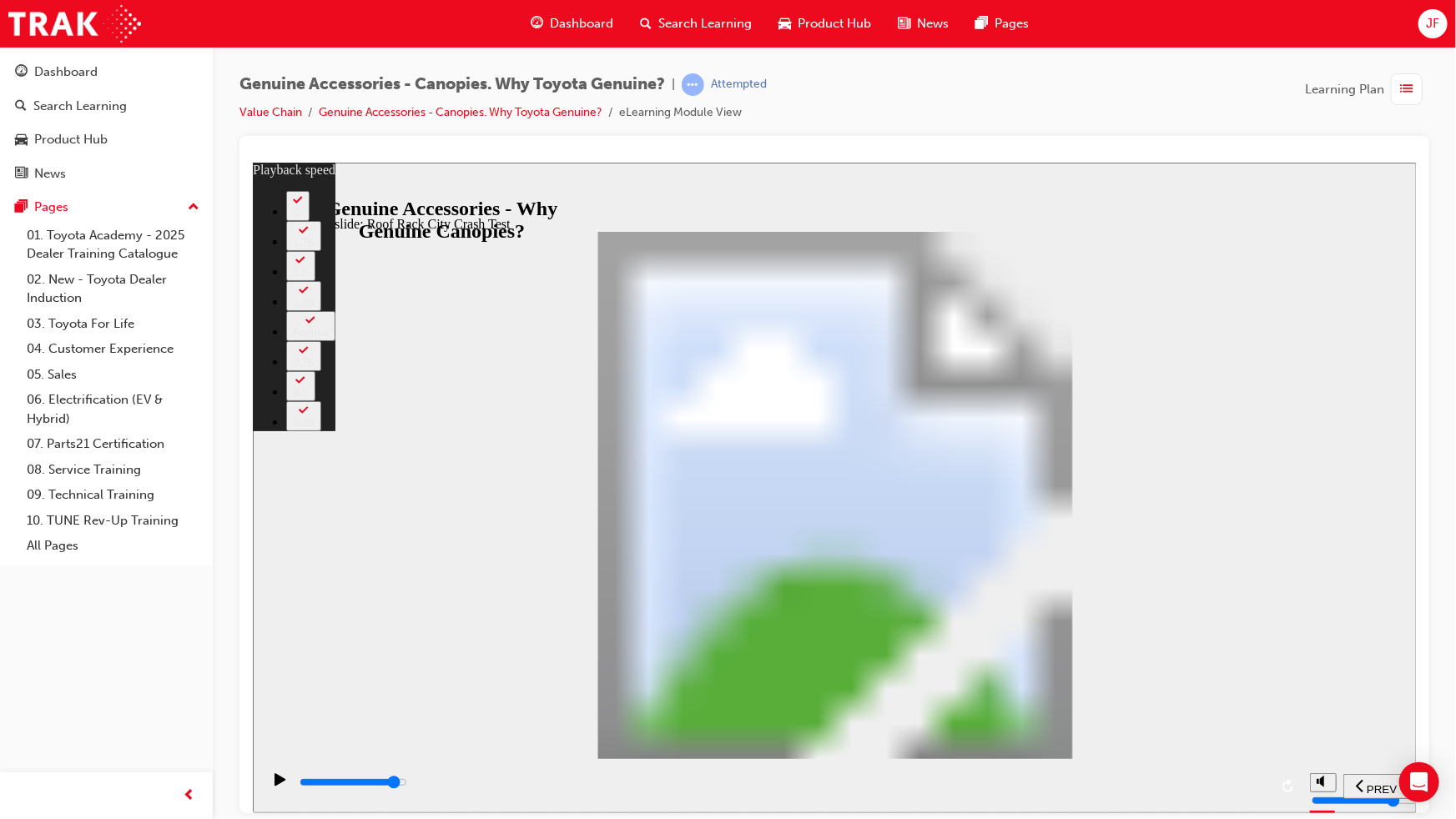
type input "39200"
type input "23"
type input "41600"
type input "23"
click at [406, 785] on input "slide progress" at bounding box center [352, 781] width 108 height 13
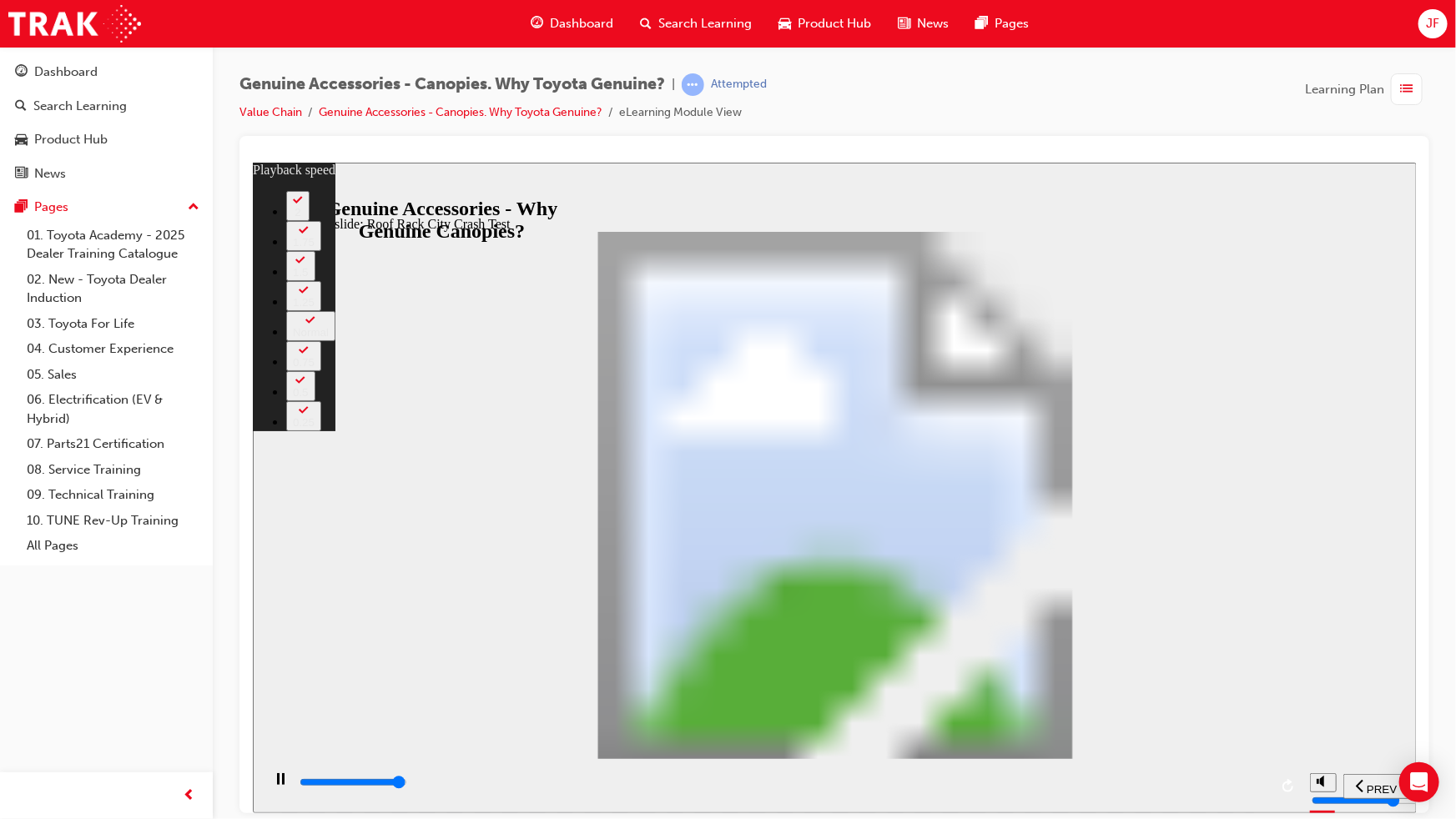
type input "41600"
type input "23"
type input "41600"
type input "23"
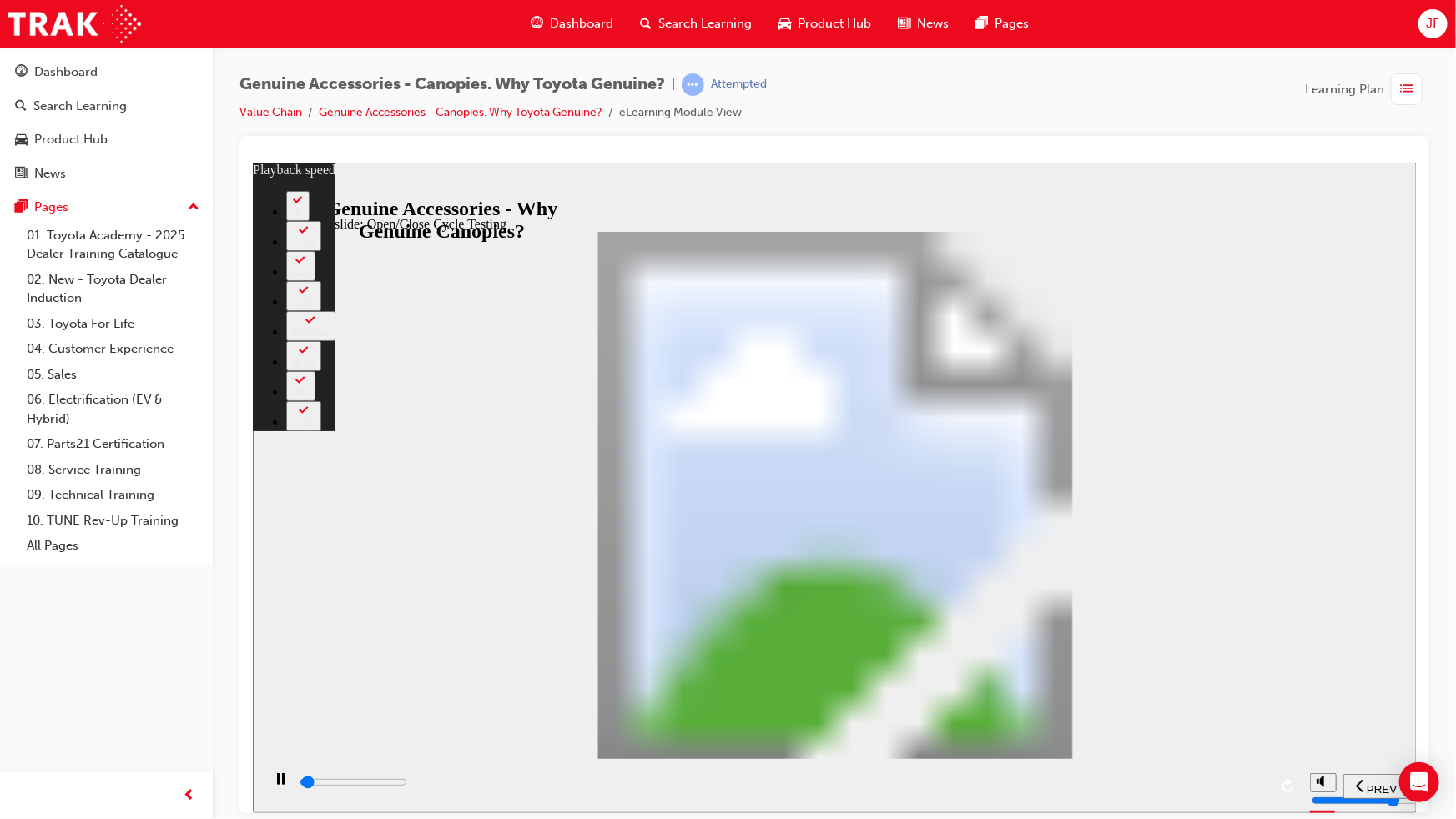
click at [1242, 789] on div "playback controls" at bounding box center [782, 781] width 970 height 18
type input "33800"
type input "15"
type input "33800"
type input "15"
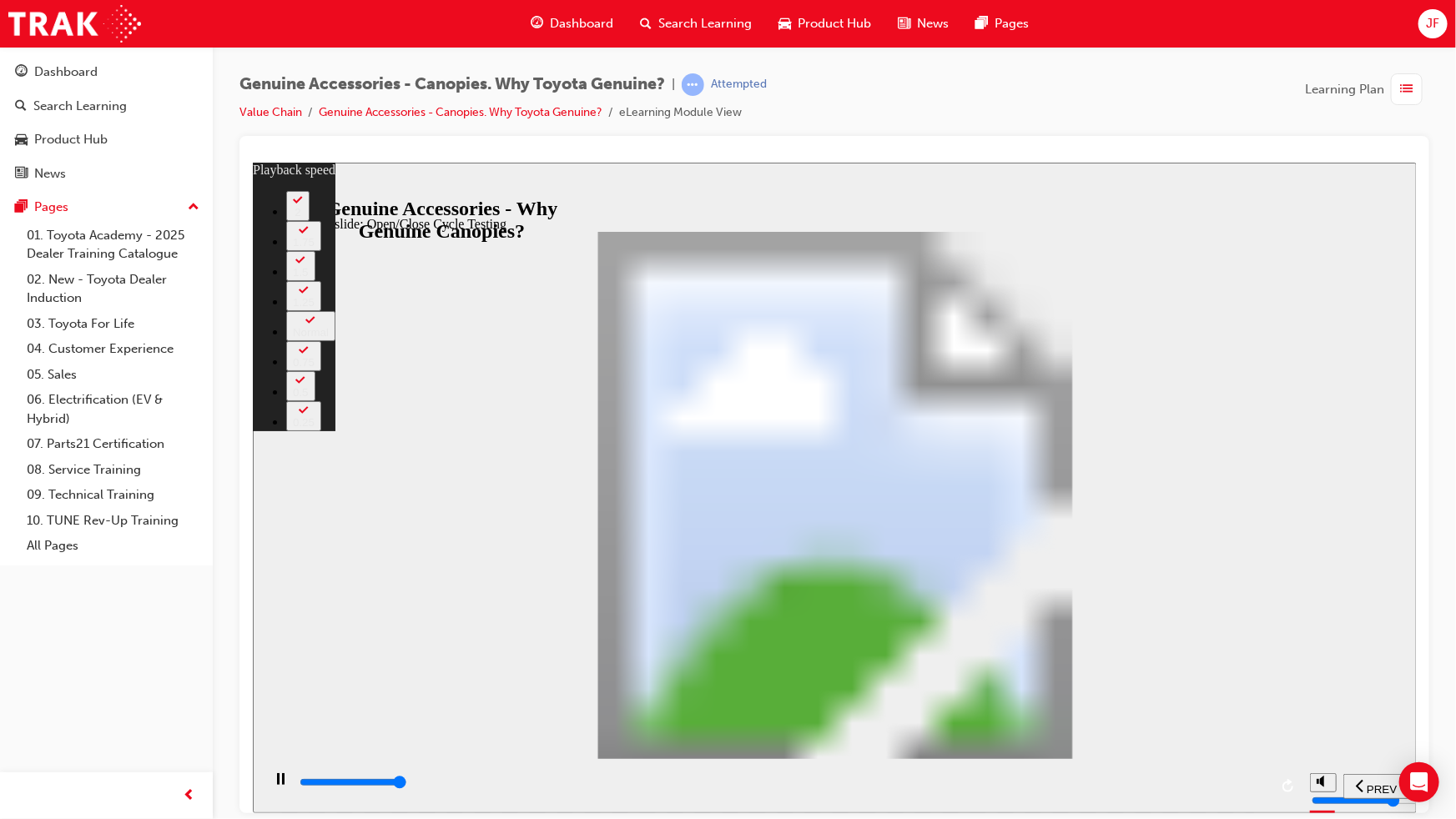
click at [406, 785] on input "slide progress" at bounding box center [352, 781] width 108 height 13
type input "33900"
type input "15"
type input "34000"
type input "15"
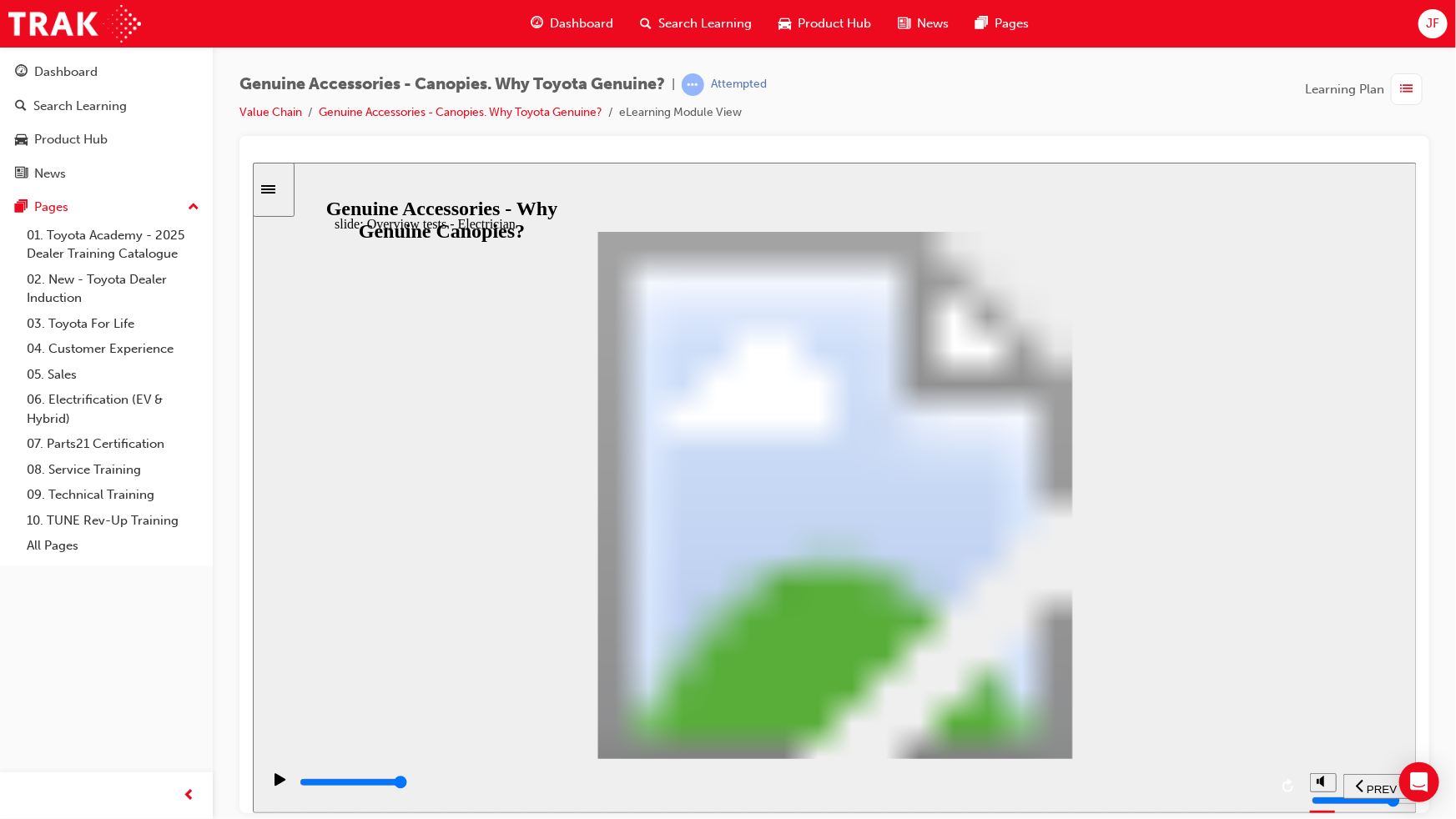
click at [406, 785] on input "slide progress" at bounding box center [352, 781] width 108 height 13
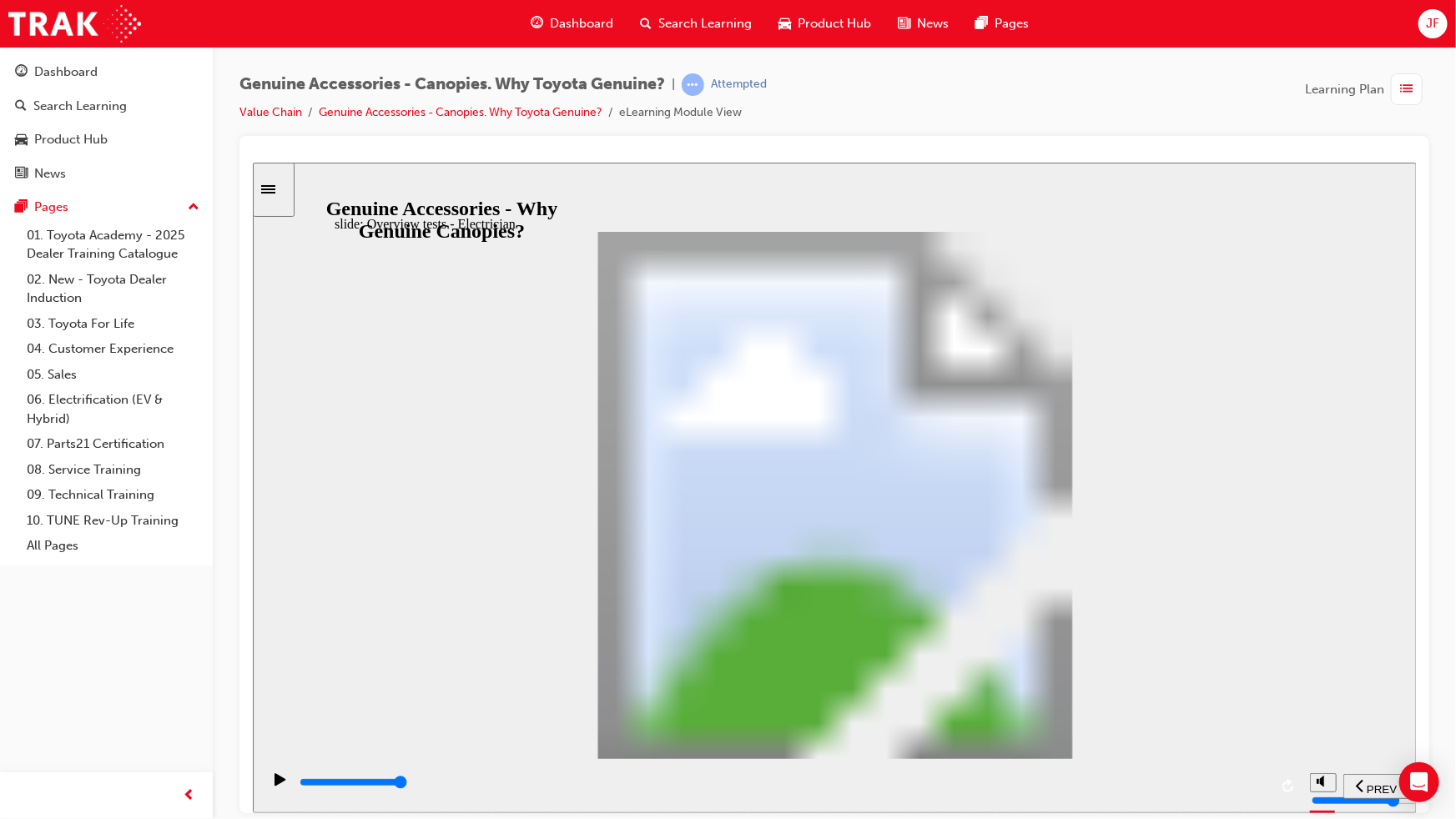
click at [1249, 788] on div "playback controls" at bounding box center [782, 781] width 970 height 18
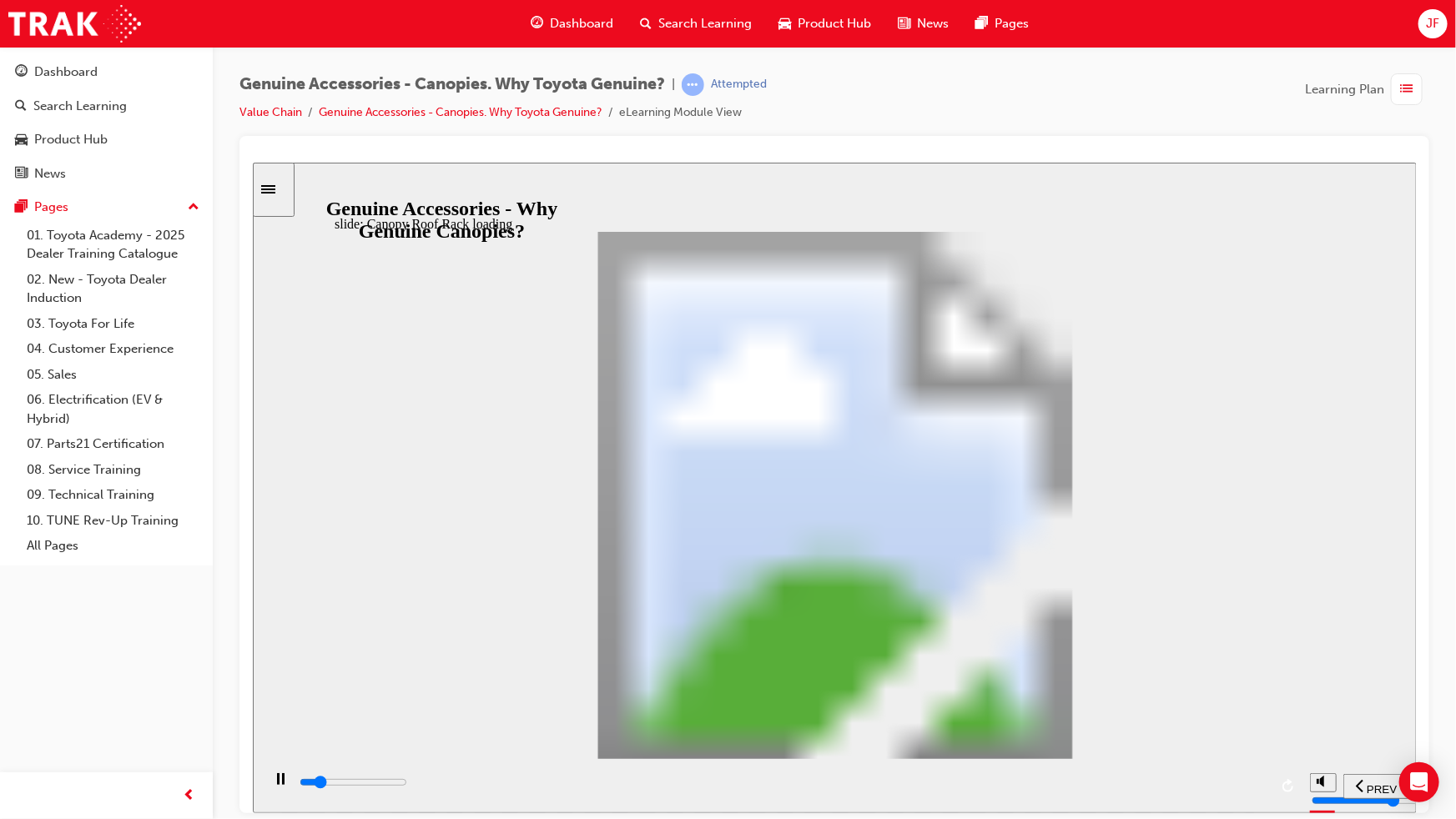
click at [1254, 790] on div "playback controls" at bounding box center [782, 781] width 970 height 18
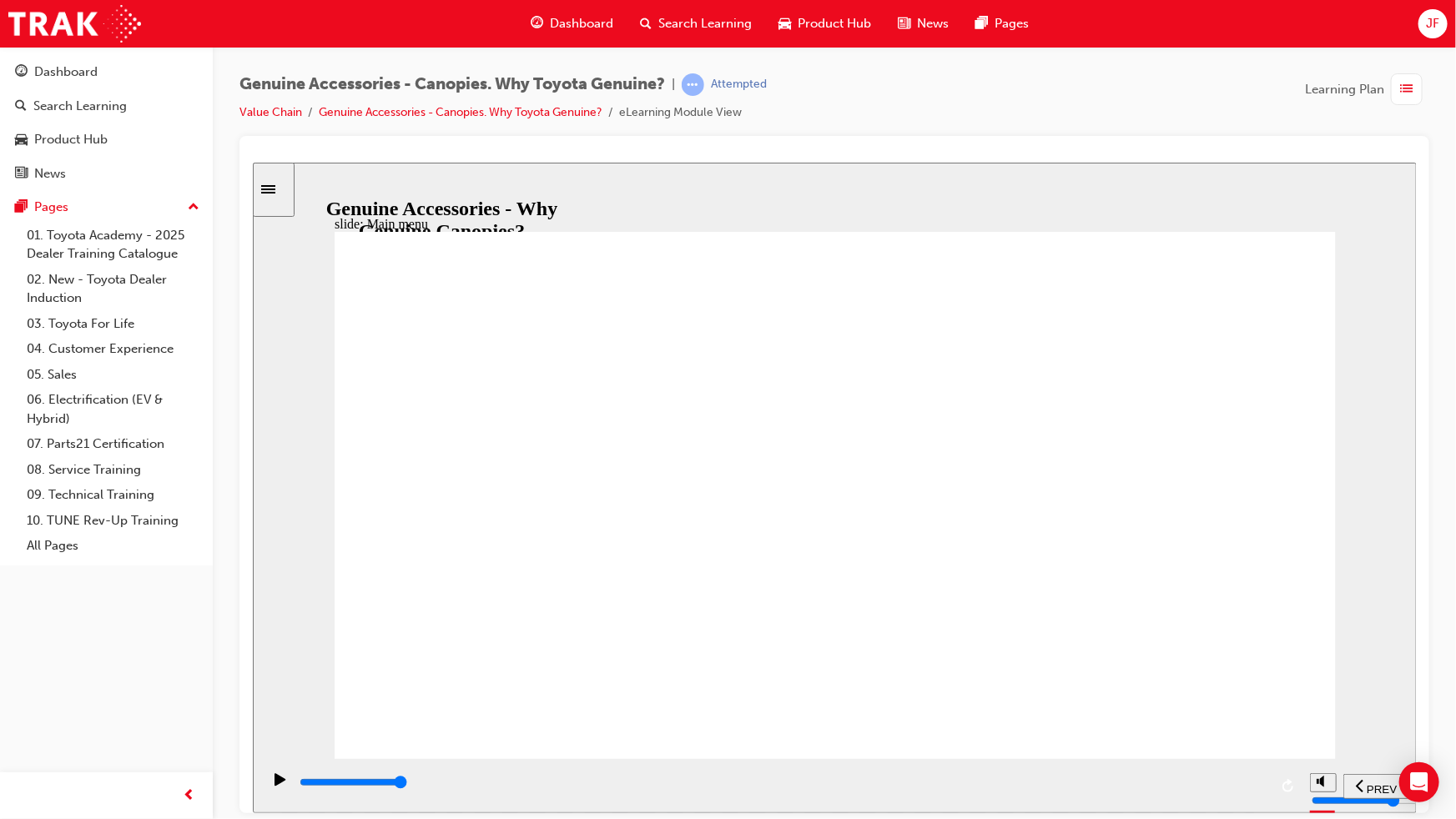
click at [406, 783] on input "slide progress" at bounding box center [352, 781] width 108 height 13
drag, startPoint x: 817, startPoint y: 352, endPoint x: 717, endPoint y: 342, distance: 100.5
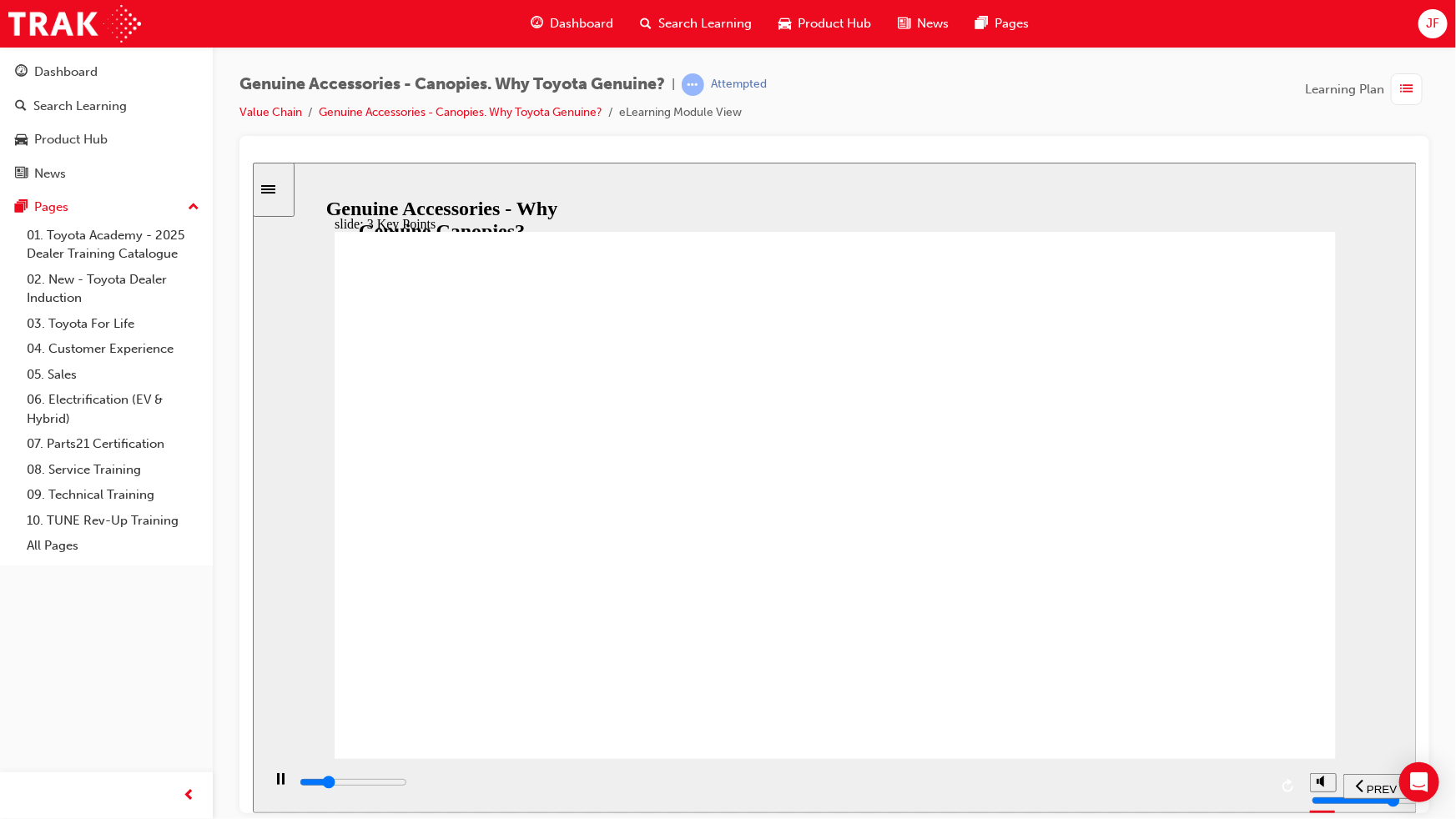
drag, startPoint x: 772, startPoint y: 411, endPoint x: 717, endPoint y: 445, distance: 64.7
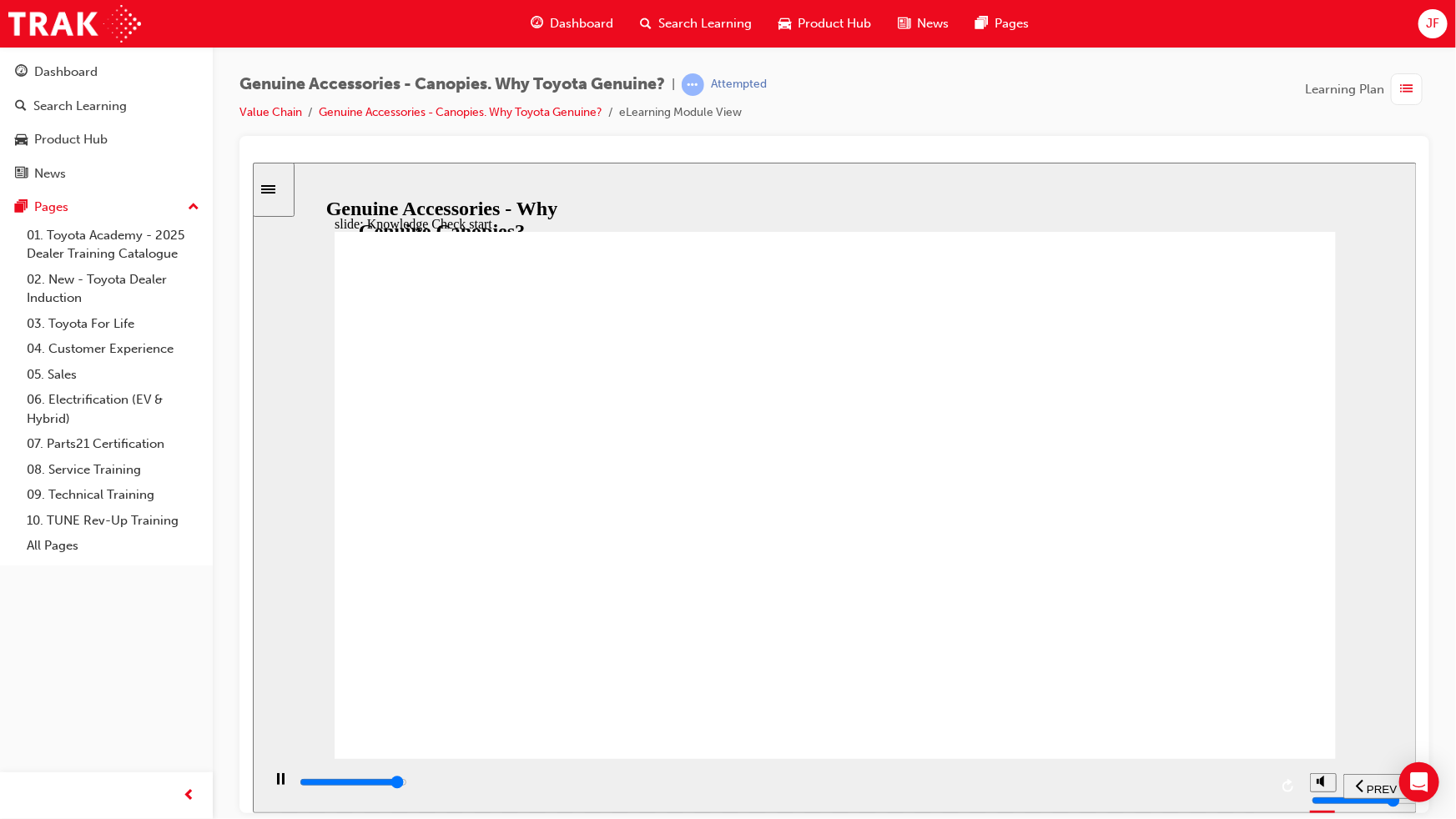
click at [406, 783] on input "slide progress" at bounding box center [352, 781] width 108 height 13
type input "10200"
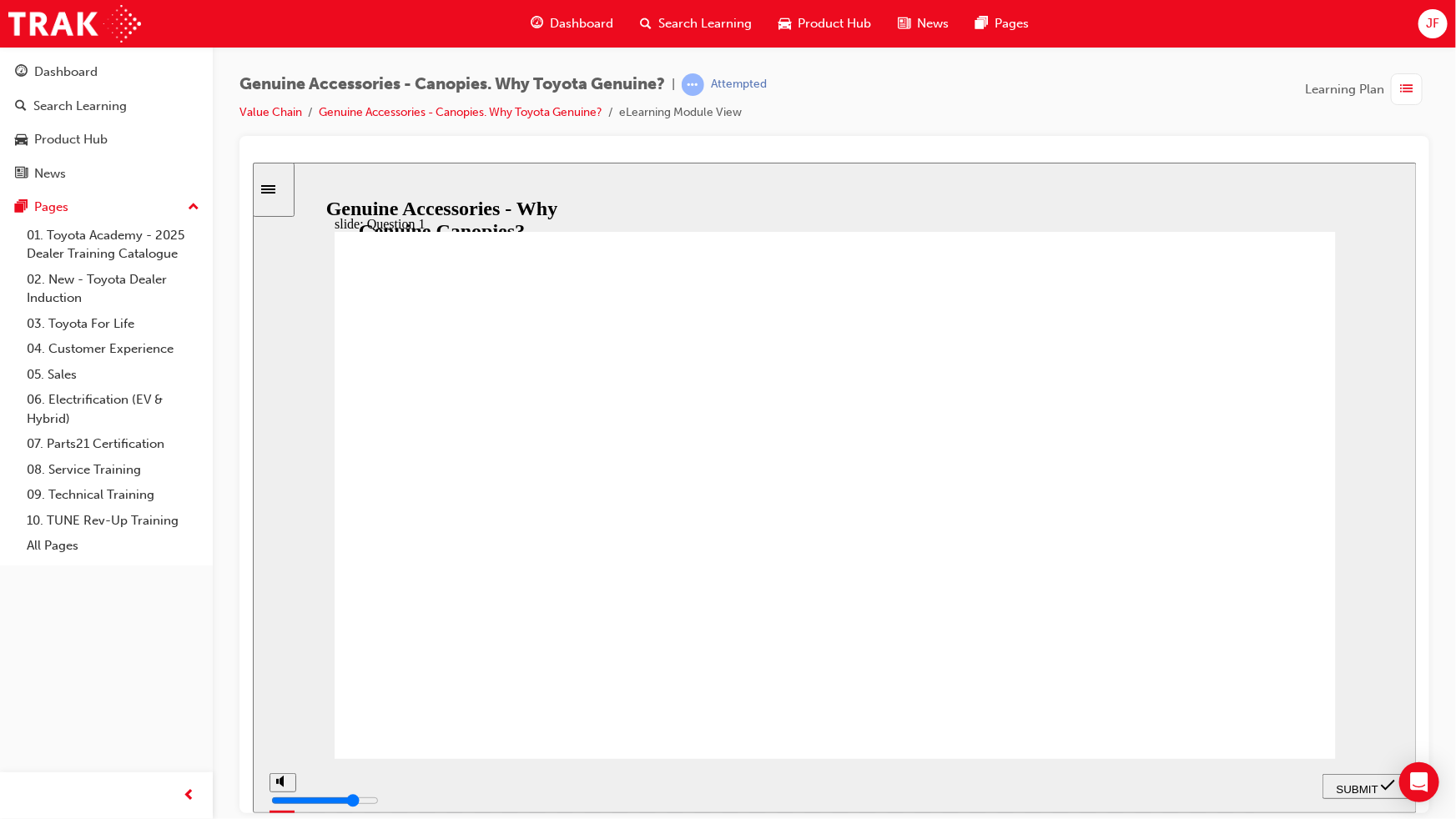
radio input "false"
radio input "true"
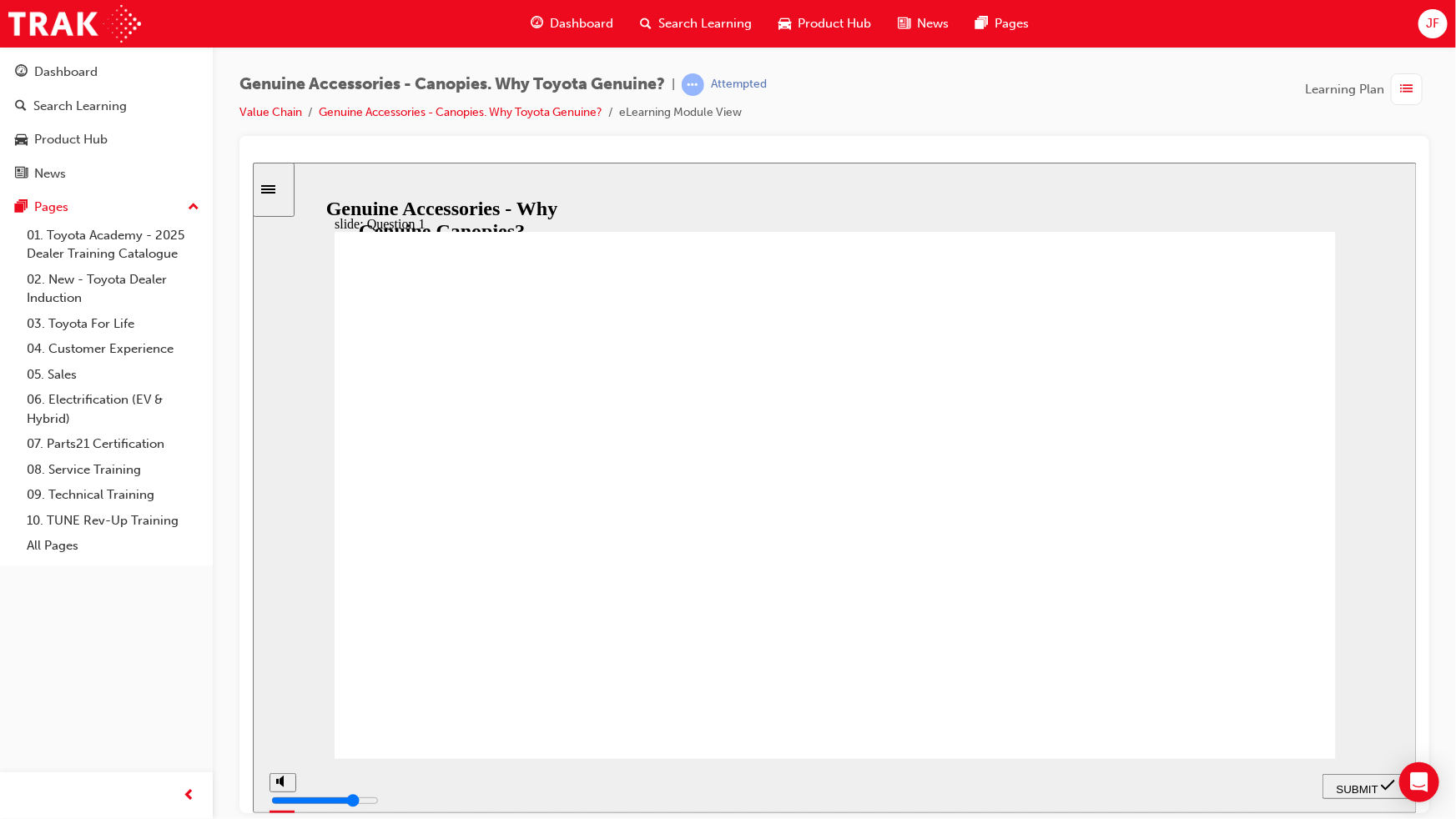
click at [1350, 792] on div "SUBMIT" at bounding box center [1364, 786] width 73 height 17
radio input "true"
click at [1347, 782] on span "SUBMIT" at bounding box center [1357, 788] width 42 height 12
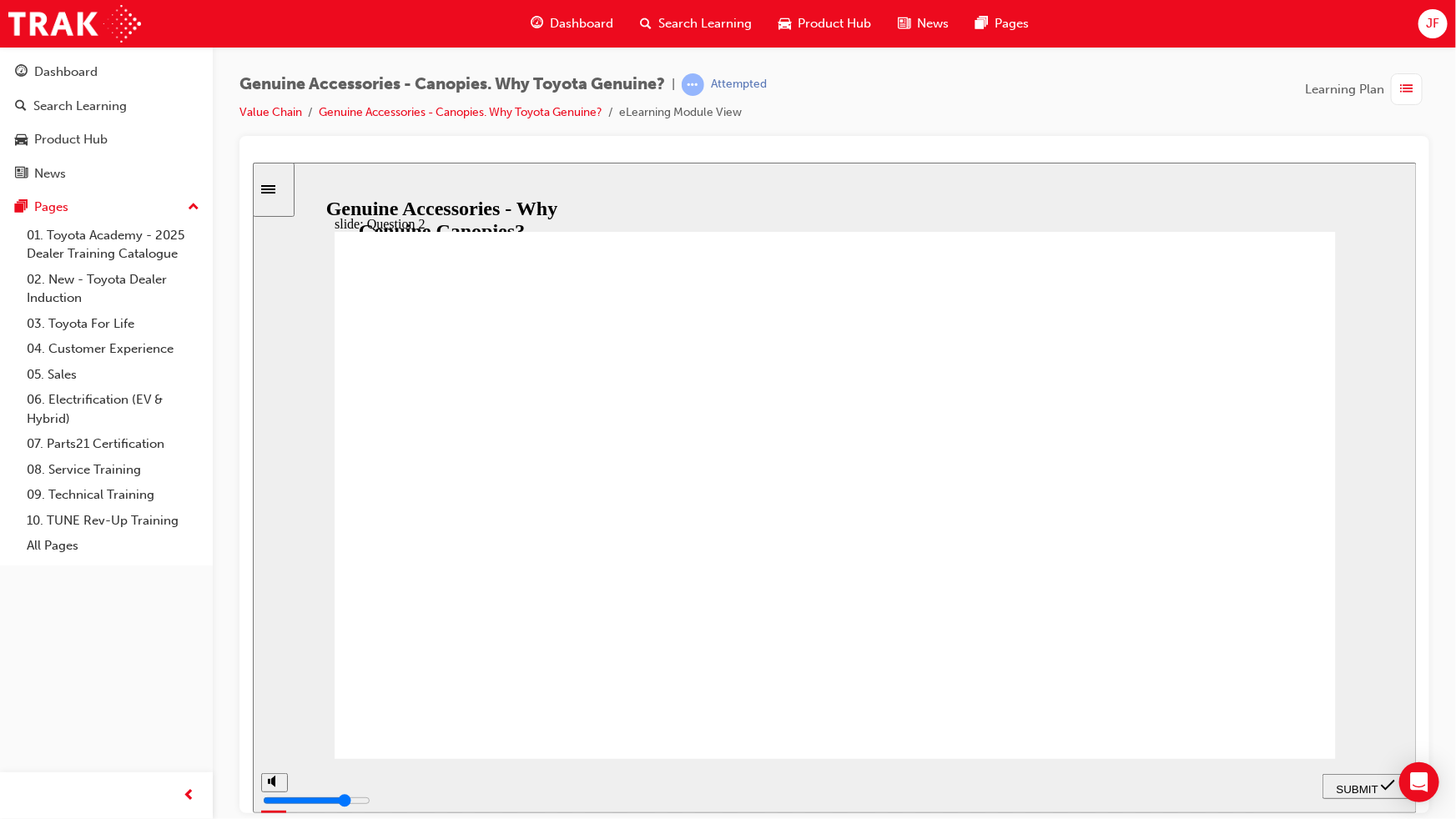
click at [26, 65] on span "guage-icon" at bounding box center [21, 73] width 12 height 15
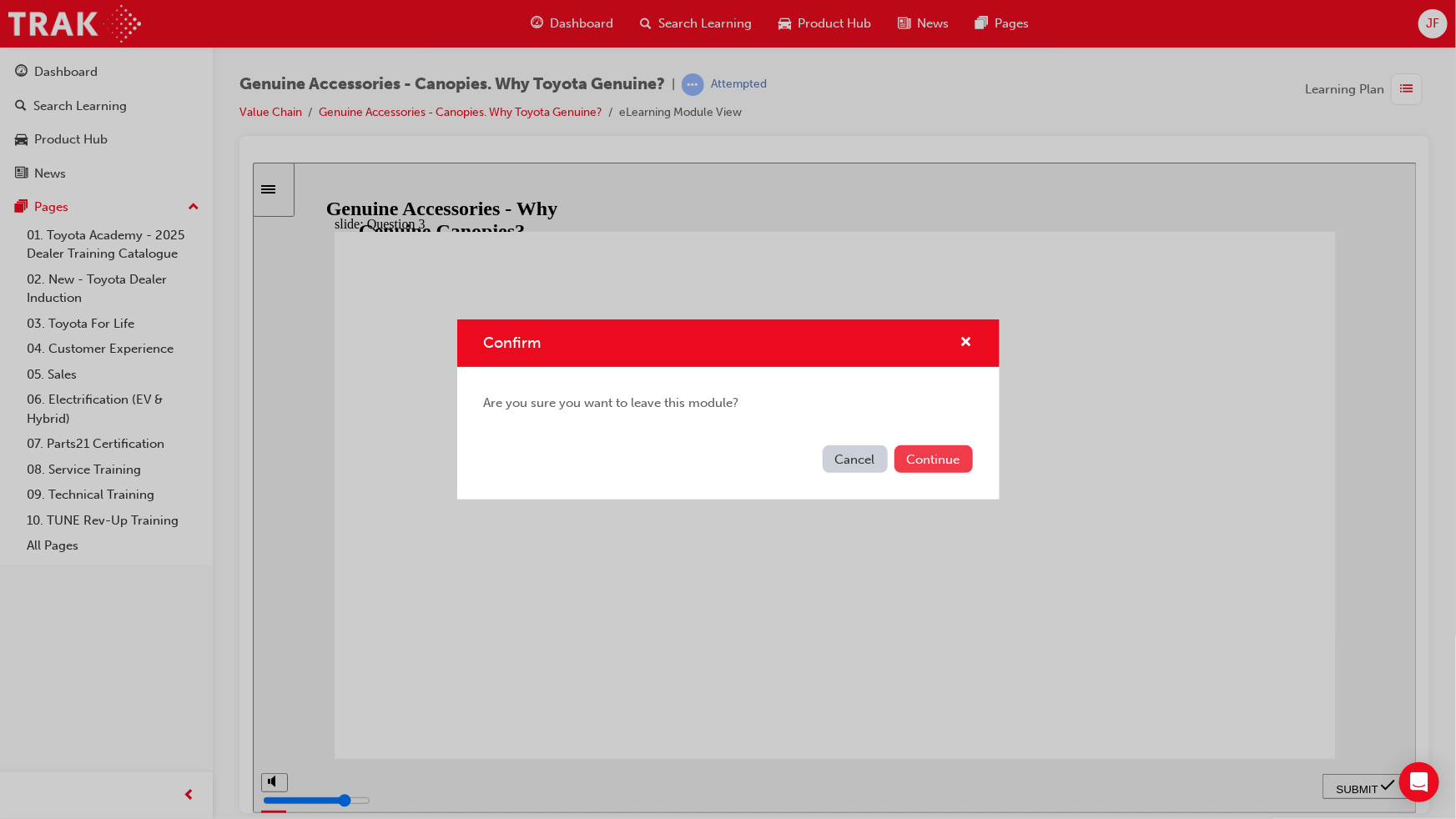
click at [930, 458] on button "Continue" at bounding box center [933, 458] width 79 height 27
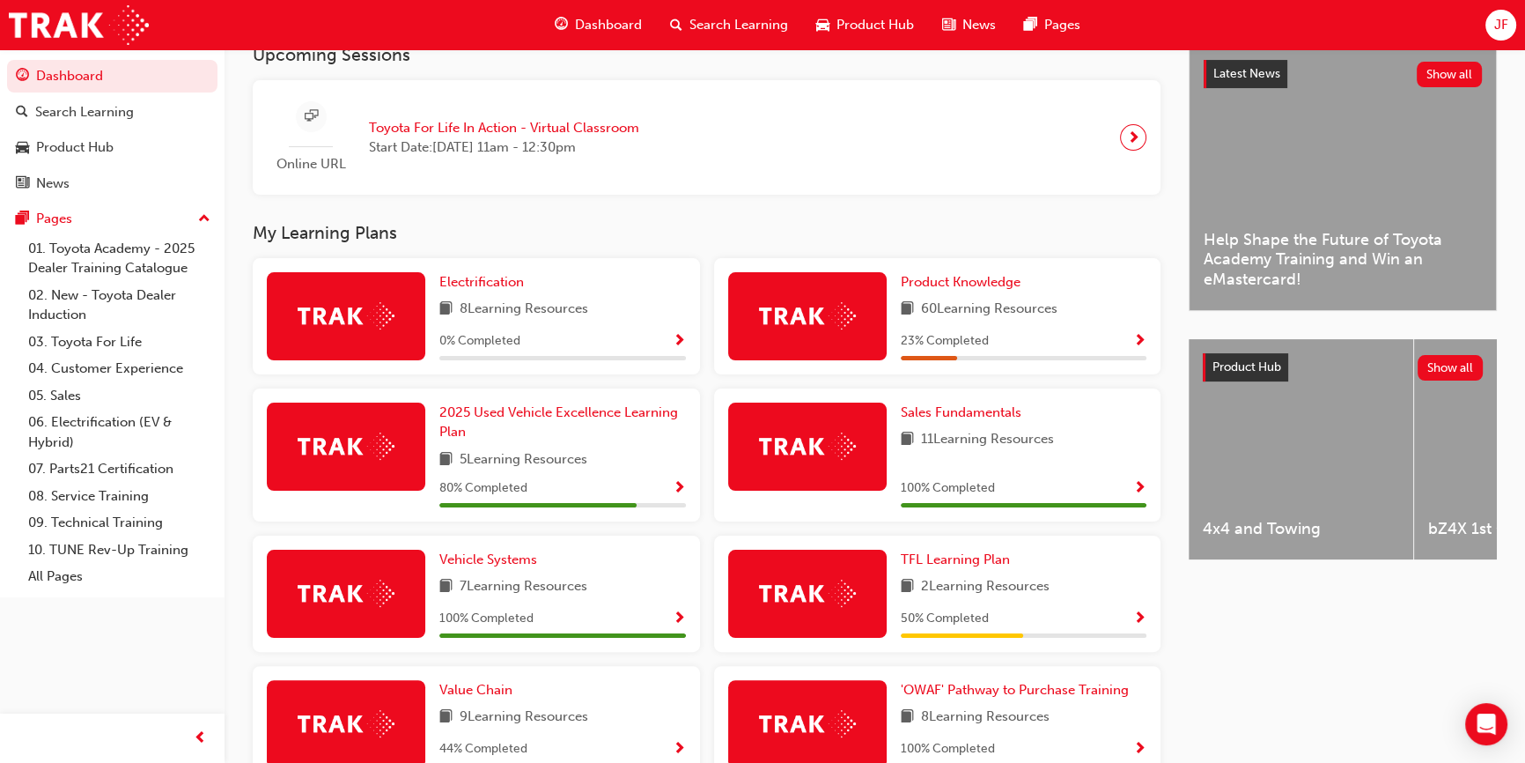
scroll to position [483, 0]
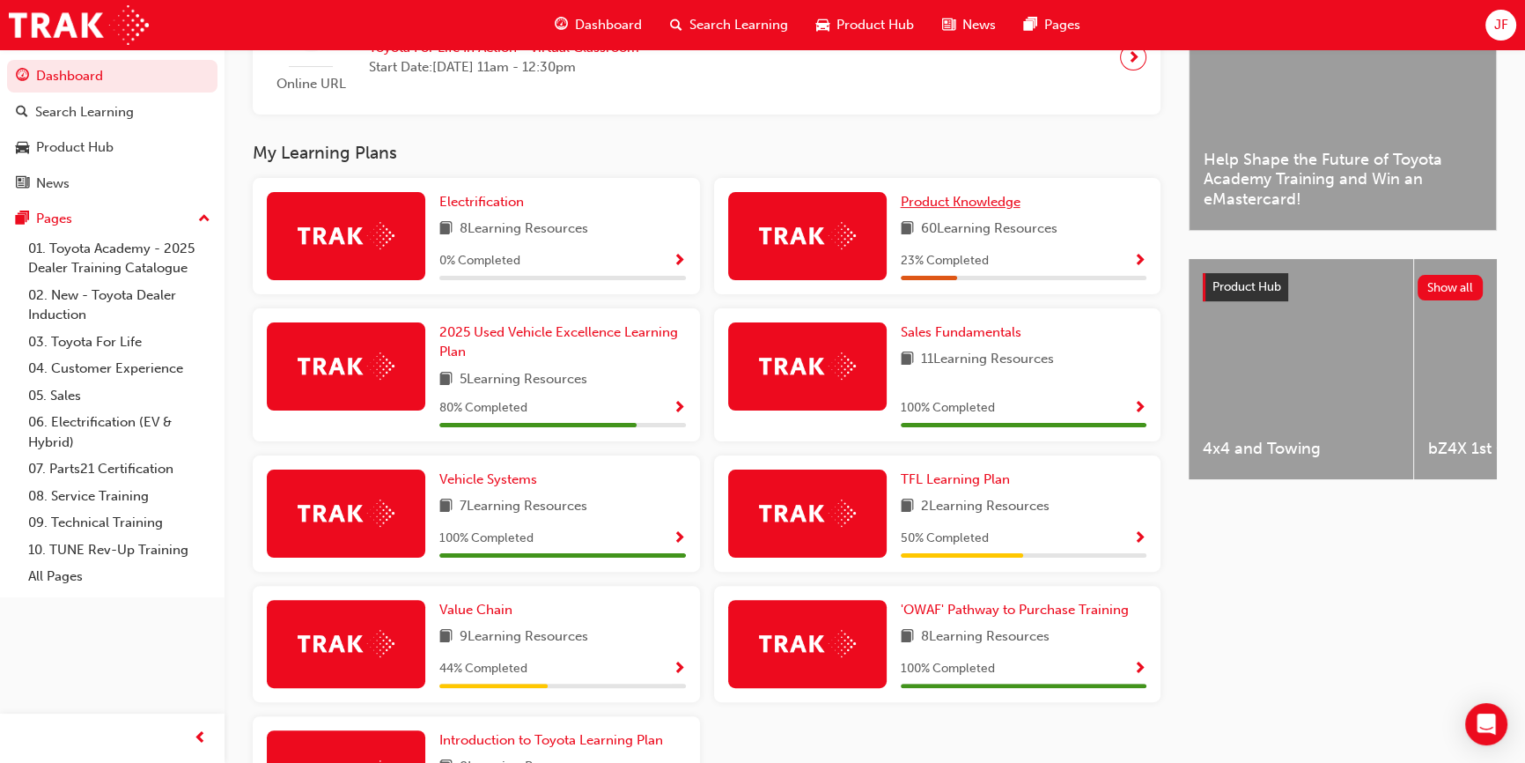
click at [922, 206] on span "Product Knowledge" at bounding box center [961, 202] width 120 height 16
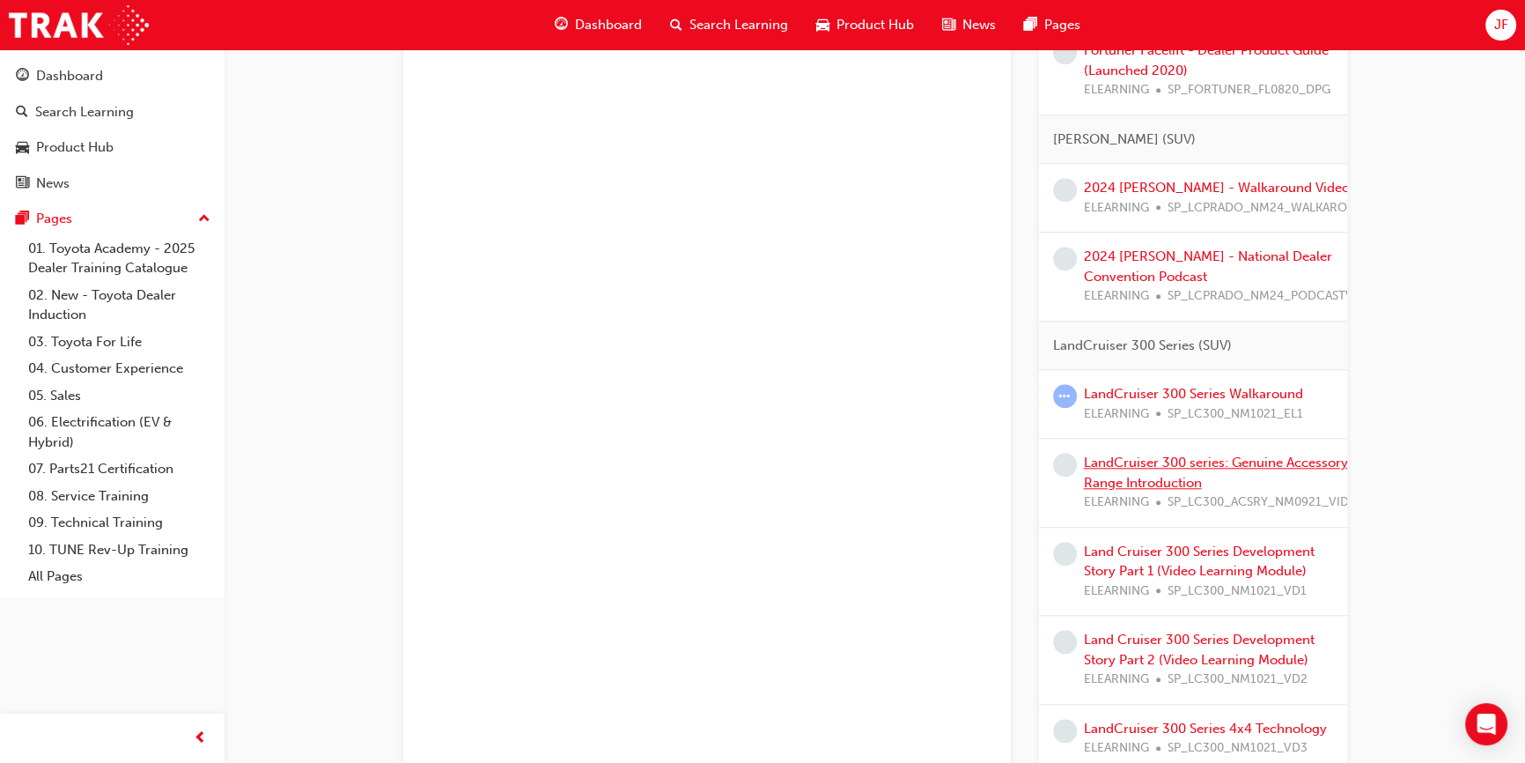
scroll to position [2081, 0]
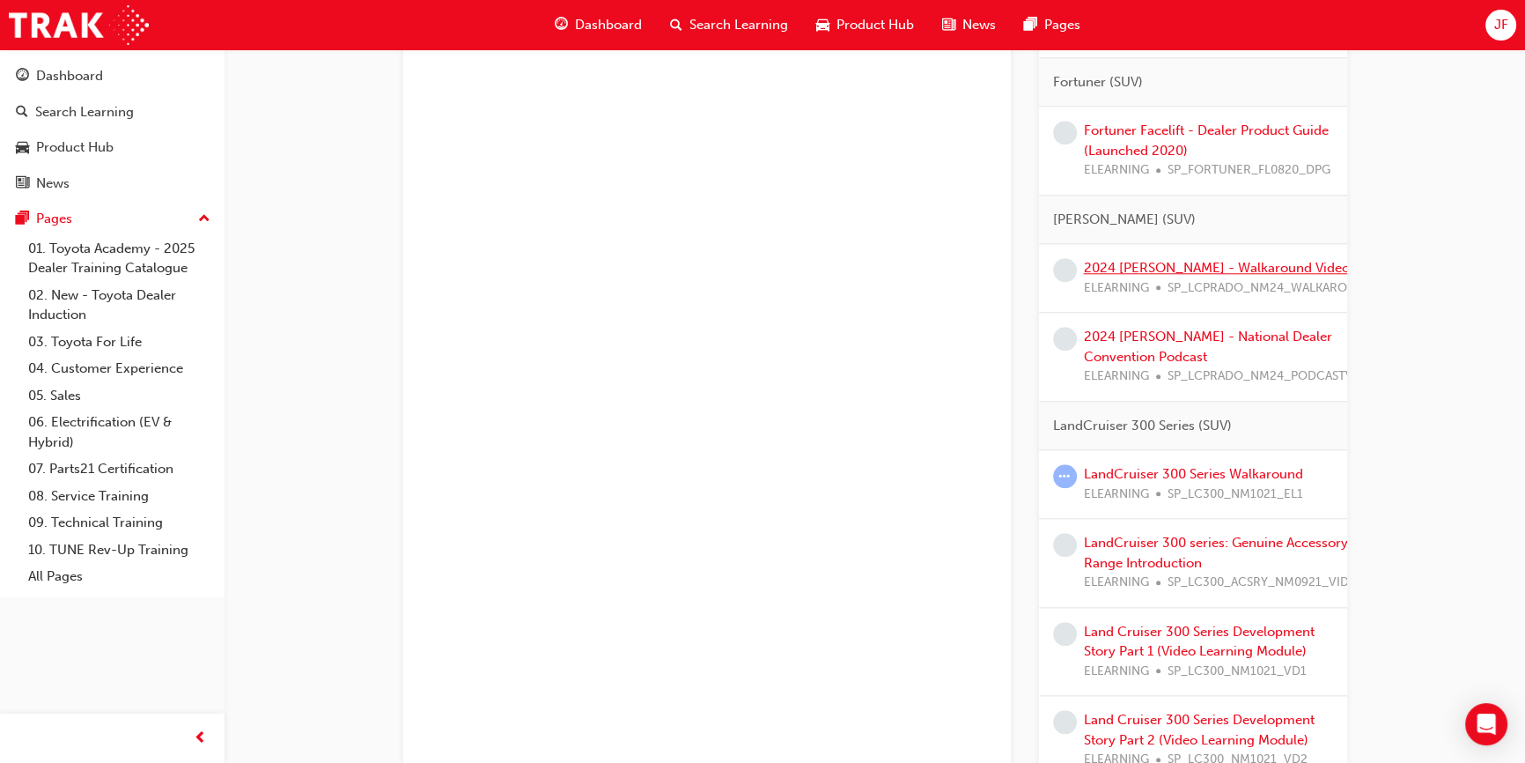
click at [1136, 276] on link "2024 [PERSON_NAME] - Walkaround Video" at bounding box center [1217, 268] width 266 height 16
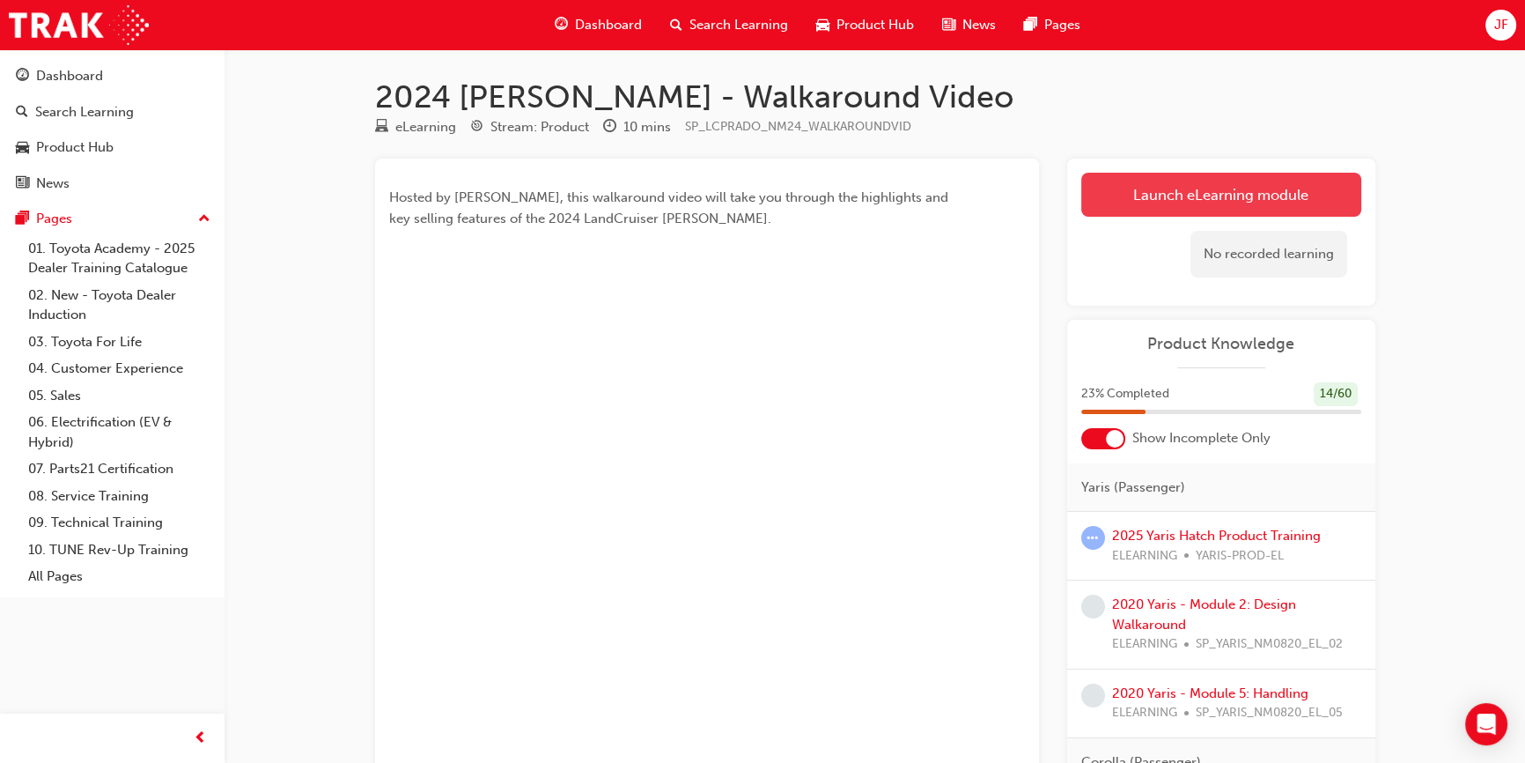
click at [1175, 188] on link "Launch eLearning module" at bounding box center [1221, 195] width 280 height 44
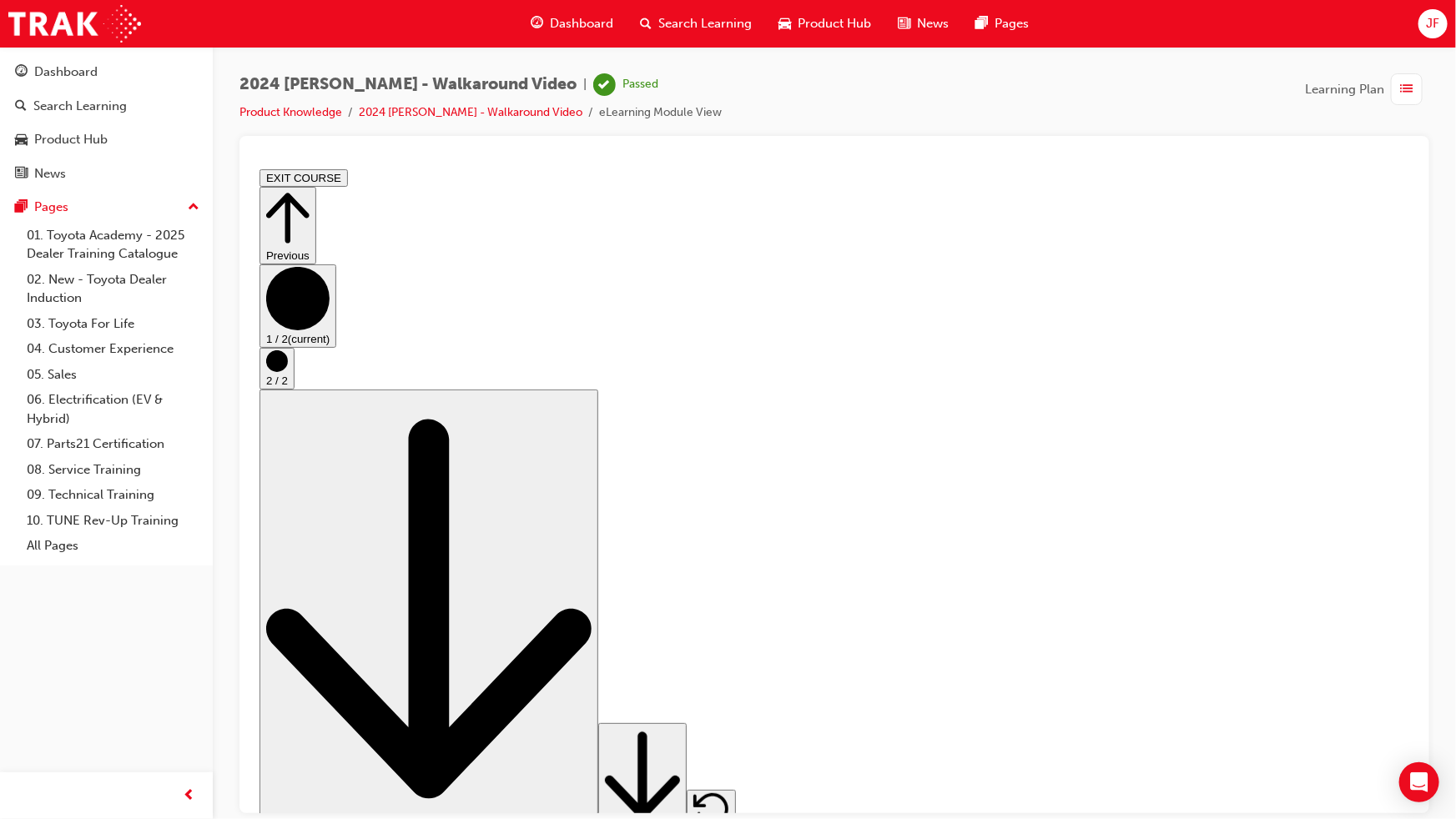
click at [112, 59] on link "Dashboard" at bounding box center [106, 72] width 199 height 31
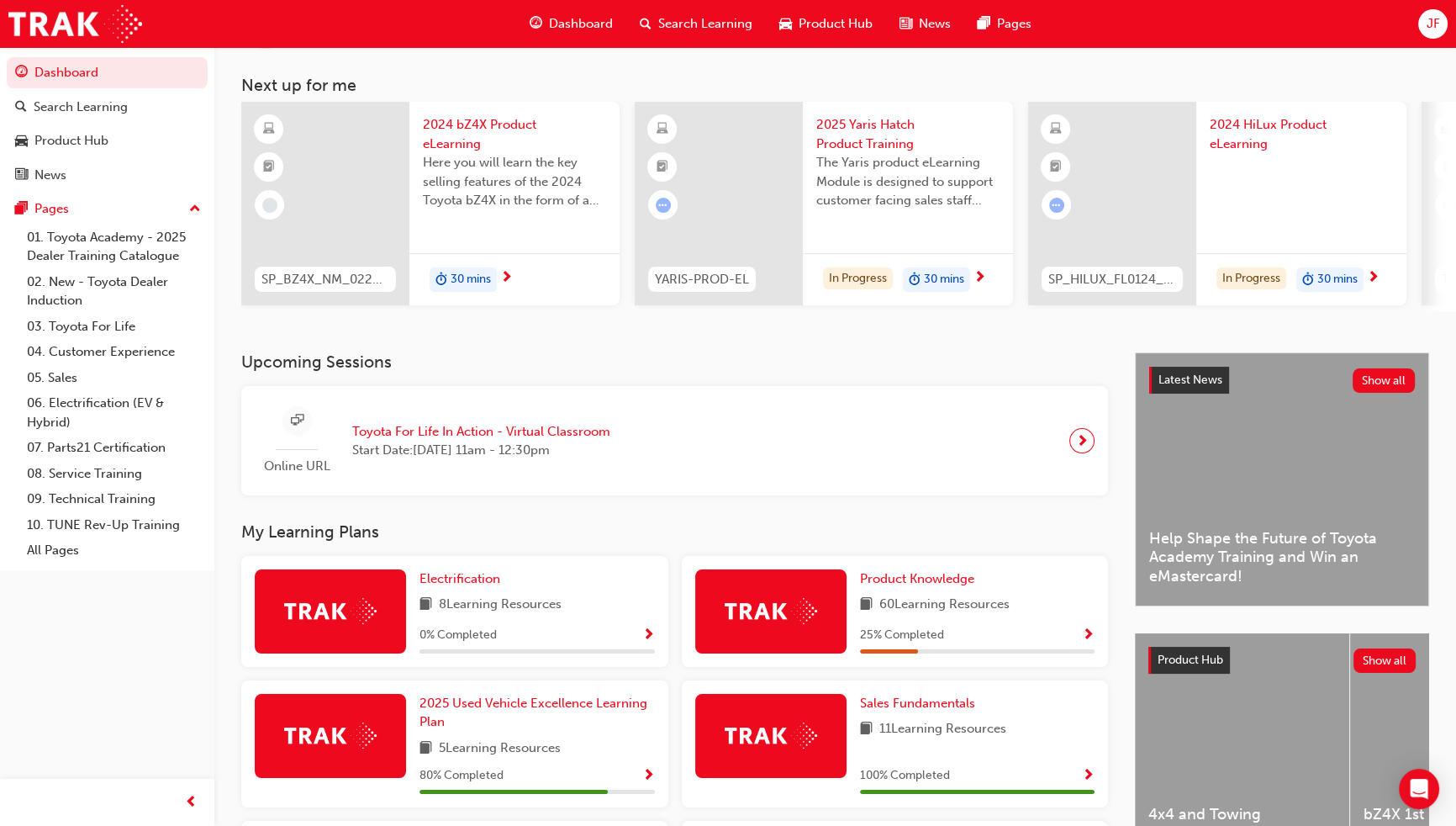
scroll to position [229, 0]
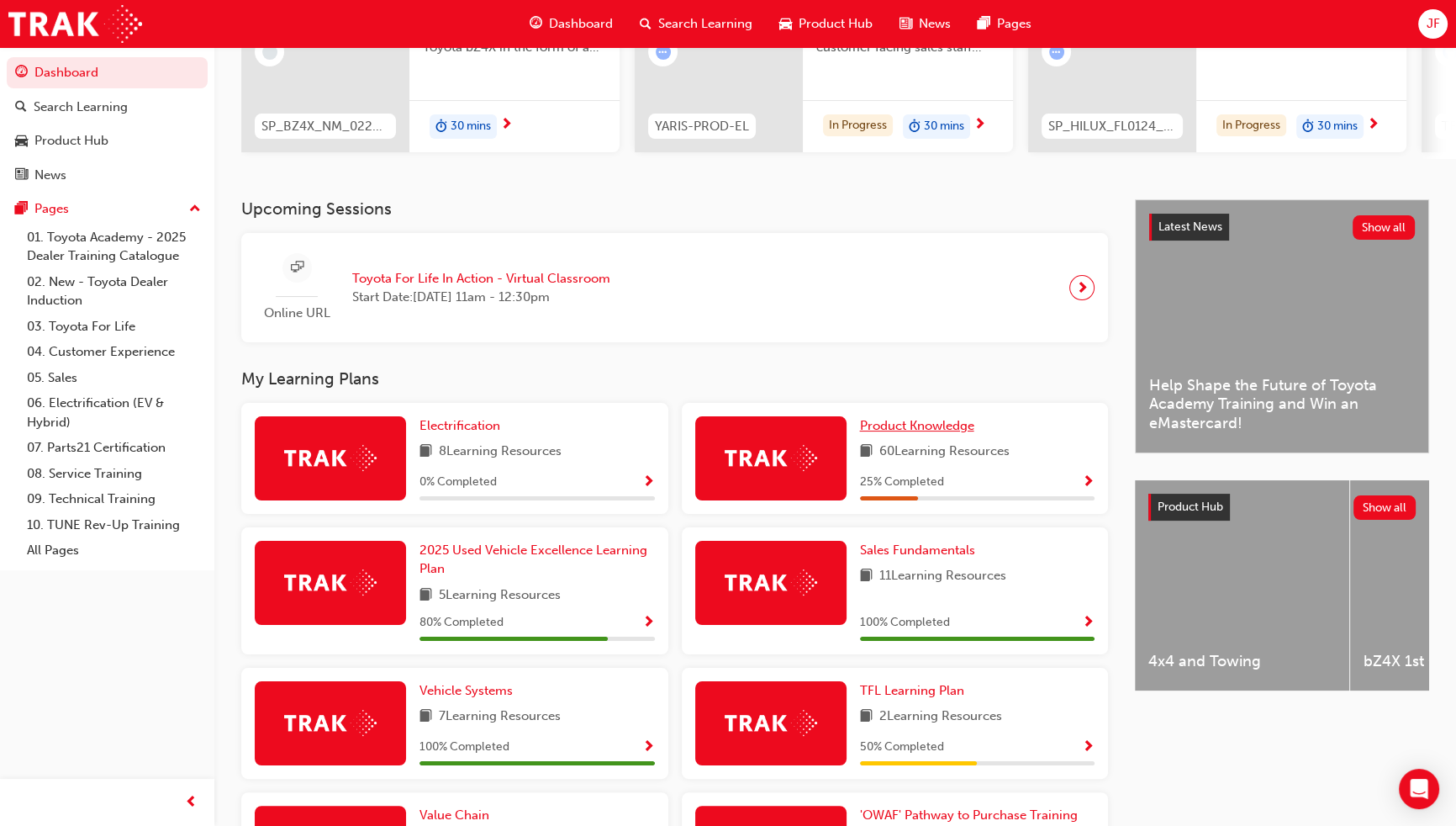
click at [894, 424] on span "Product Knowledge" at bounding box center [918, 426] width 115 height 15
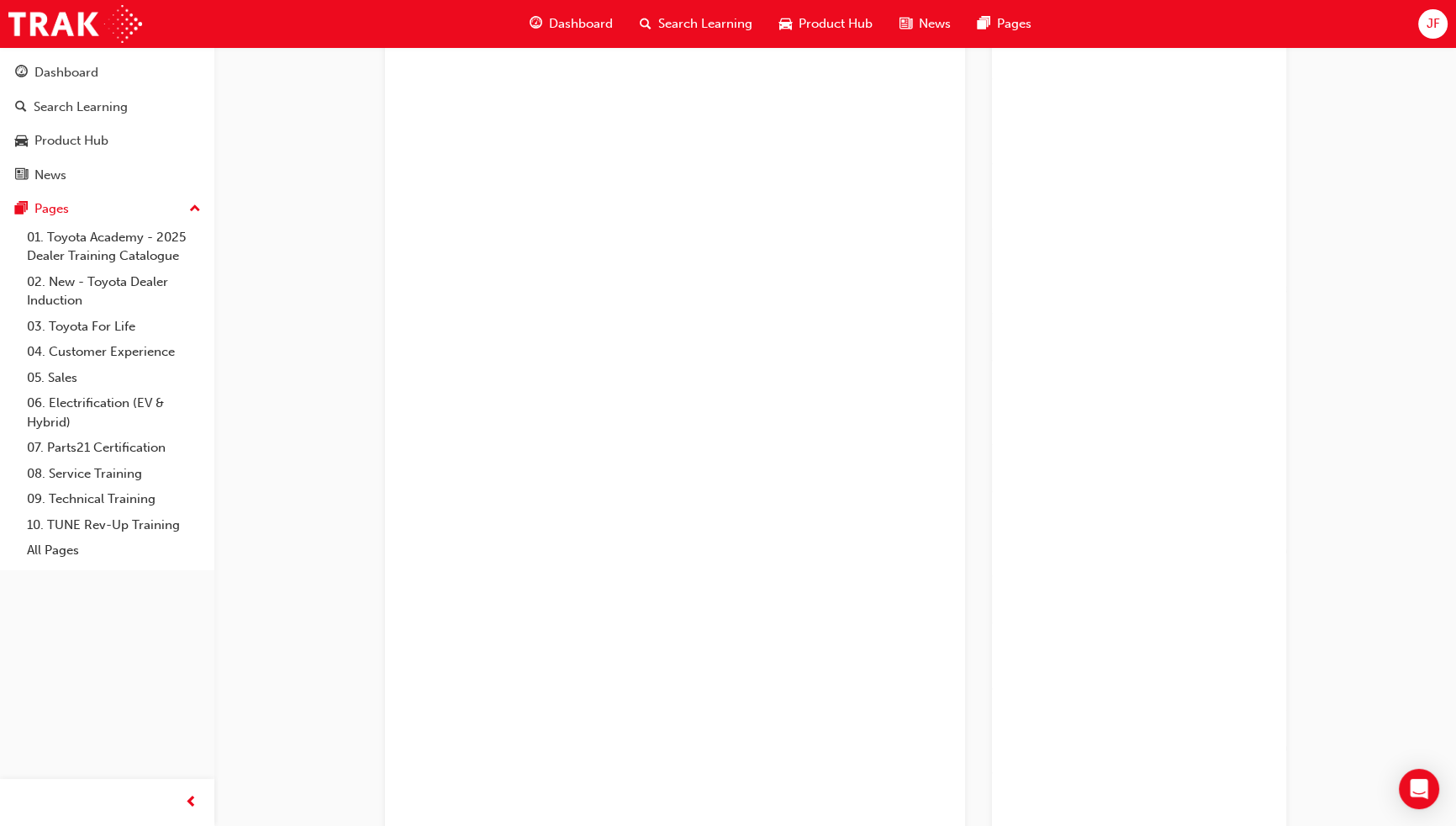
scroll to position [1987, 0]
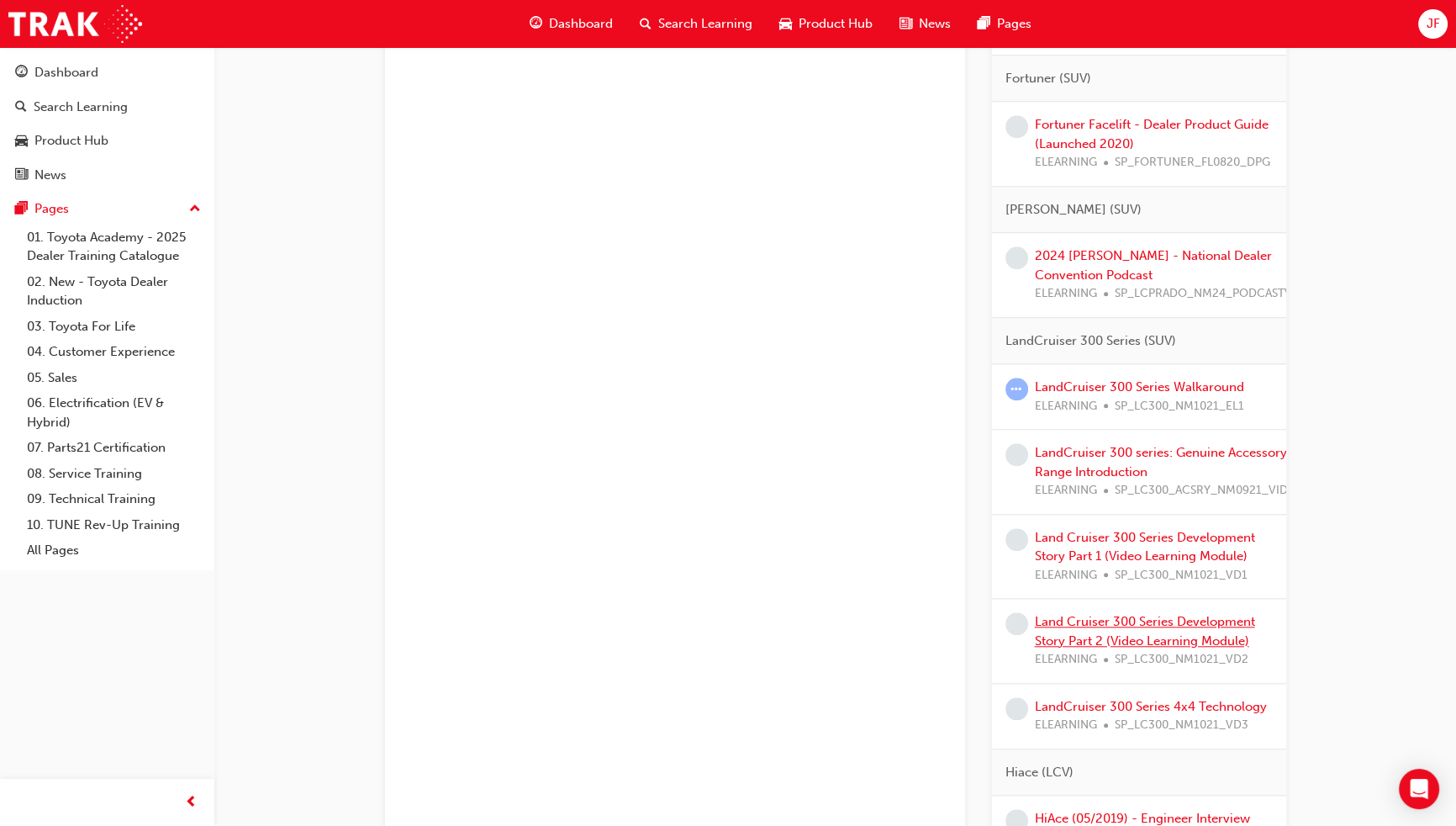
click at [1153, 648] on link "Land Cruiser 300 Series Development Story Part 2 (Video Learning Module)" at bounding box center [1145, 631] width 221 height 34
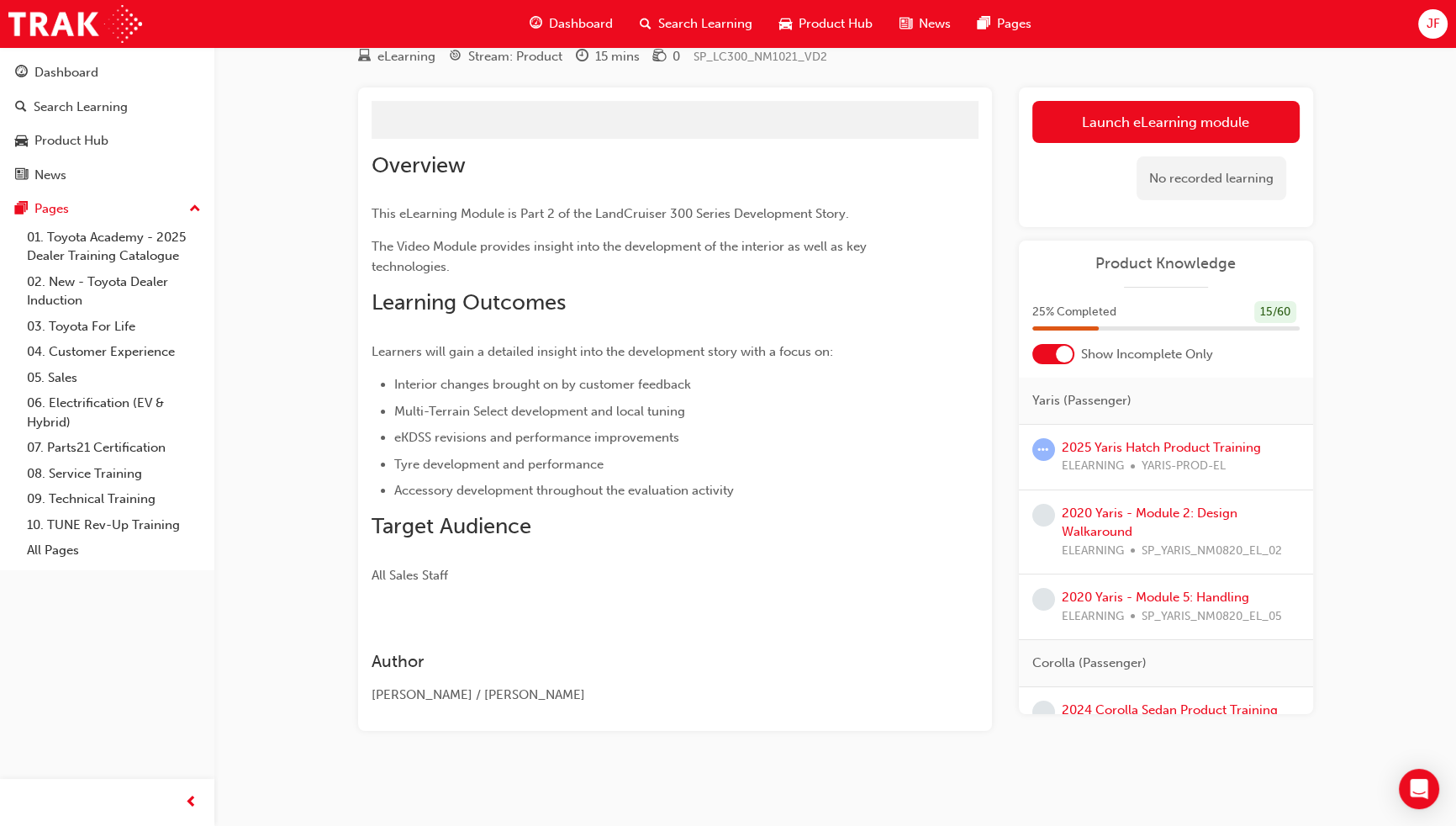
scroll to position [185, 0]
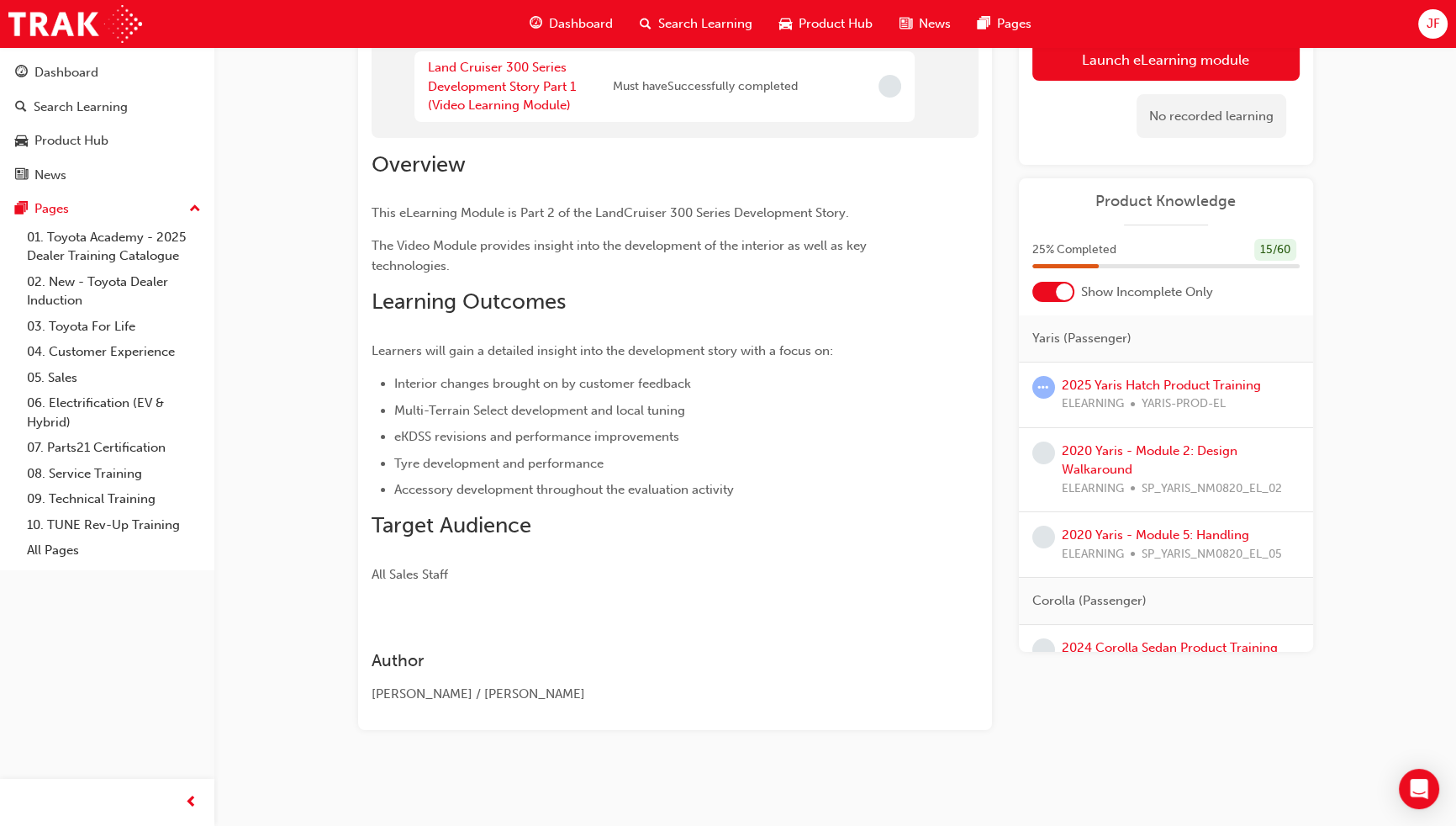
click at [1084, 116] on div "No recorded learning" at bounding box center [1166, 116] width 267 height 72
click at [1097, 74] on button "Launch eLearning module" at bounding box center [1166, 60] width 267 height 42
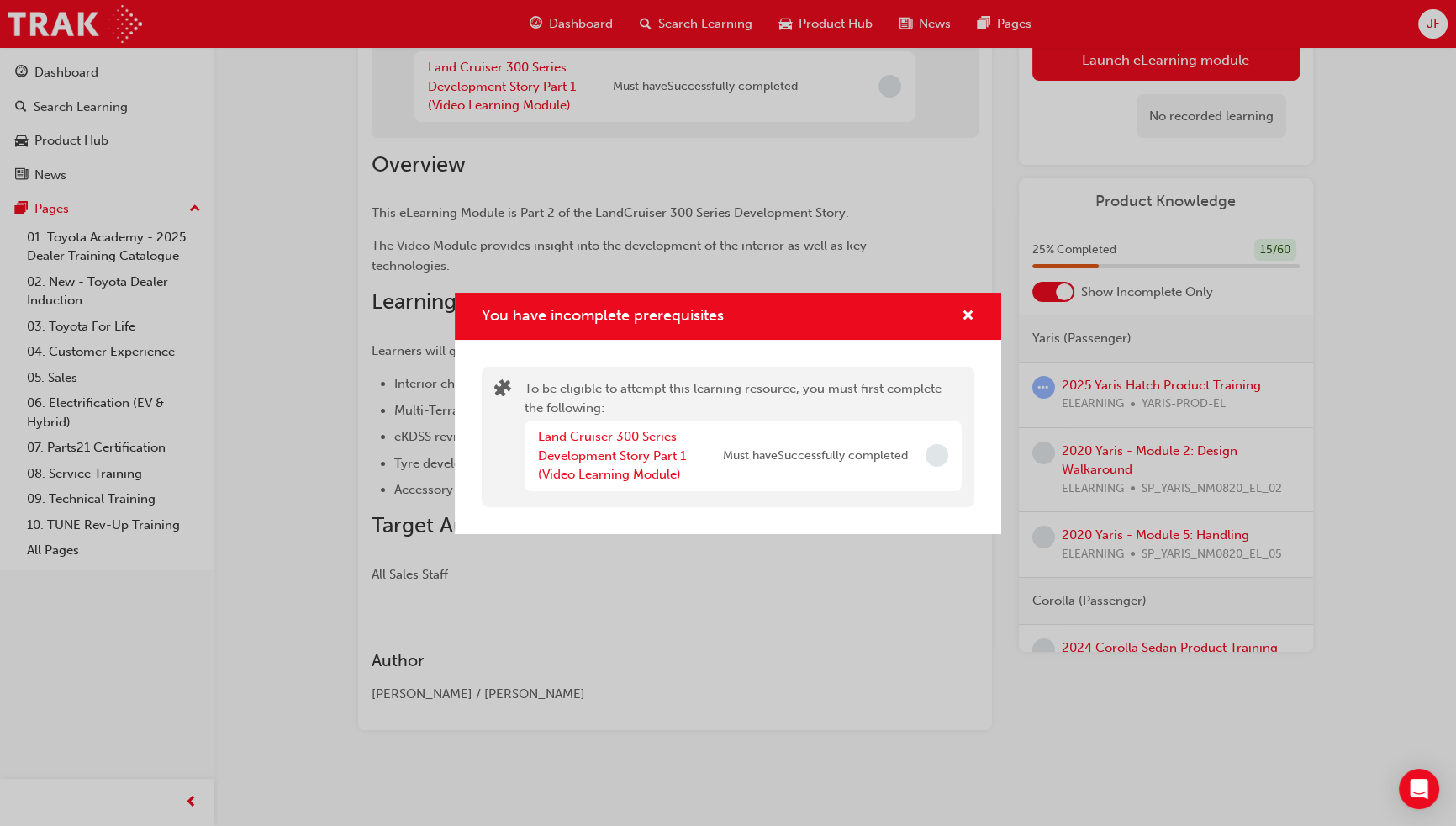
click at [1003, 430] on div "You have incomplete prerequisites To be eligible to attempt this learning resou…" at bounding box center [728, 413] width 1456 height 826
click at [973, 430] on div "Overview This eLearning Module is Part 2 of the LandCruiser 300 Series Developm…" at bounding box center [675, 361] width 607 height 447
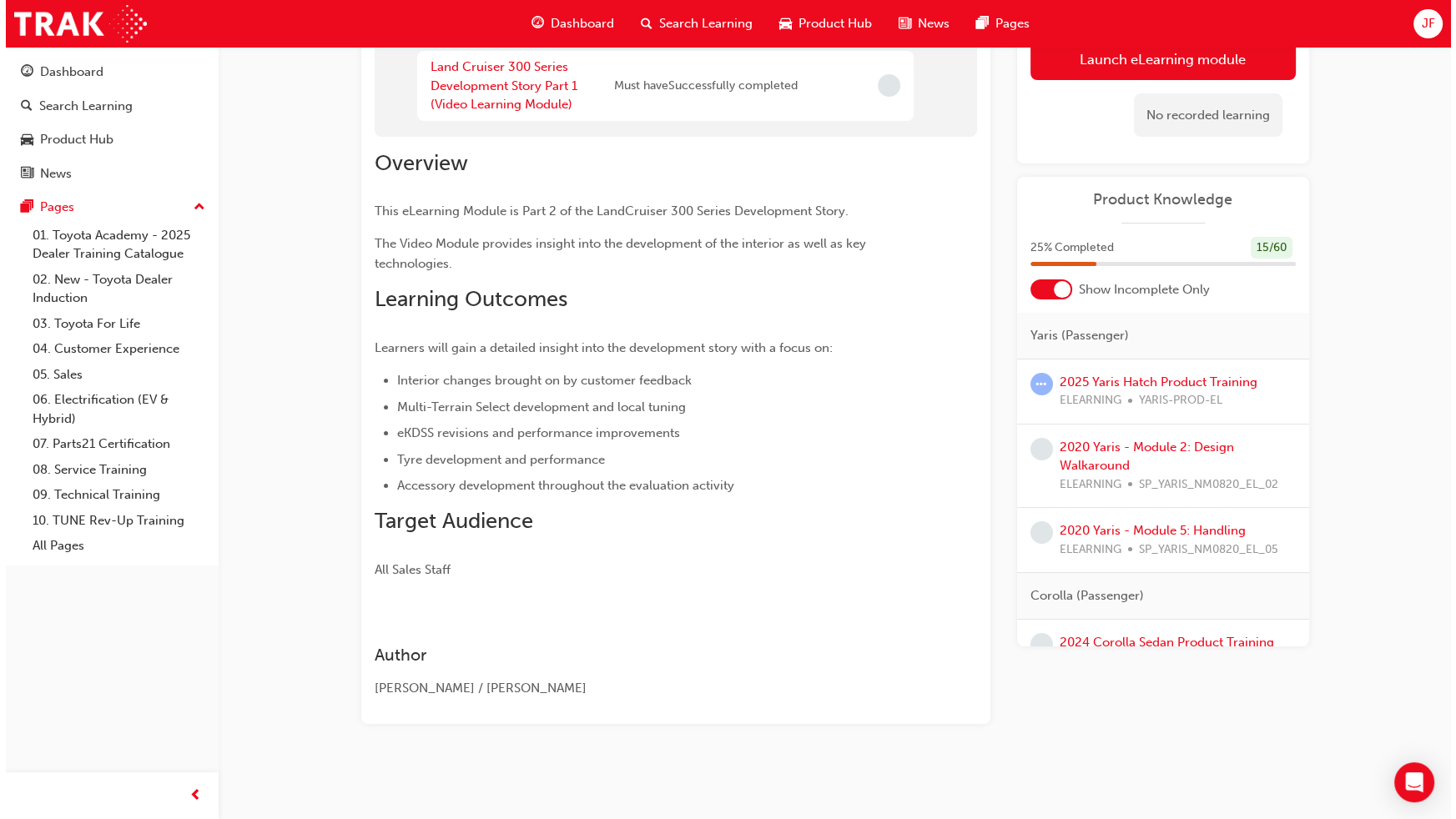
scroll to position [0, 0]
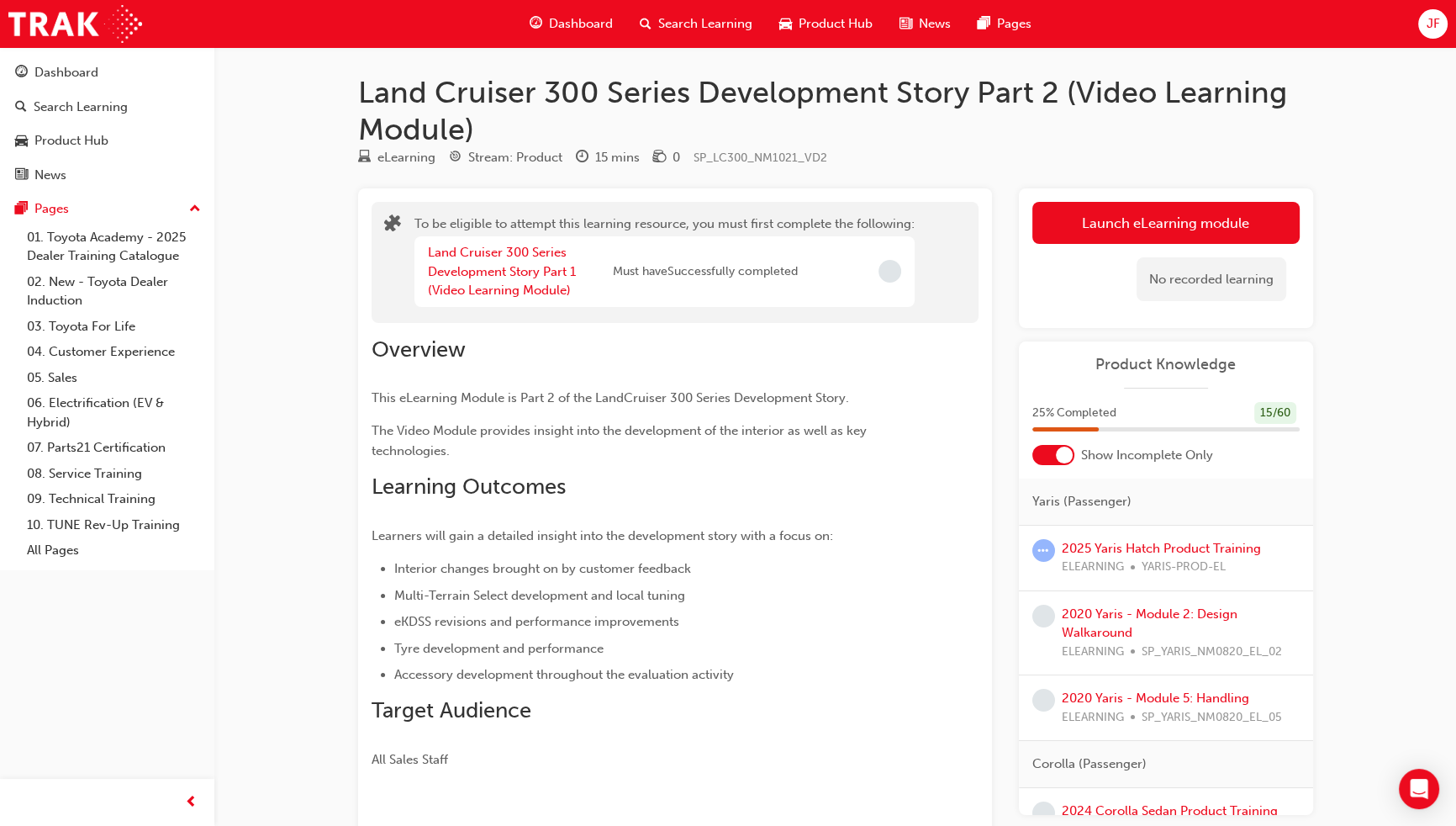
click at [658, 265] on span "Must have Successfully completed" at bounding box center [706, 272] width 185 height 19
click at [563, 273] on link "Land Cruiser 300 Series Development Story Part 1 (Video Learning Module)" at bounding box center [501, 270] width 148 height 53
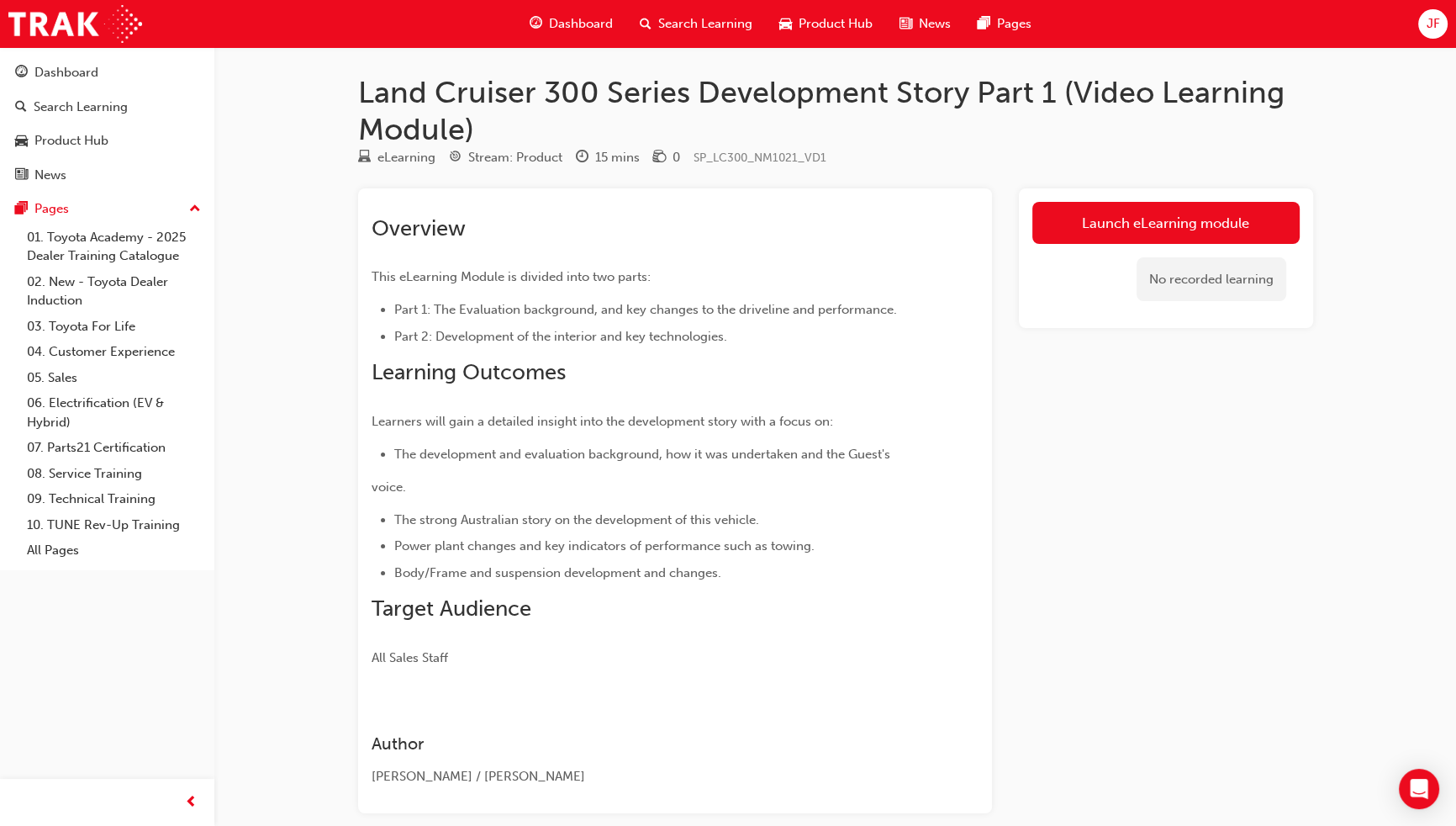
click at [1152, 193] on div "Launch eLearning module No recorded learning" at bounding box center [1166, 258] width 294 height 140
click at [1151, 218] on link "Launch eLearning module" at bounding box center [1166, 222] width 267 height 42
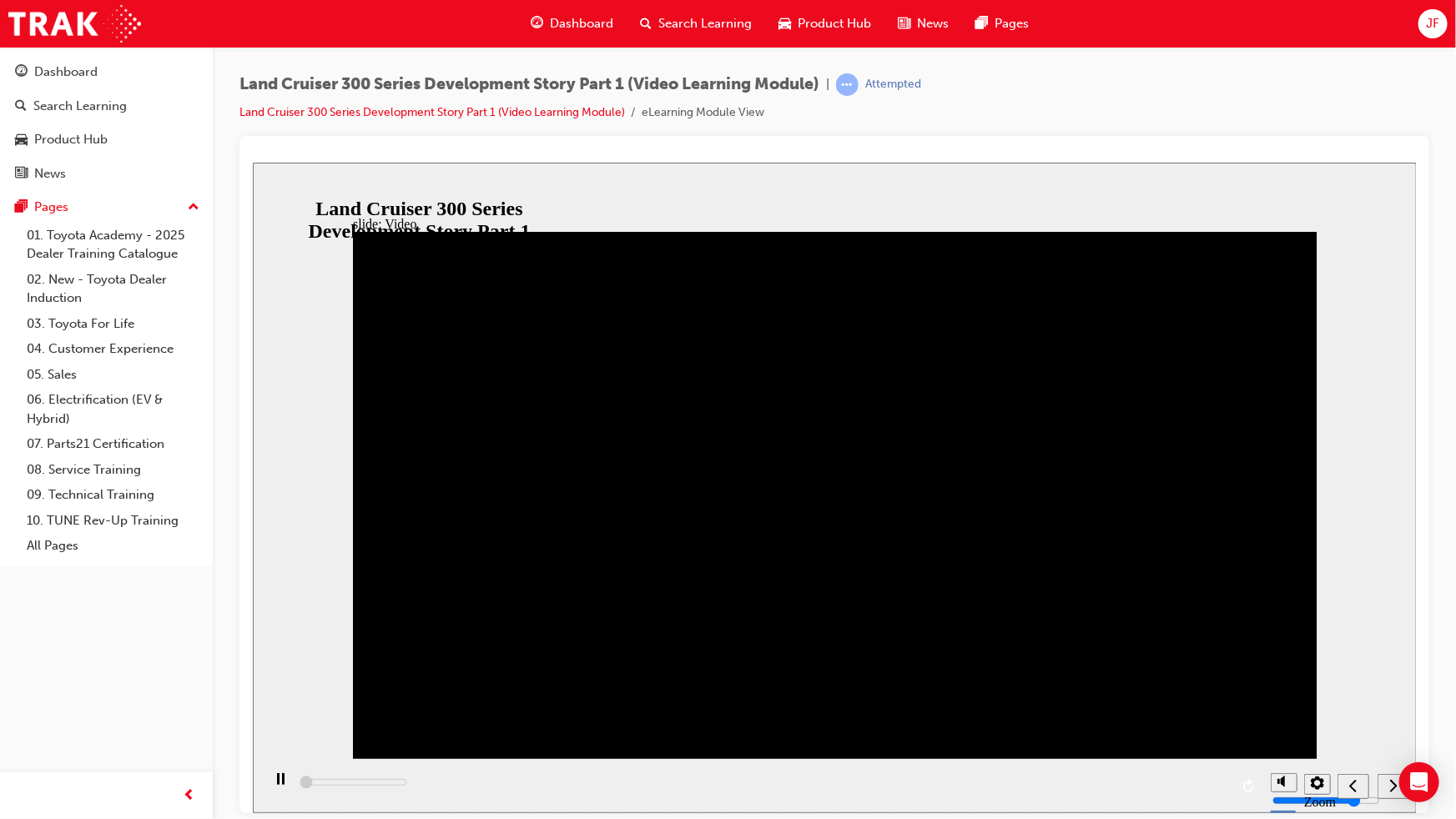
click at [276, 778] on icon "play/pause" at bounding box center [279, 777] width 8 height 11
click at [261, 771] on button "play/pause" at bounding box center [275, 785] width 28 height 28
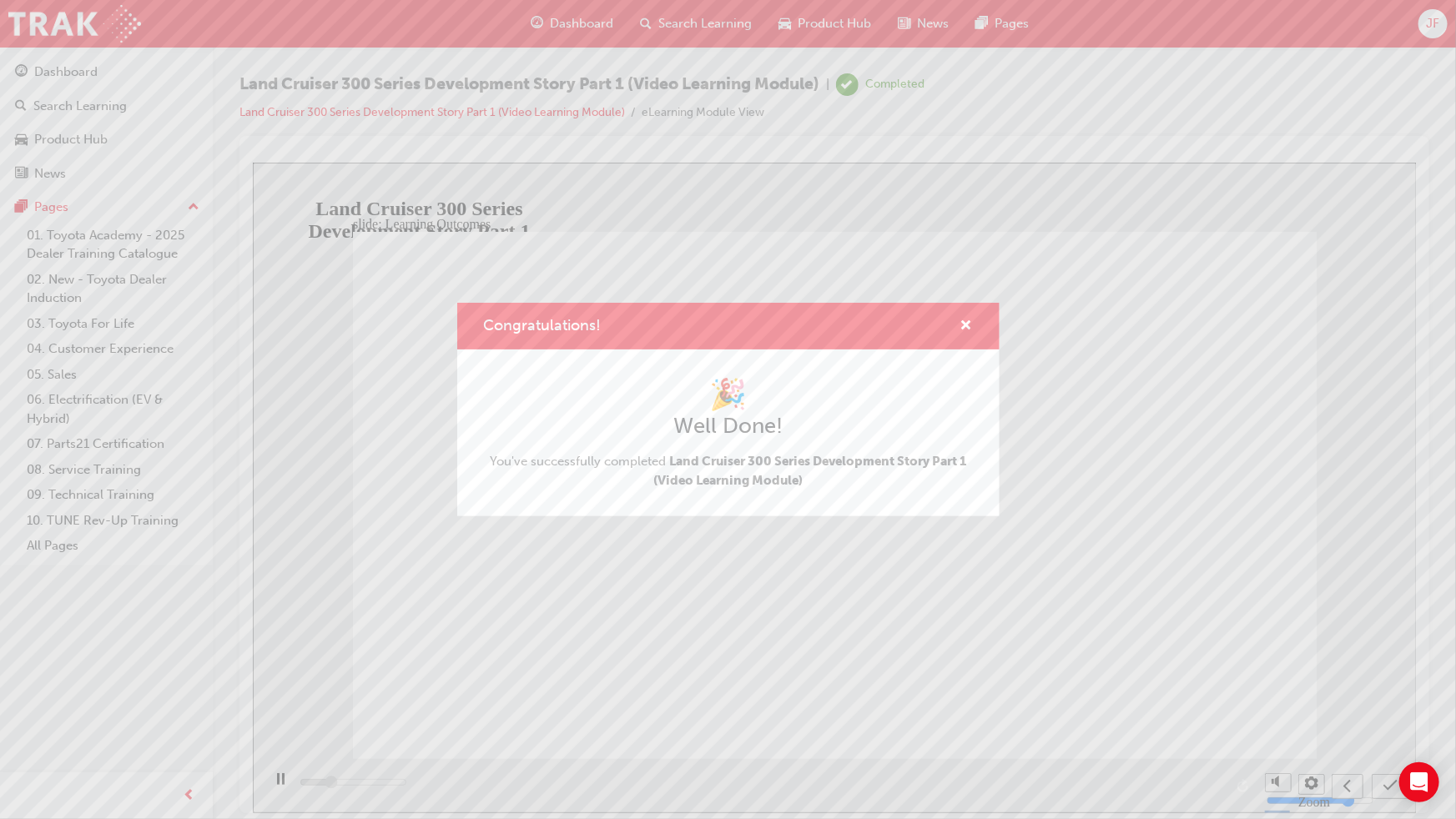
type input "3500"
click at [964, 331] on span "cross-icon" at bounding box center [965, 327] width 12 height 15
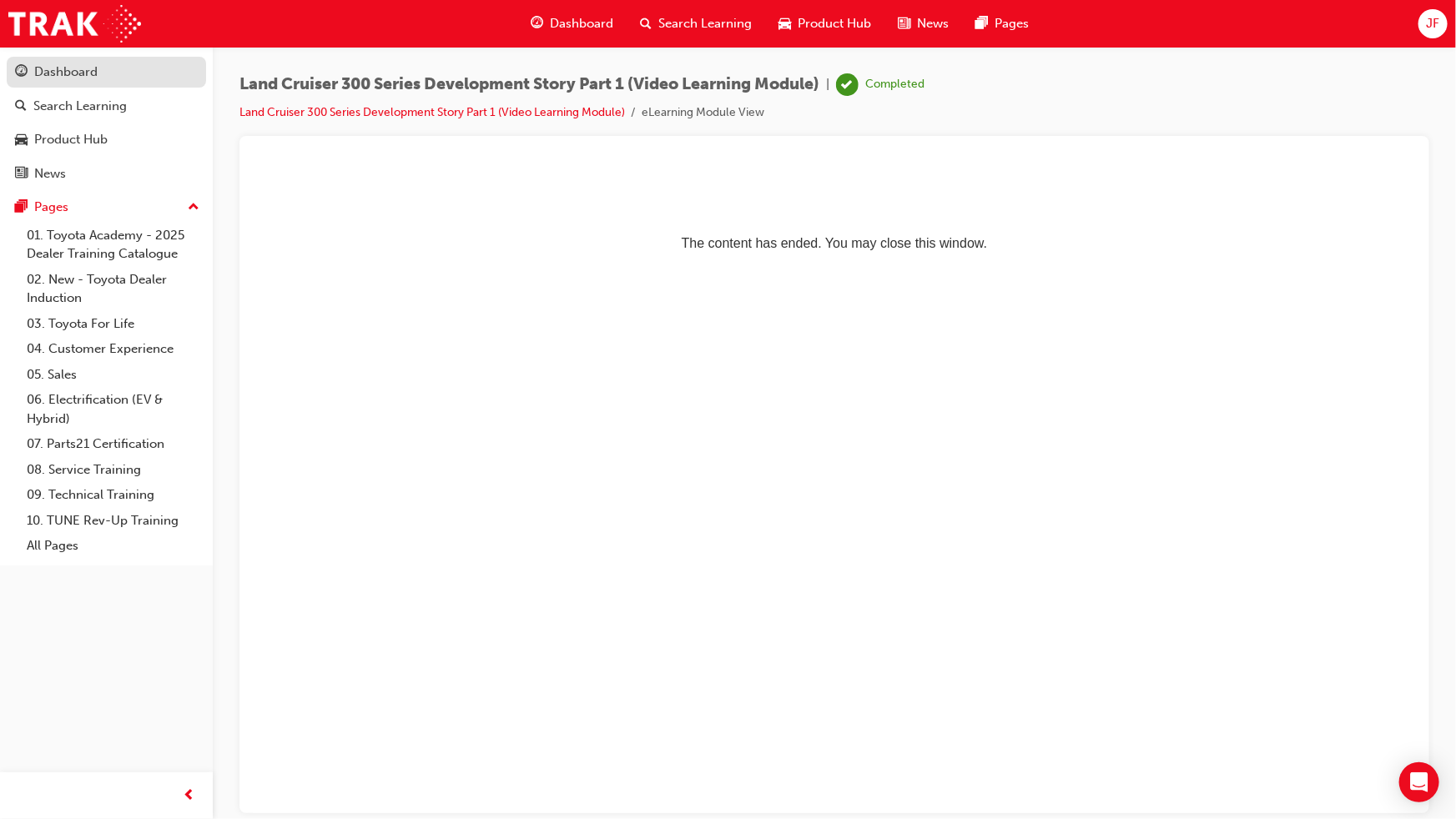
click at [94, 69] on div "Dashboard" at bounding box center [65, 72] width 63 height 19
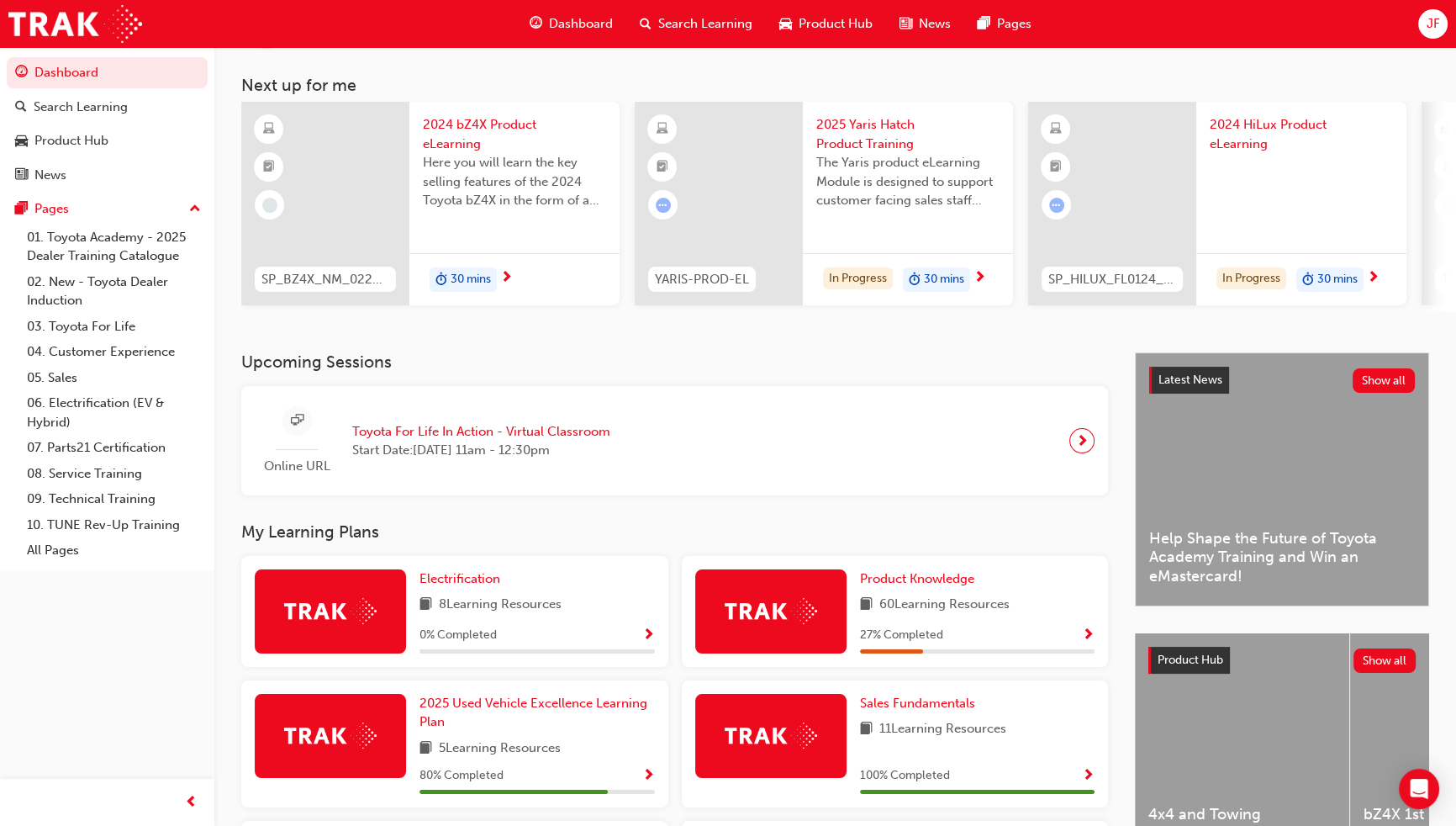
scroll to position [152, 0]
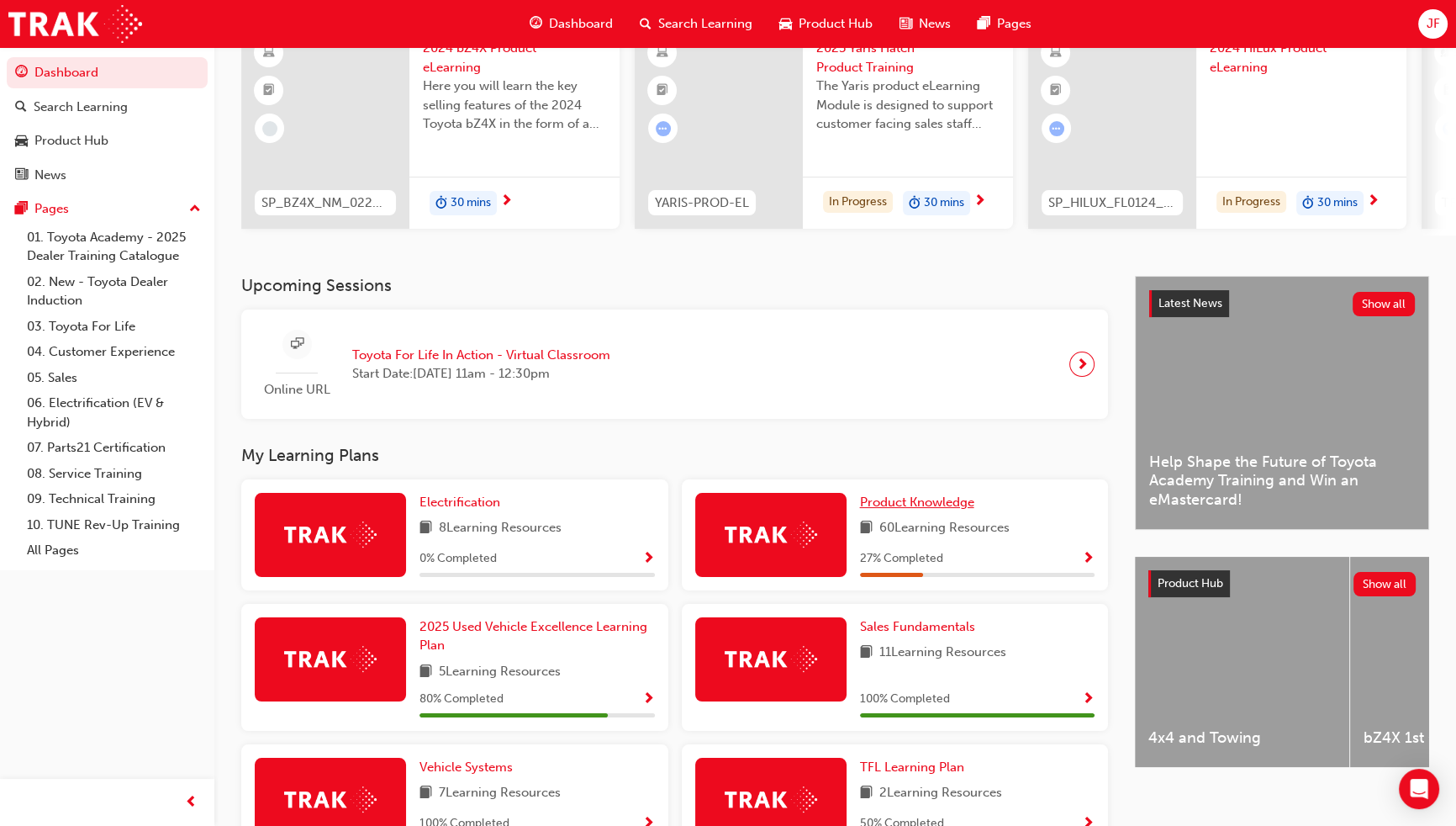
click at [899, 502] on span "Product Knowledge" at bounding box center [918, 502] width 115 height 15
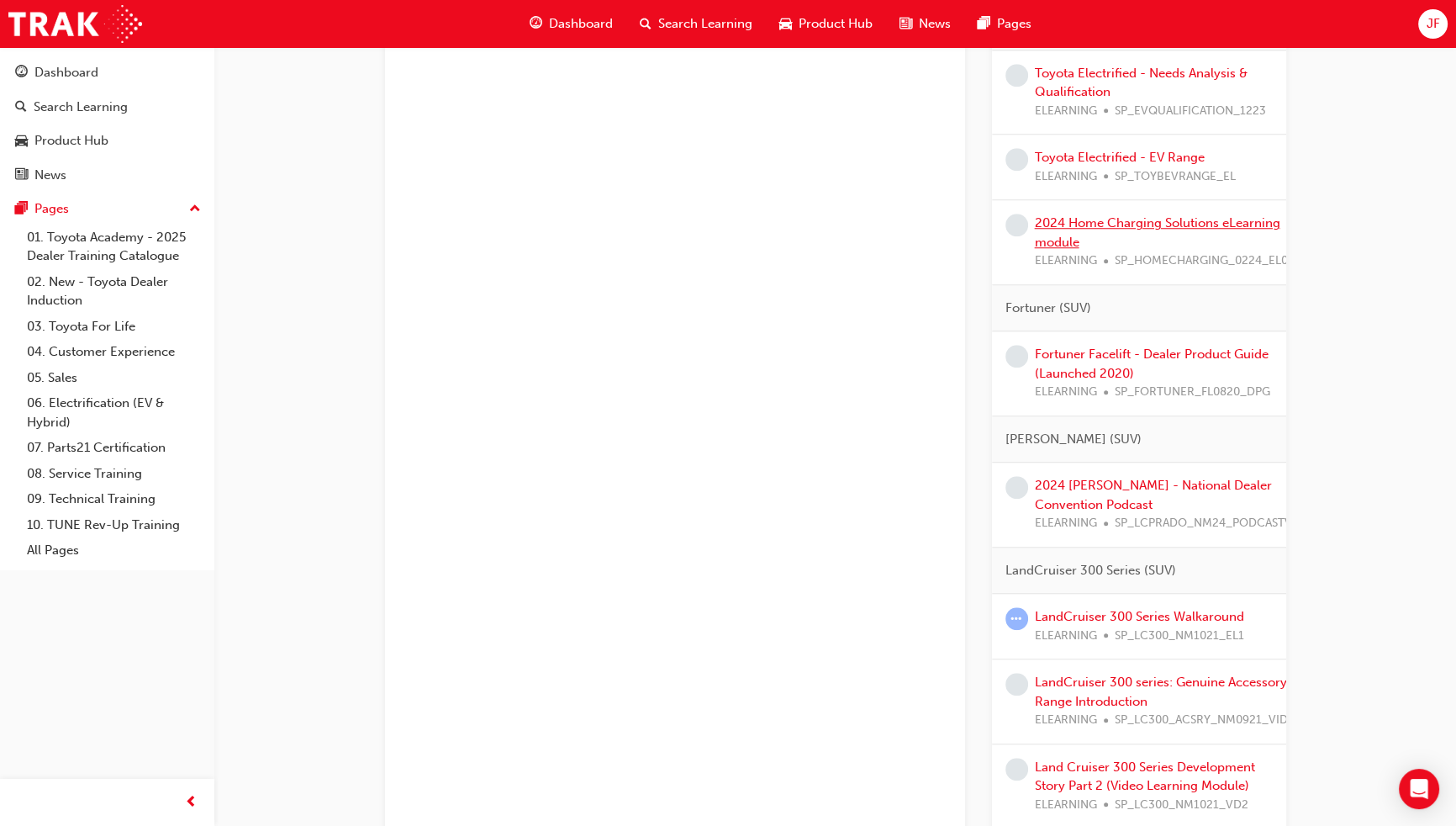
scroll to position [1987, 0]
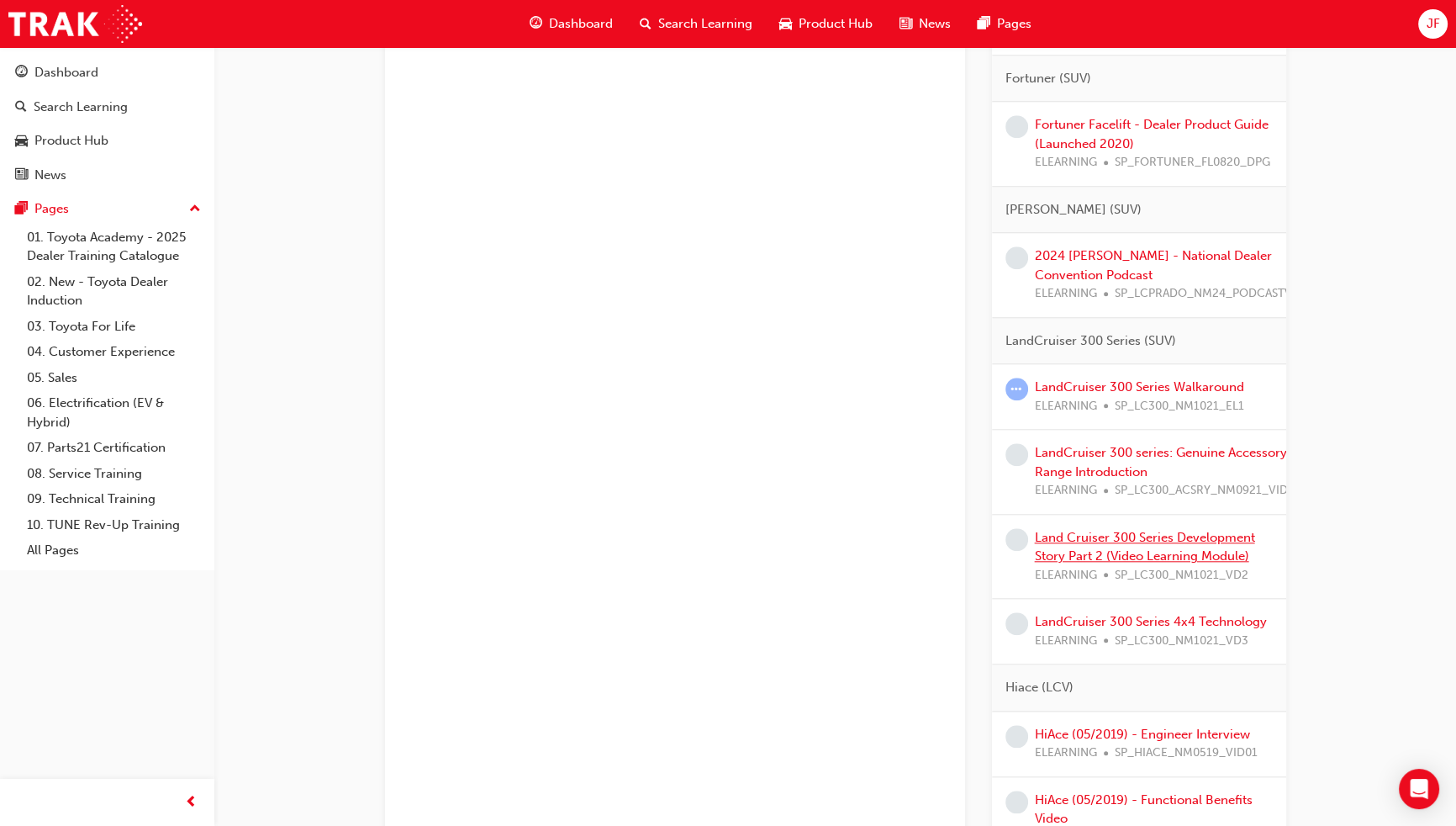
click at [1247, 549] on link "Land Cruiser 300 Series Development Story Part 2 (Video Learning Module)" at bounding box center [1145, 547] width 221 height 34
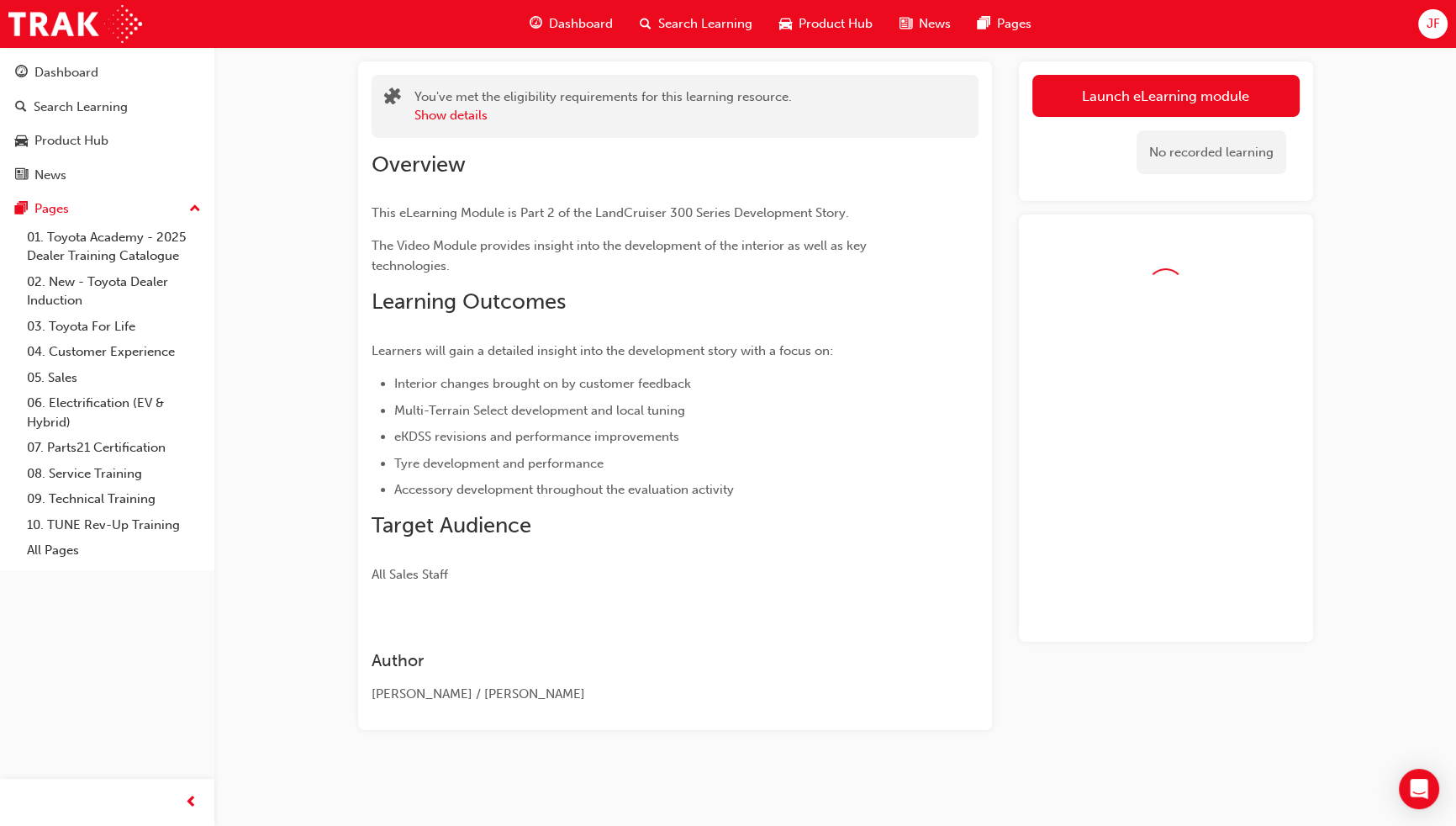
scroll to position [126, 0]
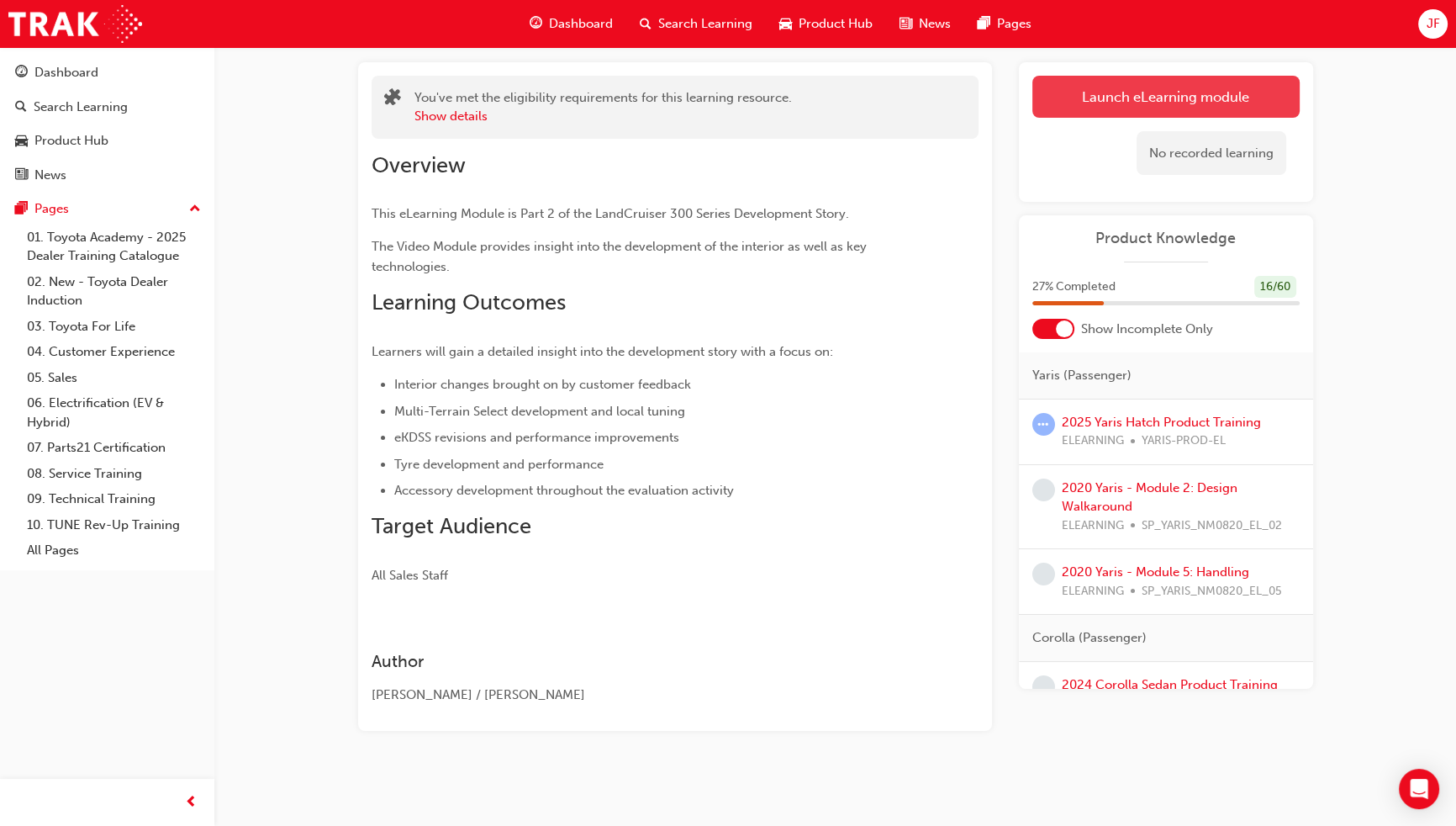
click at [1115, 115] on link "Launch eLearning module" at bounding box center [1166, 96] width 267 height 42
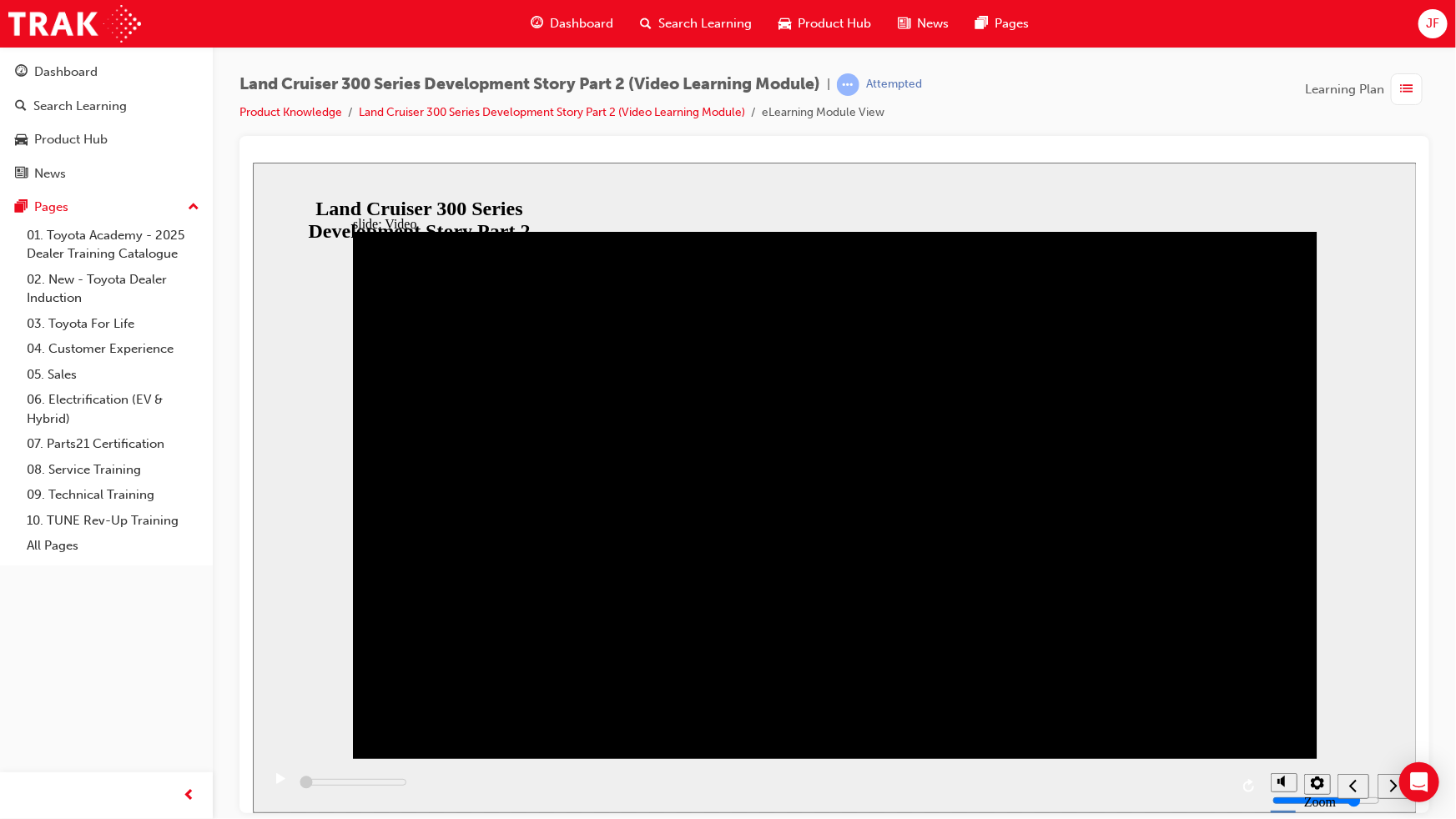
click at [265, 792] on div "play/pause" at bounding box center [279, 786] width 28 height 28
click at [265, 792] on div "play/pause" at bounding box center [279, 786] width 28 height 28
click at [947, 782] on div "playback controls" at bounding box center [761, 784] width 1001 height 54
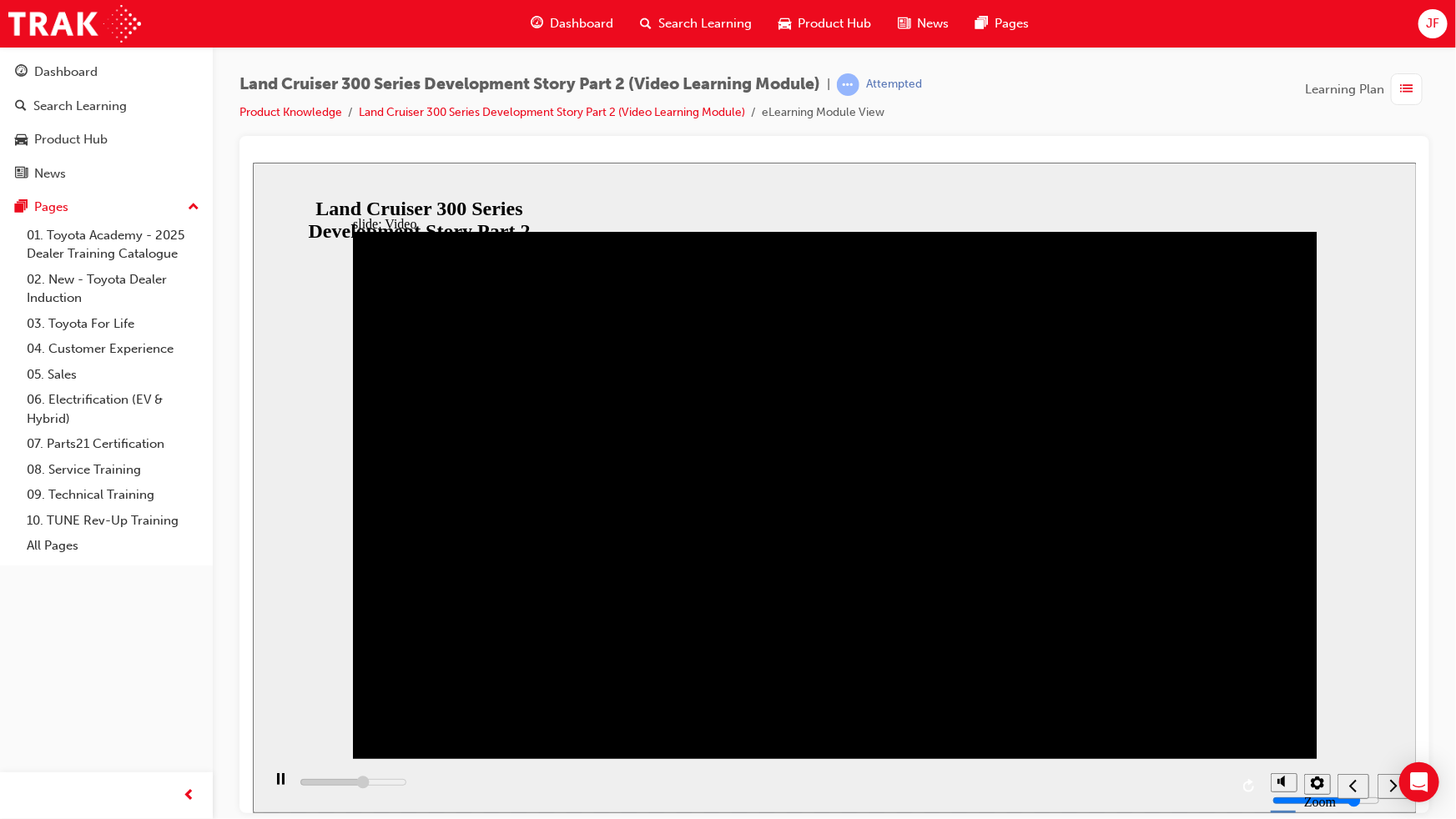
drag, startPoint x: 917, startPoint y: 782, endPoint x: 981, endPoint y: 780, distance: 64.0
click at [928, 782] on div "playback controls" at bounding box center [761, 784] width 1001 height 54
click at [276, 784] on icon "play/pause" at bounding box center [279, 777] width 8 height 11
click at [280, 781] on div "play/pause" at bounding box center [279, 786] width 28 height 28
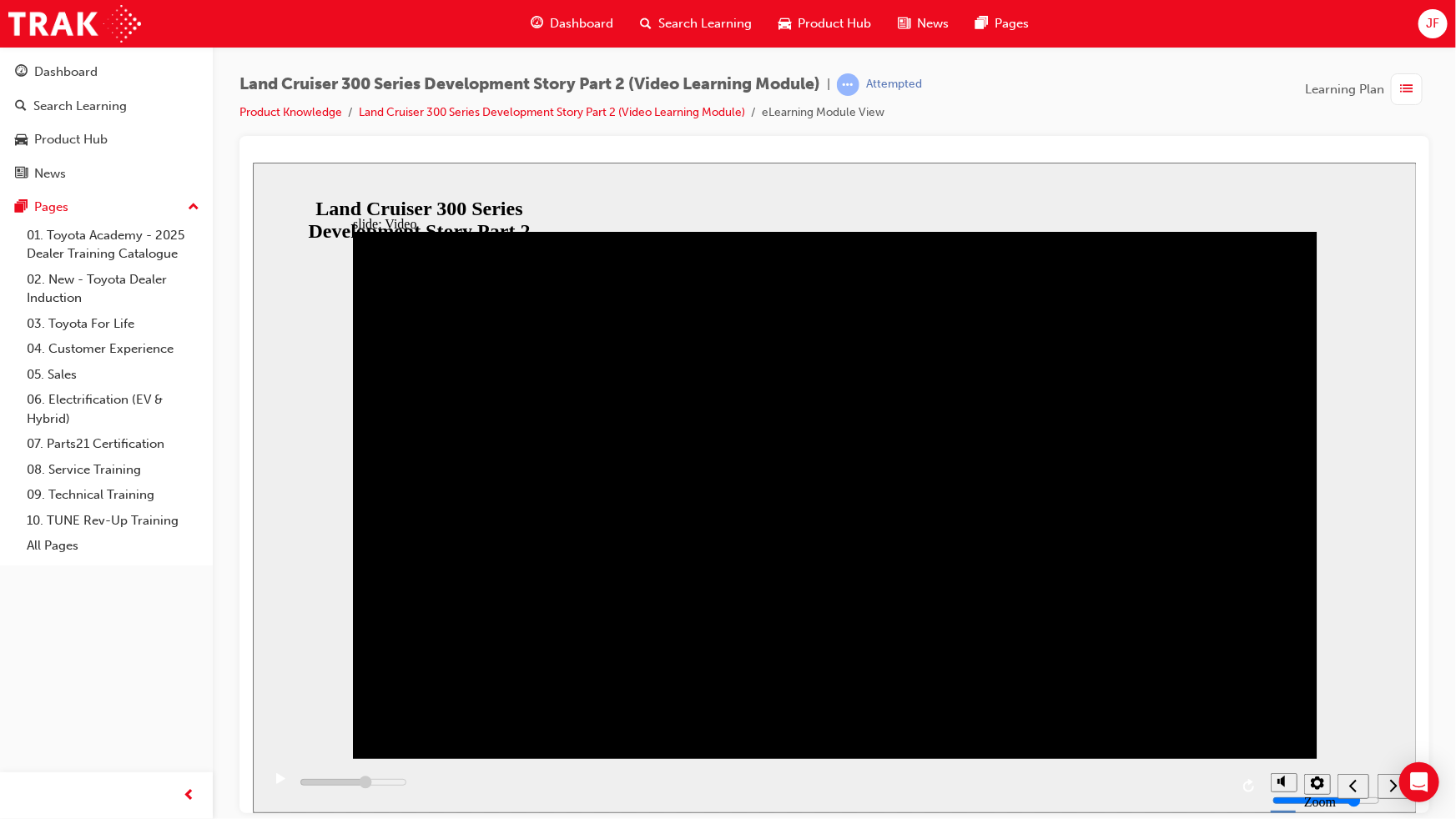
click at [280, 781] on div "play/pause" at bounding box center [279, 786] width 28 height 28
click at [942, 787] on div "playback controls" at bounding box center [761, 784] width 1001 height 54
click at [1383, 780] on div "next" at bounding box center [1392, 786] width 18 height 17
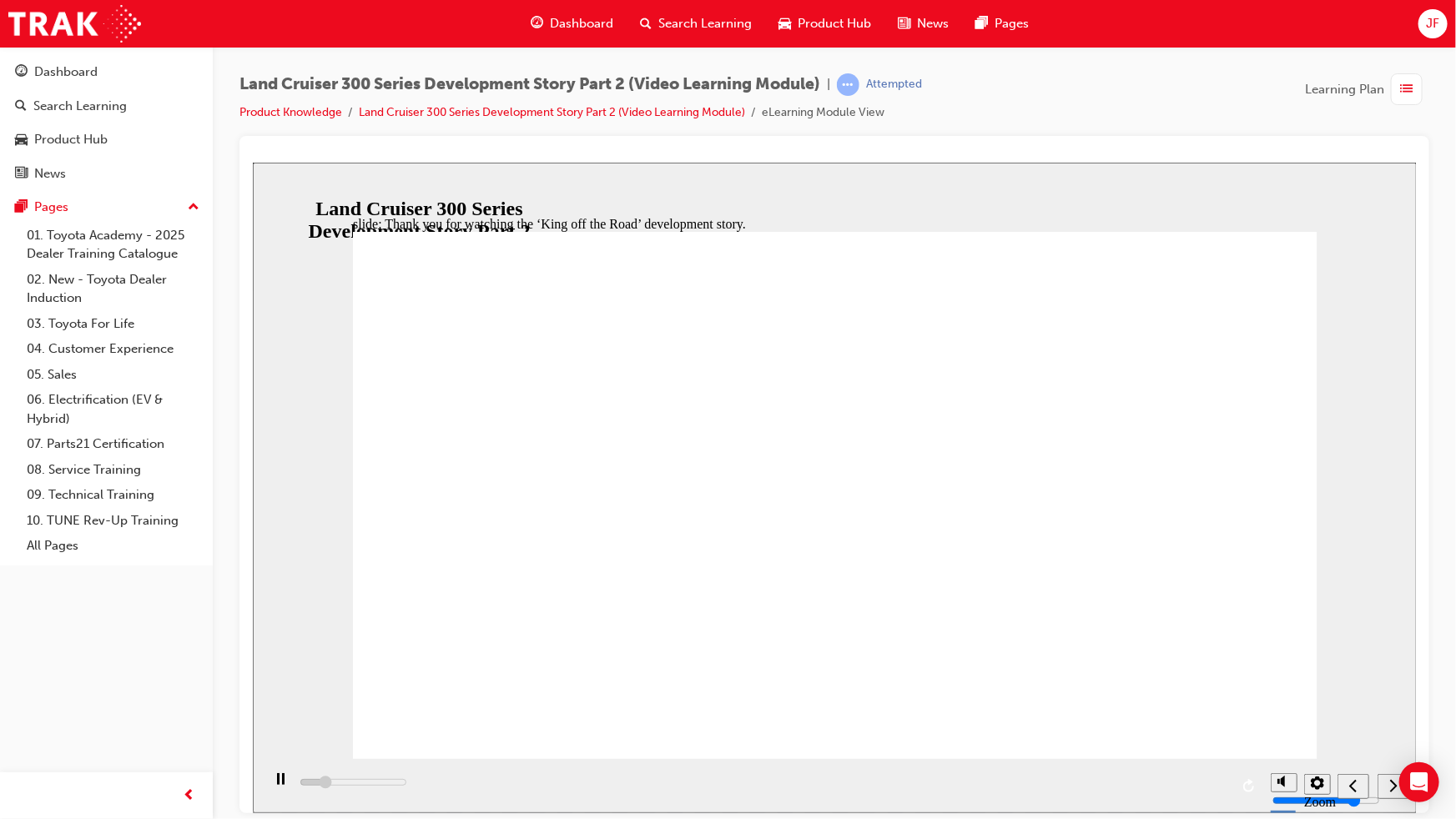
click at [1383, 780] on div "next" at bounding box center [1392, 786] width 18 height 17
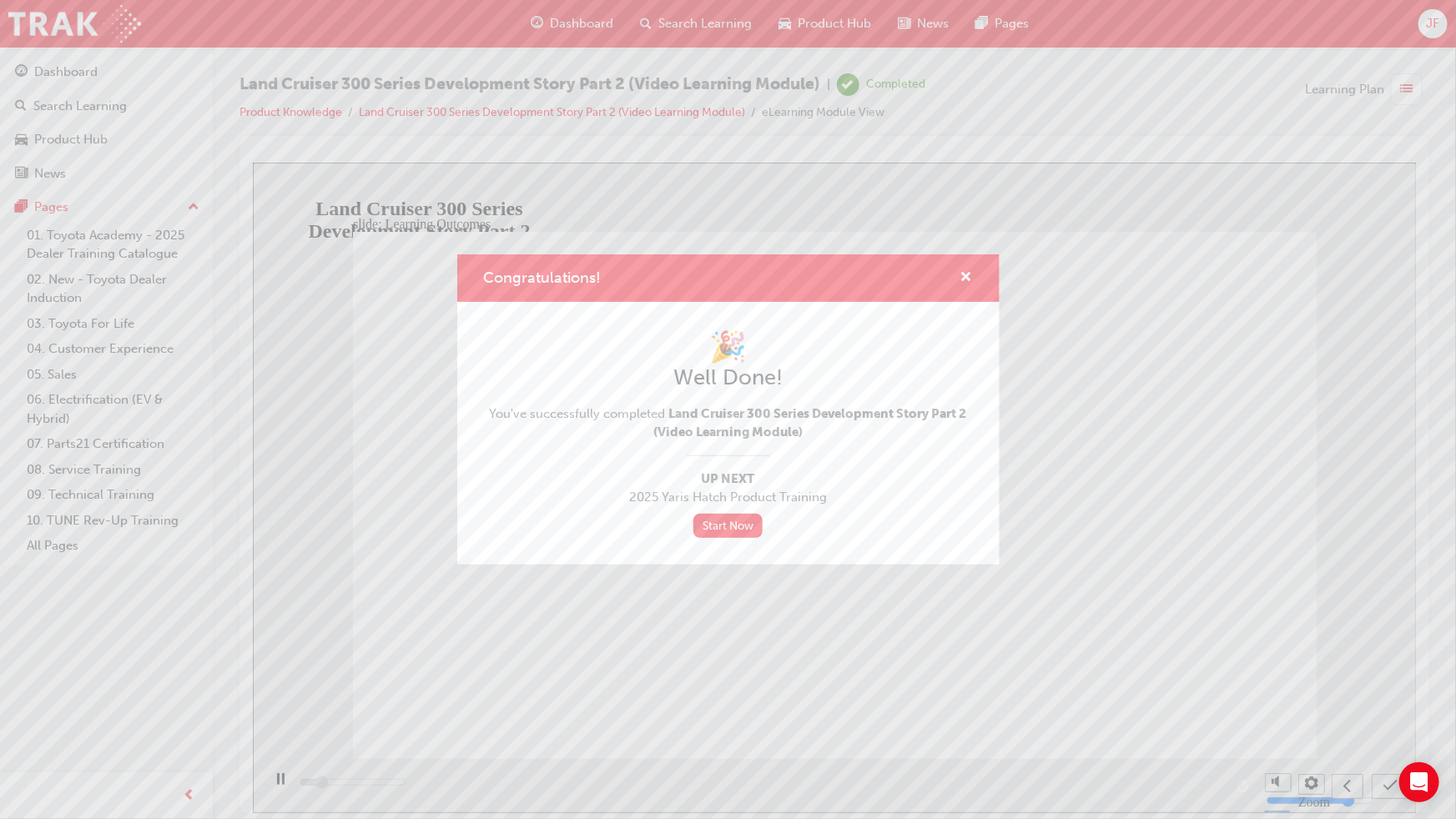
type input "2300"
click at [967, 261] on div "Congratulations!" at bounding box center [728, 278] width 542 height 47
click at [966, 273] on span "cross-icon" at bounding box center [965, 278] width 12 height 15
